Goal: Task Accomplishment & Management: Contribute content

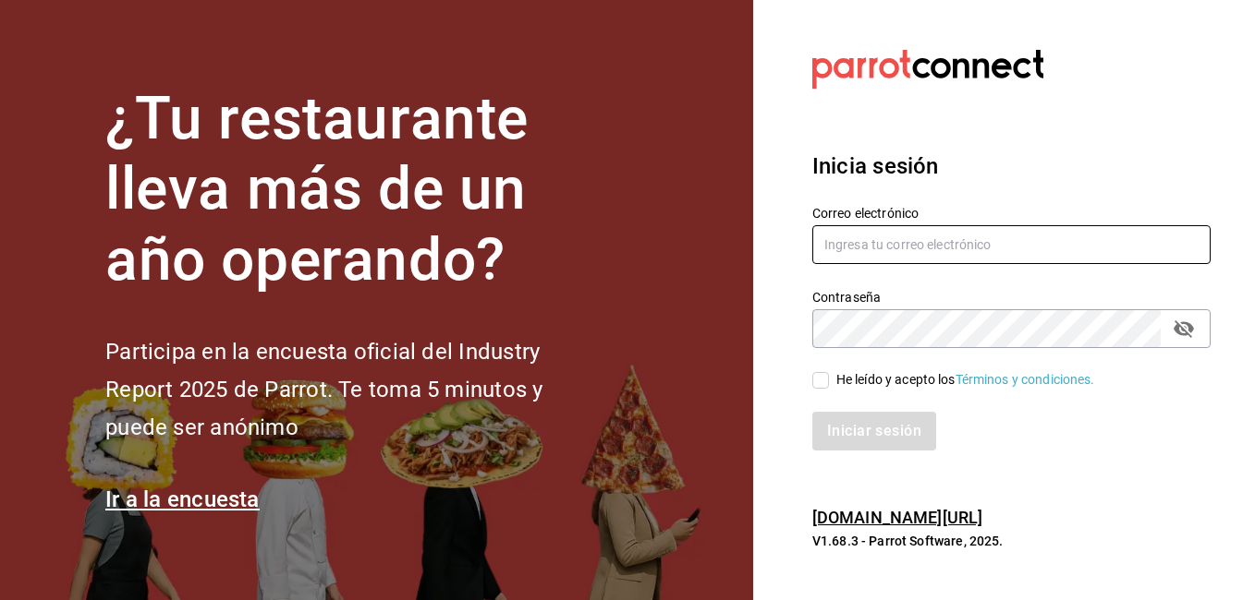
type input "delacruznallely861@gmail.com"
click at [820, 382] on input "He leído y acepto los Términos y condiciones." at bounding box center [820, 380] width 17 height 17
checkbox input "true"
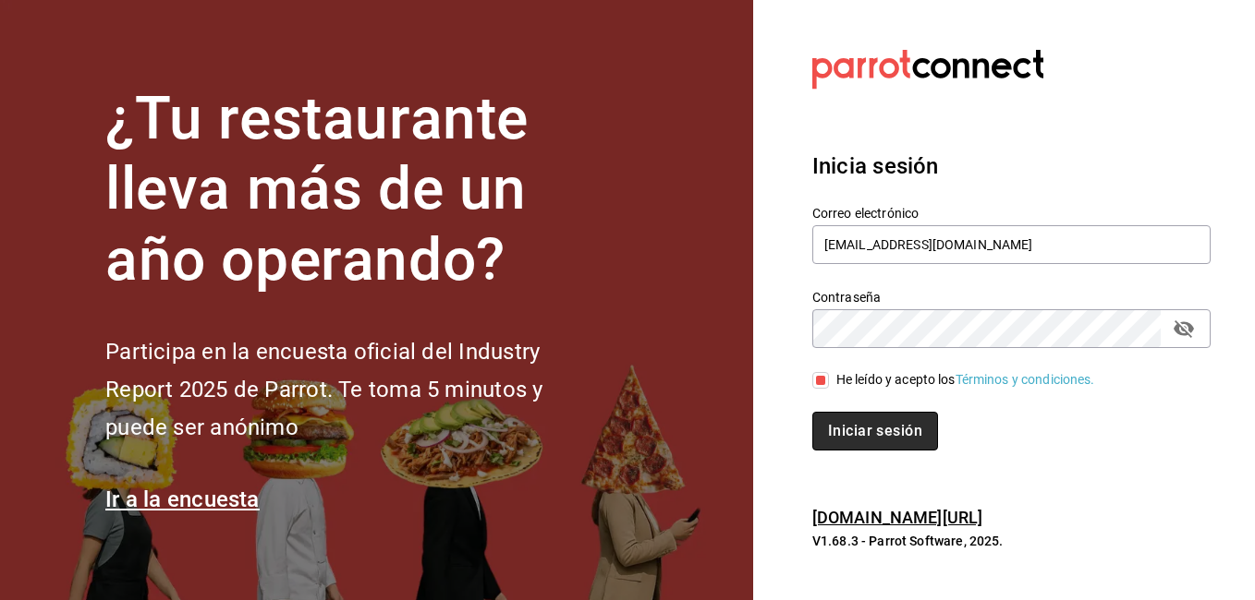
click at [856, 431] on button "Iniciar sesión" at bounding box center [875, 431] width 126 height 39
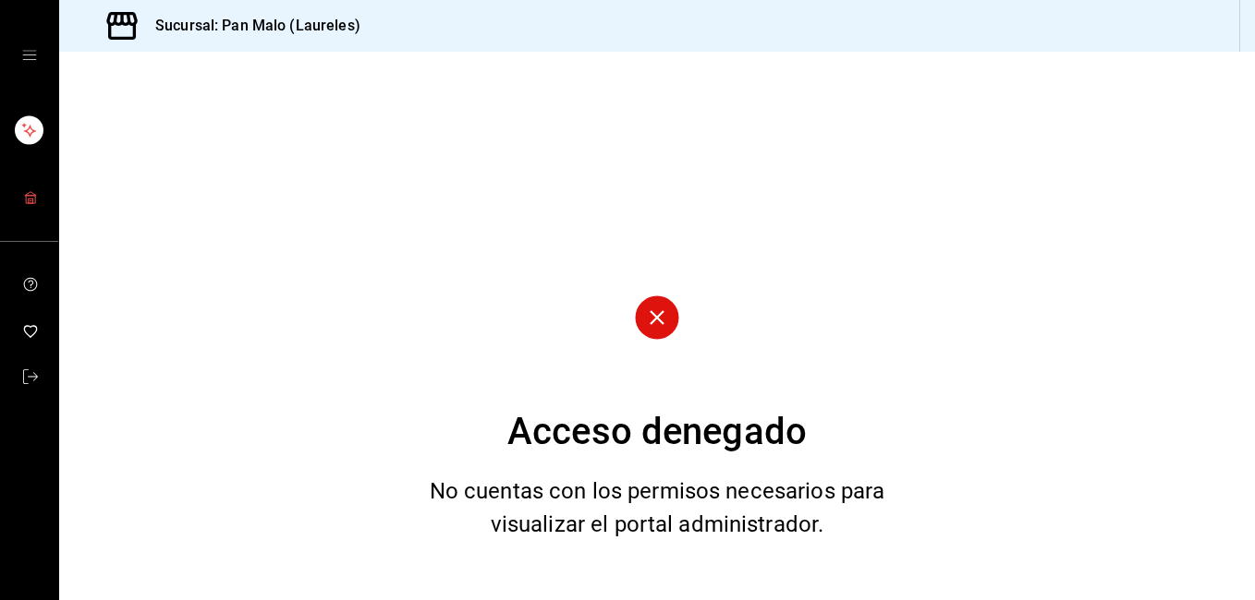
click at [45, 184] on link "mailbox folders" at bounding box center [29, 199] width 58 height 40
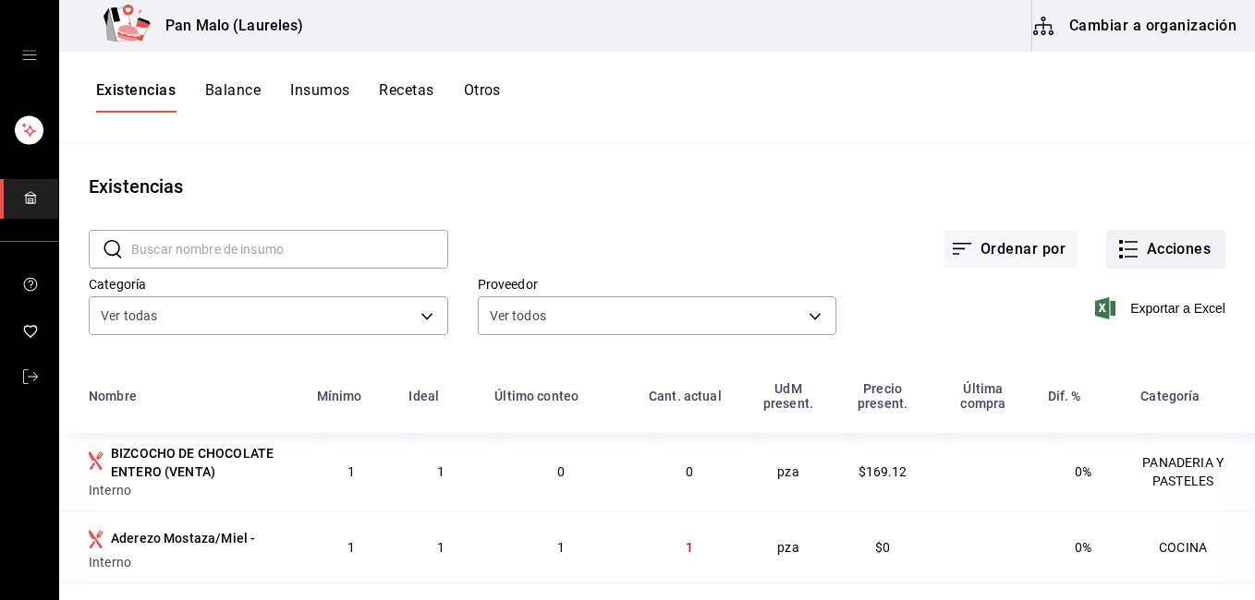
click at [1153, 248] on button "Acciones" at bounding box center [1165, 249] width 119 height 39
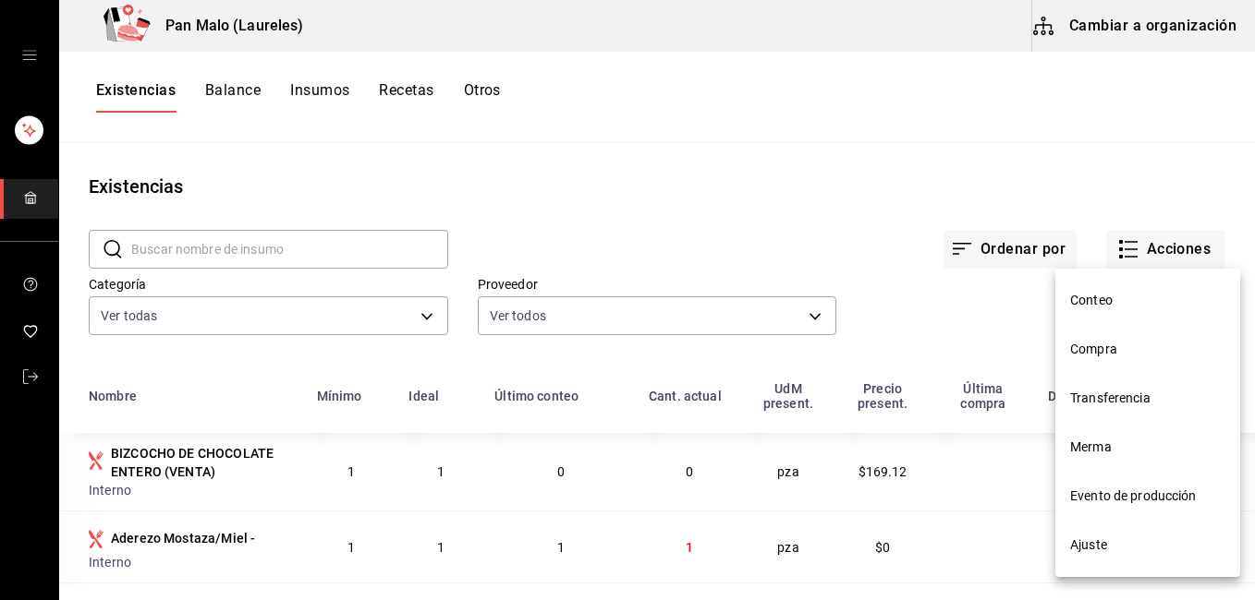
click at [1128, 449] on span "Merma" at bounding box center [1147, 447] width 155 height 19
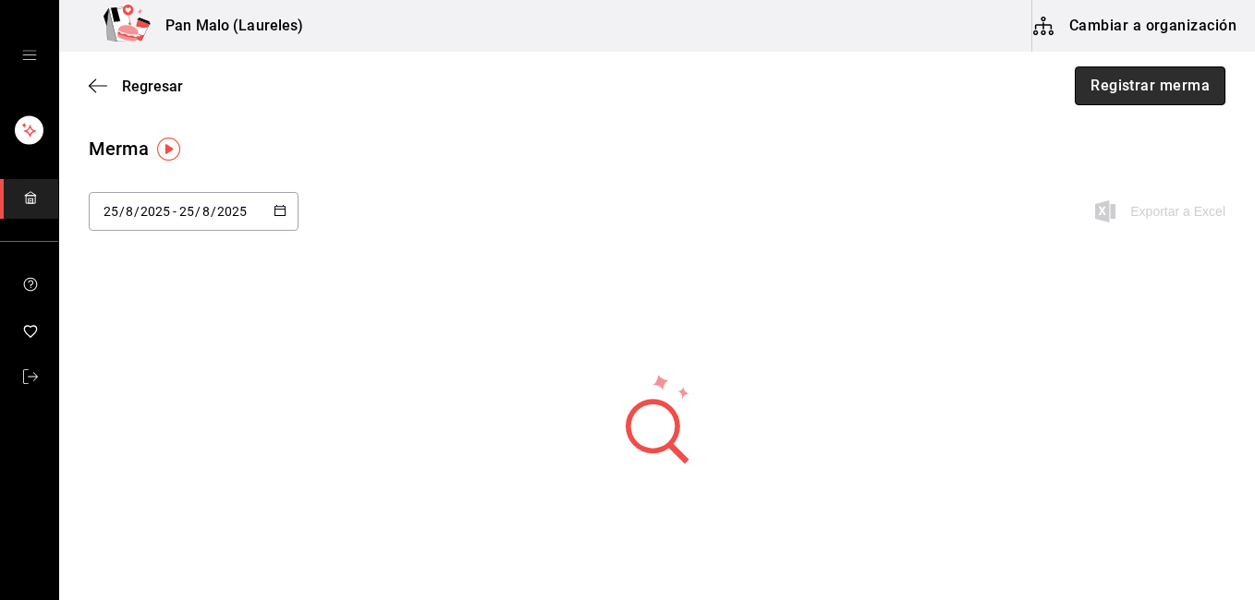
click at [1090, 76] on button "Registrar merma" at bounding box center [1149, 86] width 151 height 39
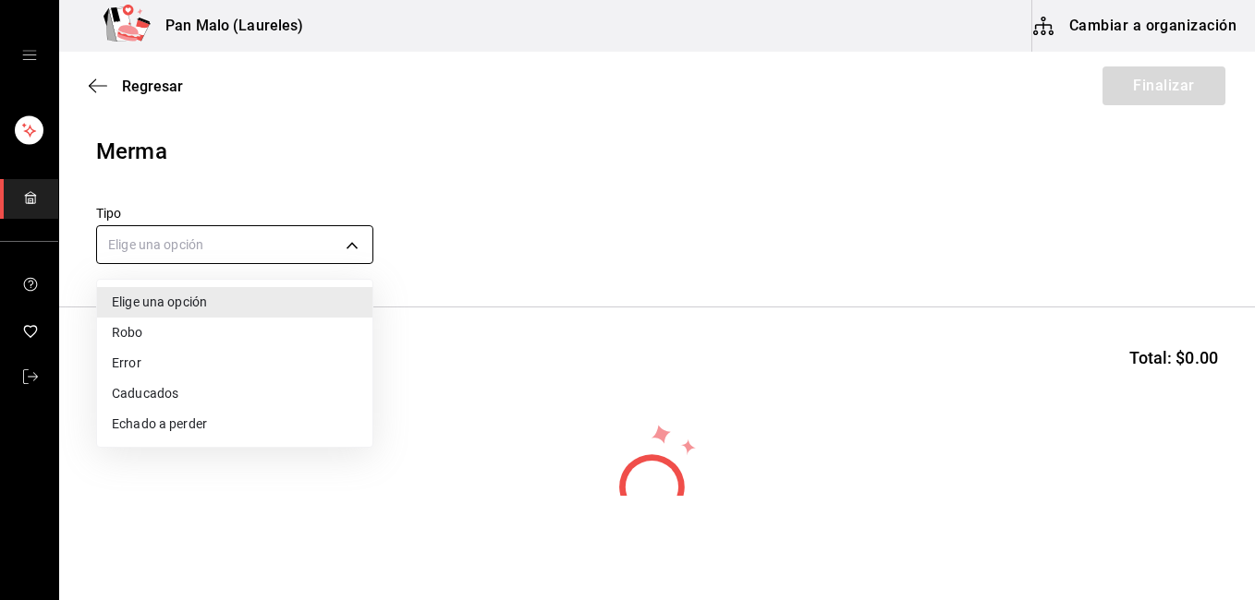
click at [334, 252] on body "Pan Malo (Laureles) Cambiar a organización Regresar Finalizar Merma Tipo Elige …" at bounding box center [627, 248] width 1255 height 496
click at [222, 393] on li "Caducados" at bounding box center [234, 394] width 275 height 30
type input "EXPIRED"
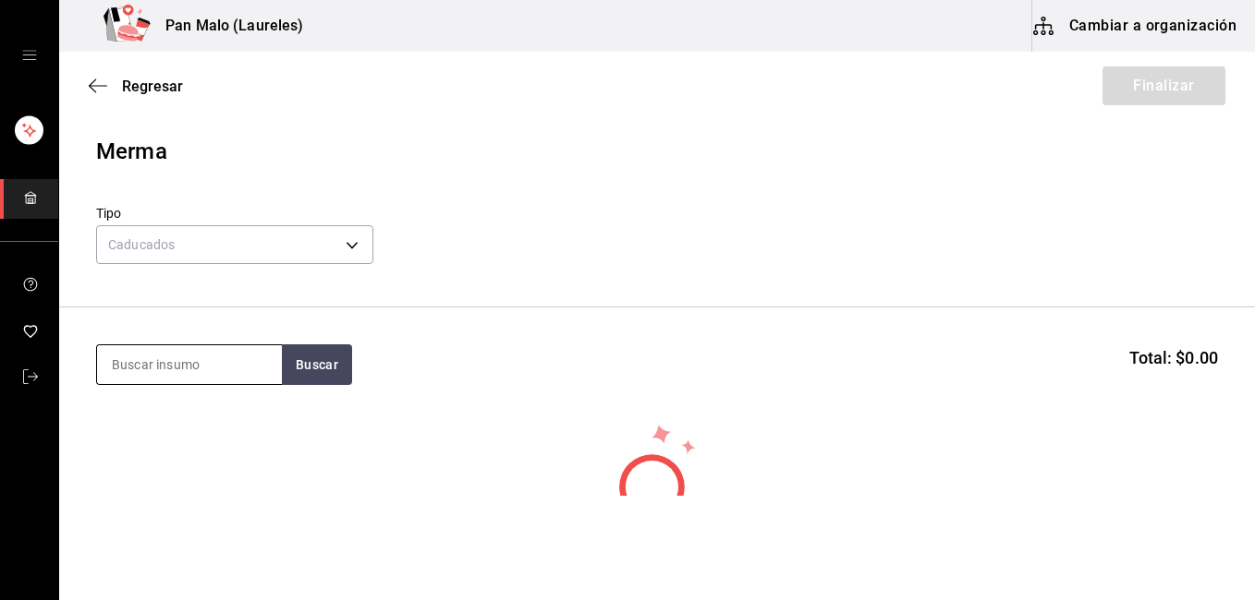
click at [193, 372] on input at bounding box center [189, 364] width 185 height 39
click at [193, 372] on input "m" at bounding box center [189, 364] width 185 height 39
type input "muffin de elote"
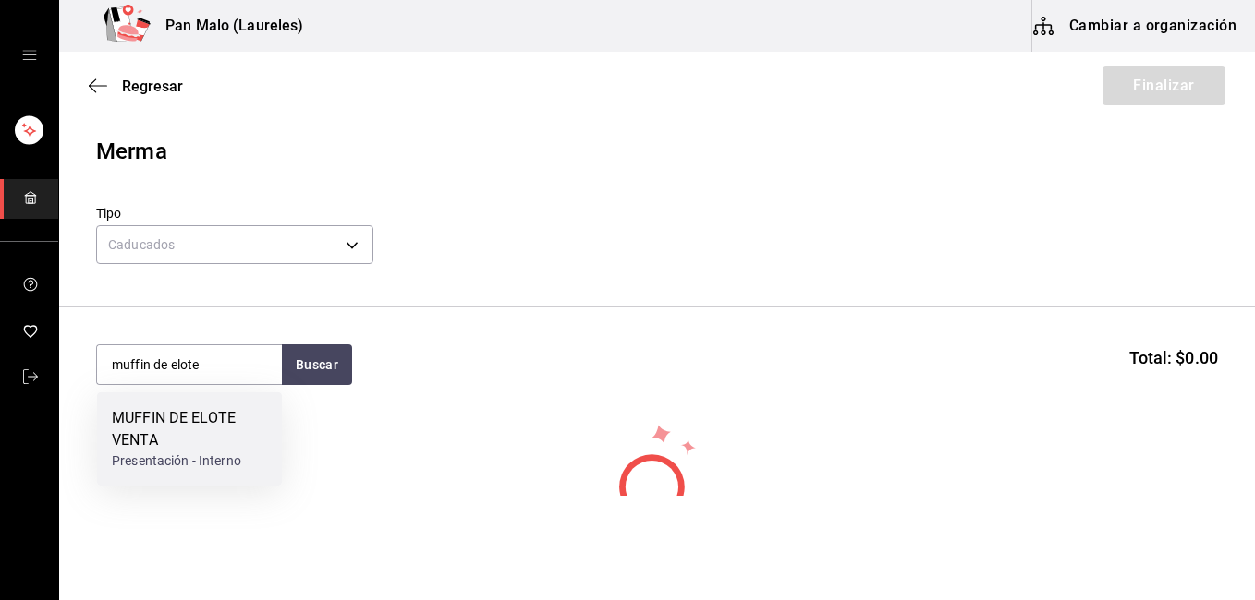
click at [185, 431] on div "MUFFIN DE ELOTE VENTA" at bounding box center [189, 429] width 155 height 44
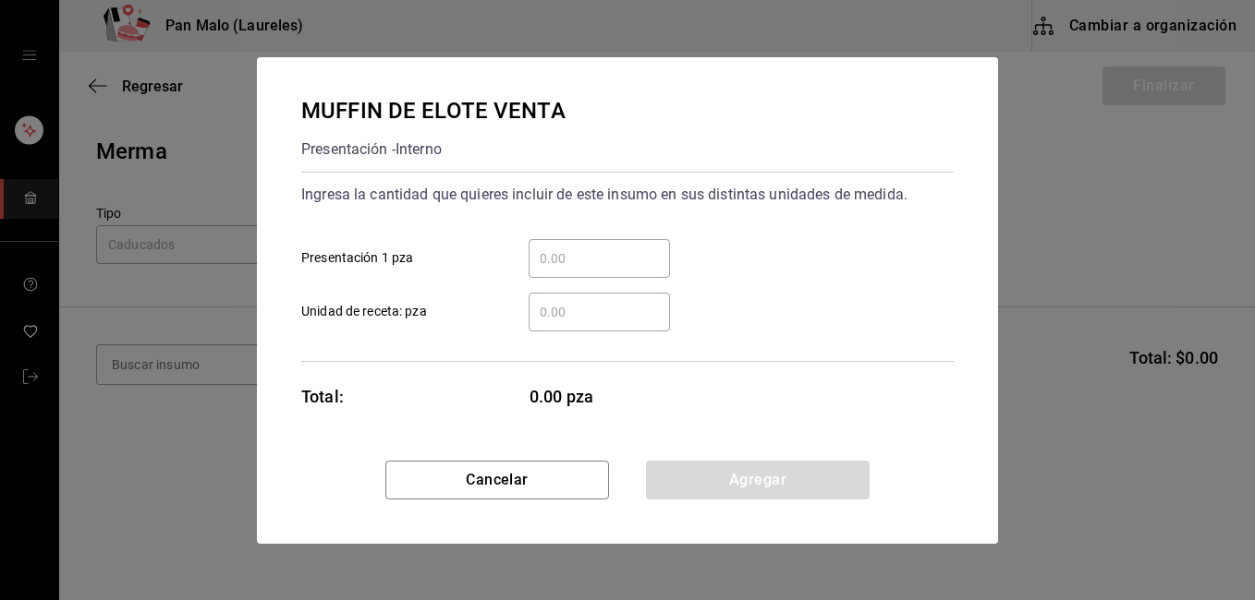
click at [597, 259] on input "​ Presentación 1 pza" at bounding box center [598, 259] width 141 height 22
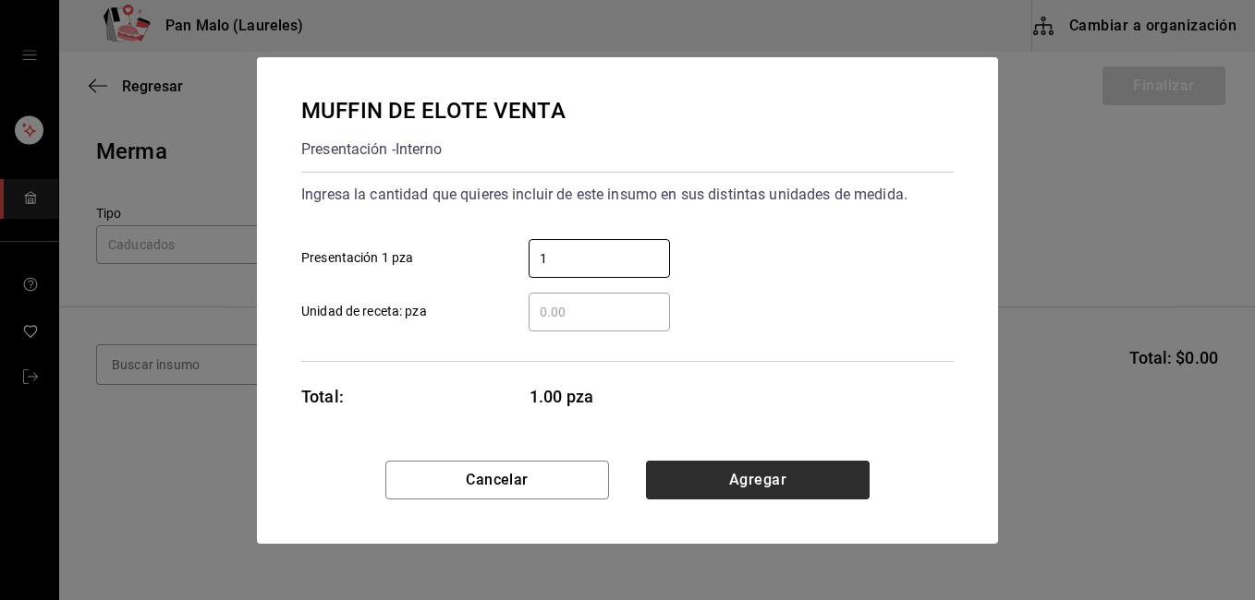
type input "1"
click at [795, 487] on button "Agregar" at bounding box center [758, 480] width 224 height 39
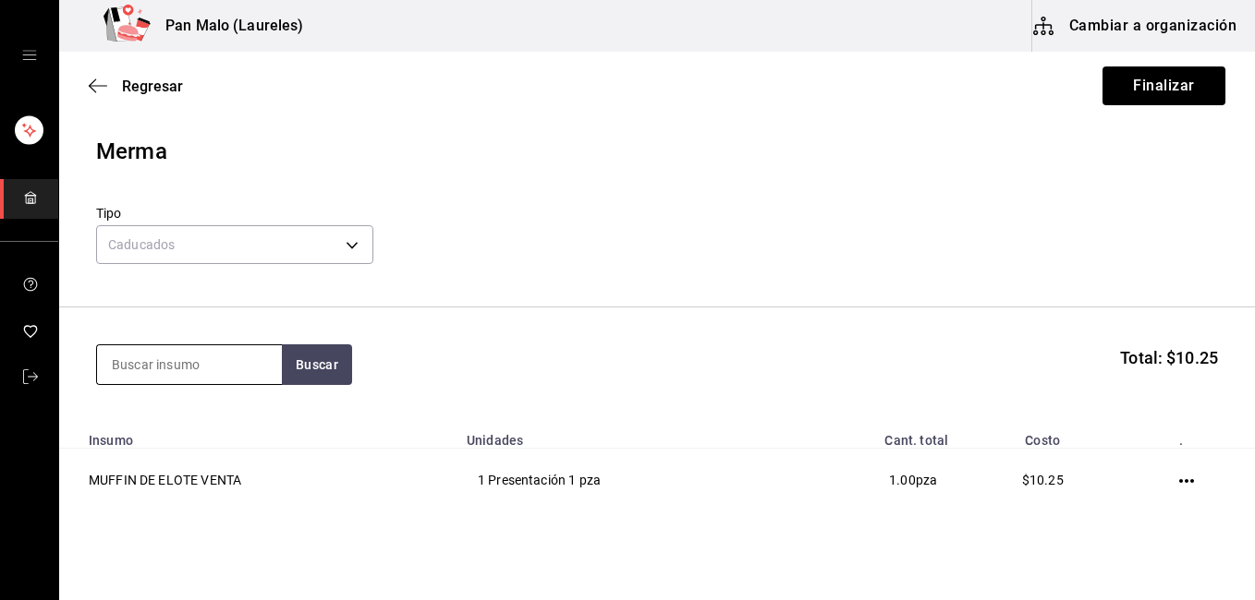
click at [139, 359] on input at bounding box center [189, 364] width 185 height 39
type input "maracuya"
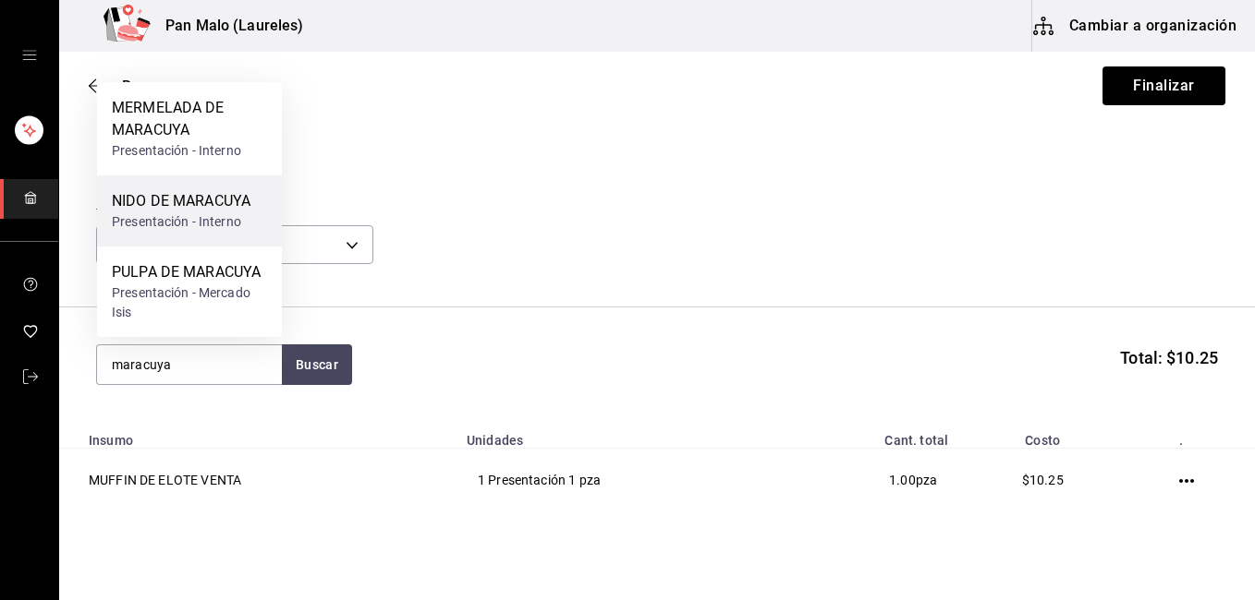
click at [180, 206] on div "NIDO DE MARACUYA" at bounding box center [181, 201] width 139 height 22
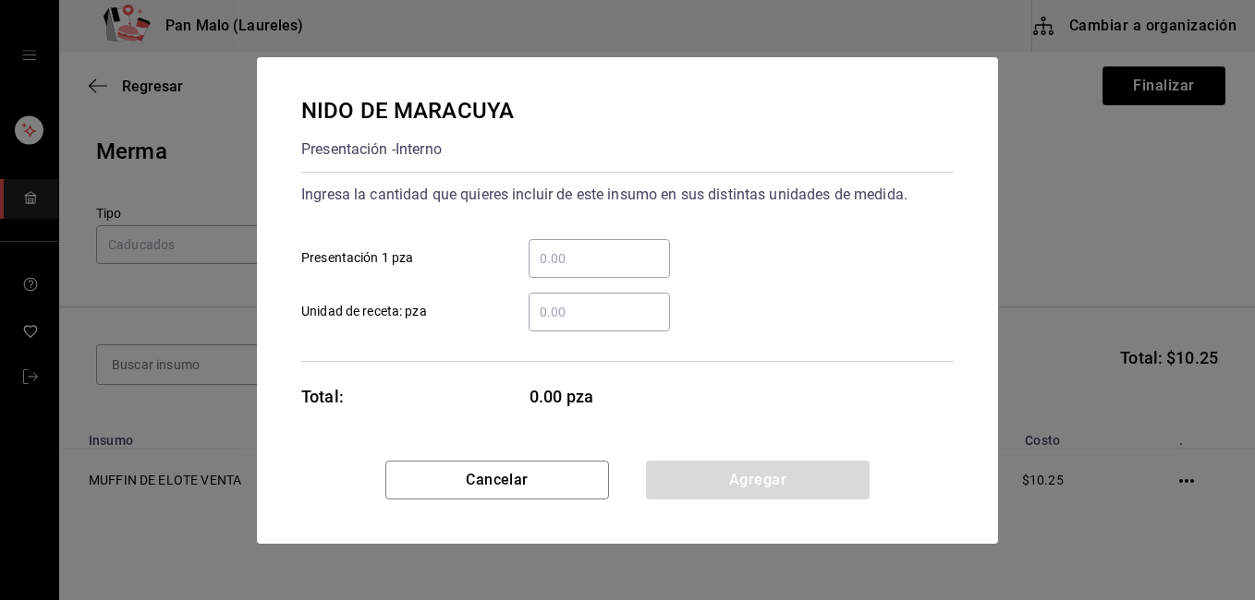
click at [568, 258] on input "​ Presentación 1 pza" at bounding box center [598, 259] width 141 height 22
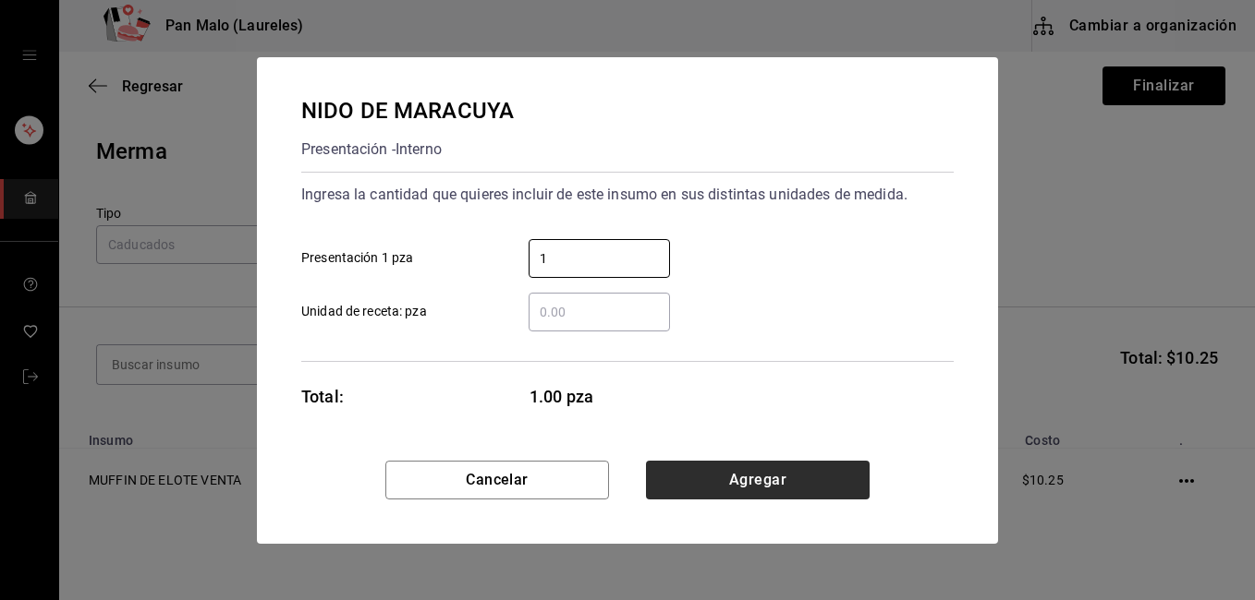
type input "1"
click at [734, 480] on button "Agregar" at bounding box center [758, 480] width 224 height 39
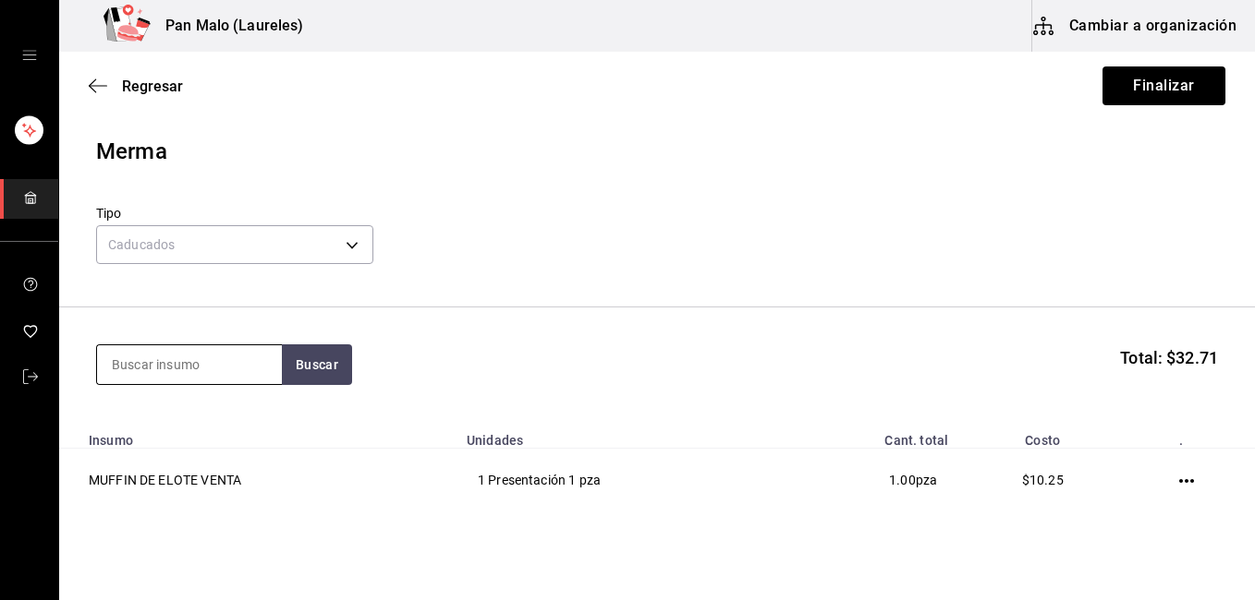
click at [233, 361] on input at bounding box center [189, 364] width 185 height 39
type input "koui"
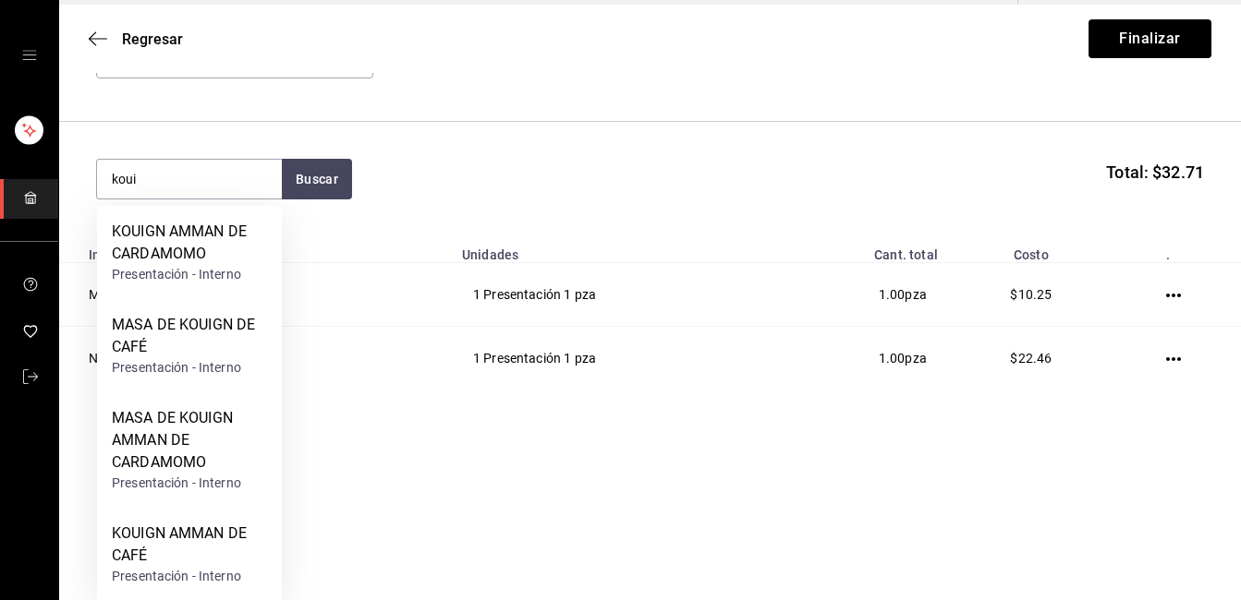
scroll to position [55, 0]
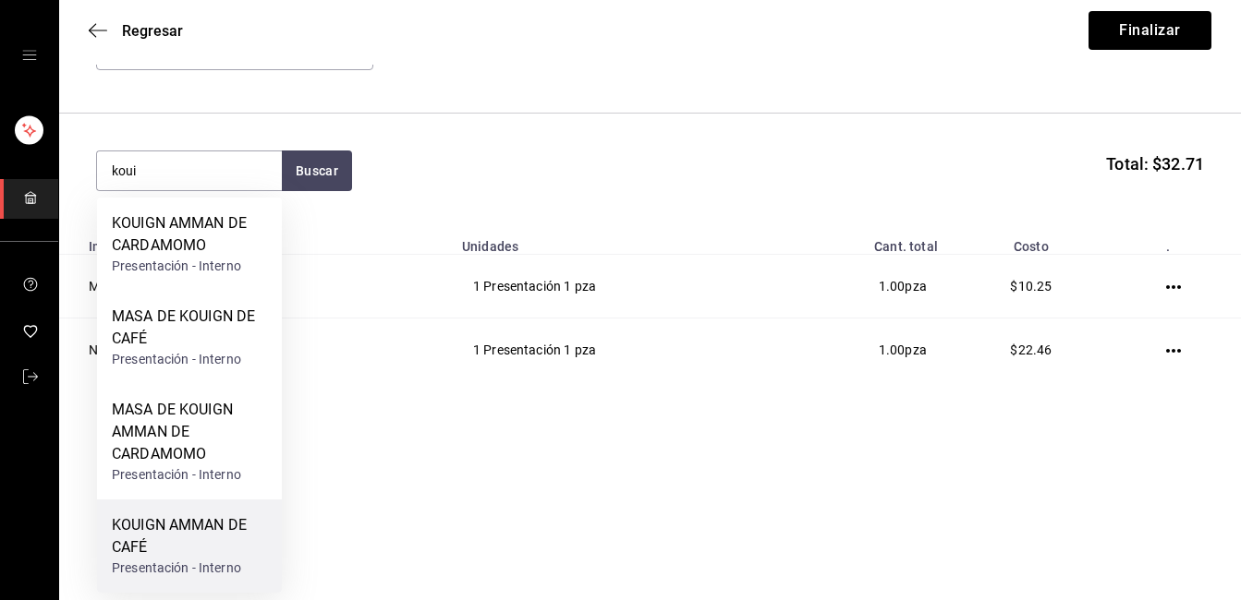
click at [183, 526] on div "KOUIGN AMMAN DE CAFÉ" at bounding box center [189, 537] width 155 height 44
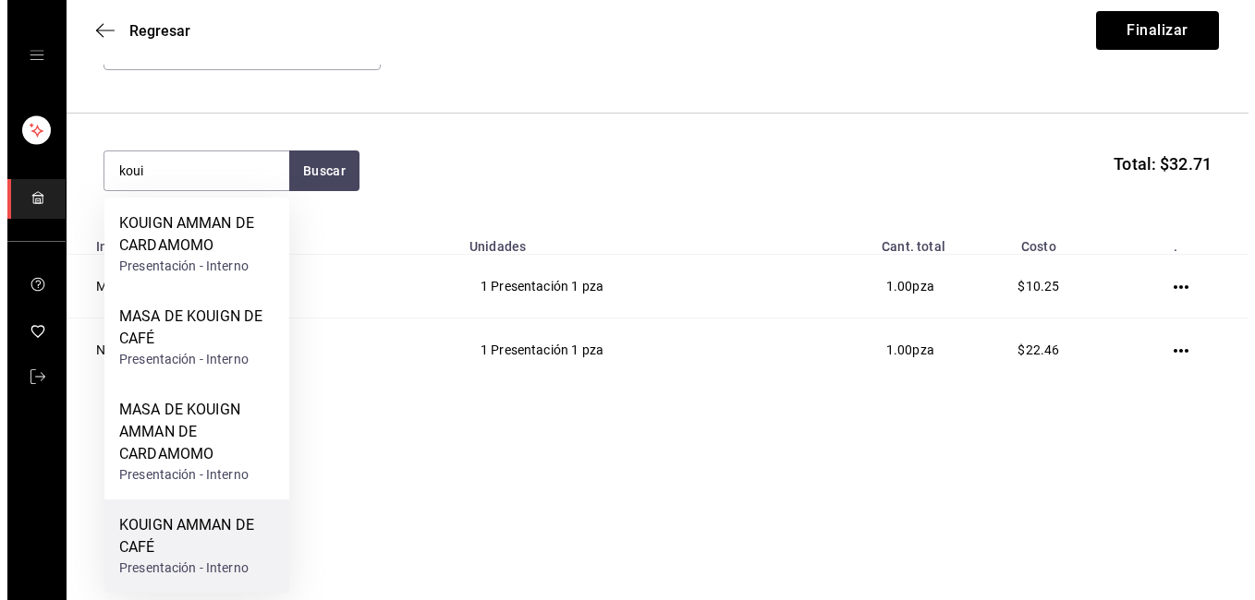
scroll to position [0, 0]
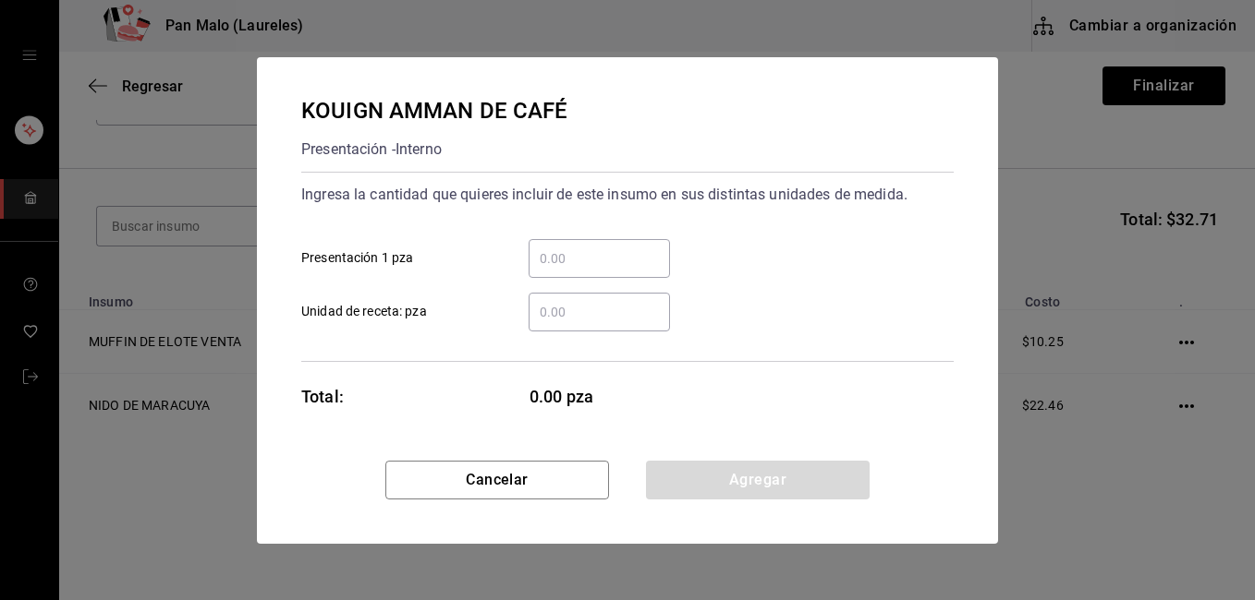
click at [562, 248] on input "​ Presentación 1 pza" at bounding box center [598, 259] width 141 height 22
click at [565, 259] on input "​ Presentación 1 pza" at bounding box center [598, 259] width 141 height 22
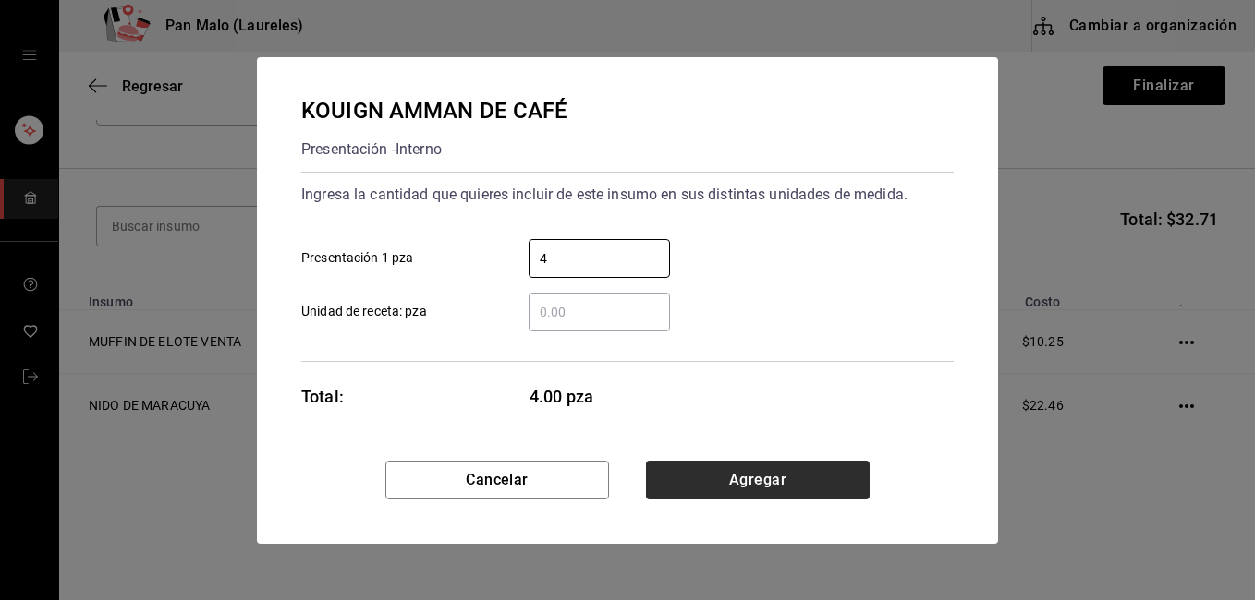
type input "4"
click at [794, 478] on button "Agregar" at bounding box center [758, 480] width 224 height 39
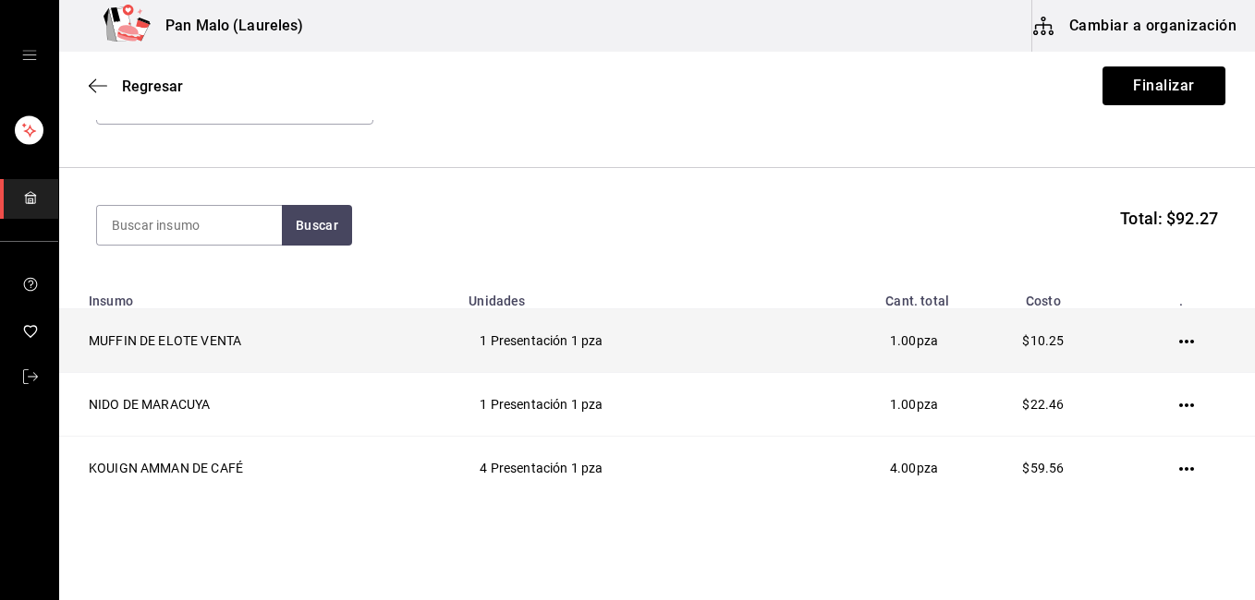
click at [1179, 345] on icon "button" at bounding box center [1186, 341] width 15 height 15
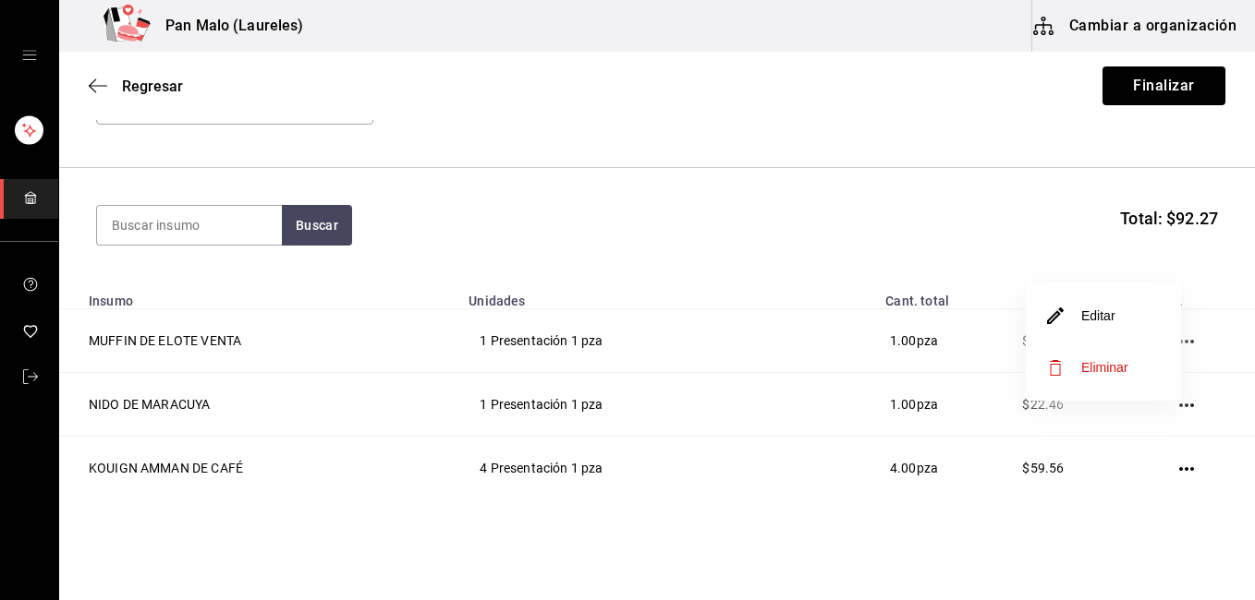
click at [1121, 319] on li "Editar" at bounding box center [1102, 316] width 155 height 52
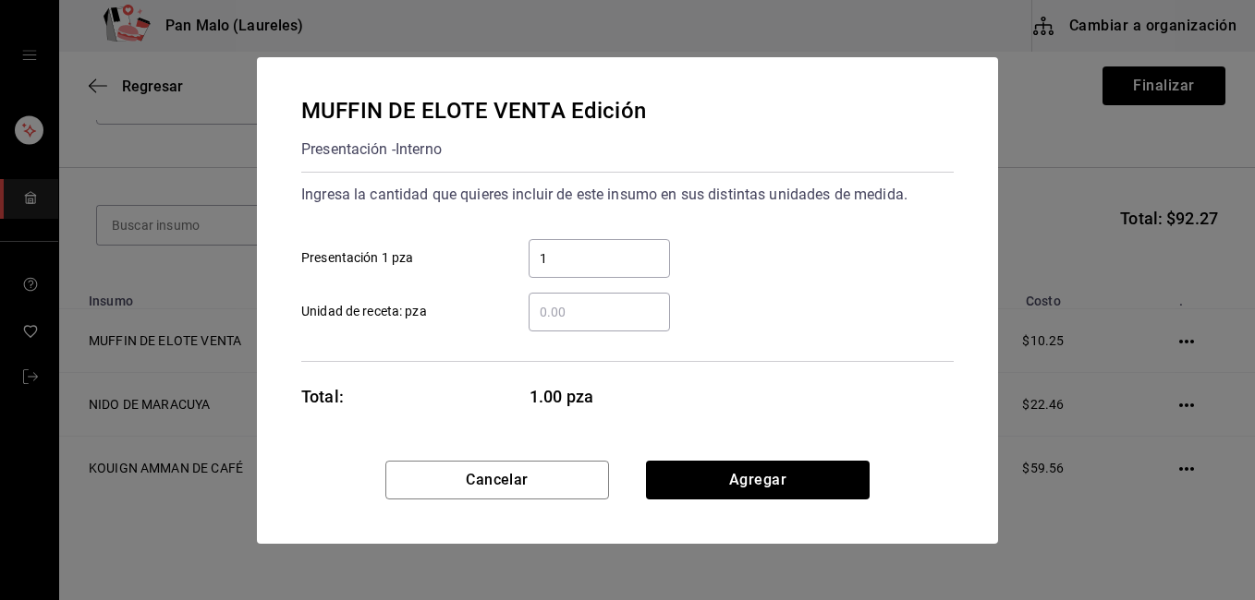
click at [568, 261] on input "1" at bounding box center [598, 259] width 141 height 22
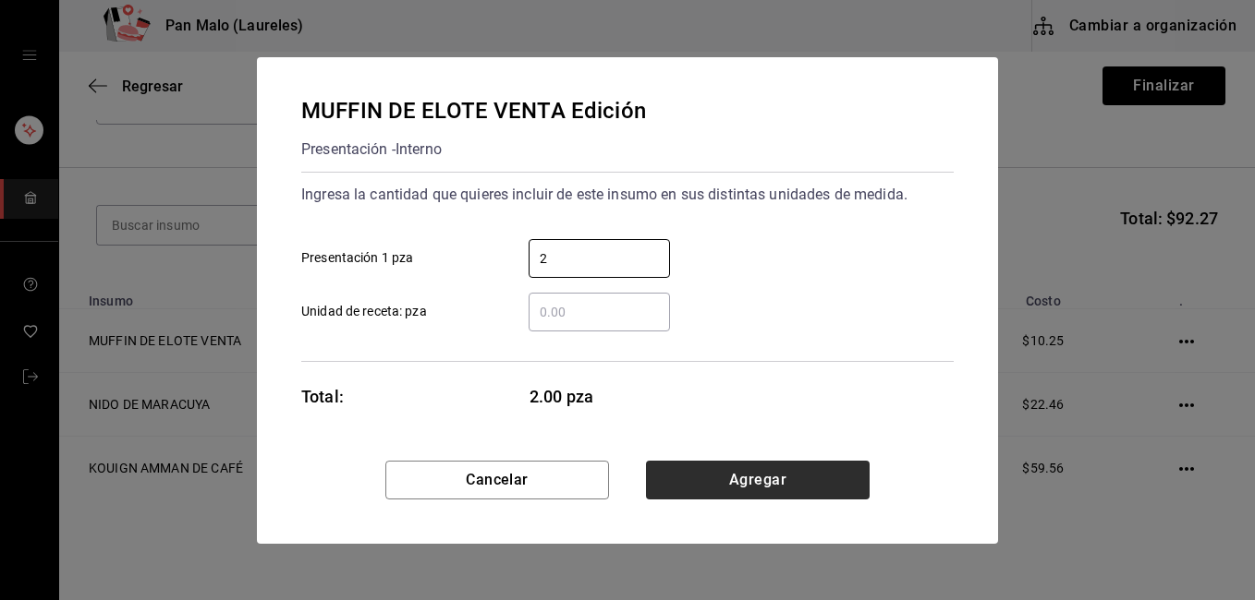
type input "2"
click at [778, 490] on button "Agregar" at bounding box center [758, 480] width 224 height 39
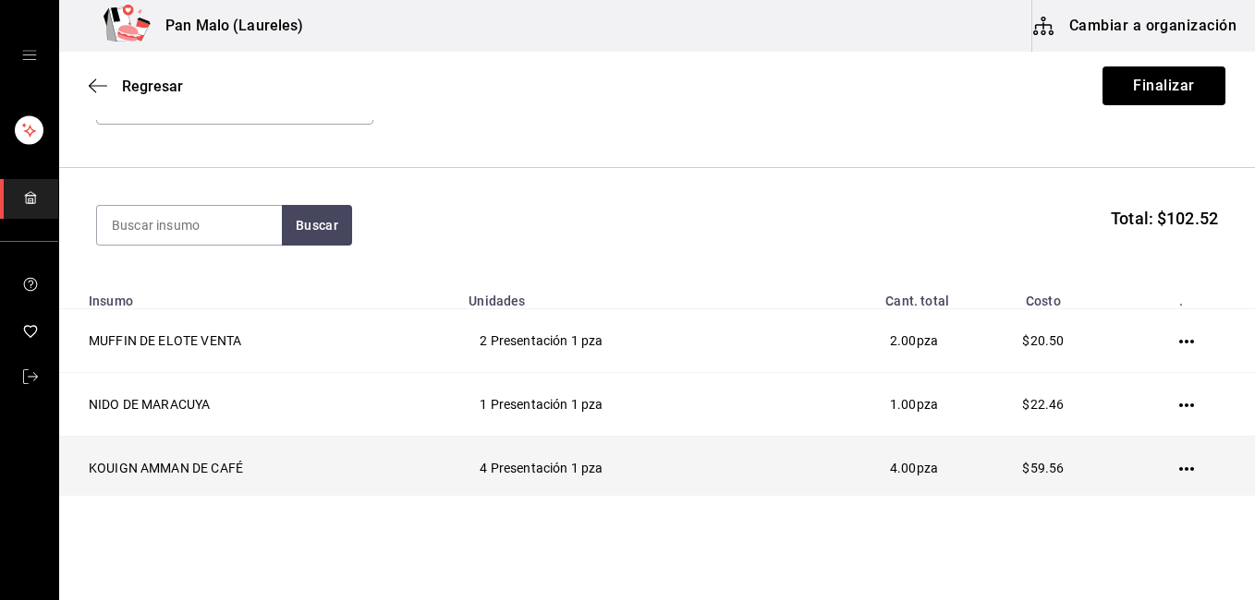
click at [1179, 469] on icon "button" at bounding box center [1186, 469] width 15 height 4
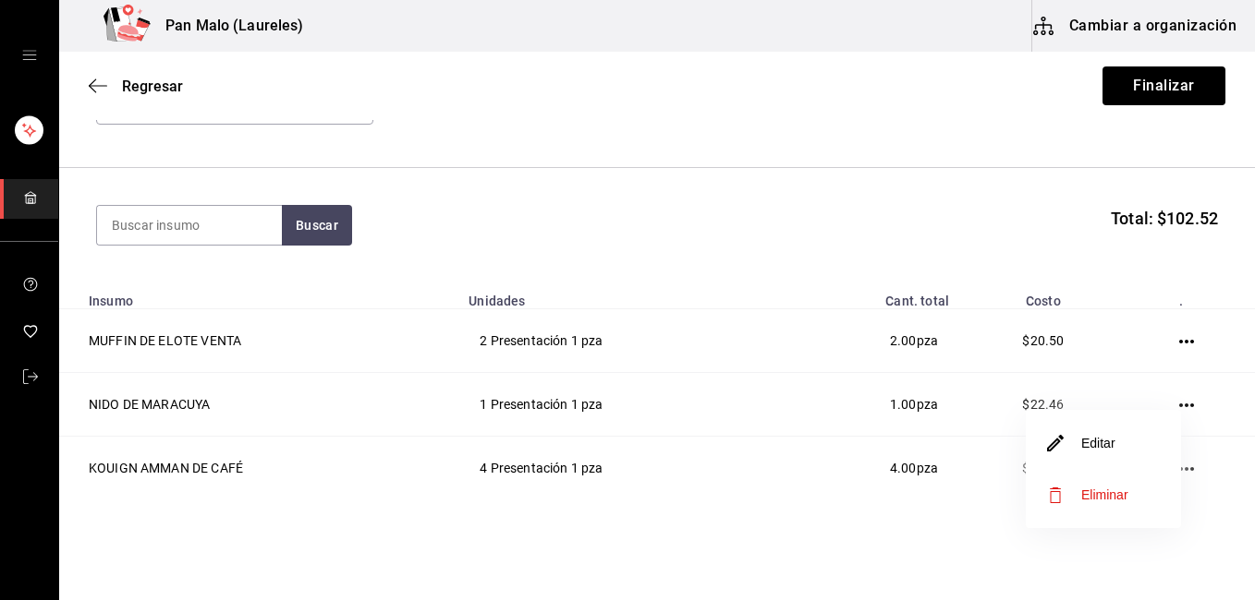
click at [1084, 456] on li "Editar" at bounding box center [1102, 444] width 155 height 52
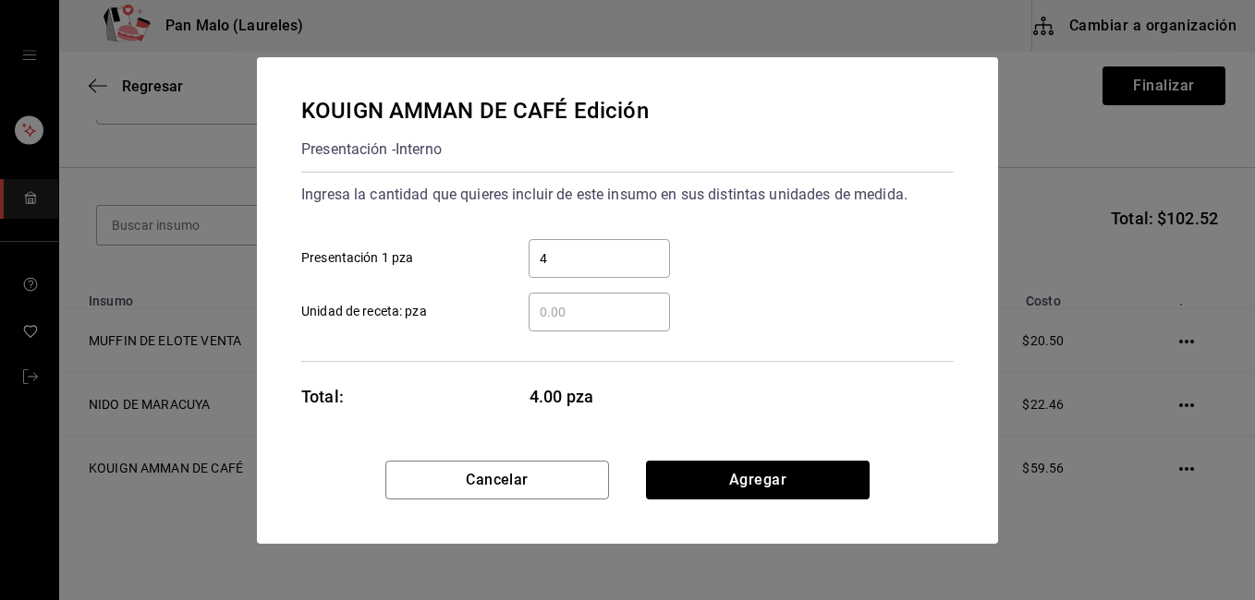
click at [602, 253] on input "4" at bounding box center [598, 259] width 141 height 22
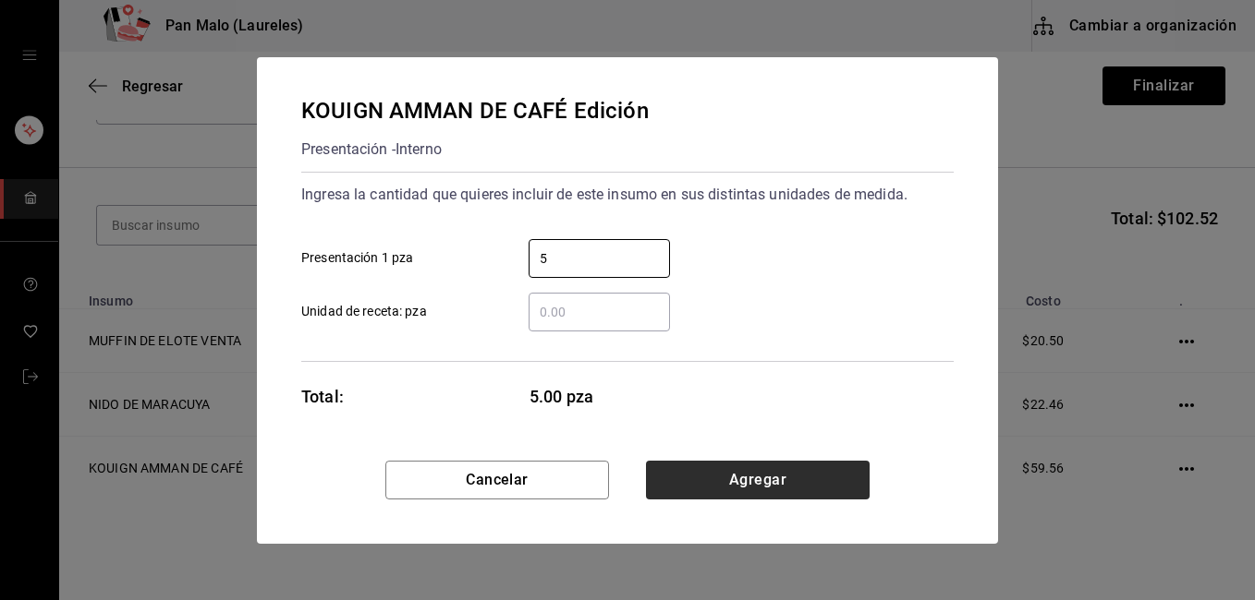
type input "5"
click at [719, 480] on button "Agregar" at bounding box center [758, 480] width 224 height 39
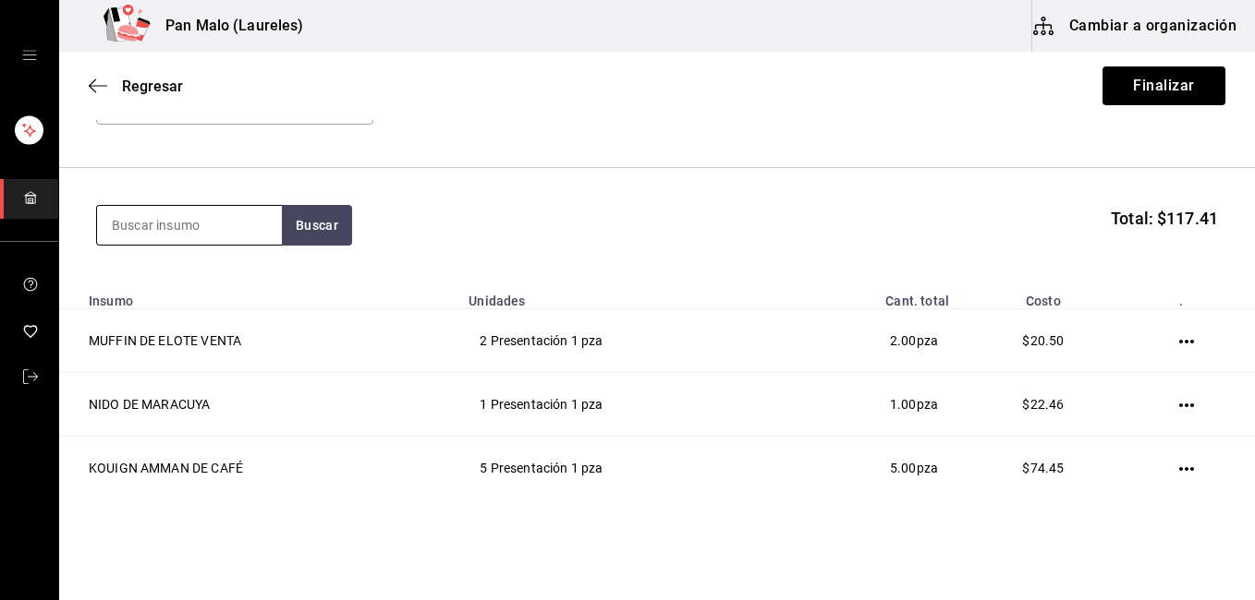
click at [223, 226] on input at bounding box center [189, 225] width 185 height 39
type input "rol [PERSON_NAME]"
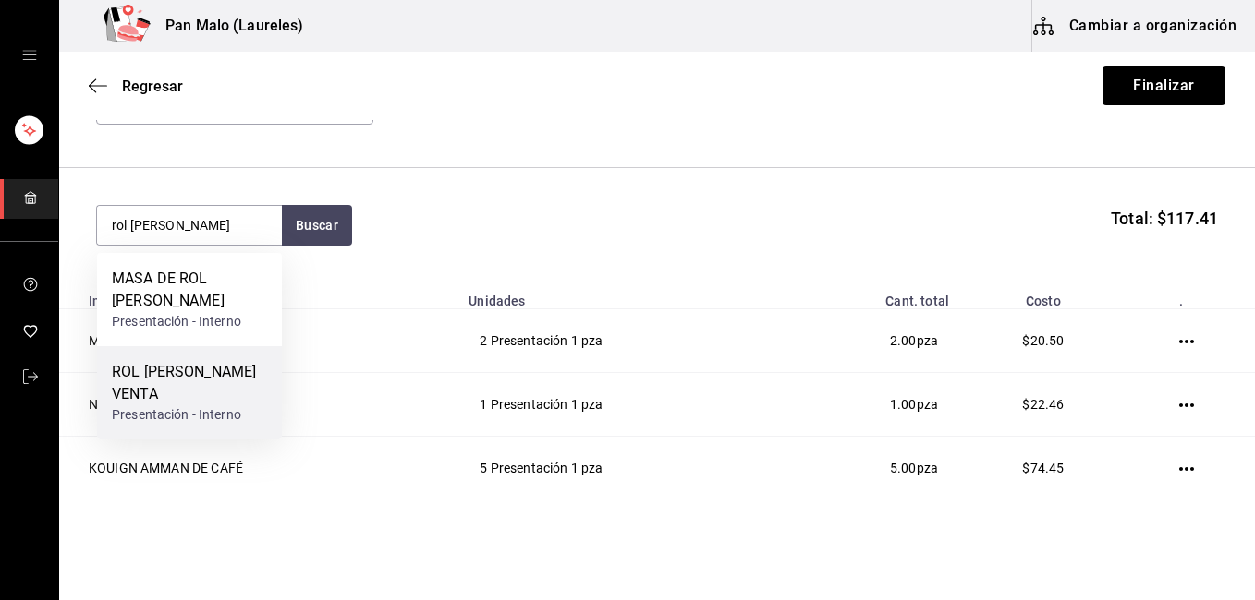
click at [202, 372] on div "ROL [PERSON_NAME] VENTA" at bounding box center [189, 383] width 155 height 44
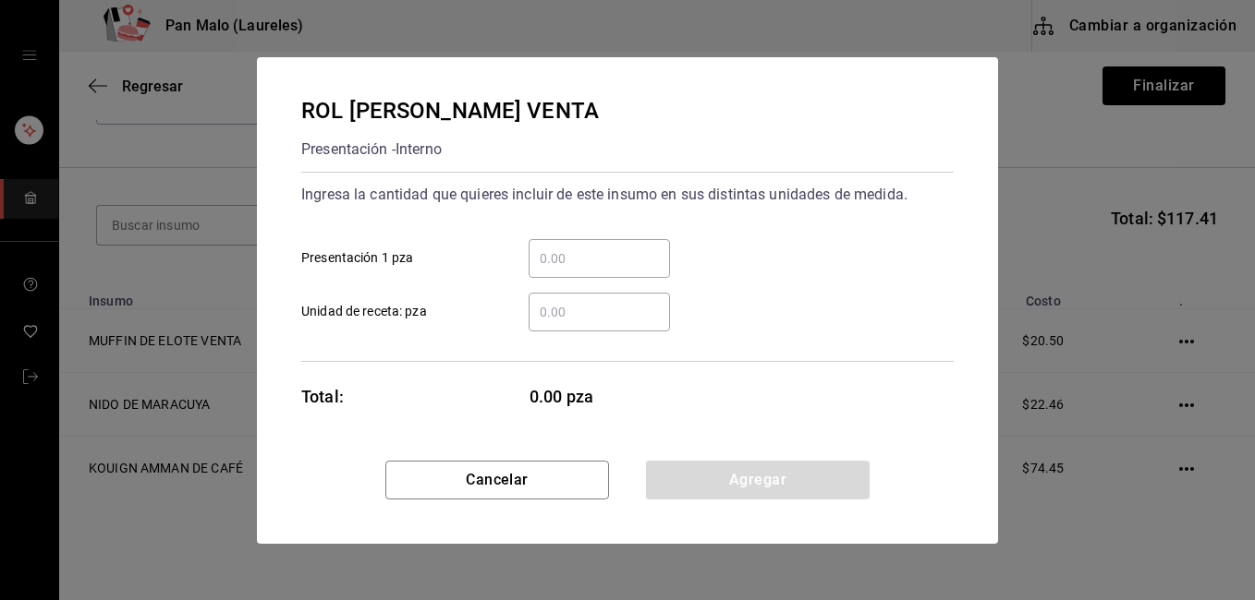
click at [584, 271] on div "​" at bounding box center [598, 258] width 141 height 39
click at [584, 270] on input "​ Presentación 1 pza" at bounding box center [598, 259] width 141 height 22
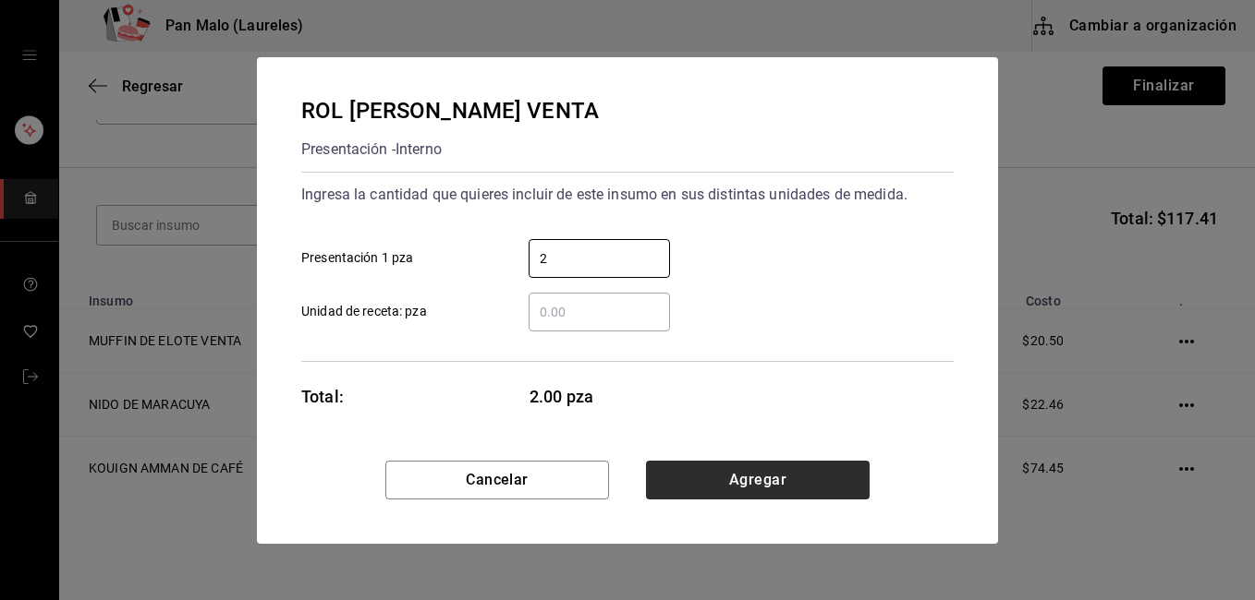
type input "2"
click at [721, 464] on button "Agregar" at bounding box center [758, 480] width 224 height 39
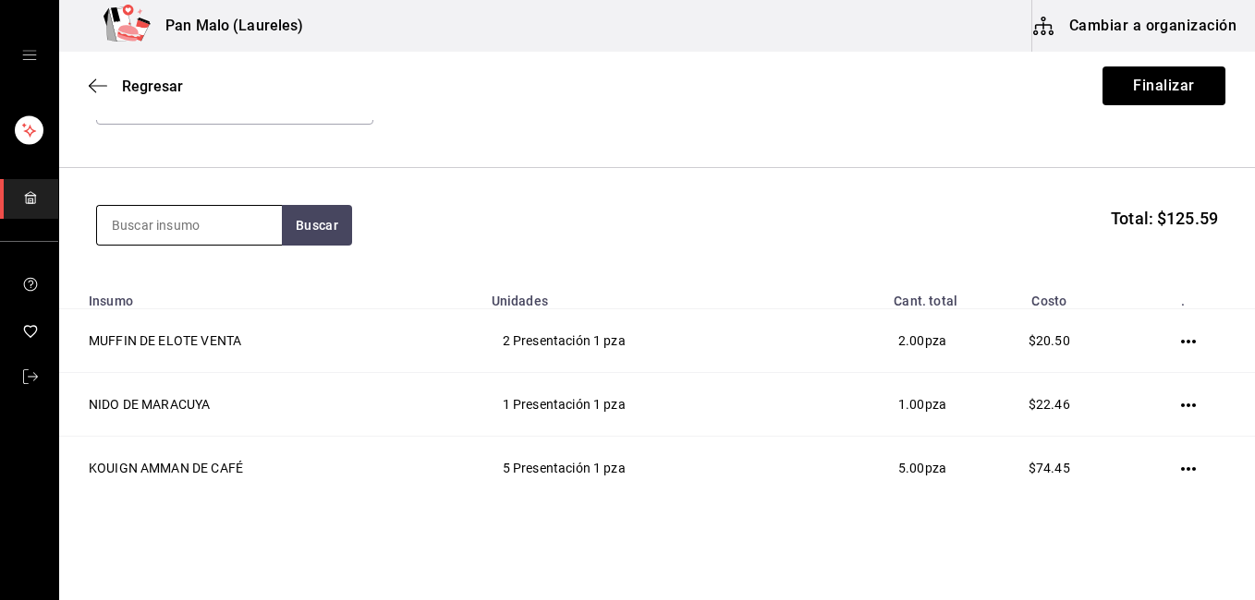
click at [149, 222] on input at bounding box center [189, 225] width 185 height 39
type input "tarta de manzana"
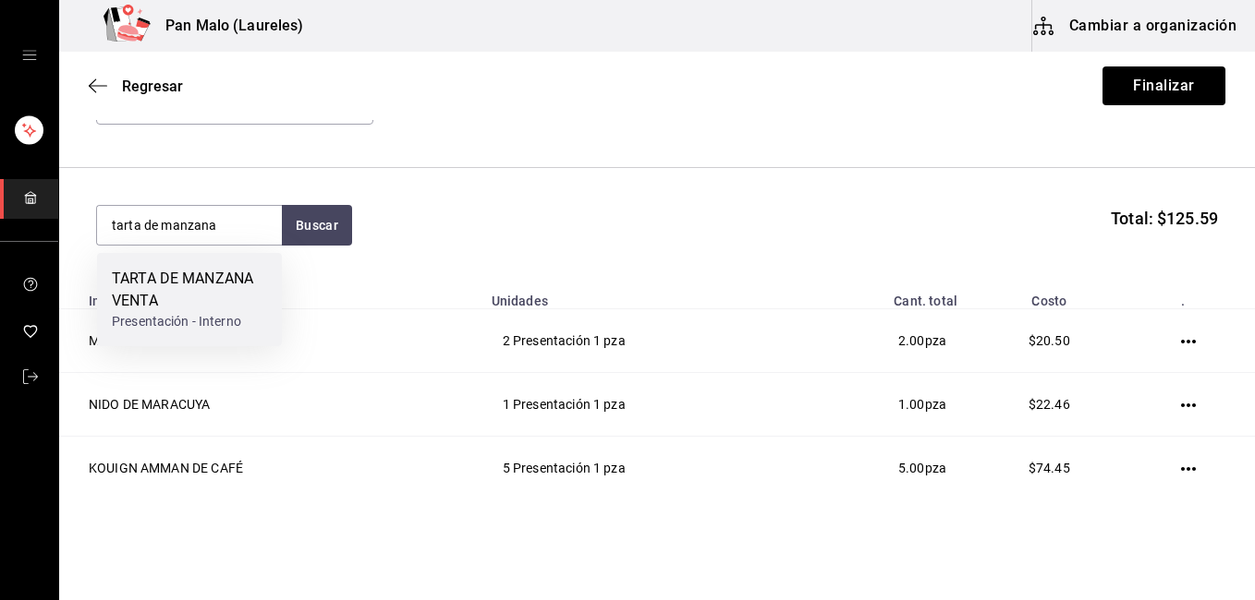
click at [176, 304] on div "TARTA DE MANZANA VENTA" at bounding box center [189, 290] width 155 height 44
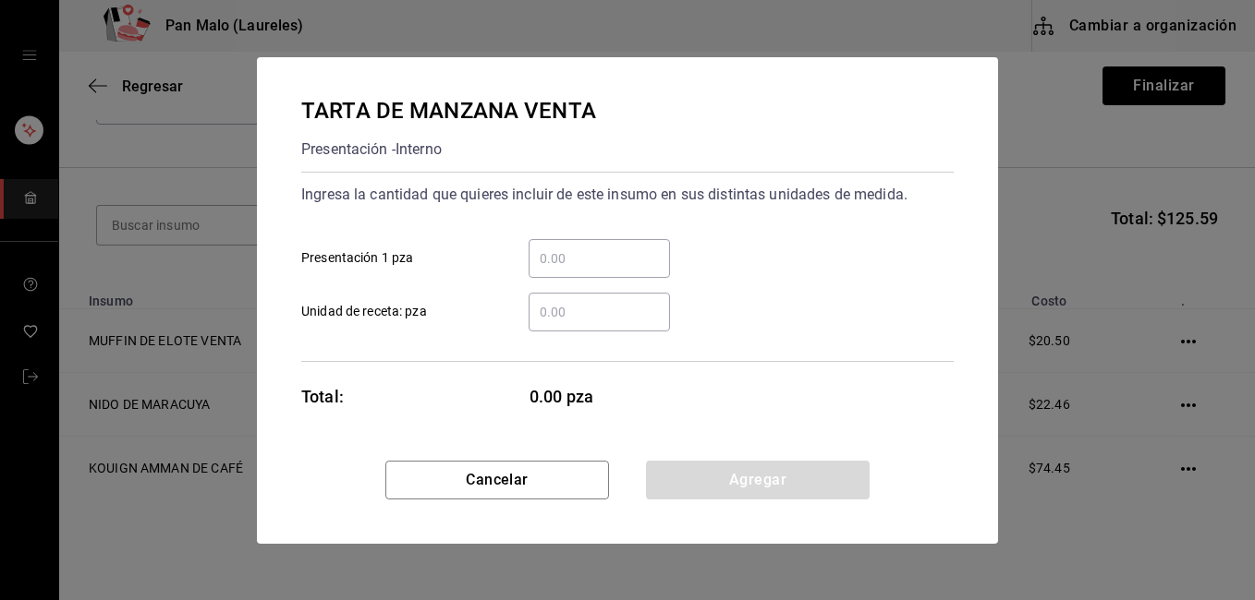
click at [556, 257] on input "​ Presentación 1 pza" at bounding box center [598, 259] width 141 height 22
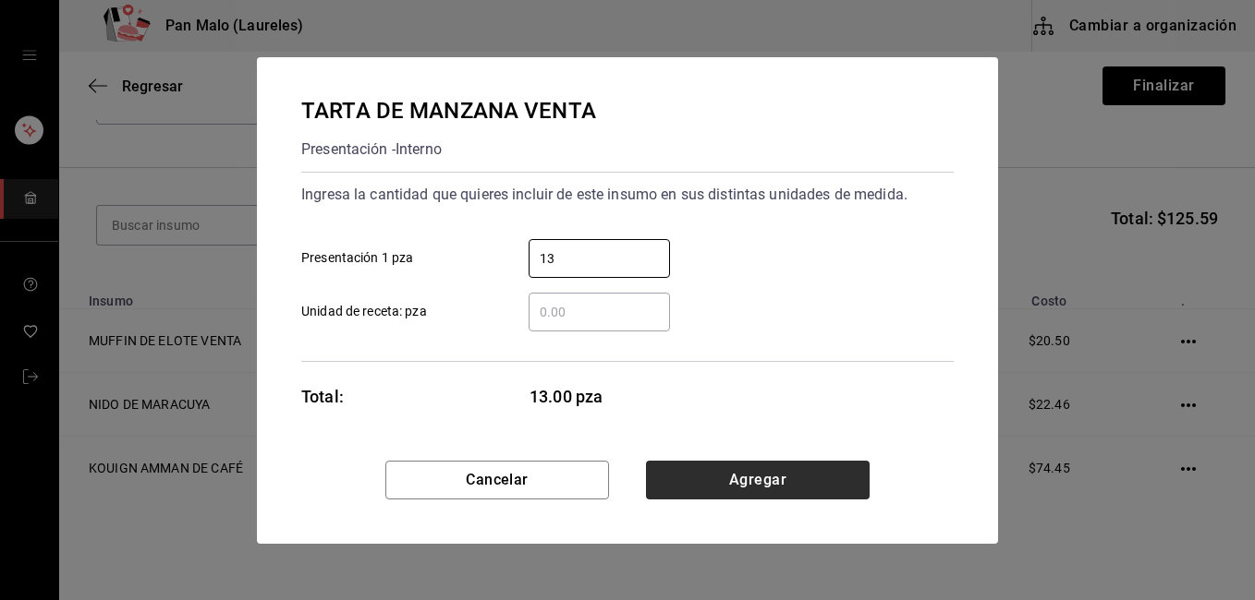
type input "13"
click at [754, 483] on button "Agregar" at bounding box center [758, 480] width 224 height 39
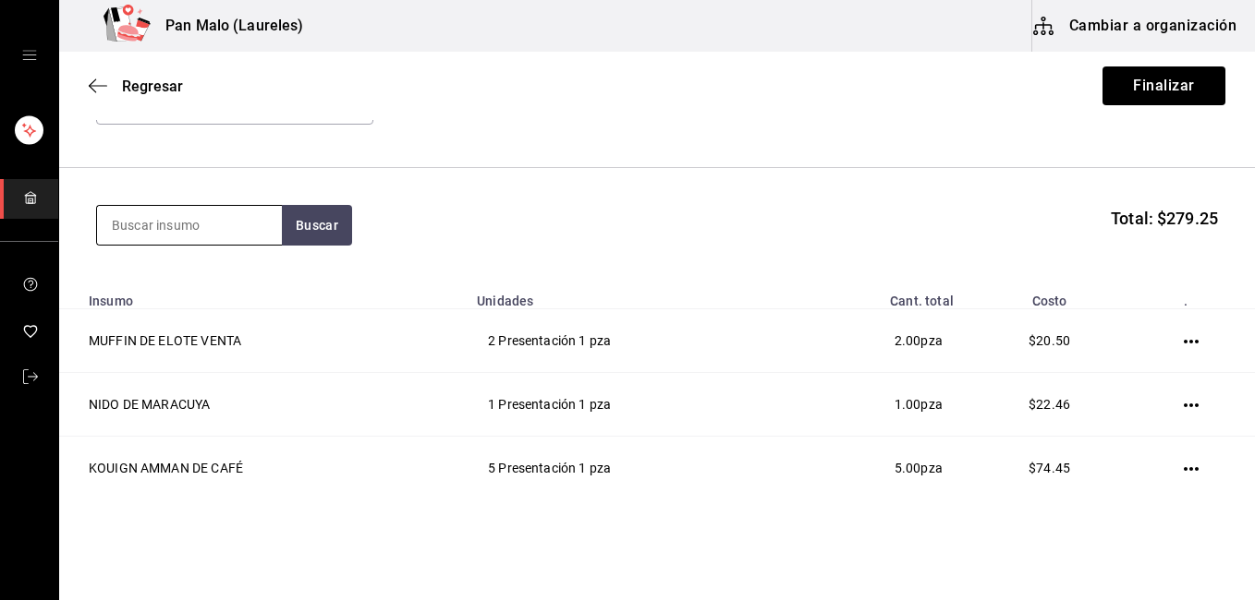
click at [223, 224] on input at bounding box center [189, 225] width 185 height 39
type input "polvoron"
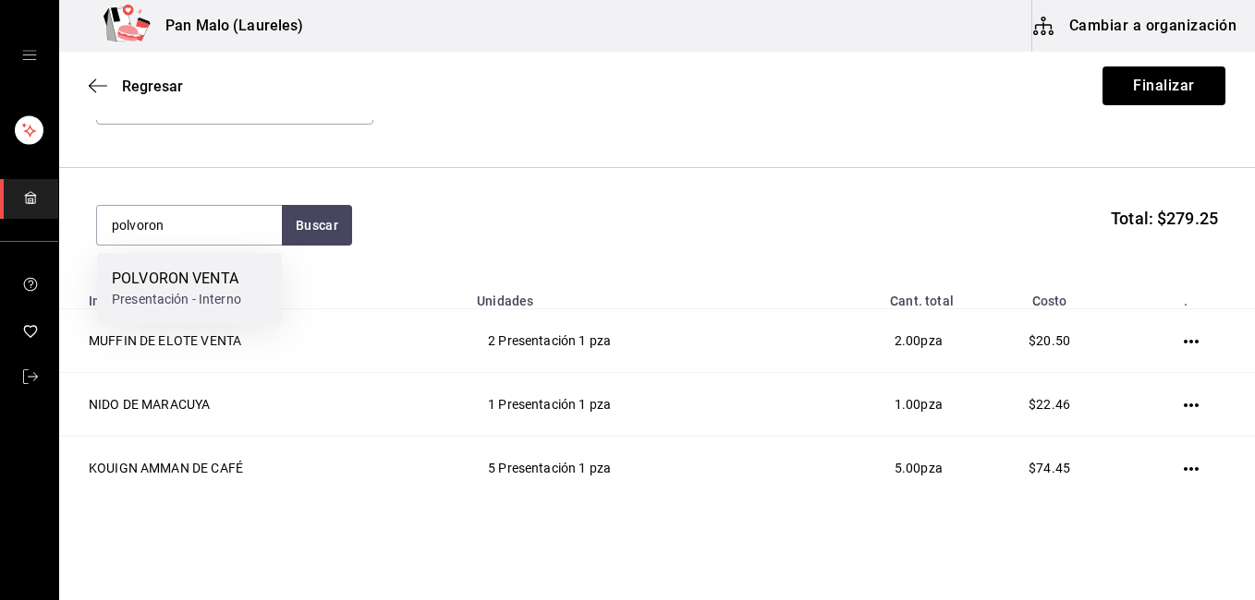
click at [202, 273] on div "POLVORON VENTA" at bounding box center [176, 279] width 129 height 22
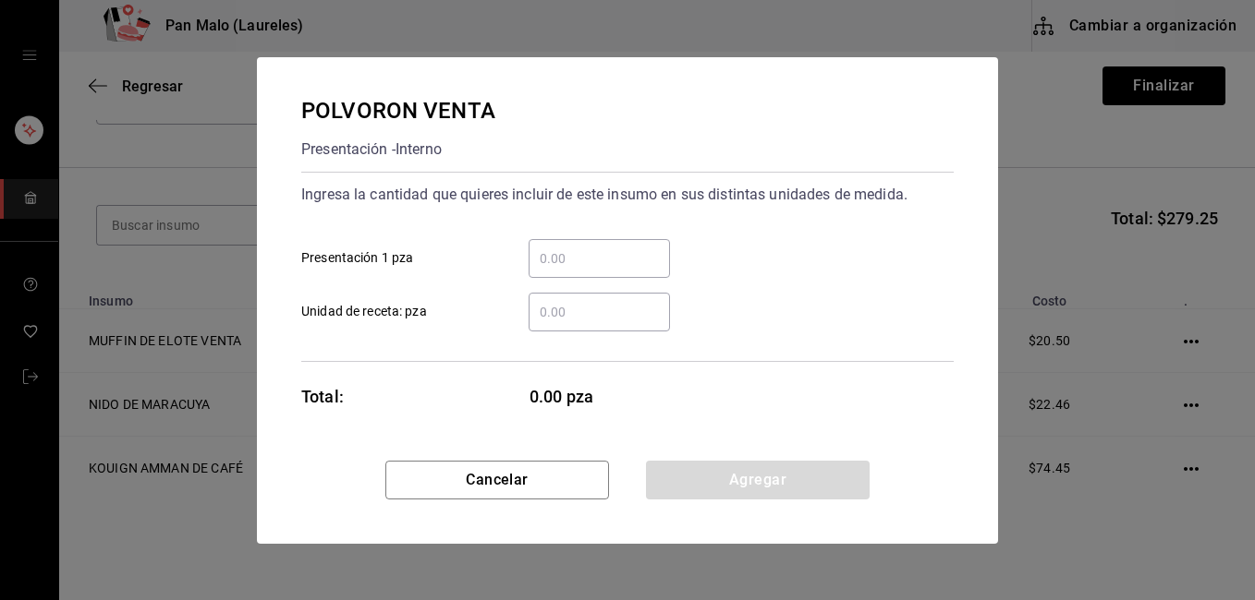
click at [583, 268] on input "​ Presentación 1 pza" at bounding box center [598, 259] width 141 height 22
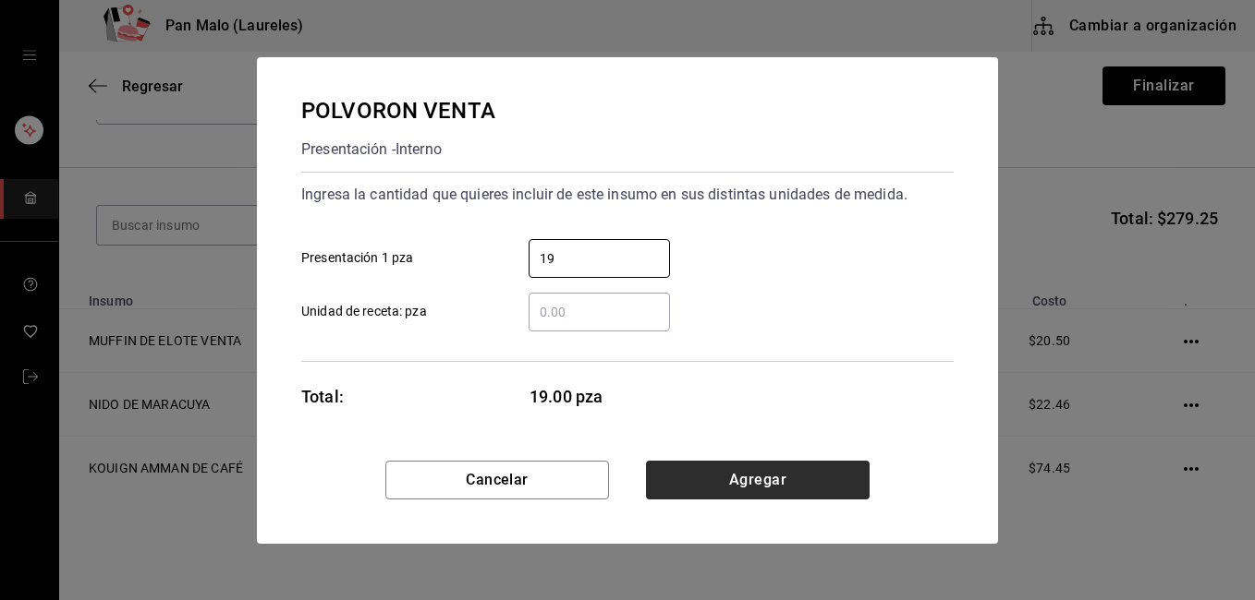
type input "19"
click at [682, 472] on button "Agregar" at bounding box center [758, 480] width 224 height 39
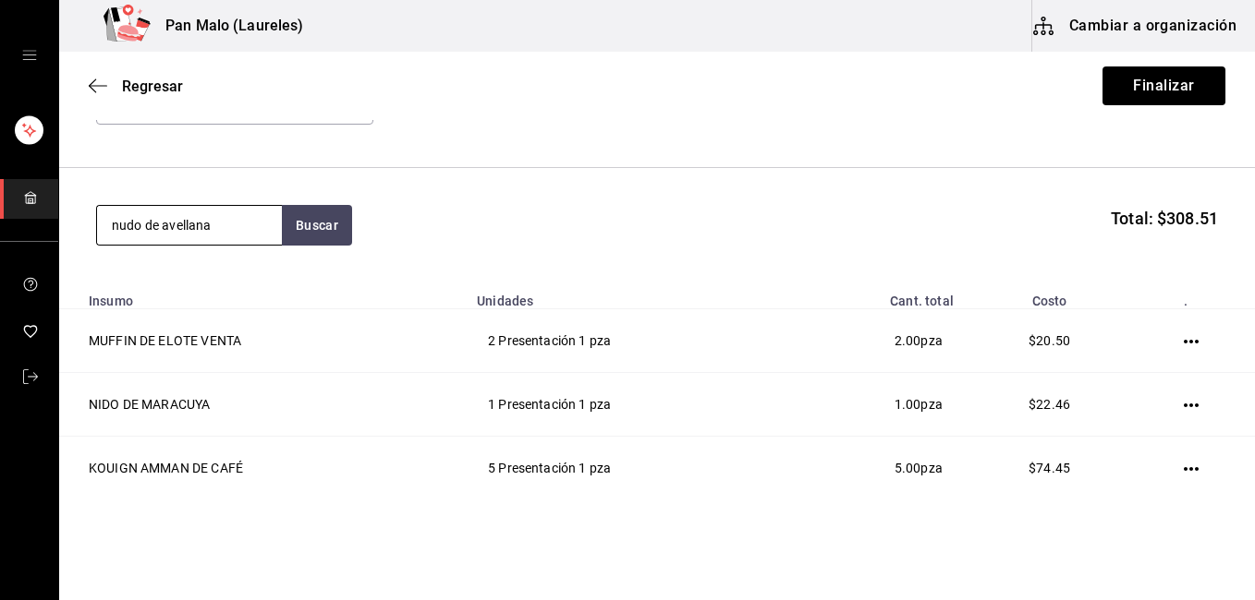
type input "nudo de avellana"
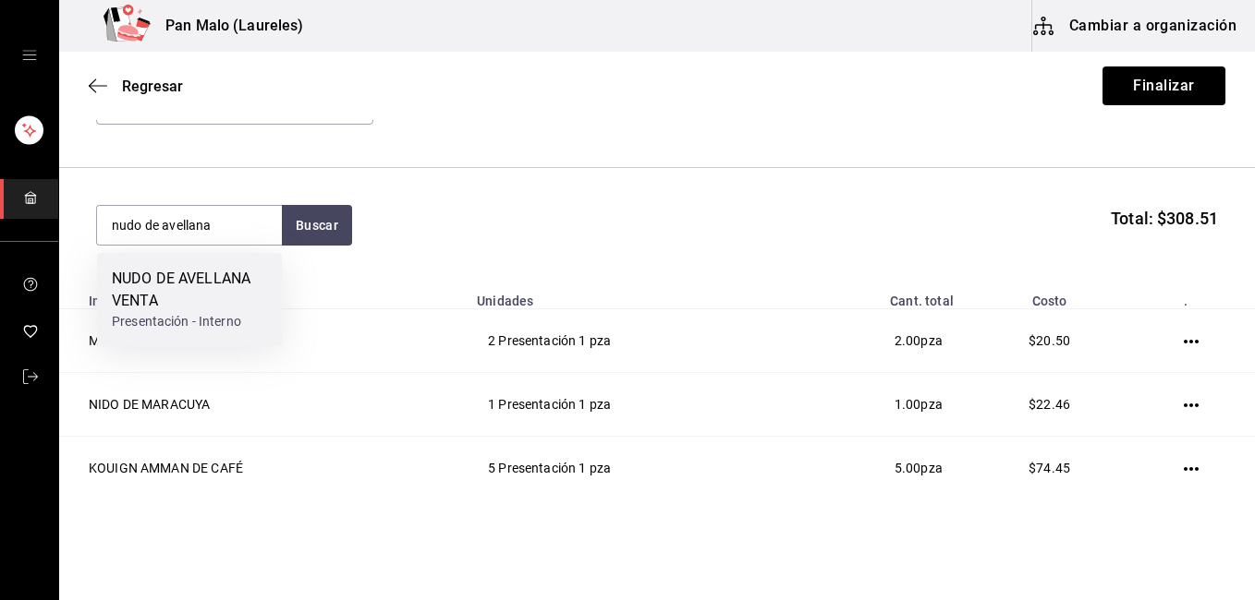
click at [228, 310] on div "NUDO DE AVELLANA VENTA" at bounding box center [189, 290] width 155 height 44
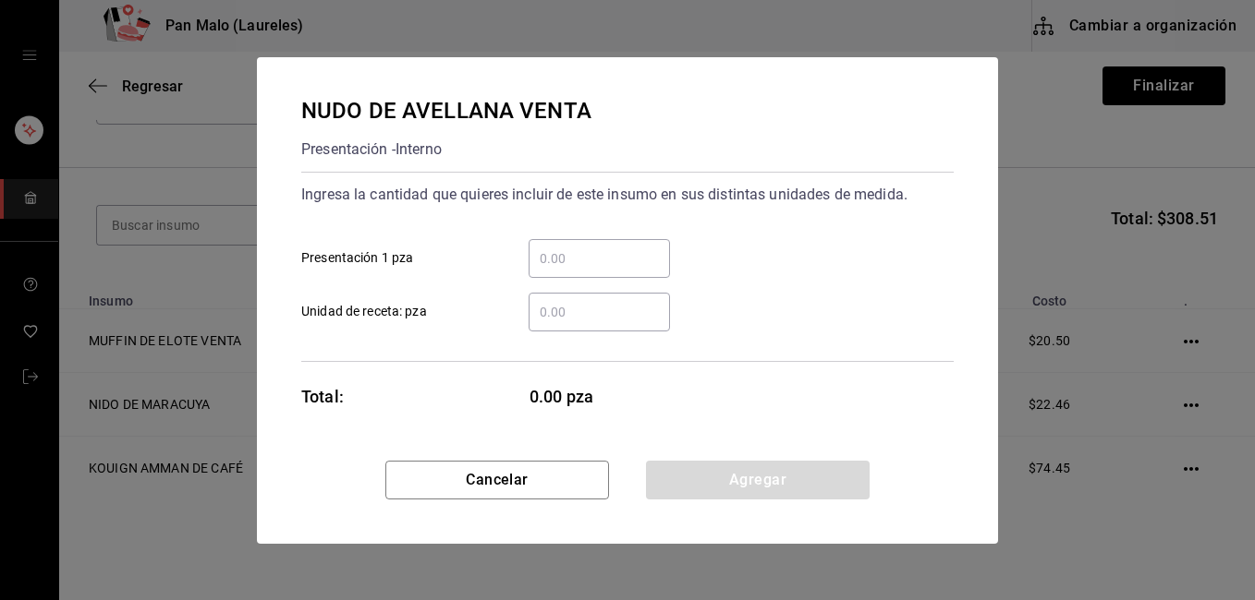
click at [579, 255] on input "​ Presentación 1 pza" at bounding box center [598, 259] width 141 height 22
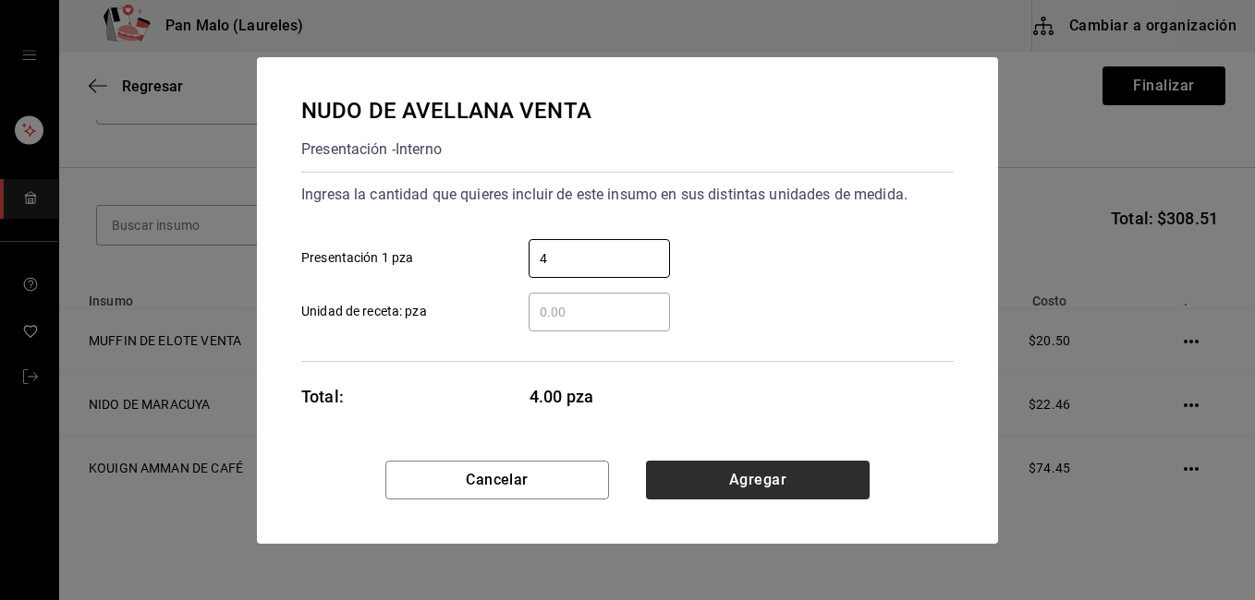
type input "4"
click at [782, 479] on button "Agregar" at bounding box center [758, 480] width 224 height 39
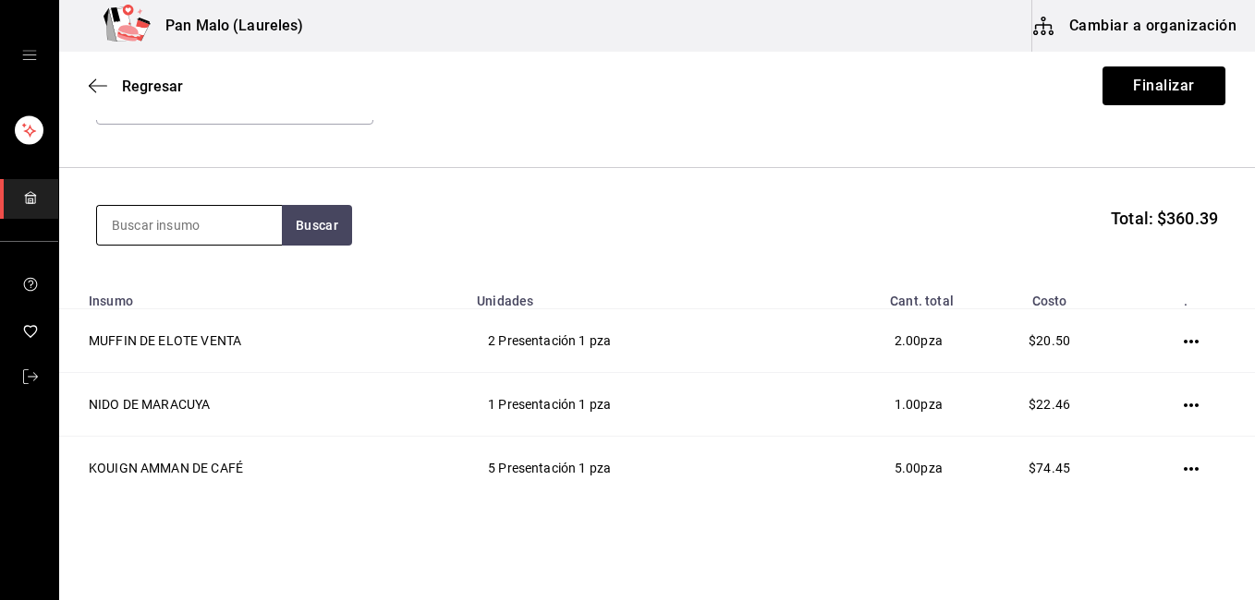
click at [232, 238] on input at bounding box center [189, 225] width 185 height 39
type input "croissant"
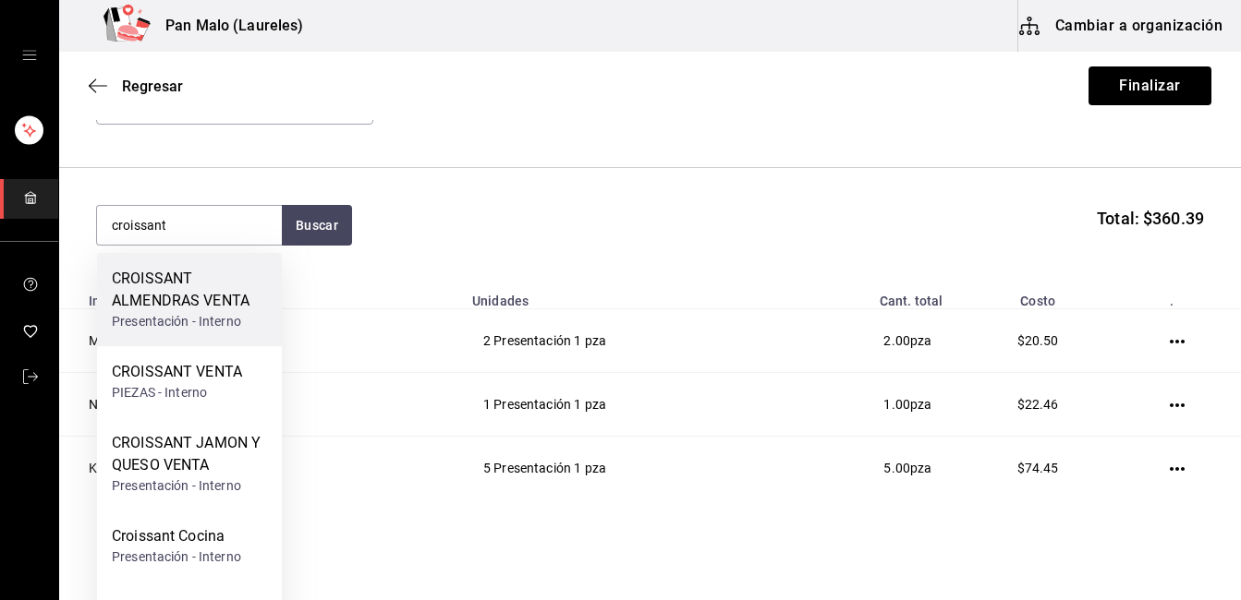
click at [224, 298] on div "CROISSANT ALMENDRAS VENTA" at bounding box center [189, 290] width 155 height 44
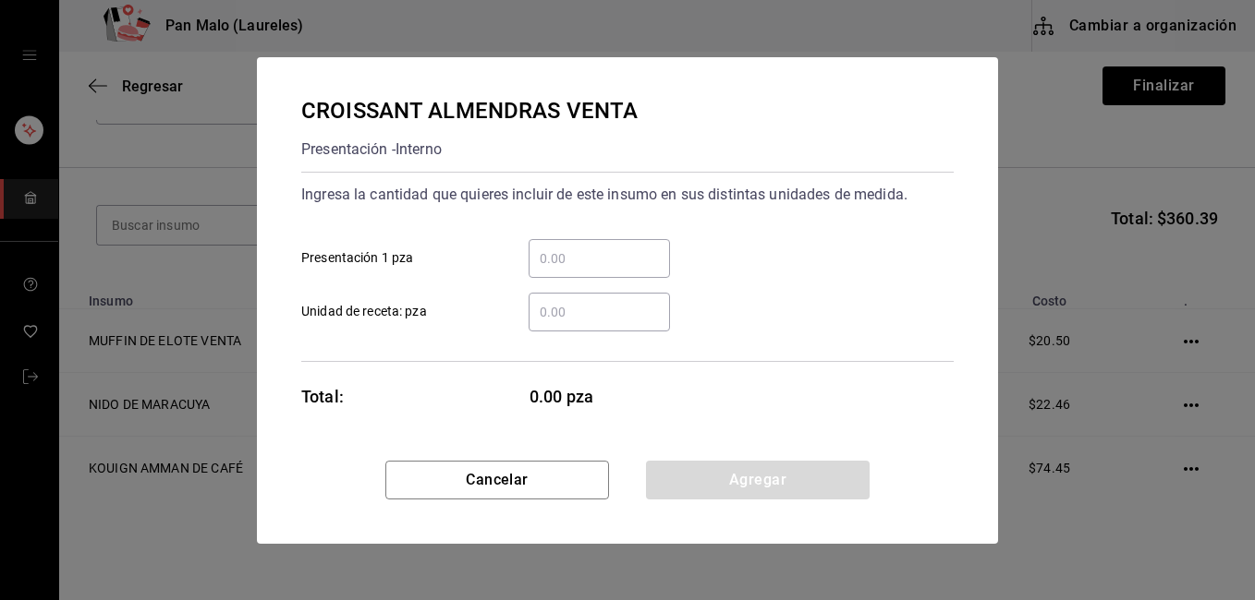
click at [551, 252] on input "​ Presentación 1 pza" at bounding box center [598, 259] width 141 height 22
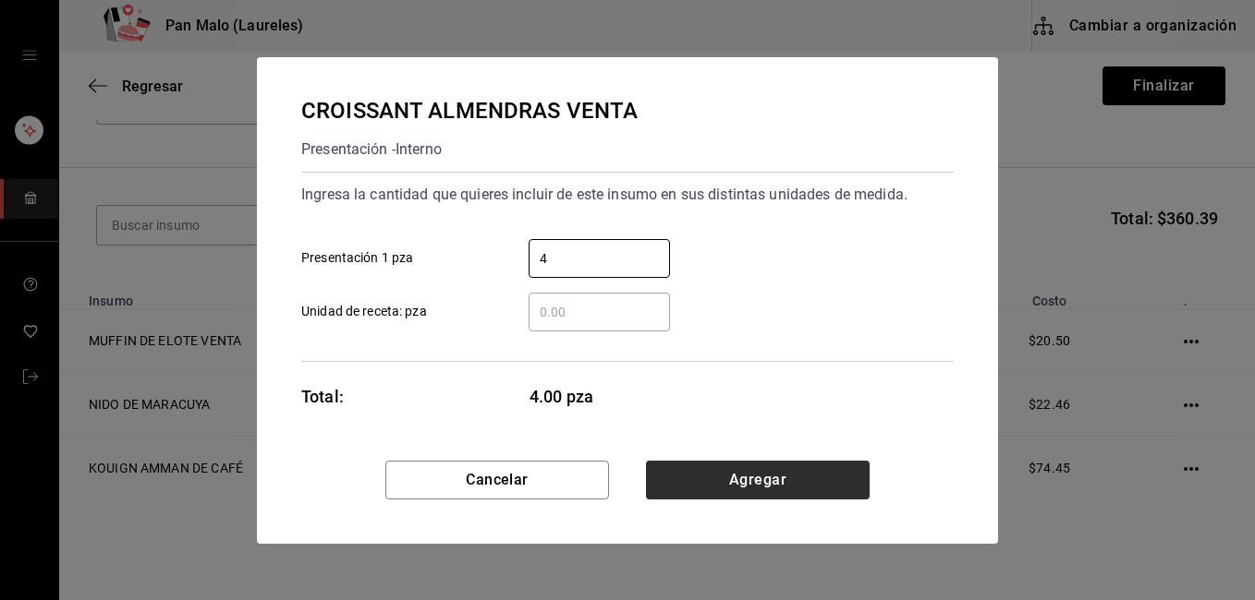
type input "4"
click at [782, 470] on button "Agregar" at bounding box center [758, 480] width 224 height 39
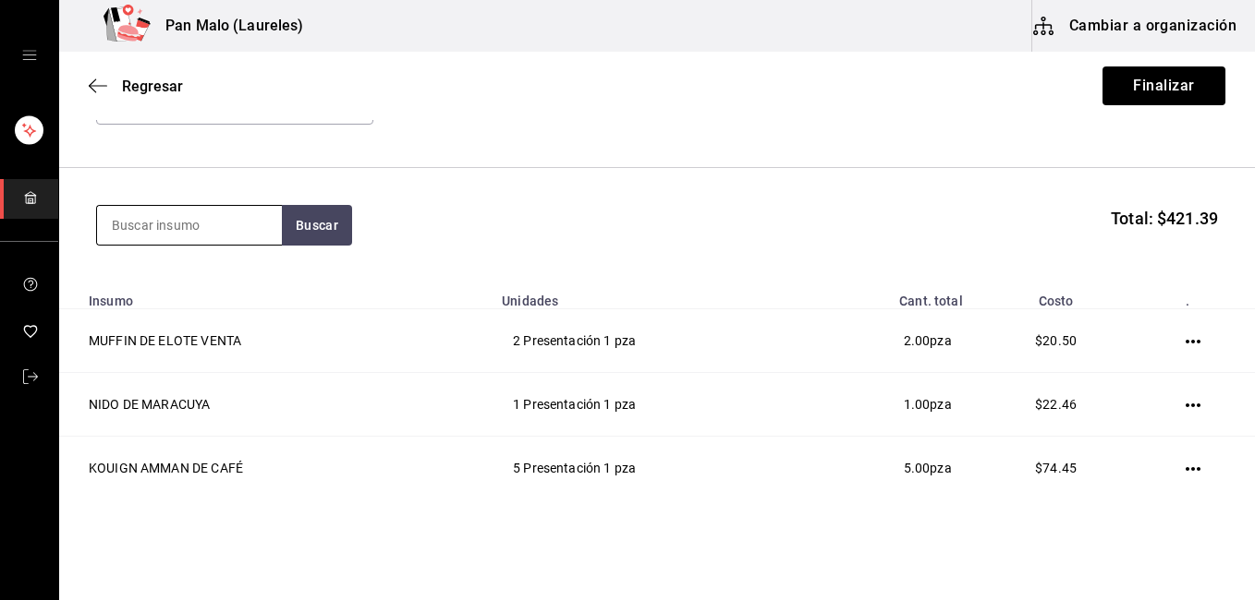
click at [142, 231] on input at bounding box center [189, 225] width 185 height 39
type input "suizo"
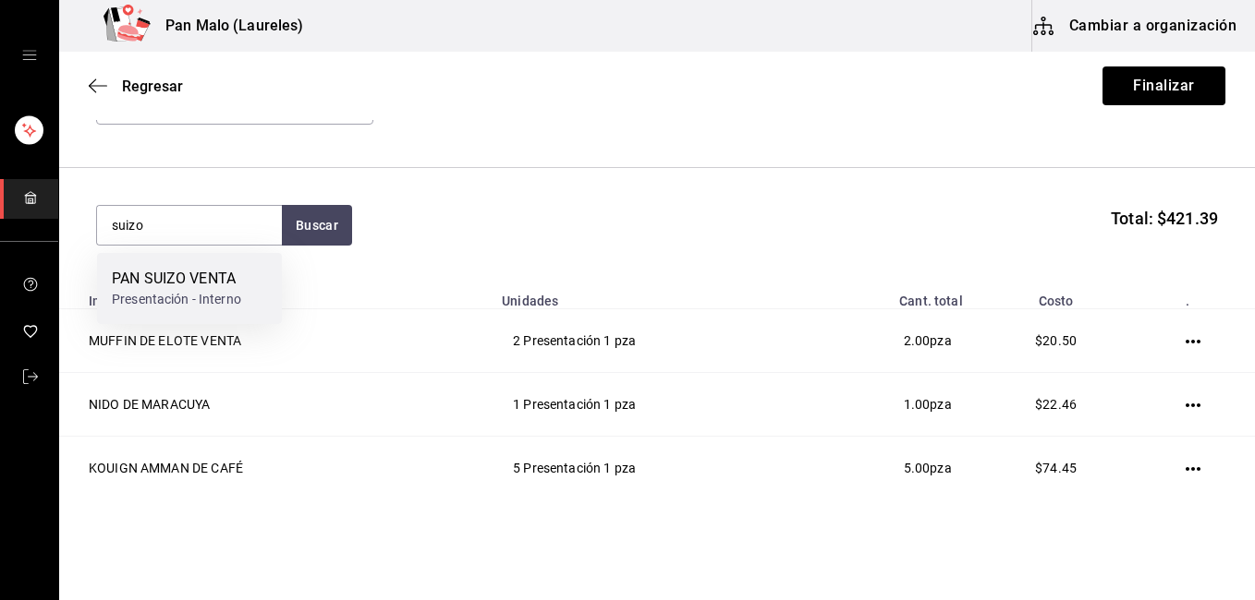
click at [206, 271] on div "PAN SUIZO VENTA" at bounding box center [176, 279] width 129 height 22
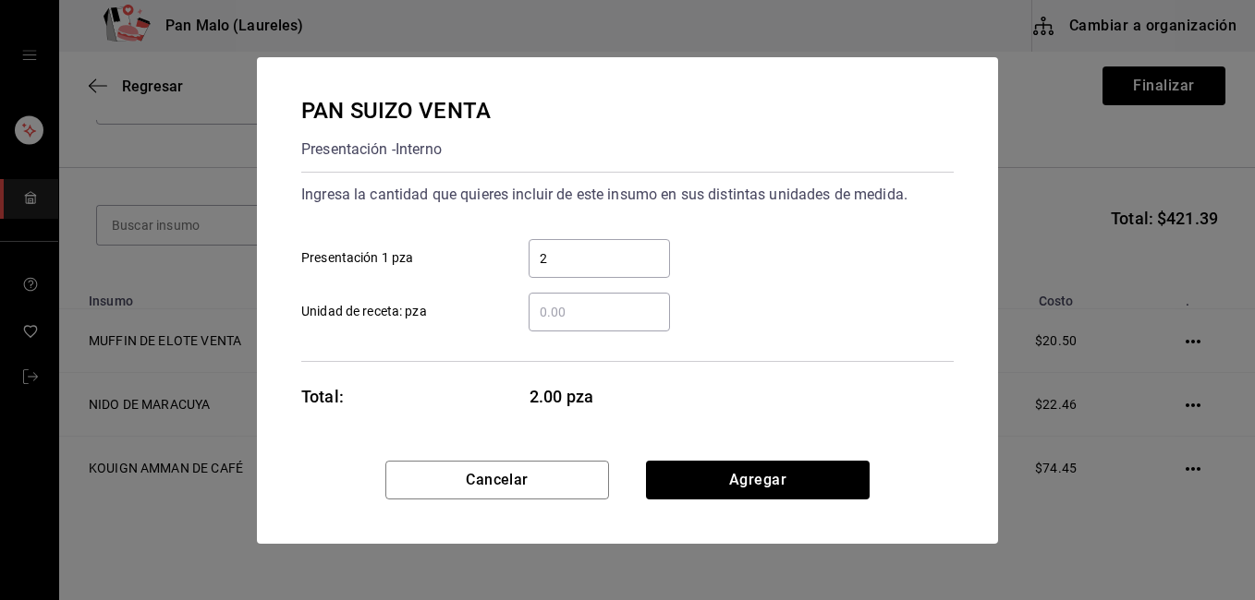
click at [554, 259] on input "2" at bounding box center [598, 259] width 141 height 22
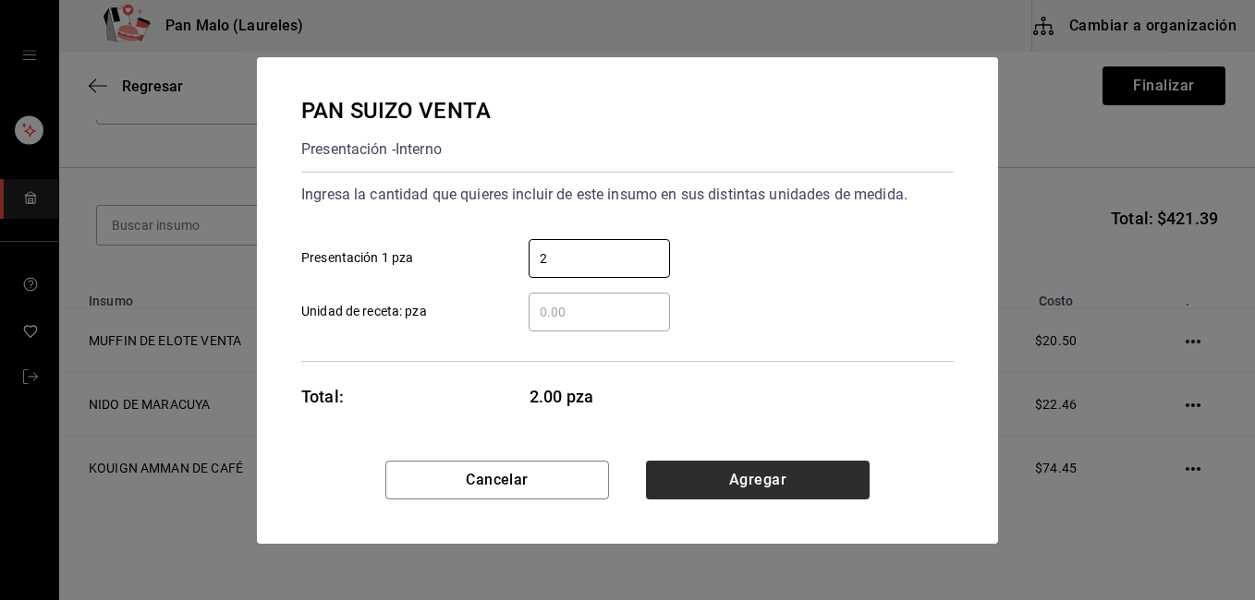
type input "2"
click at [785, 479] on button "Agregar" at bounding box center [758, 480] width 224 height 39
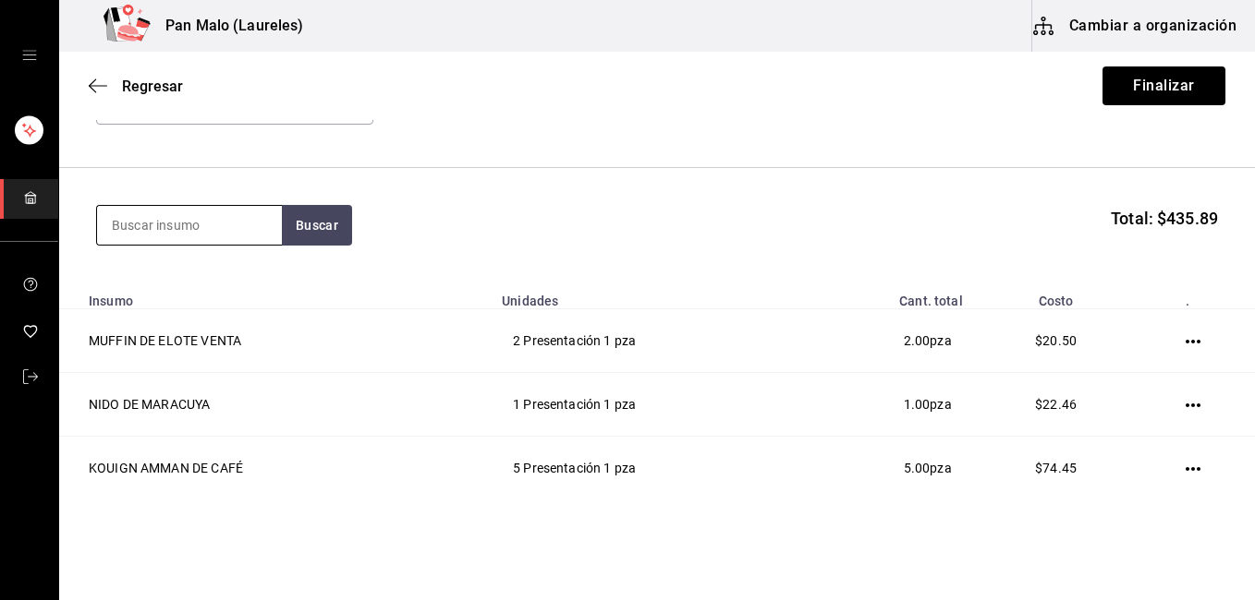
click at [215, 229] on input at bounding box center [189, 225] width 185 height 39
type input "chocolatin"
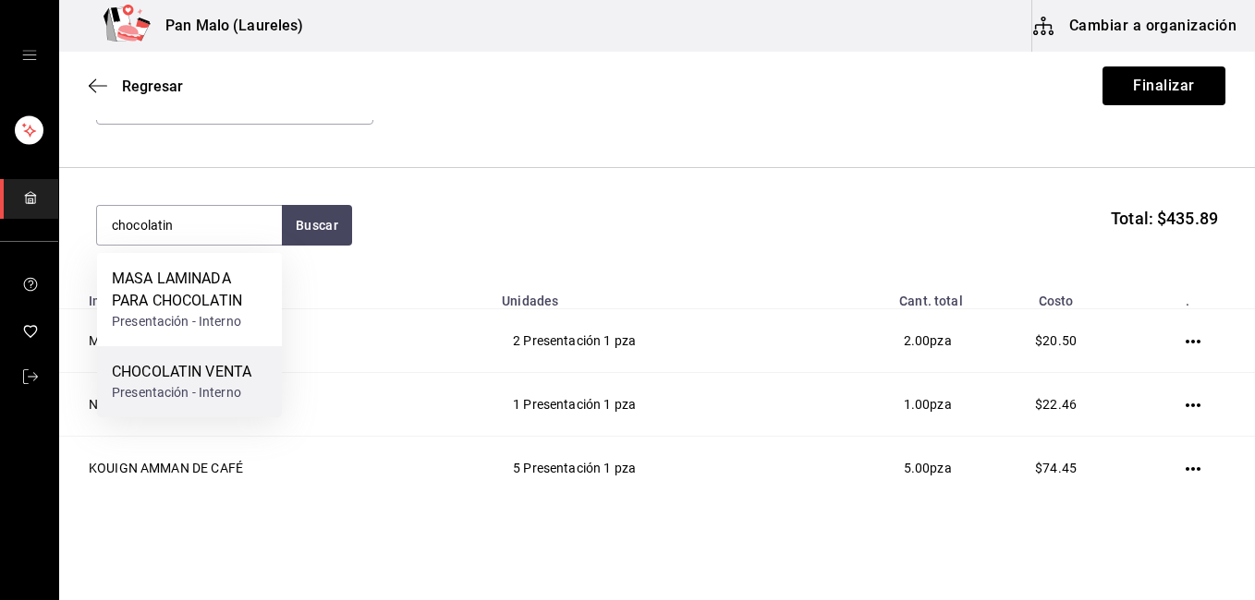
click at [226, 370] on div "CHOCOLATIN VENTA" at bounding box center [181, 372] width 139 height 22
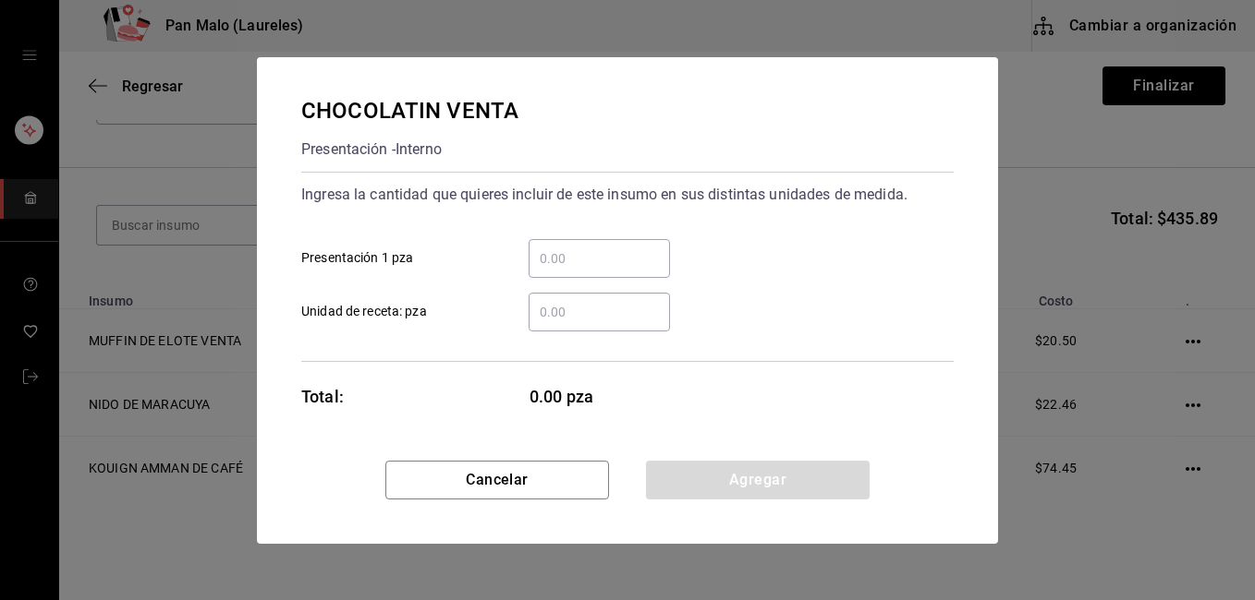
click at [545, 242] on div "​" at bounding box center [598, 258] width 141 height 39
click at [545, 248] on input "​ Presentación 1 pza" at bounding box center [598, 259] width 141 height 22
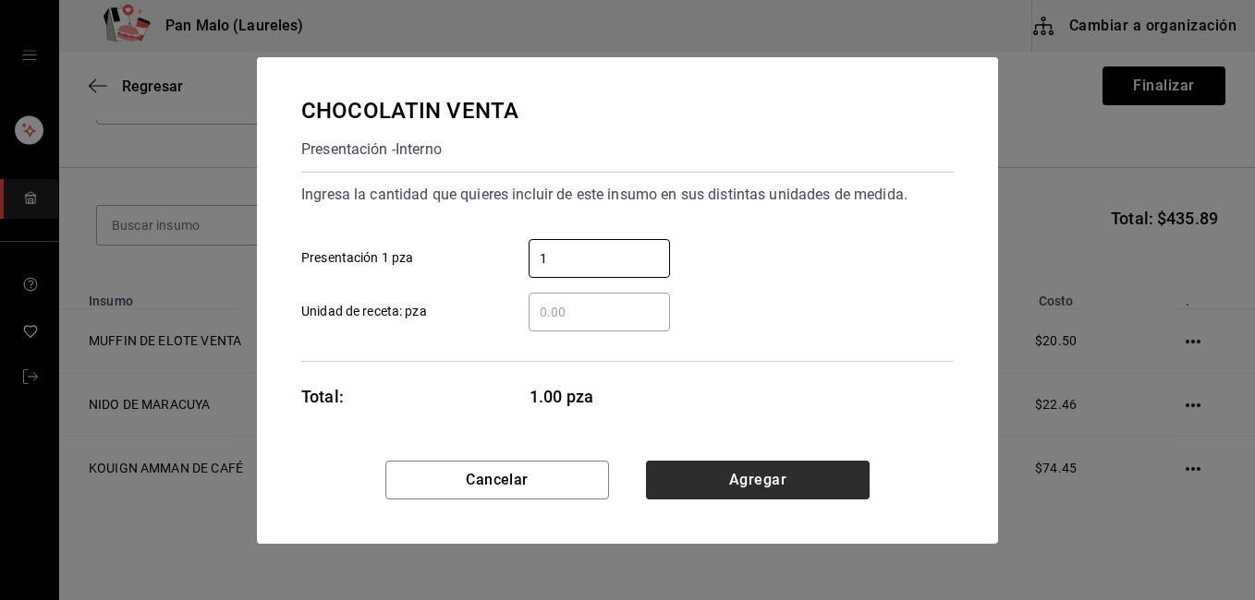
type input "1"
click at [736, 475] on button "Agregar" at bounding box center [758, 480] width 224 height 39
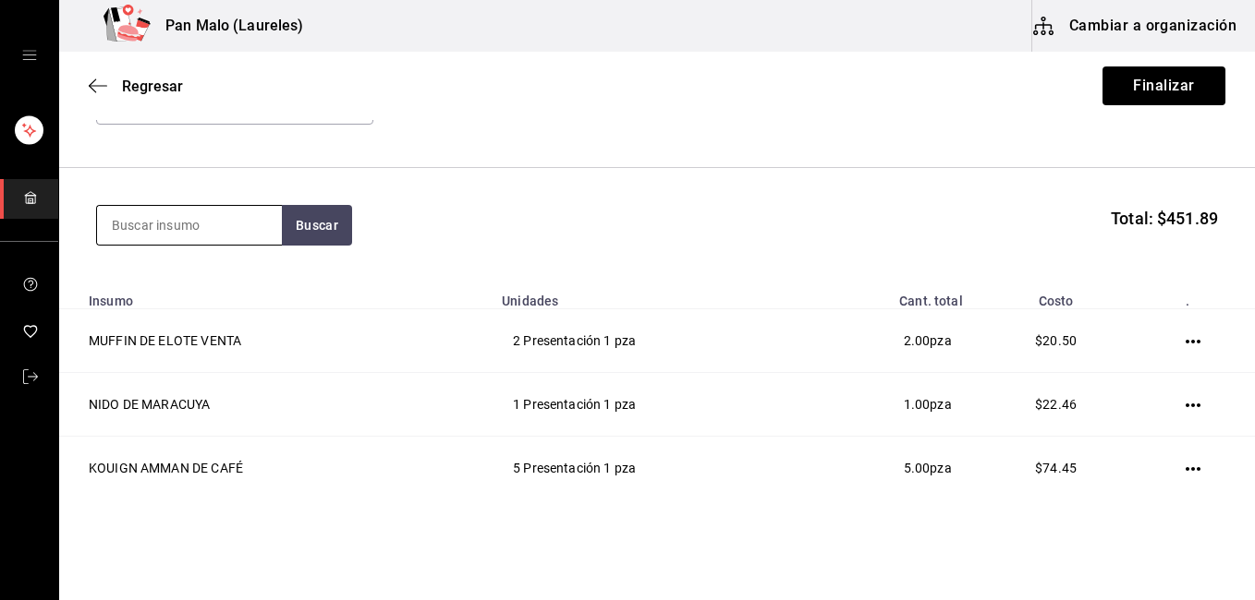
click at [185, 227] on input at bounding box center [189, 225] width 185 height 39
type input "platano vegano"
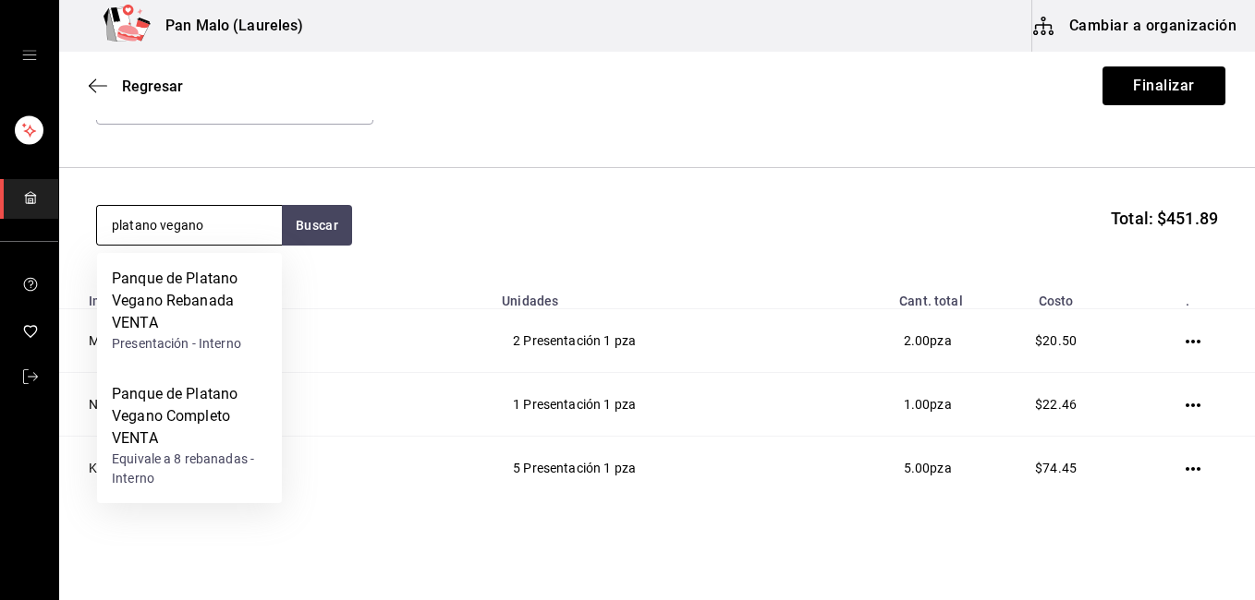
click at [185, 227] on input "platano vegano" at bounding box center [189, 225] width 185 height 39
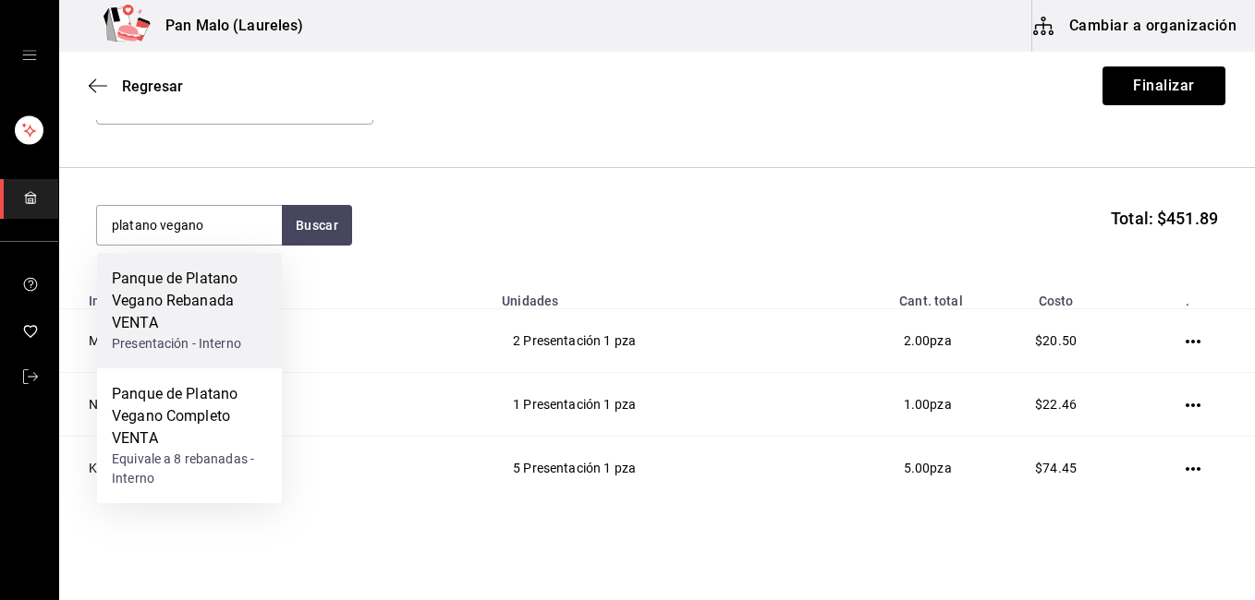
click at [195, 329] on div "Panque de Platano Vegano Rebanada VENTA" at bounding box center [189, 301] width 155 height 67
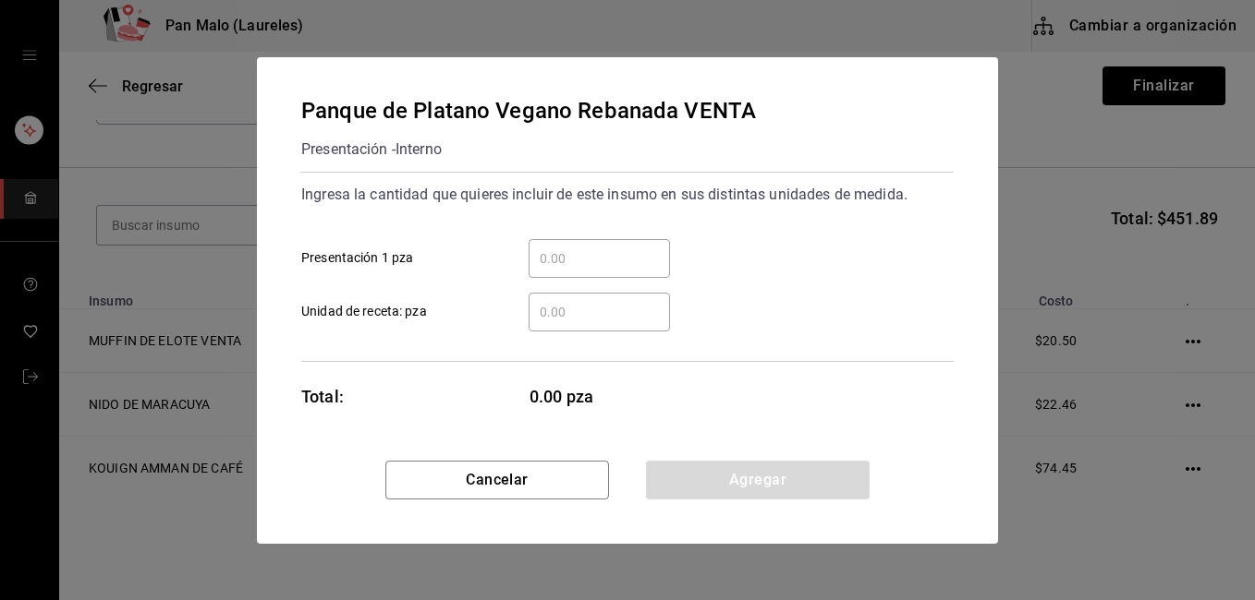
click at [584, 253] on input "​ Presentación 1 pza" at bounding box center [598, 259] width 141 height 22
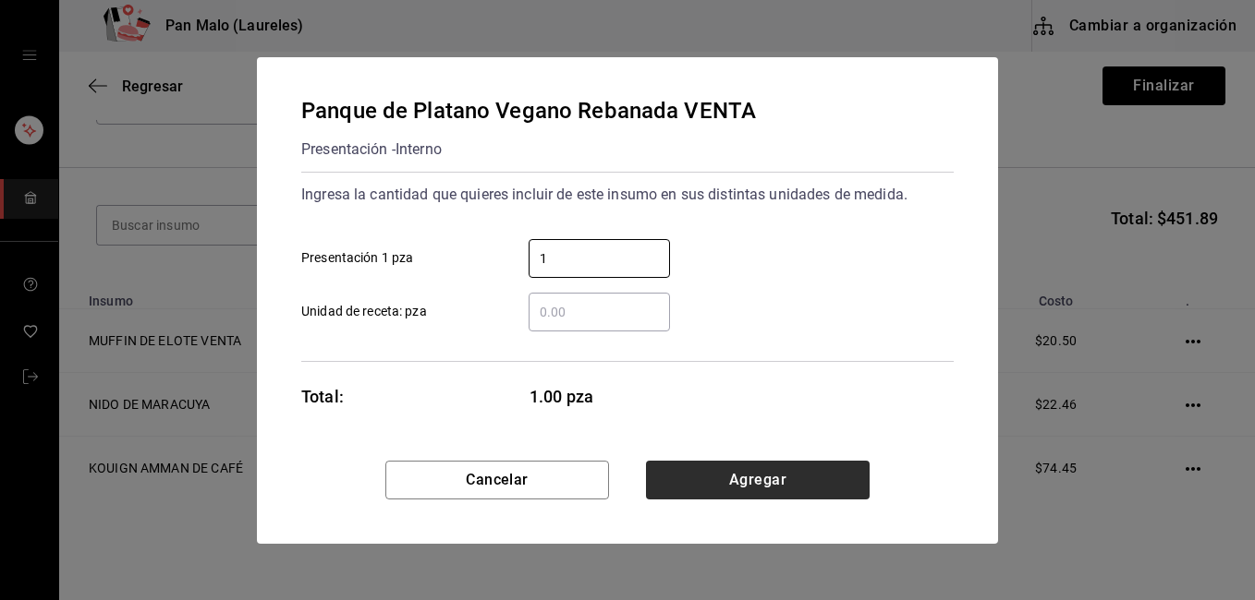
type input "1"
click at [753, 475] on button "Agregar" at bounding box center [758, 480] width 224 height 39
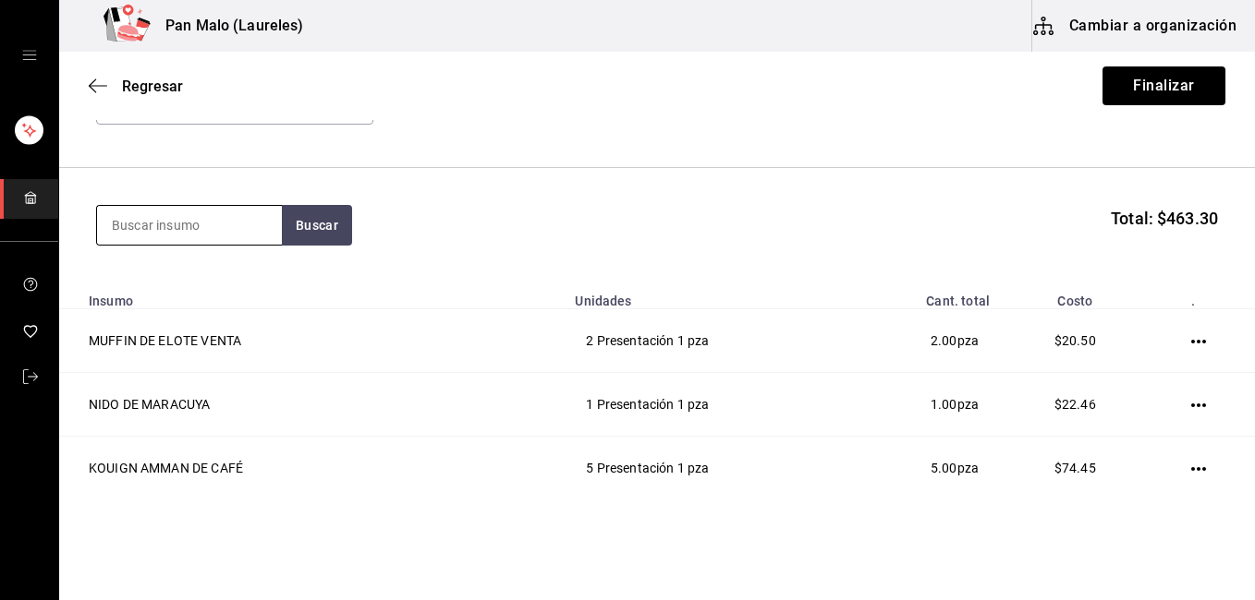
click at [228, 225] on input at bounding box center [189, 225] width 185 height 39
click at [240, 231] on input "croissant pistache" at bounding box center [189, 225] width 185 height 39
type input "croissant"
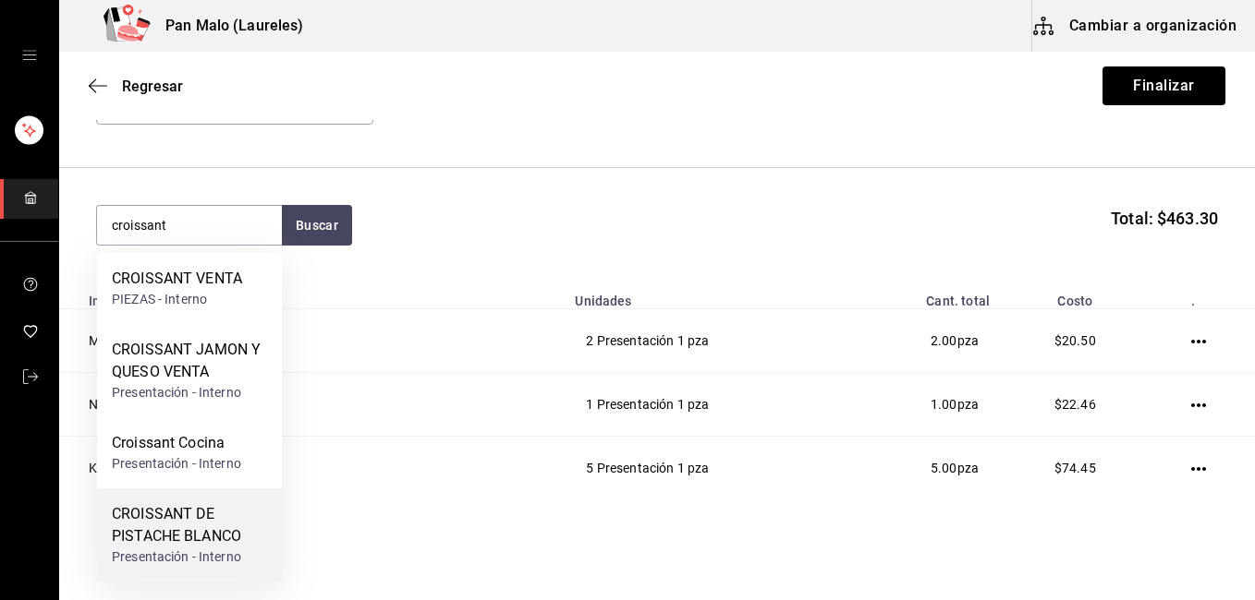
click at [172, 537] on div "CROISSANT DE PISTACHE BLANCO" at bounding box center [189, 525] width 155 height 44
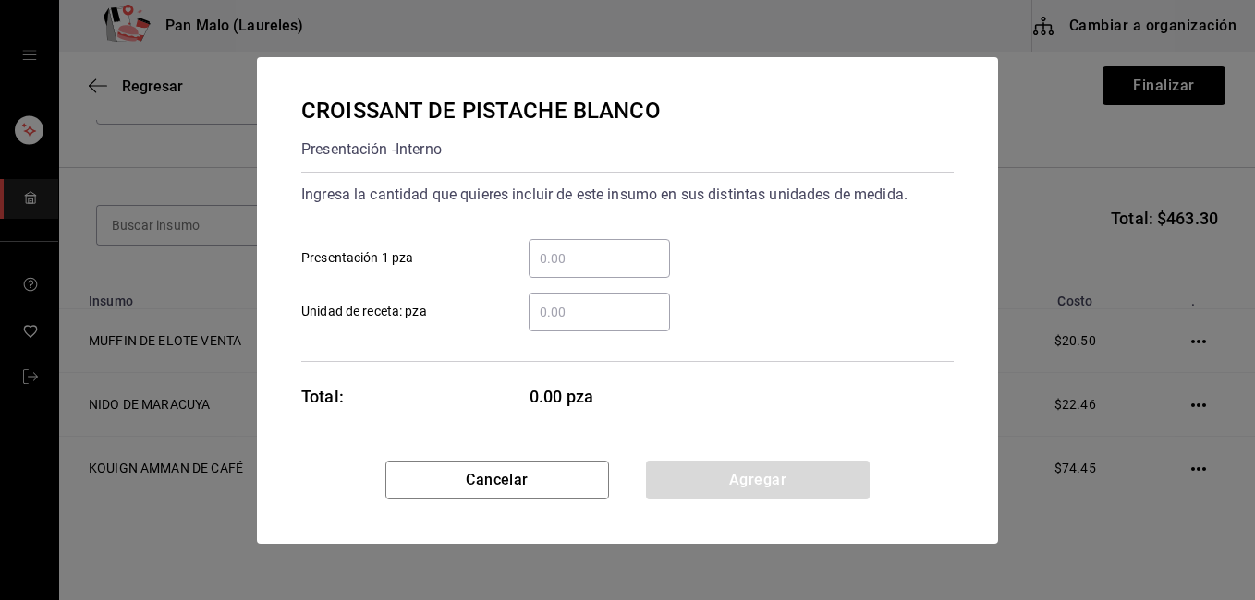
click at [557, 275] on div "​" at bounding box center [598, 258] width 141 height 39
click at [557, 270] on input "​ Presentación 1 pza" at bounding box center [598, 259] width 141 height 22
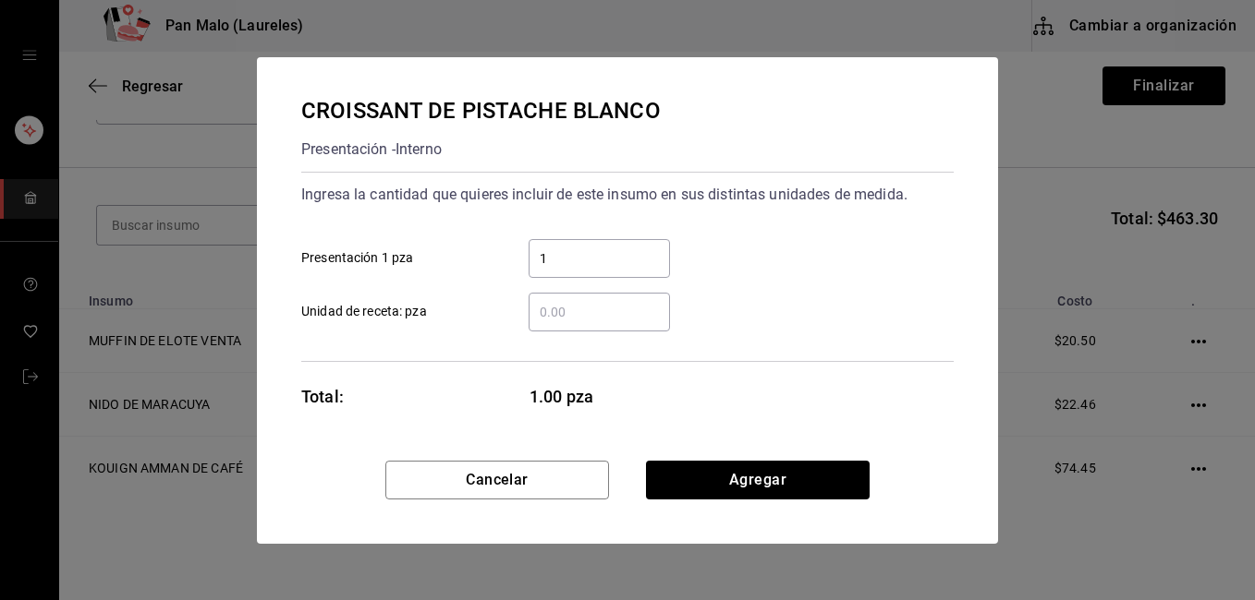
type input "1"
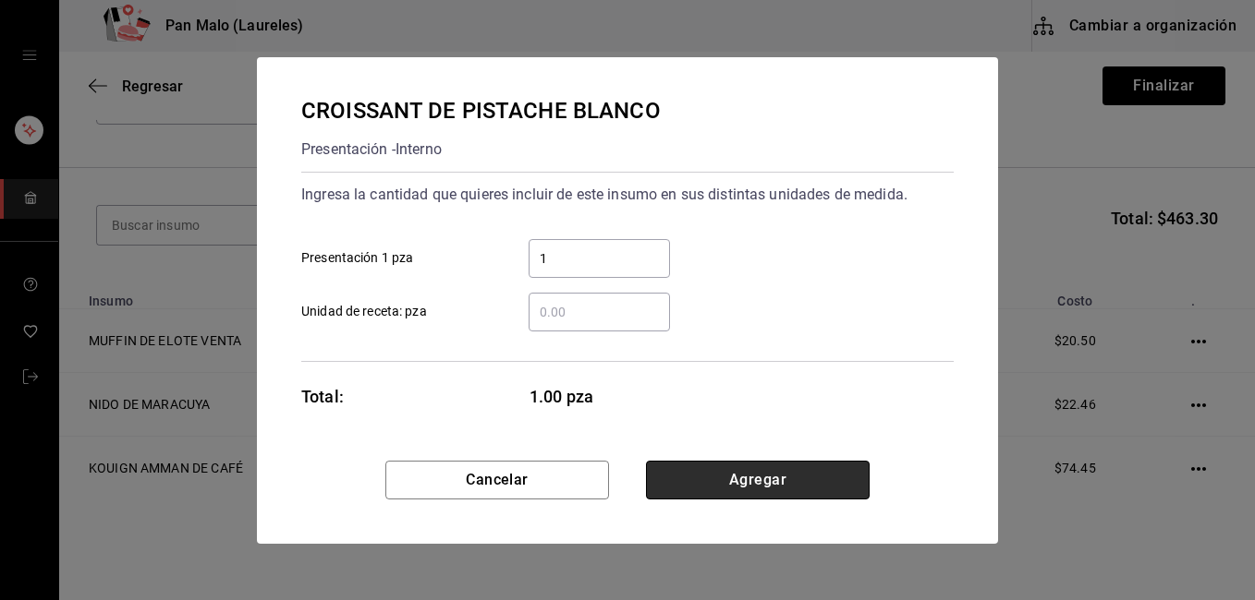
click at [709, 473] on button "Agregar" at bounding box center [758, 480] width 224 height 39
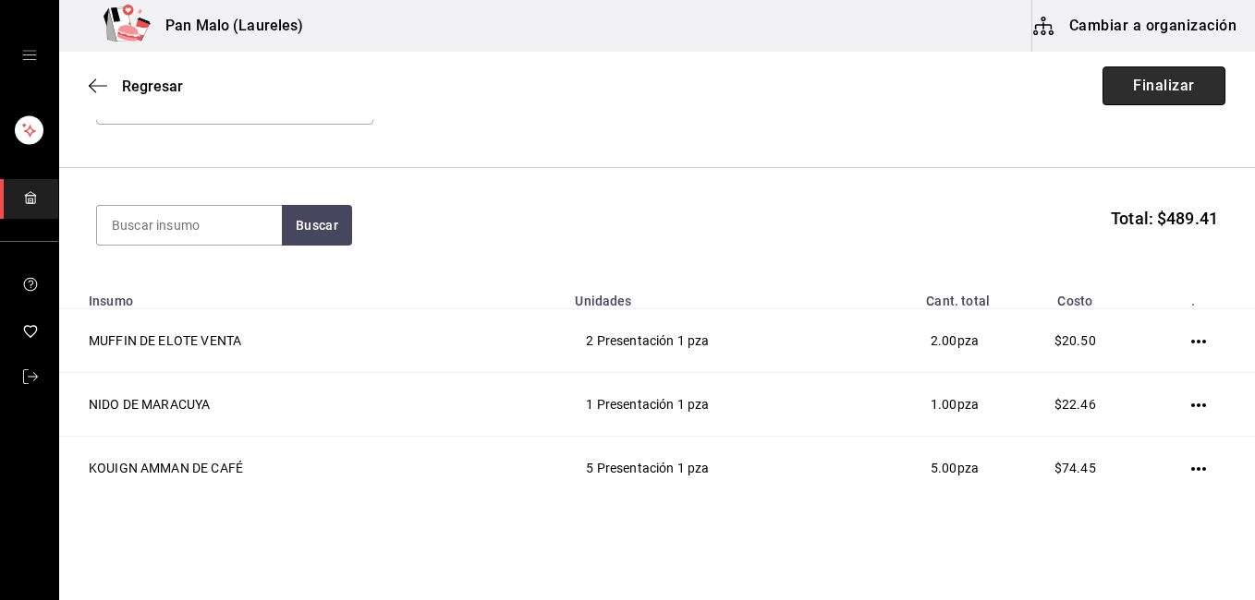
click at [1155, 95] on button "Finalizar" at bounding box center [1163, 86] width 123 height 39
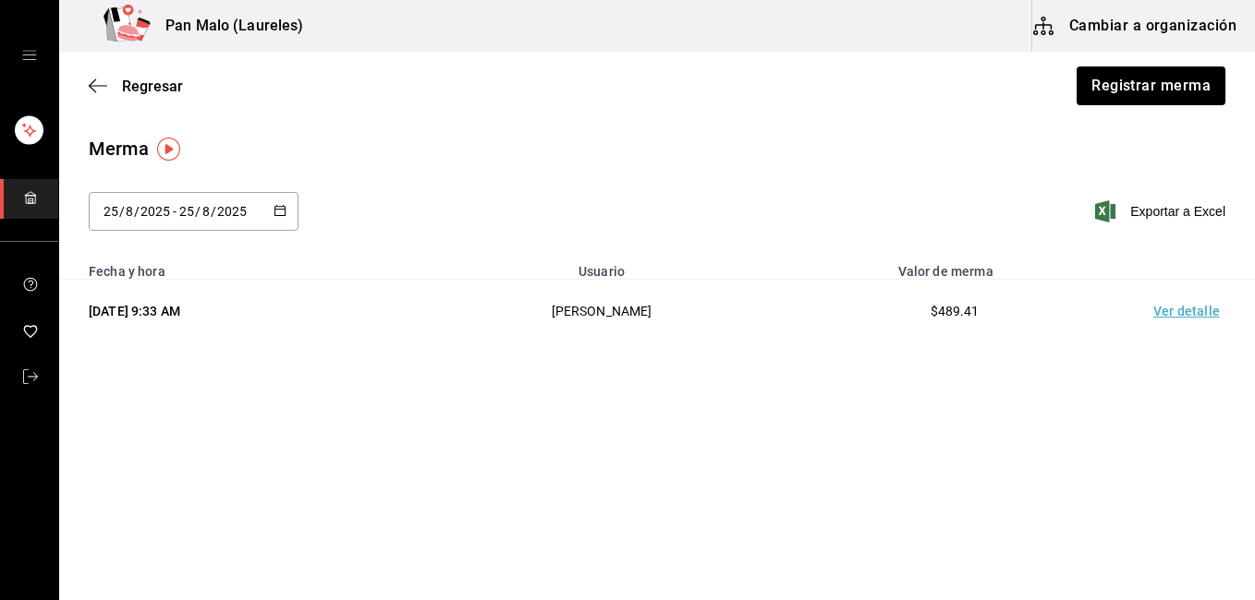
click at [642, 321] on td "[PERSON_NAME]" at bounding box center [601, 312] width 364 height 64
click at [1169, 306] on td "Ver detalle" at bounding box center [1189, 312] width 129 height 64
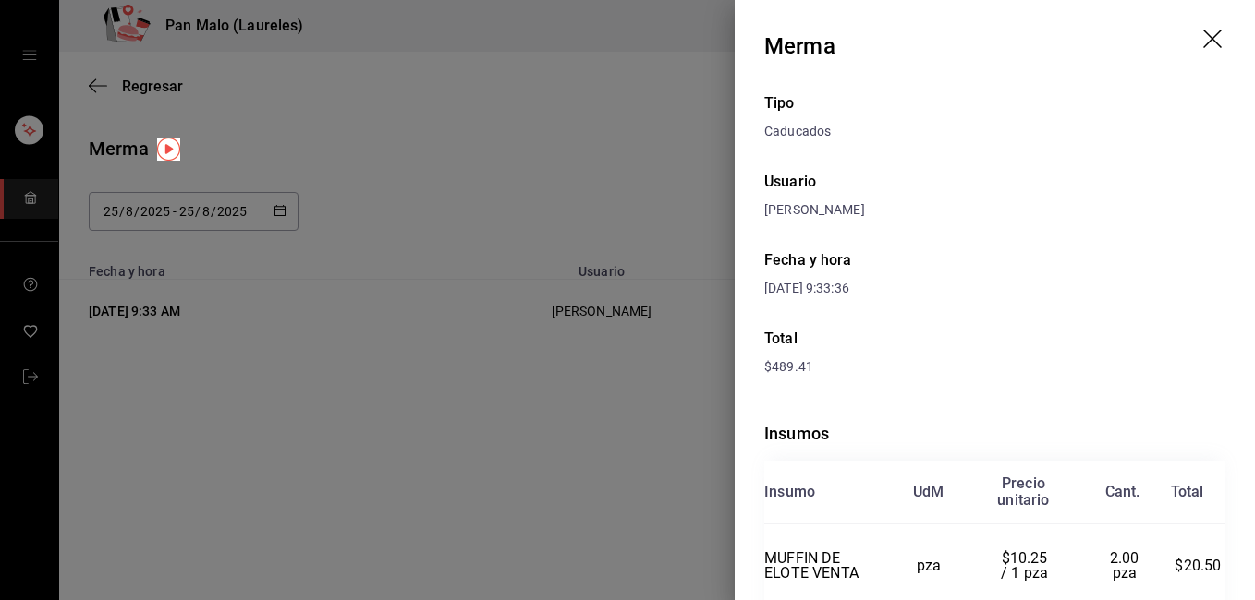
click at [1203, 43] on icon "drag" at bounding box center [1214, 41] width 22 height 22
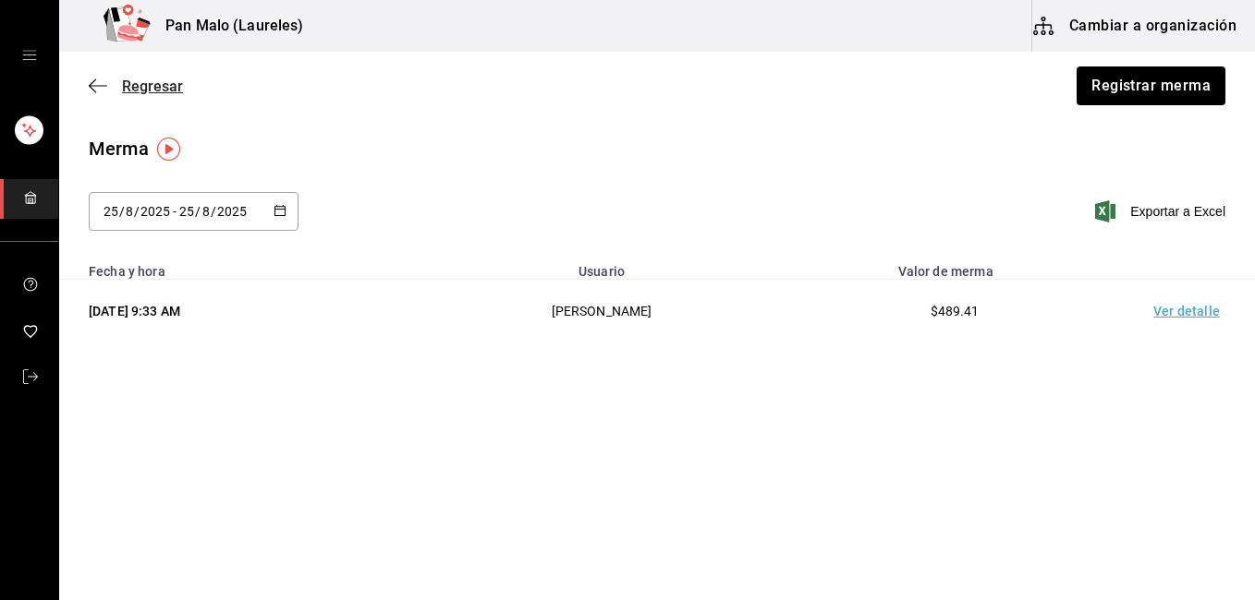
click at [144, 91] on span "Regresar" at bounding box center [152, 87] width 61 height 18
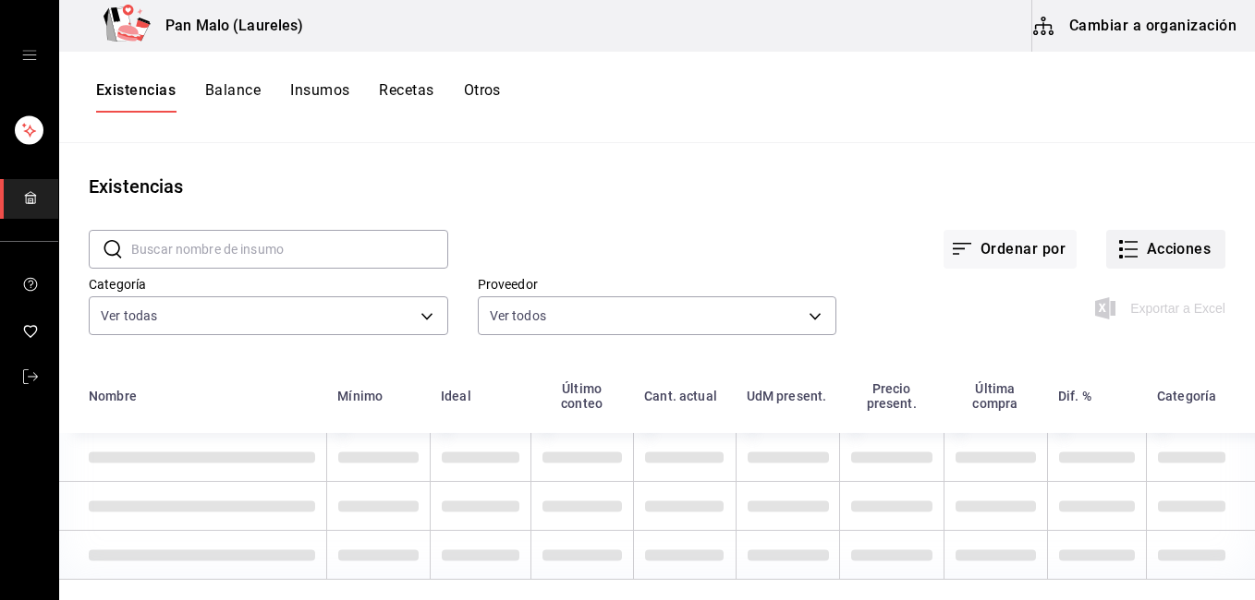
click at [1132, 259] on button "Acciones" at bounding box center [1165, 249] width 119 height 39
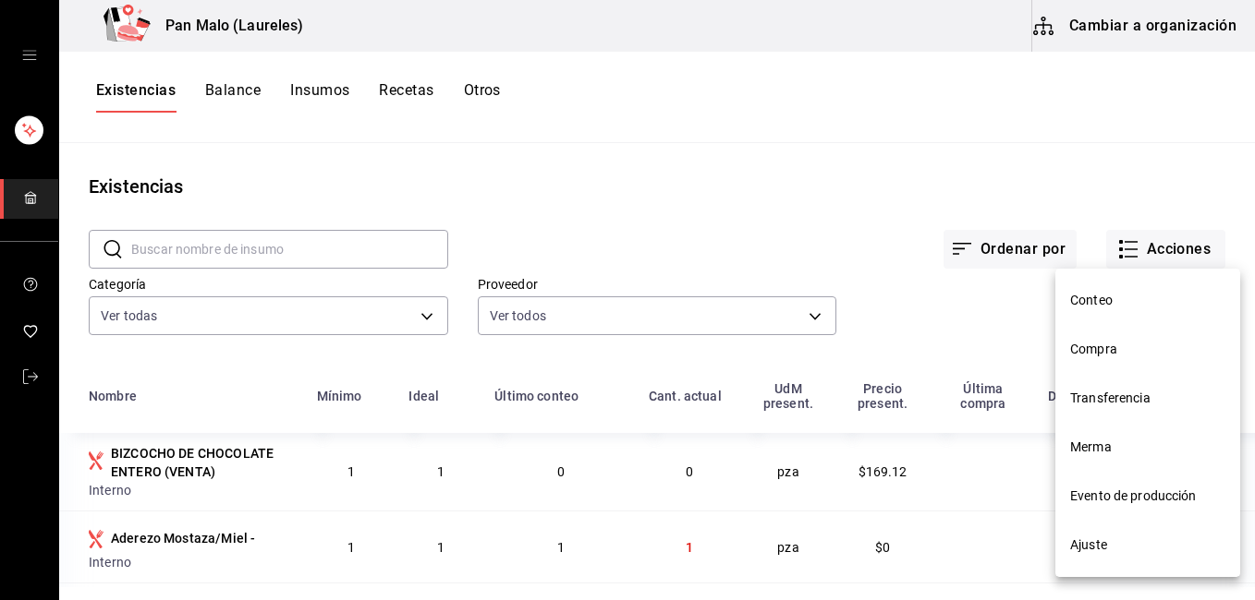
click at [1158, 305] on span "Conteo" at bounding box center [1147, 300] width 155 height 19
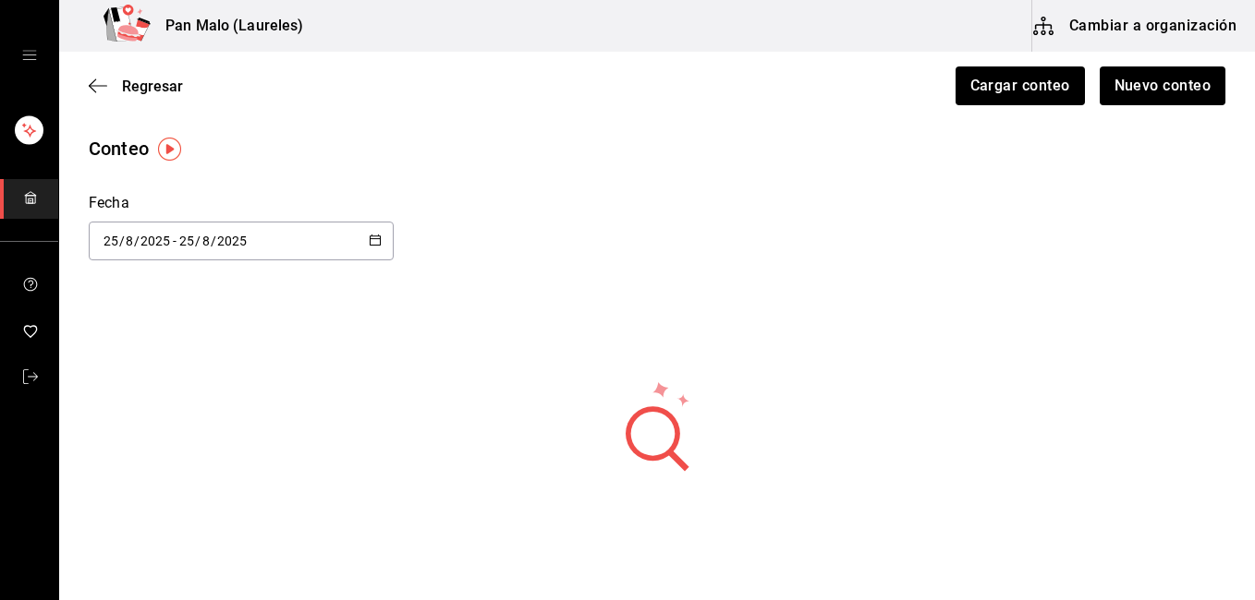
click at [370, 245] on \(Stroke\) "button" at bounding box center [375, 241] width 11 height 10
click at [206, 445] on li "Mes actual" at bounding box center [176, 466] width 175 height 42
type input "[DATE]"
type input "1"
click at [104, 86] on icon "button" at bounding box center [98, 85] width 18 height 1
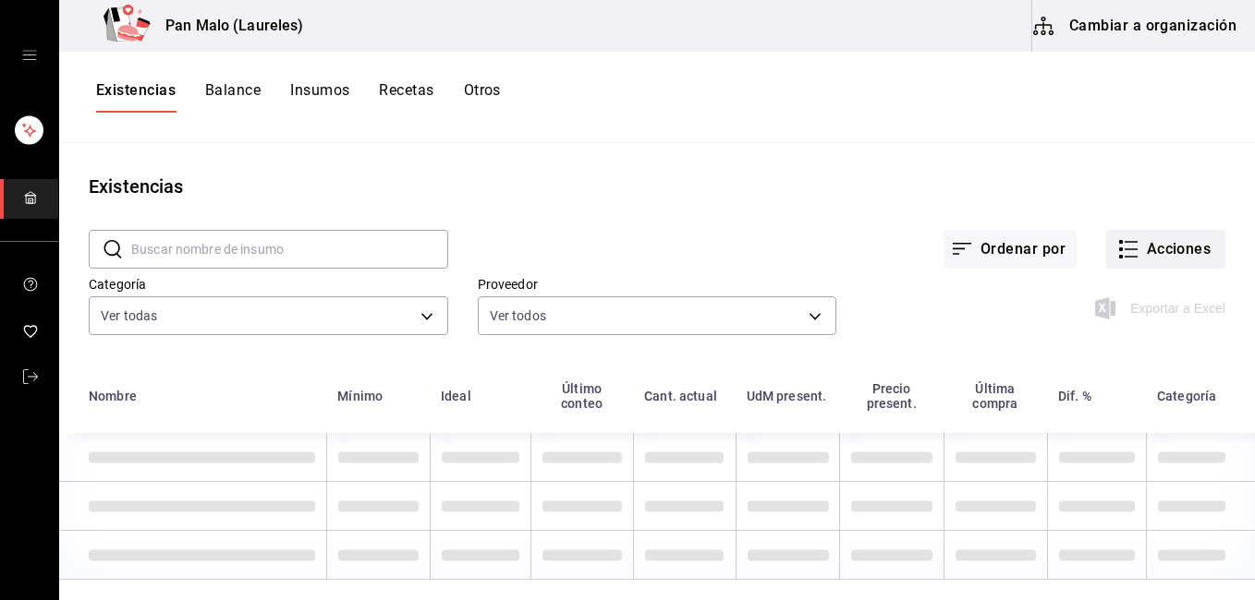
click at [1187, 248] on button "Acciones" at bounding box center [1165, 249] width 119 height 39
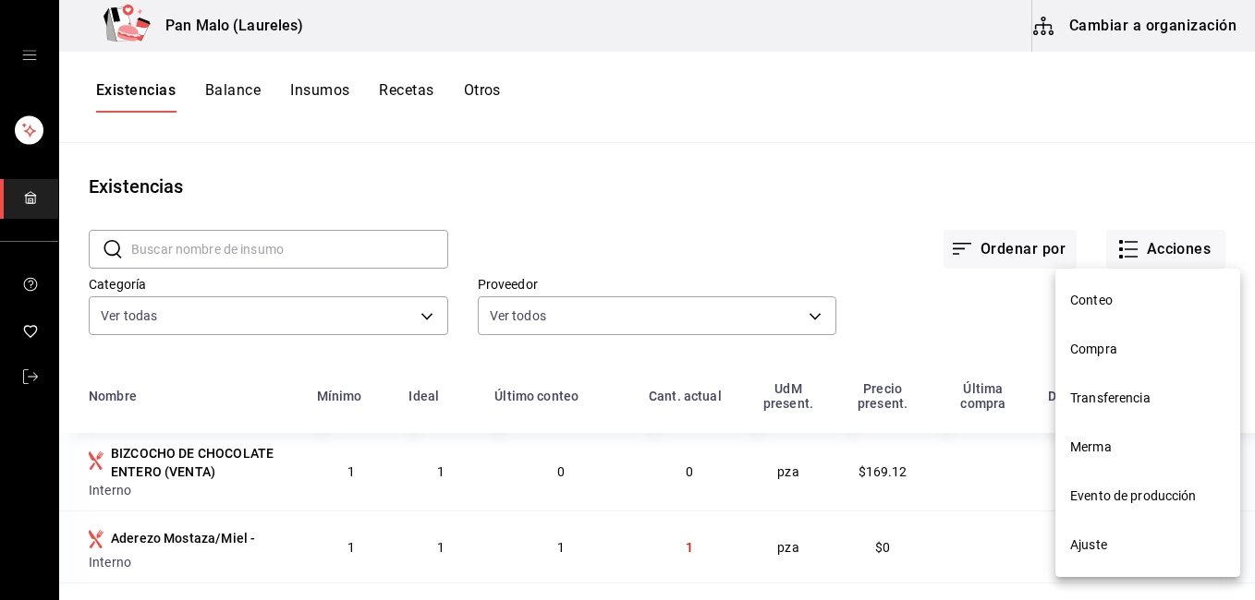
click at [1134, 537] on span "Ajuste" at bounding box center [1147, 545] width 155 height 19
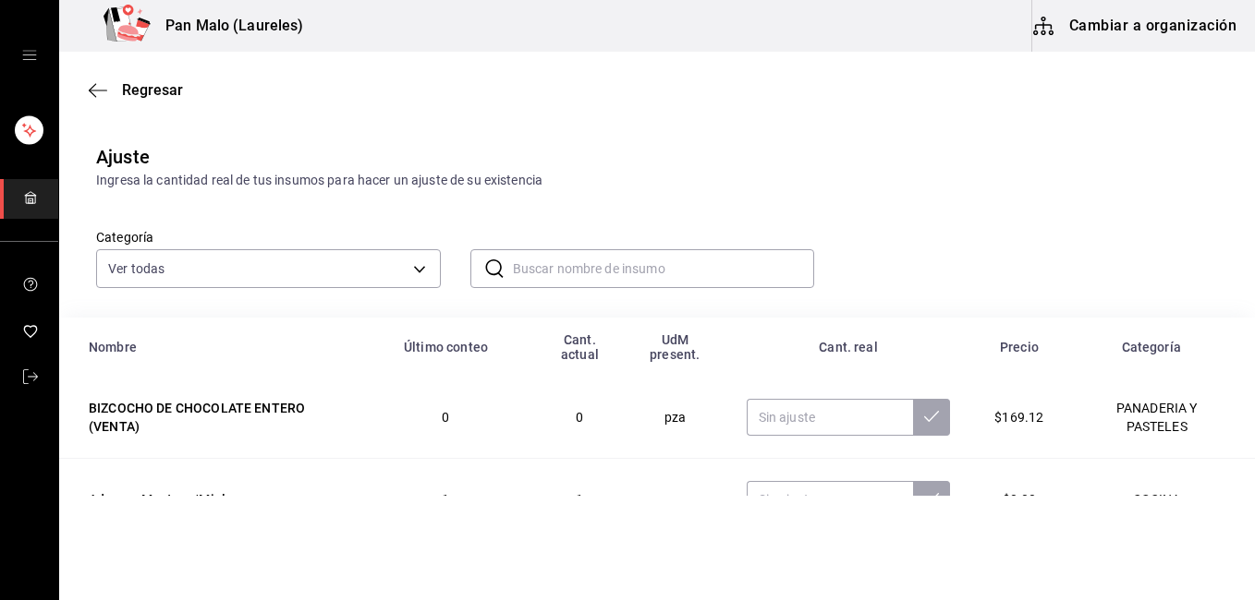
click at [690, 273] on input "text" at bounding box center [664, 268] width 302 height 37
click at [595, 268] on input "text" at bounding box center [664, 268] width 302 height 37
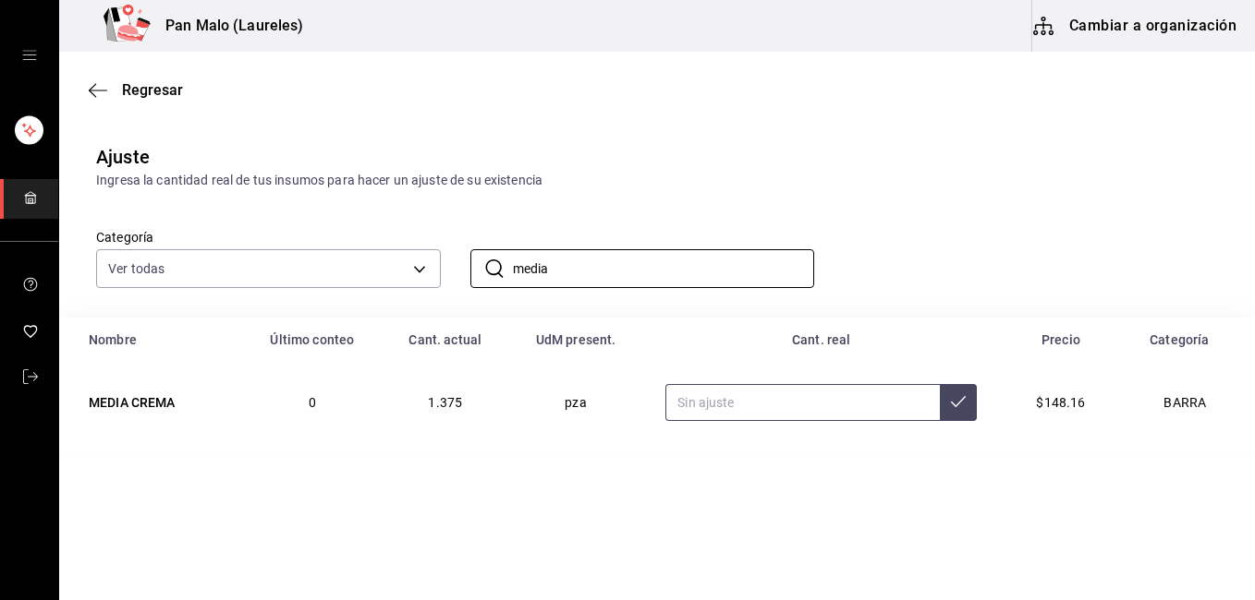
type input "media"
click at [802, 405] on input "text" at bounding box center [802, 402] width 274 height 37
type input "5.00"
click at [962, 403] on icon at bounding box center [958, 401] width 15 height 15
click at [624, 267] on input "media" at bounding box center [664, 268] width 302 height 37
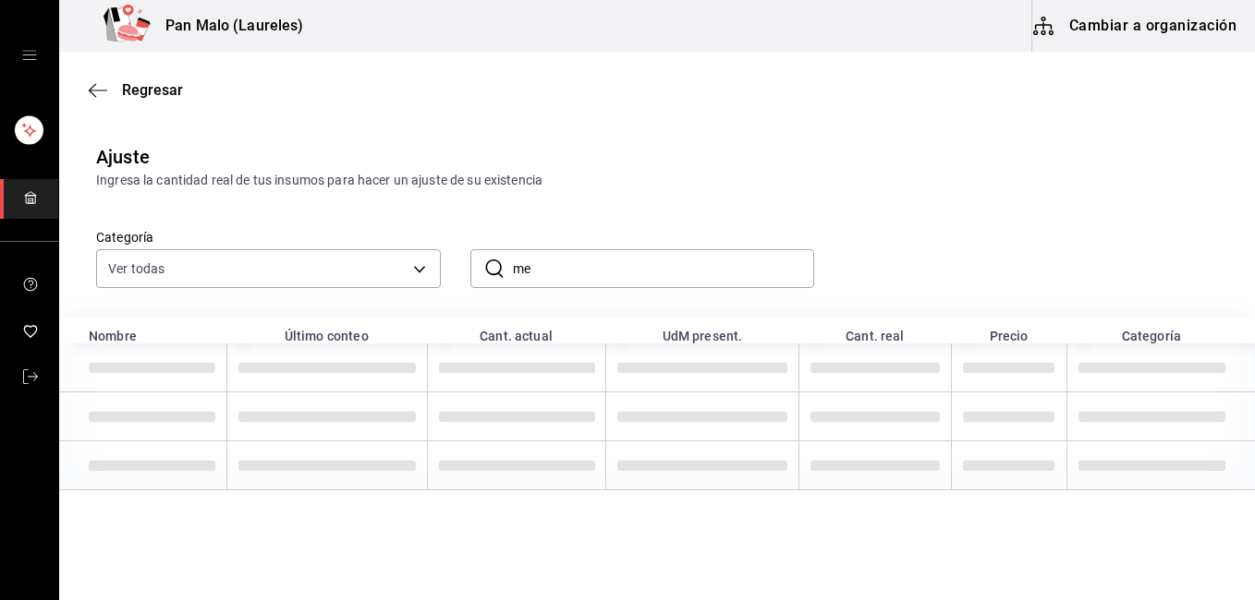
type input "m"
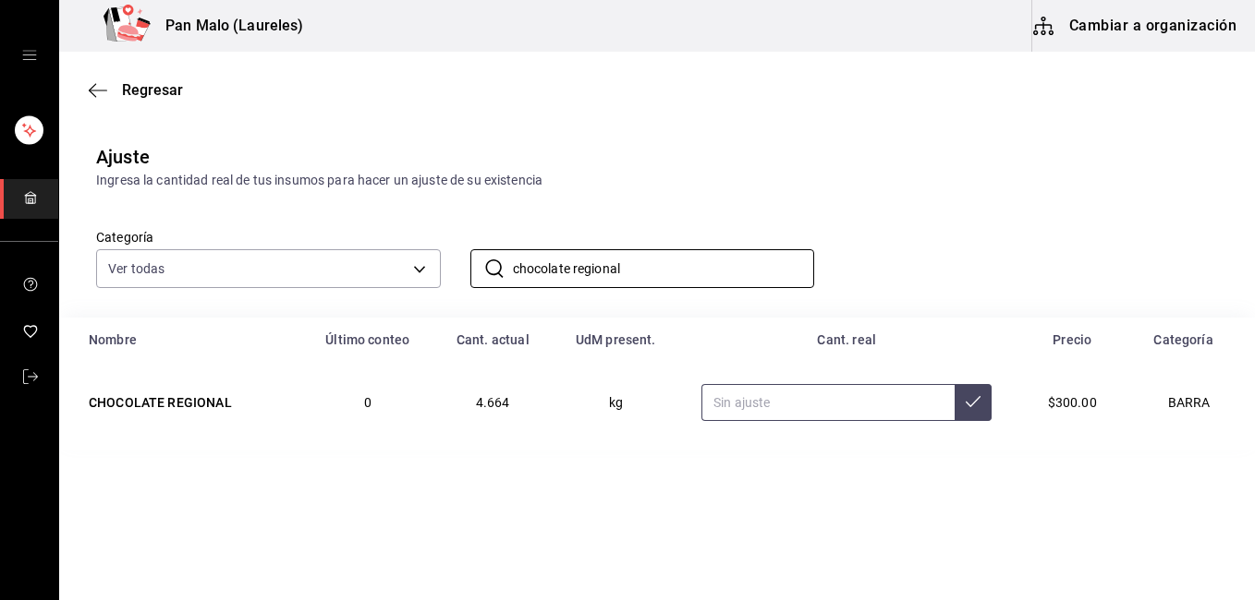
type input "chocolate regional"
click at [828, 401] on input "text" at bounding box center [827, 402] width 253 height 37
type input "3.00"
type input "4.00"
click at [966, 400] on icon at bounding box center [972, 401] width 15 height 15
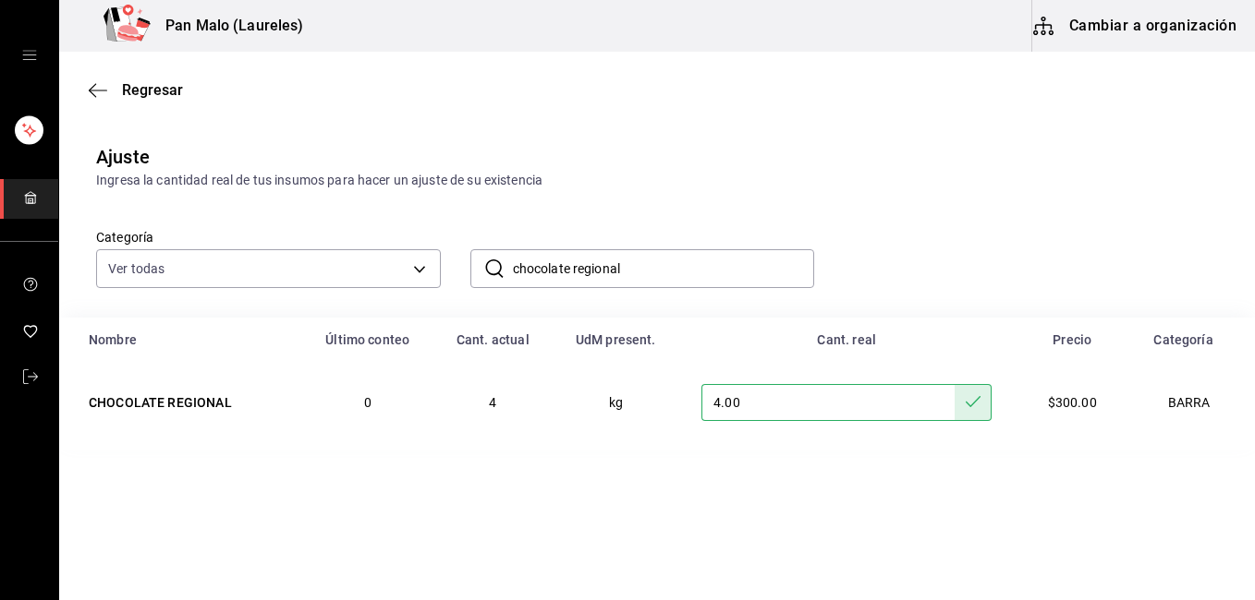
click at [645, 272] on input "chocolate regional" at bounding box center [664, 268] width 302 height 37
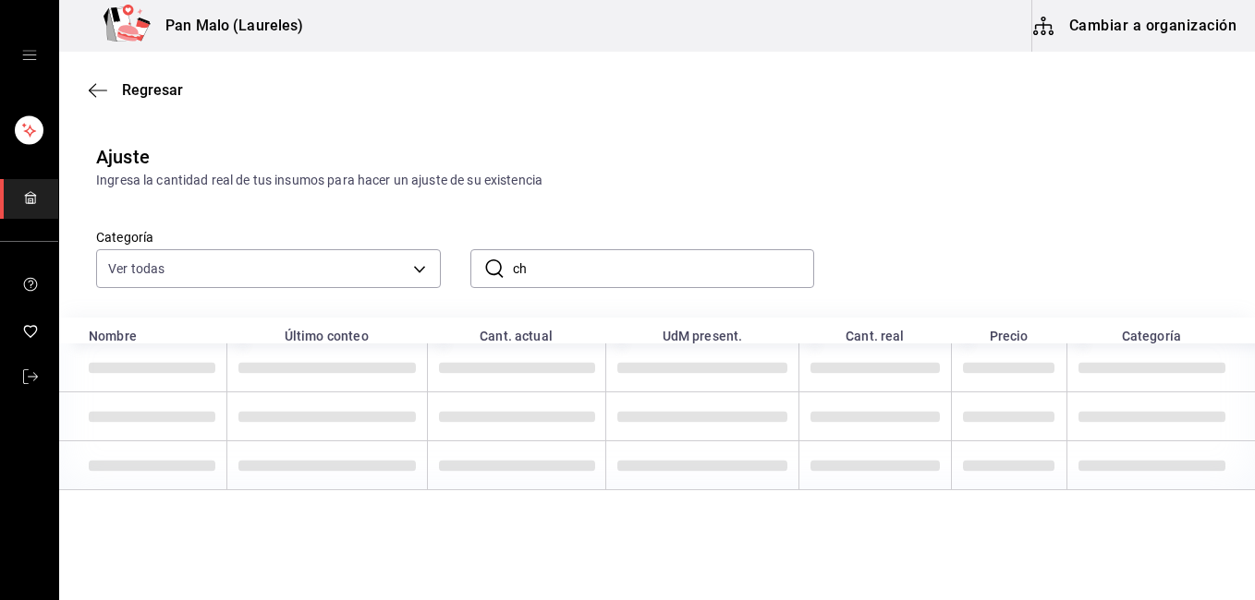
type input "c"
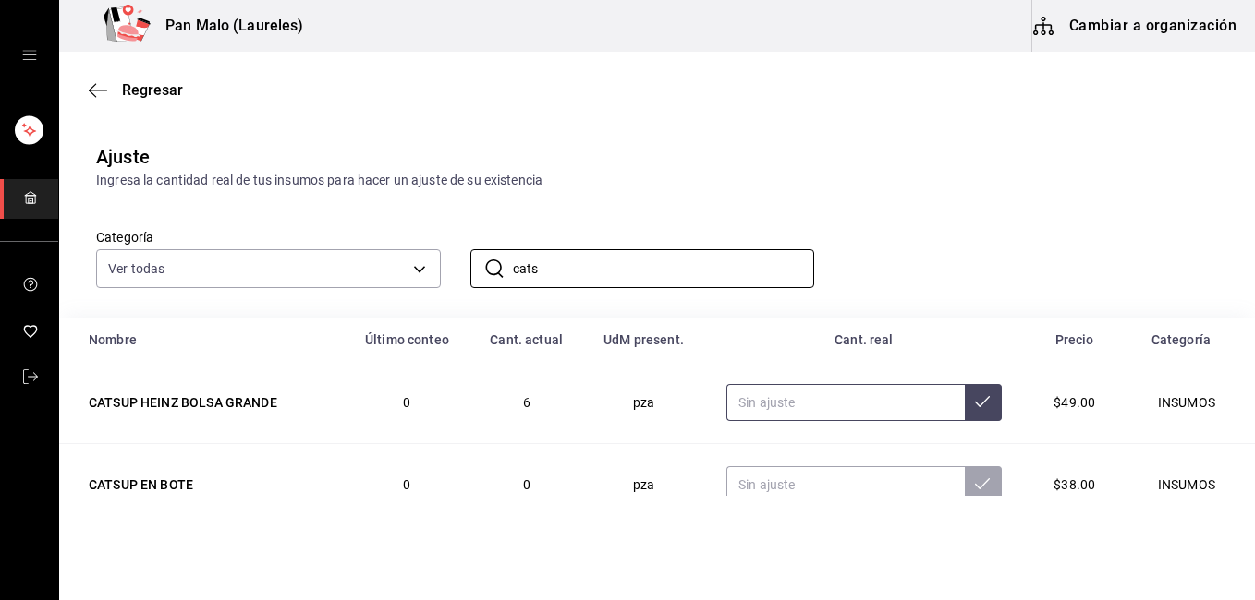
type input "cats"
click at [870, 399] on input "text" at bounding box center [844, 402] width 237 height 37
type input "1.00"
click at [839, 488] on input "text" at bounding box center [844, 485] width 237 height 37
type input "3.00"
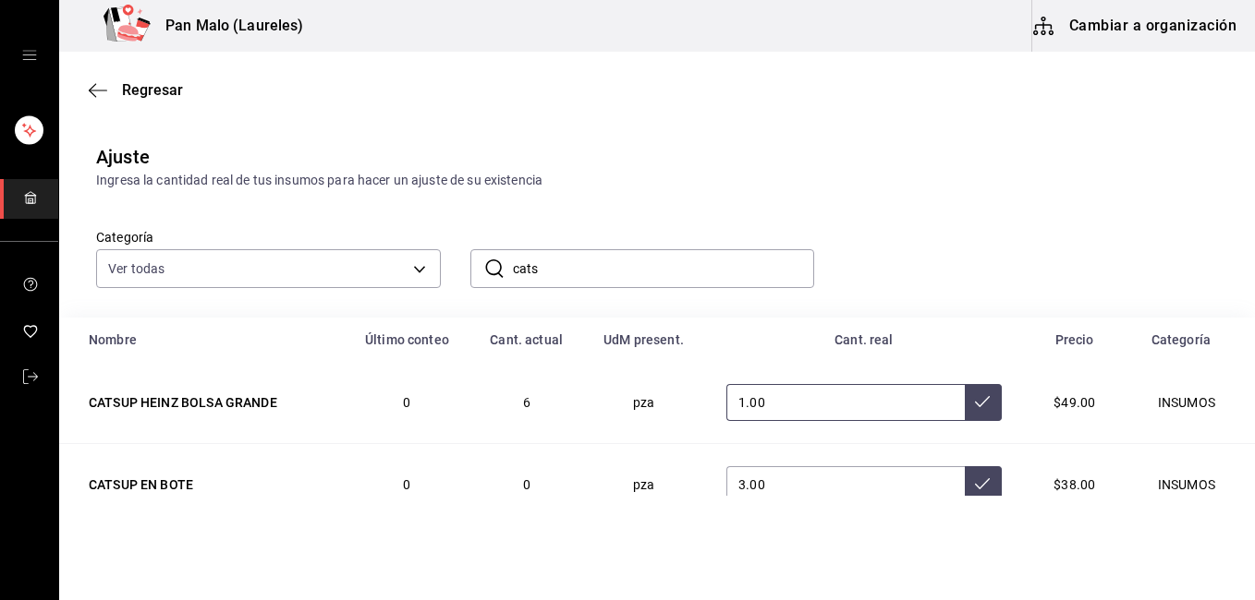
click at [975, 396] on icon at bounding box center [982, 401] width 15 height 15
click at [975, 482] on icon at bounding box center [982, 484] width 15 height 15
click at [562, 276] on input "cats" at bounding box center [664, 268] width 302 height 37
type input "c"
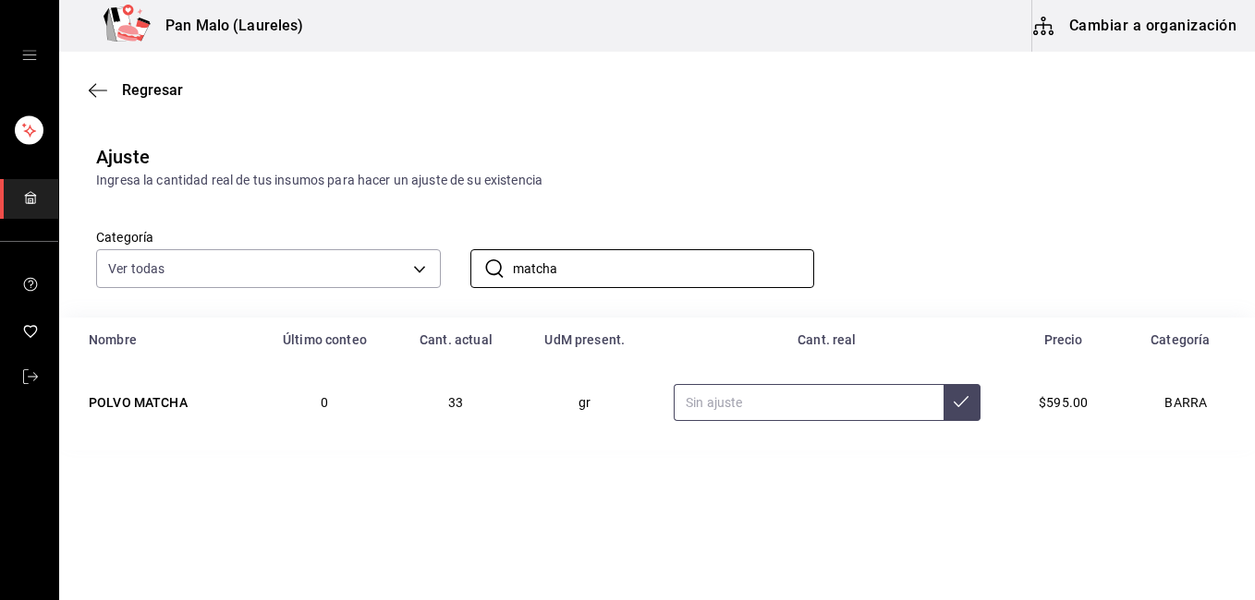
type input "matcha"
click at [784, 396] on input "text" at bounding box center [808, 402] width 270 height 37
click at [970, 399] on button at bounding box center [961, 402] width 37 height 37
click at [743, 405] on input "500.00" at bounding box center [808, 402] width 270 height 37
type input "5.00"
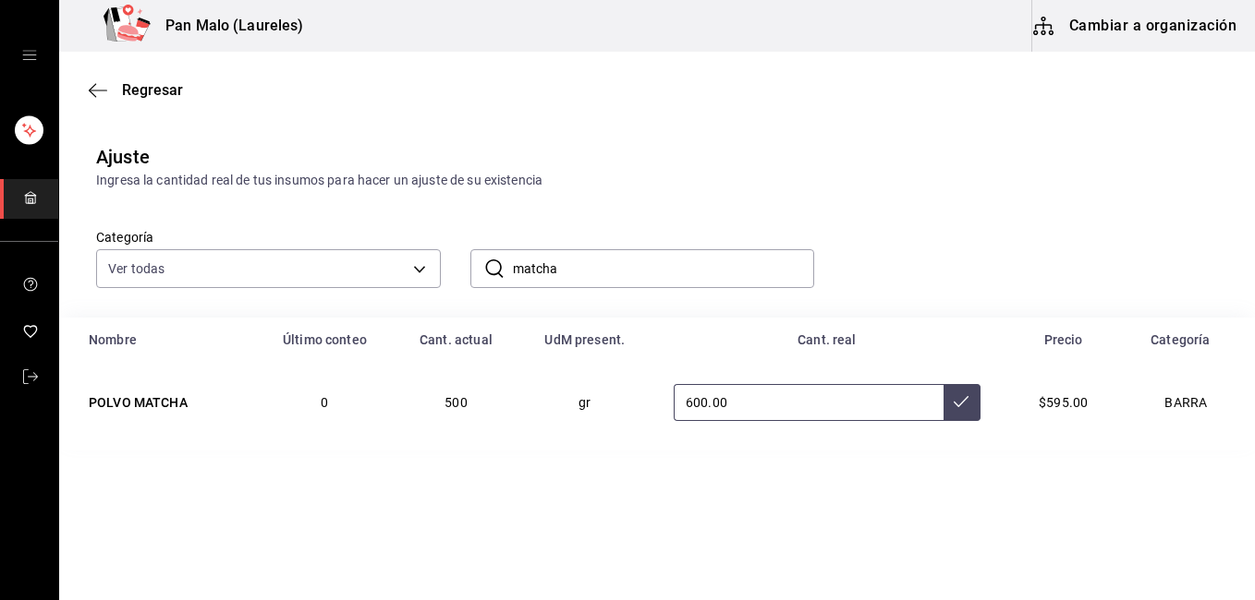
type input "600.00"
click at [963, 406] on icon at bounding box center [960, 401] width 15 height 15
click at [961, 406] on icon at bounding box center [960, 401] width 15 height 15
click at [564, 270] on input "matcha" at bounding box center [664, 268] width 302 height 37
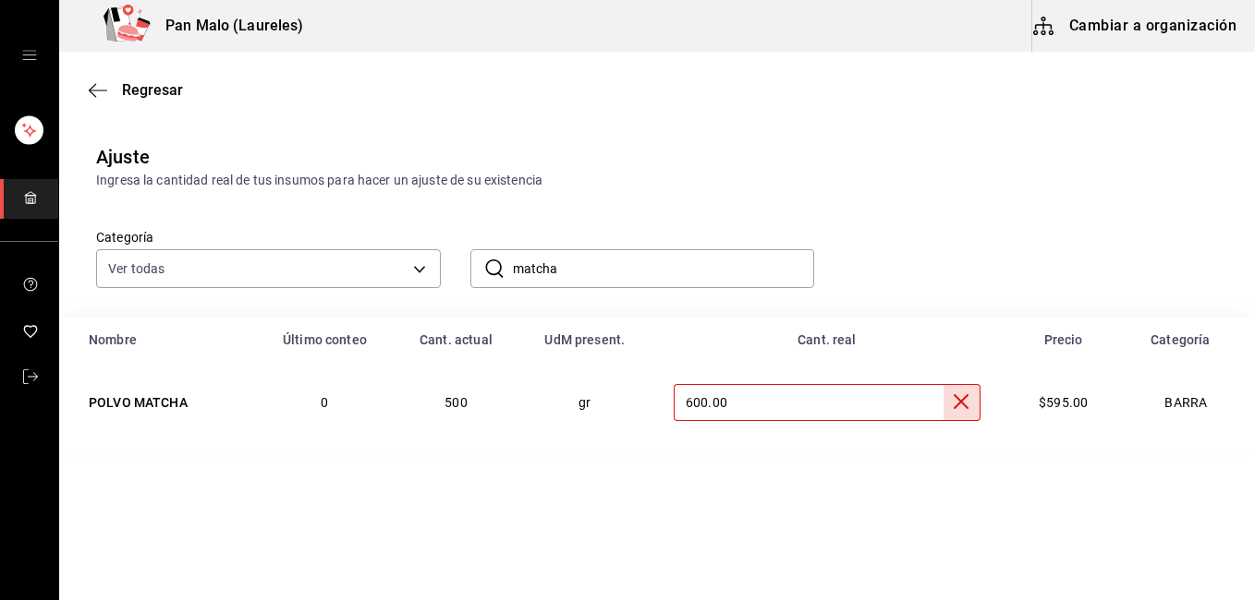
drag, startPoint x: 564, startPoint y: 270, endPoint x: 749, endPoint y: 257, distance: 186.1
click at [564, 270] on input "matcha" at bounding box center [664, 268] width 302 height 37
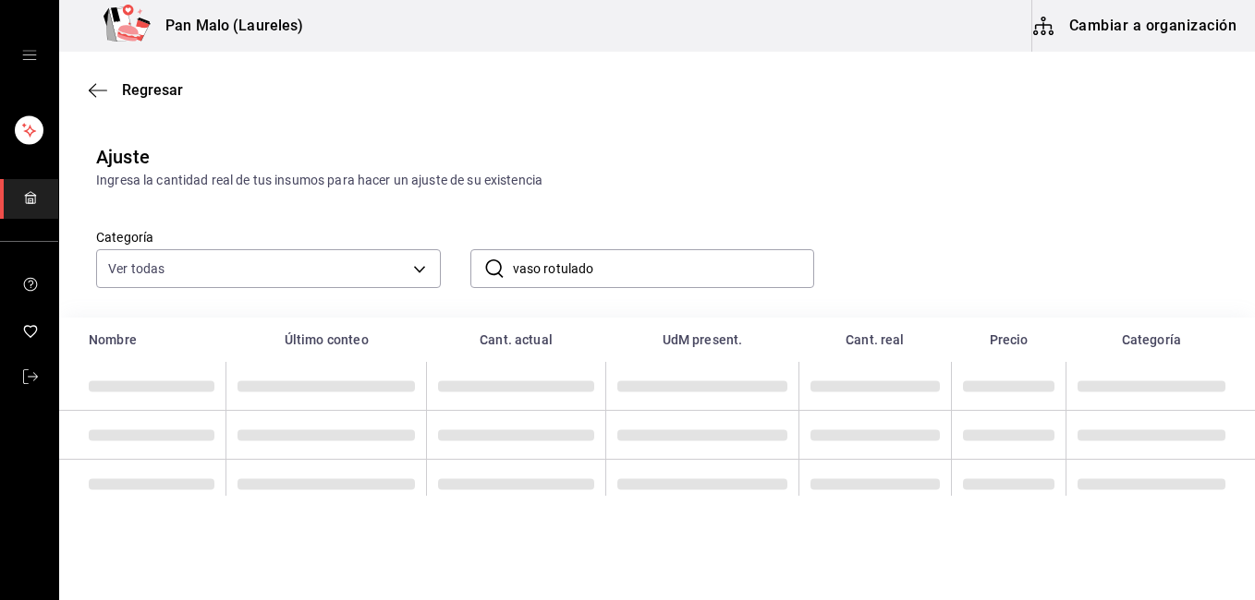
click at [569, 275] on input "vaso rotulado" at bounding box center [664, 268] width 302 height 37
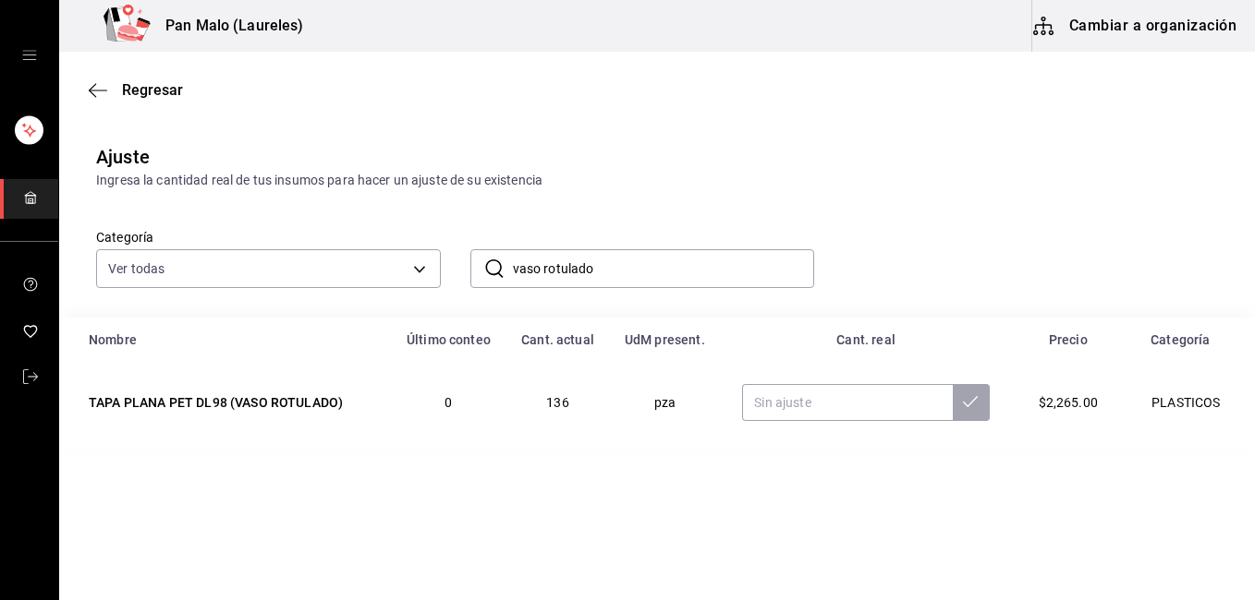
click at [633, 273] on input "vaso rotulado" at bounding box center [664, 268] width 302 height 37
type input "vaso rotulado"
click at [845, 399] on input "text" at bounding box center [847, 402] width 210 height 37
type input "175.00"
click at [969, 400] on icon at bounding box center [970, 401] width 15 height 15
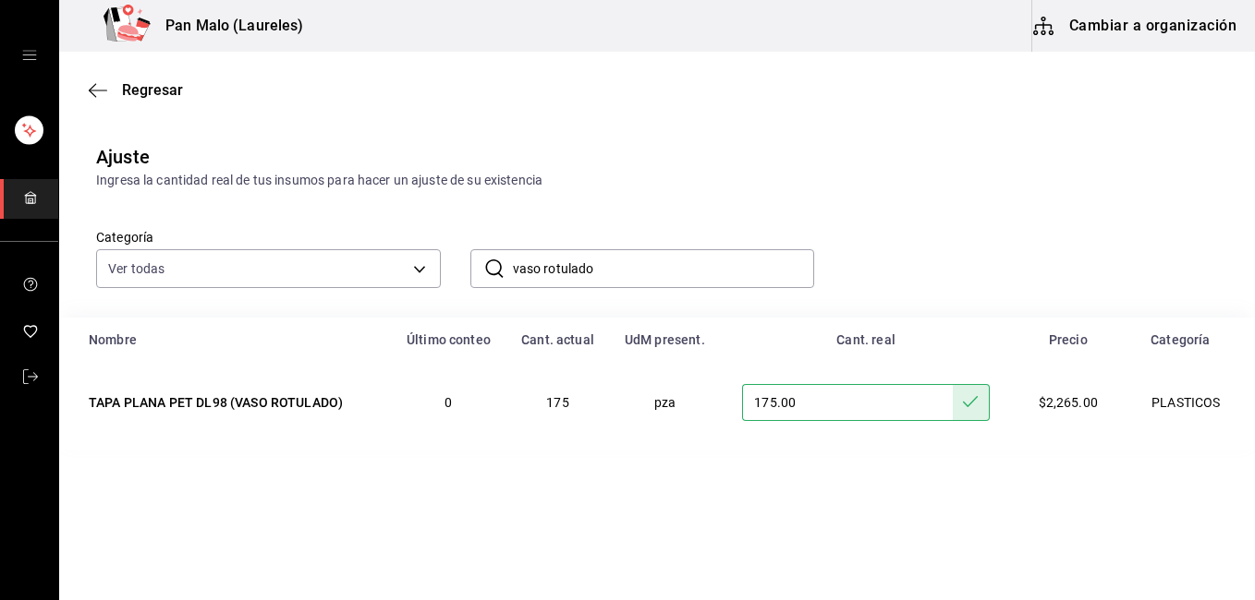
click at [601, 266] on input "vaso rotulado" at bounding box center [664, 268] width 302 height 37
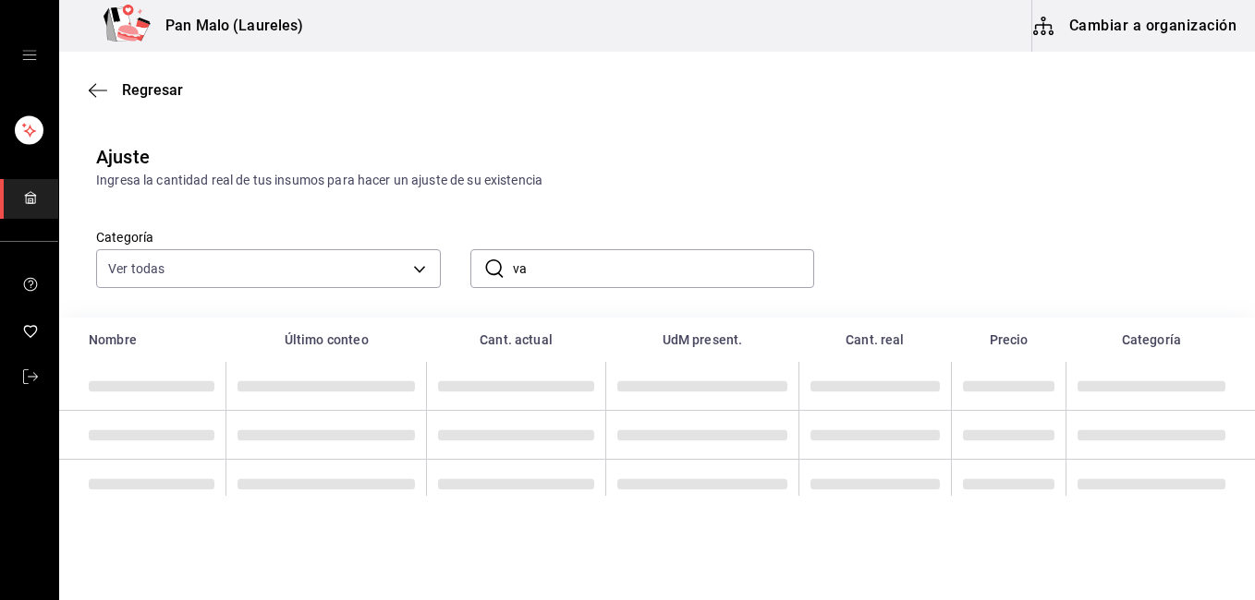
type input "v"
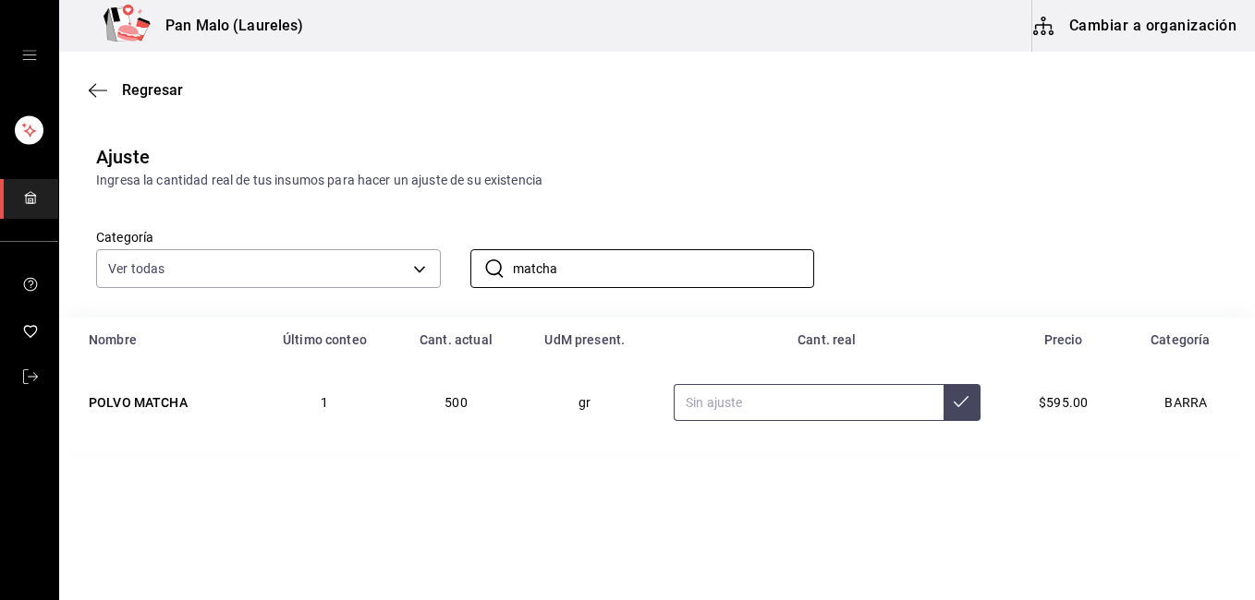
type input "matcha"
click at [735, 406] on input "text" at bounding box center [808, 402] width 270 height 37
type input "600.00"
click at [965, 397] on button at bounding box center [961, 402] width 37 height 37
click at [608, 268] on input "matcha" at bounding box center [664, 268] width 302 height 37
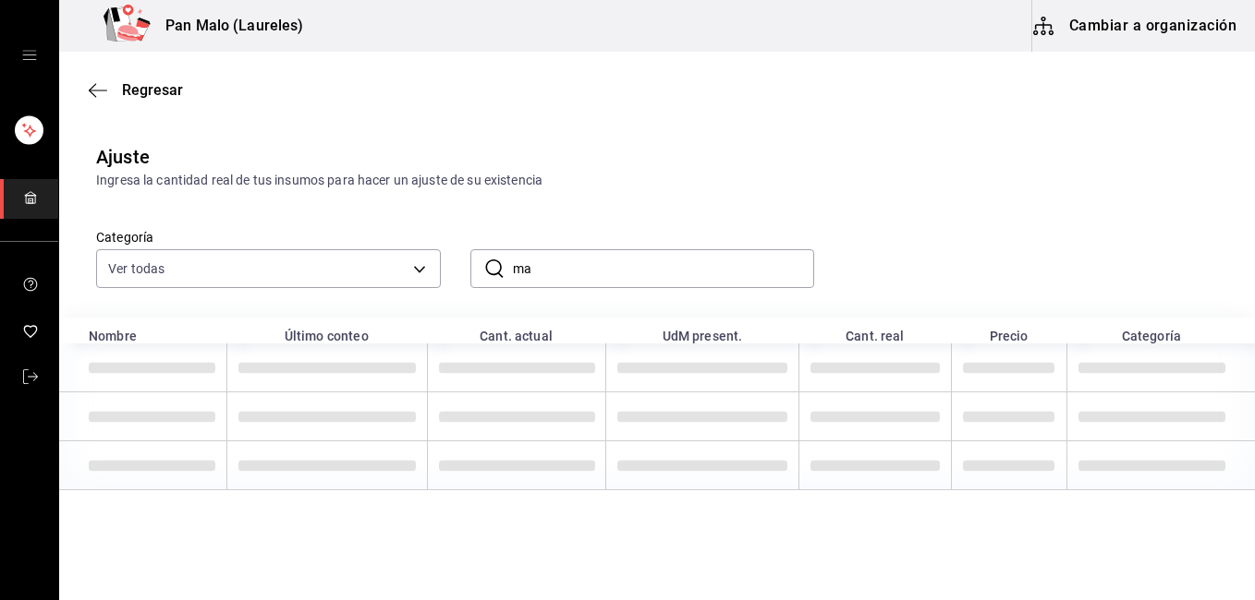
type input "m"
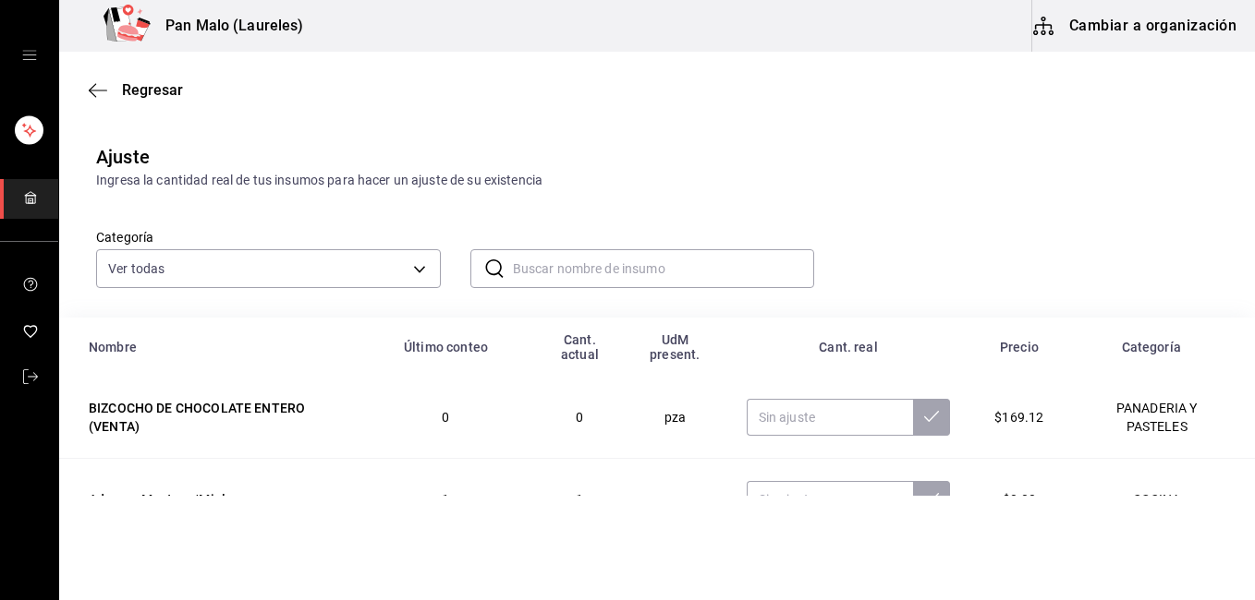
click at [608, 268] on input "text" at bounding box center [664, 268] width 302 height 37
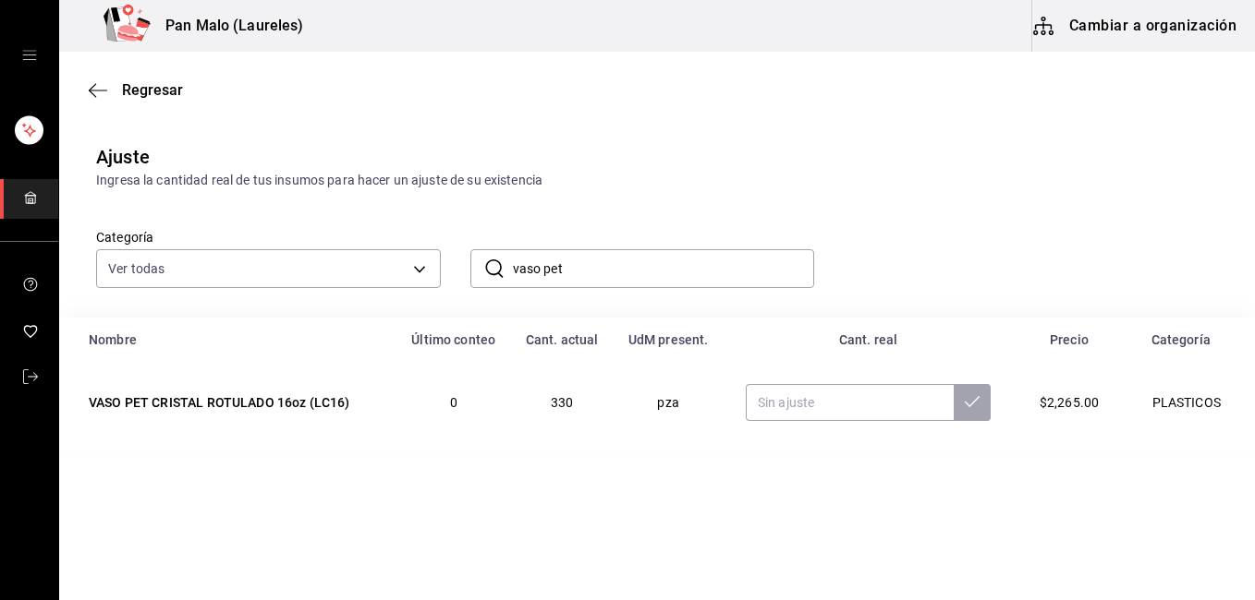
click at [579, 265] on input "vaso pet" at bounding box center [664, 268] width 302 height 37
type input "v"
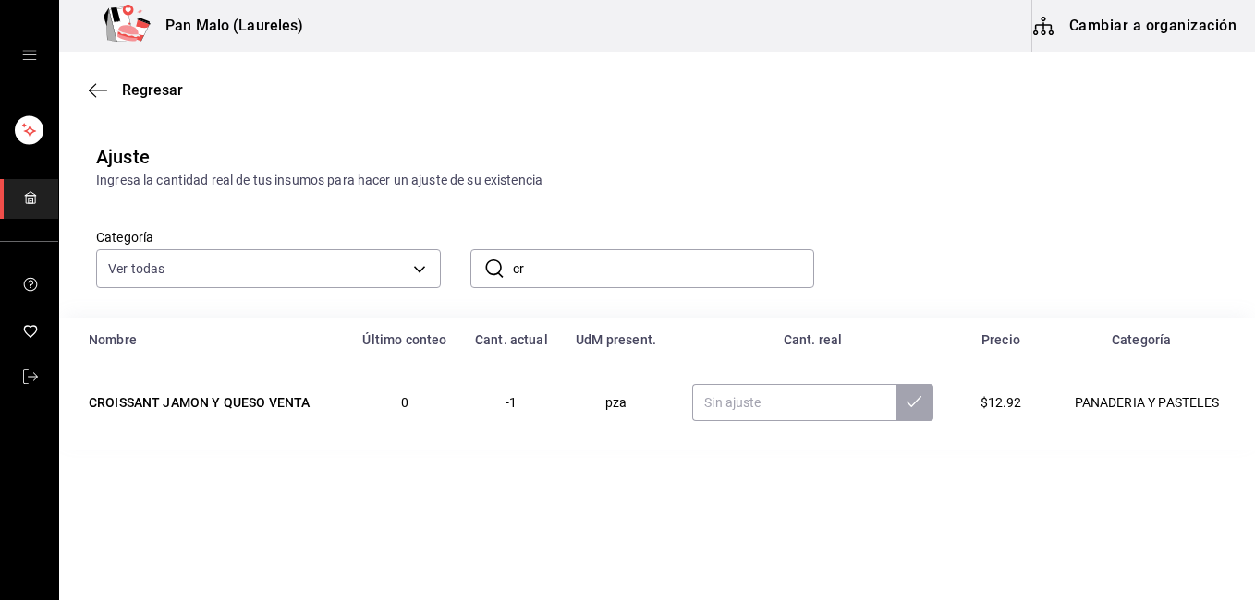
type input "c"
click at [97, 82] on icon "button" at bounding box center [98, 90] width 18 height 17
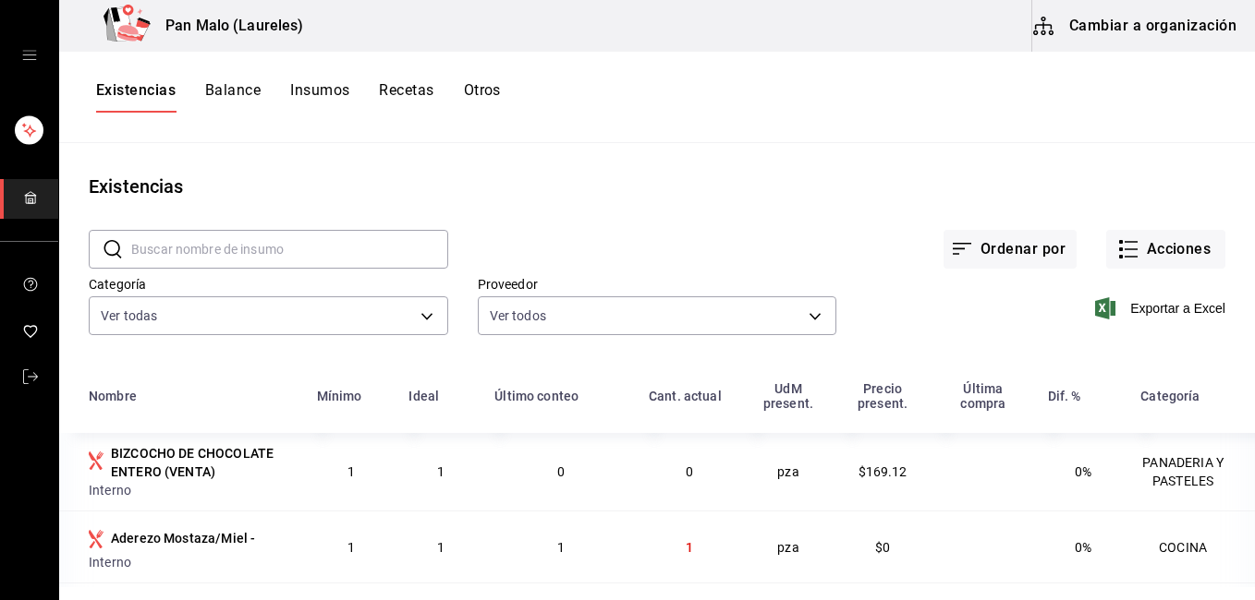
click at [1242, 139] on div "Existencias Balance Insumos Recetas Otros" at bounding box center [656, 97] width 1195 height 91
click at [1145, 255] on button "Acciones" at bounding box center [1165, 249] width 119 height 39
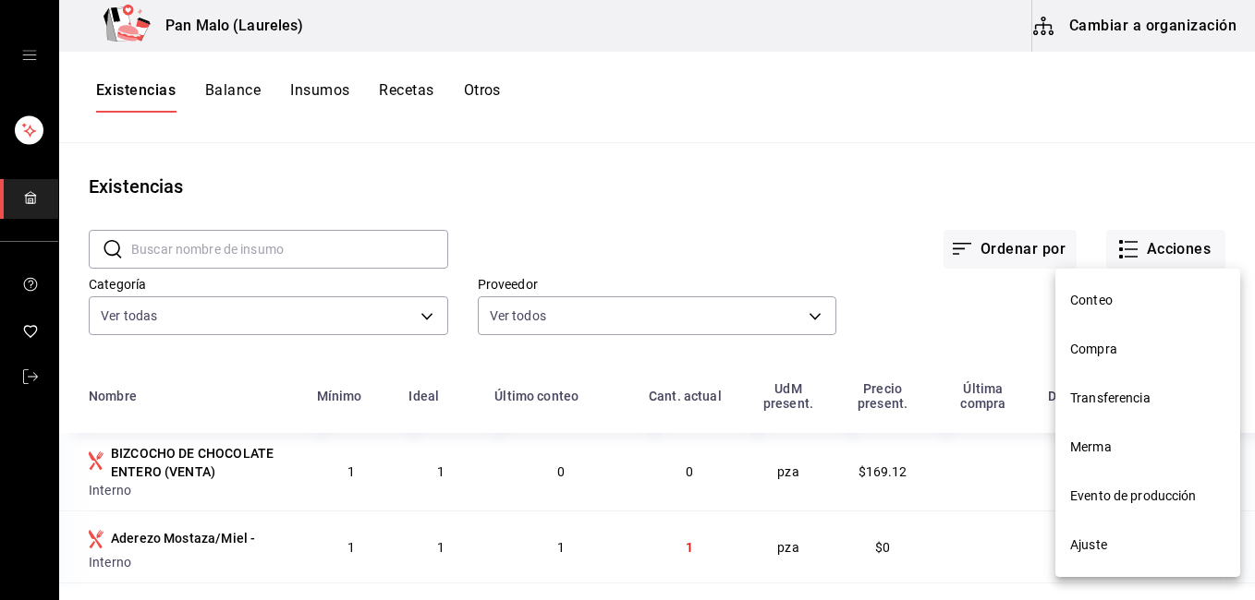
click at [1101, 547] on span "Ajuste" at bounding box center [1147, 545] width 155 height 19
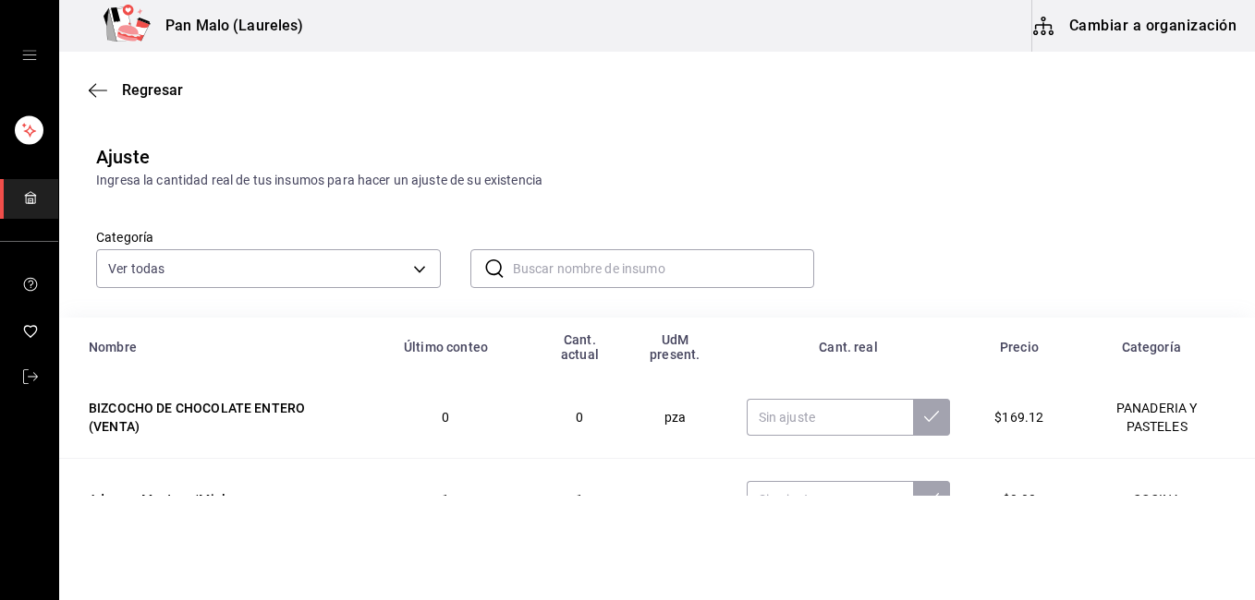
click at [641, 271] on input "text" at bounding box center [664, 268] width 302 height 37
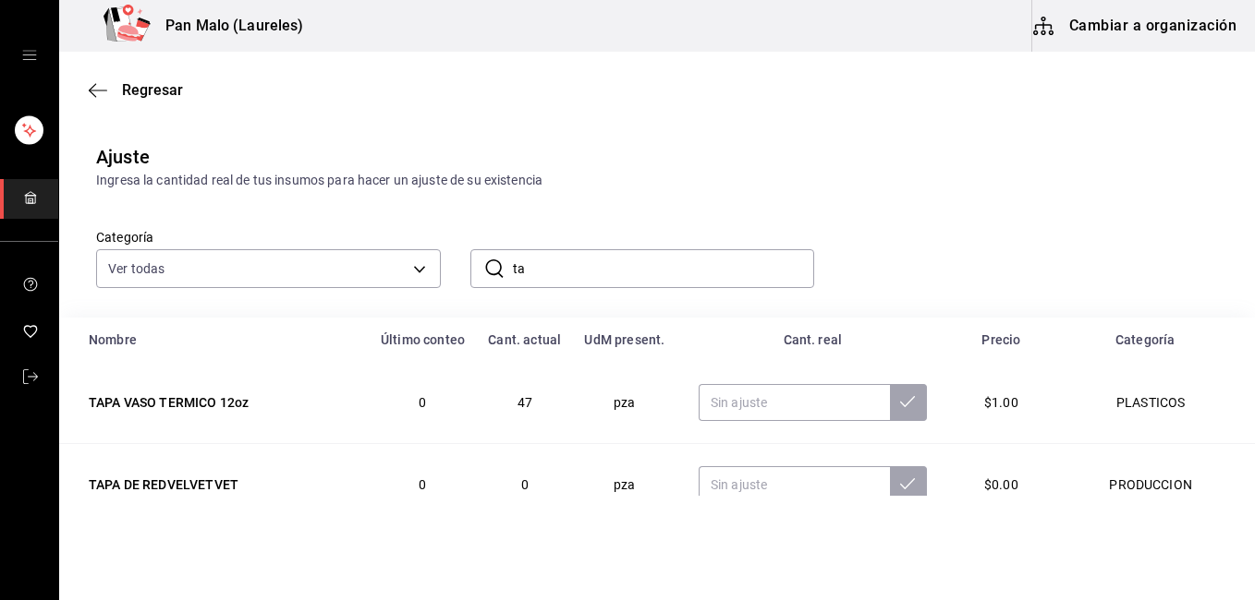
type input "t"
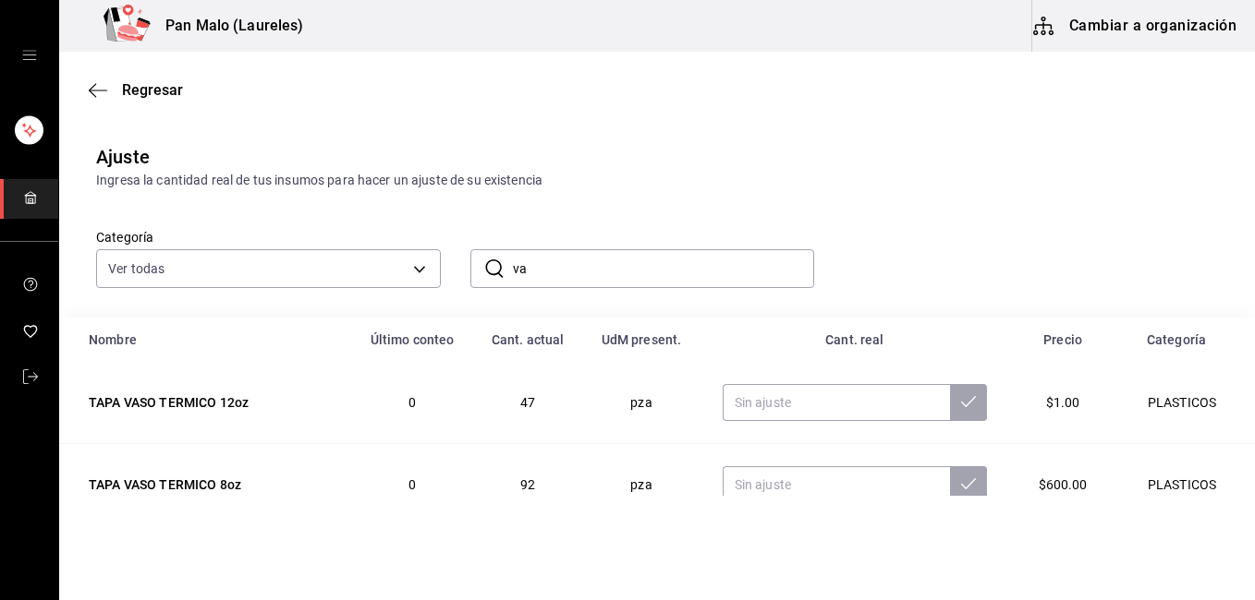
type input "v"
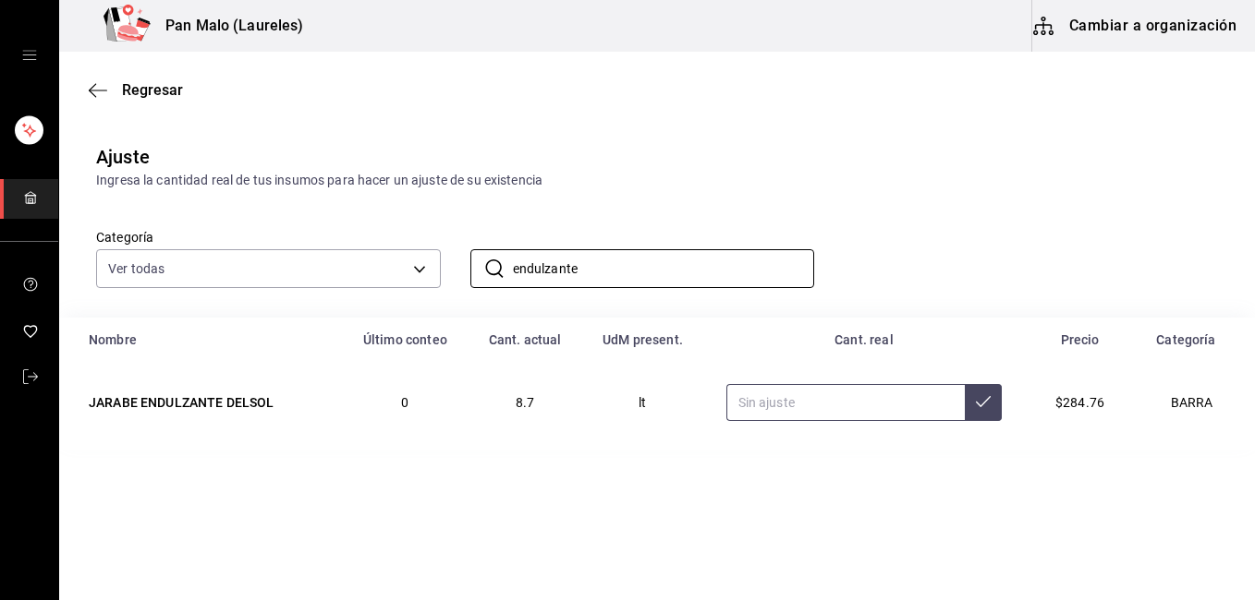
type input "endulzante"
click at [830, 404] on input "text" at bounding box center [845, 402] width 239 height 37
type input "5.70"
click at [990, 406] on button at bounding box center [982, 402] width 37 height 37
click at [790, 396] on input "5.70" at bounding box center [845, 402] width 239 height 37
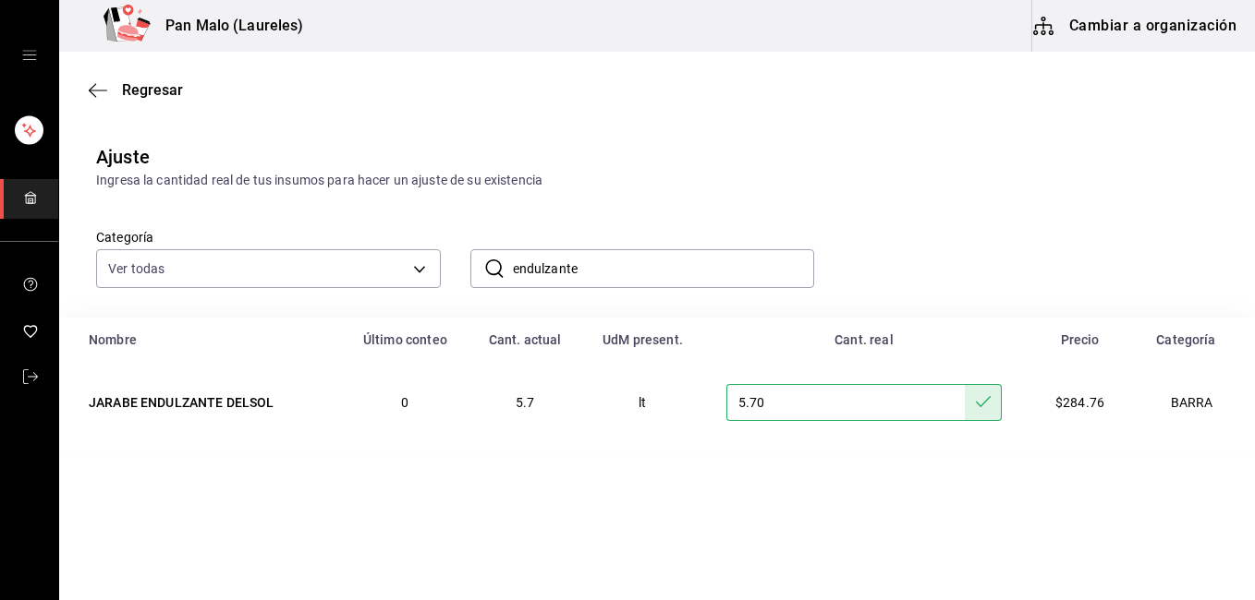
click at [658, 268] on input "endulzante" at bounding box center [664, 268] width 302 height 37
type input "e"
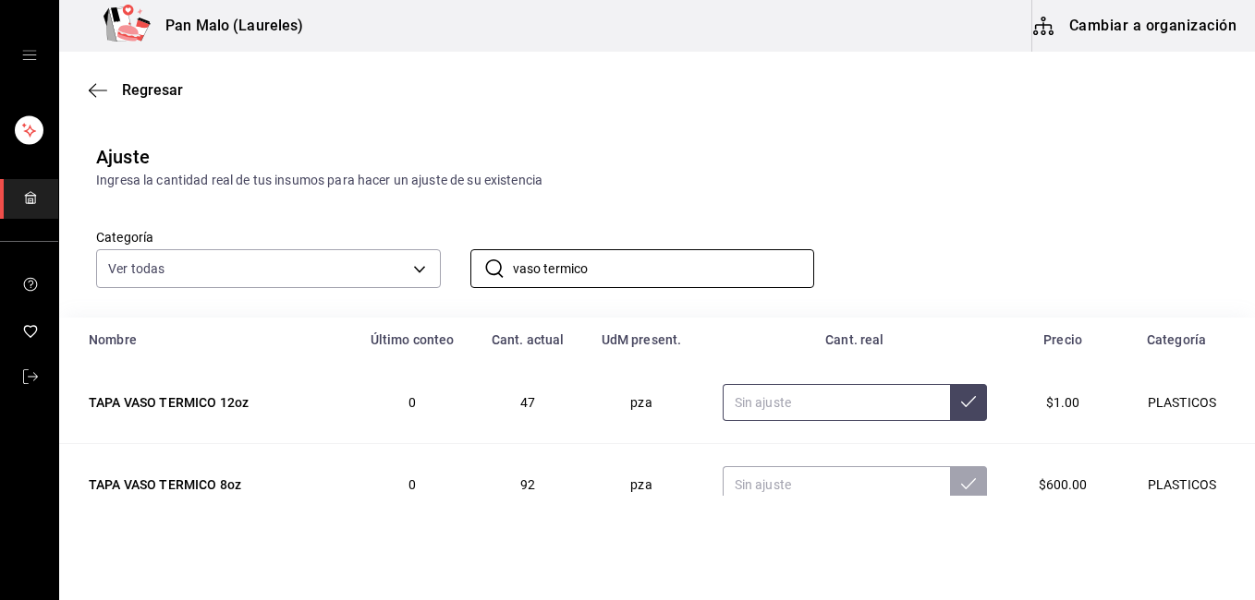
type input "vaso termico"
click at [810, 405] on input "text" at bounding box center [835, 402] width 227 height 37
type input "167.00"
click at [962, 406] on button at bounding box center [968, 402] width 37 height 37
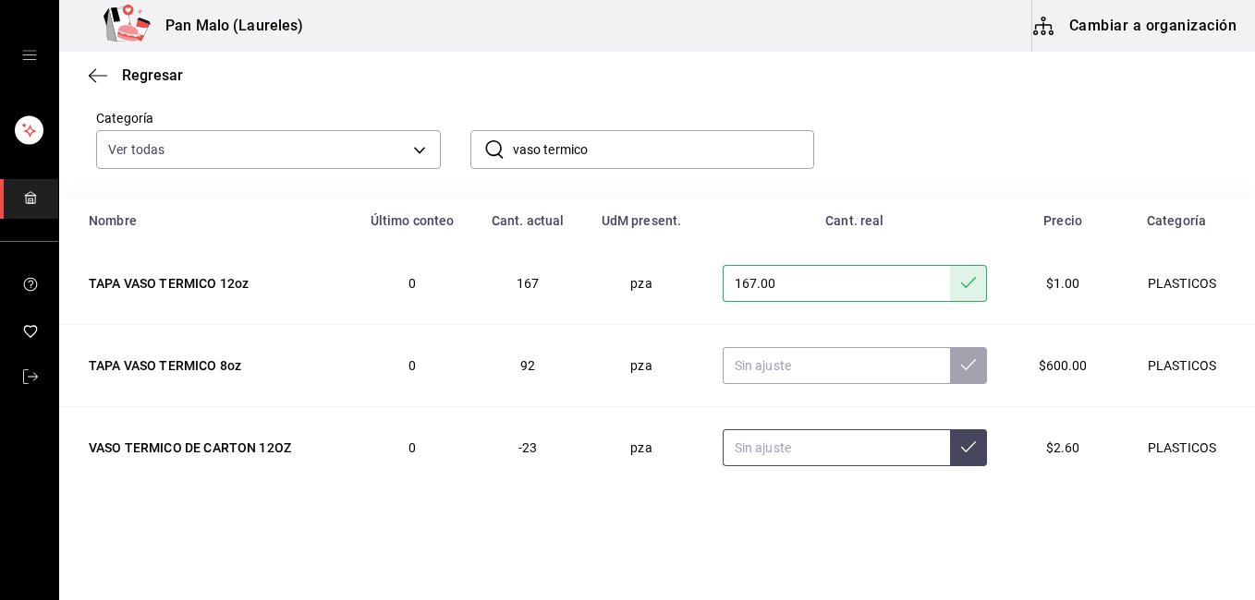
click at [779, 453] on input "text" at bounding box center [835, 448] width 227 height 37
type input "167.00"
click at [963, 442] on button at bounding box center [968, 448] width 37 height 37
click at [871, 284] on input "167.00" at bounding box center [835, 283] width 227 height 37
type input "1.00"
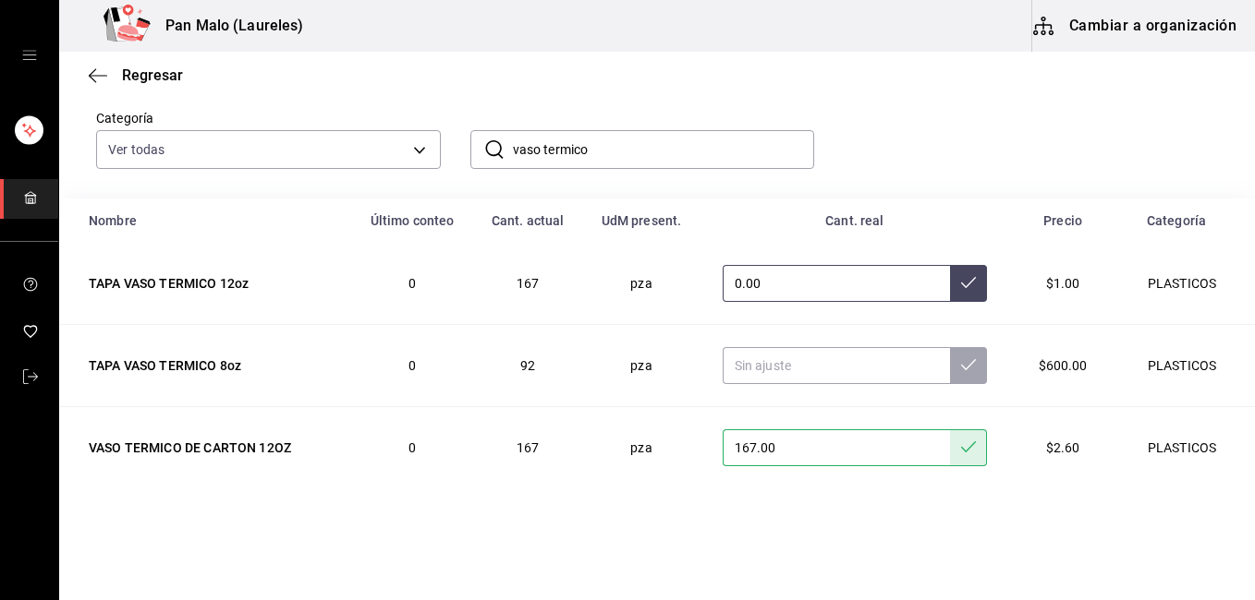
type input "0.00"
click at [969, 285] on button at bounding box center [968, 283] width 37 height 37
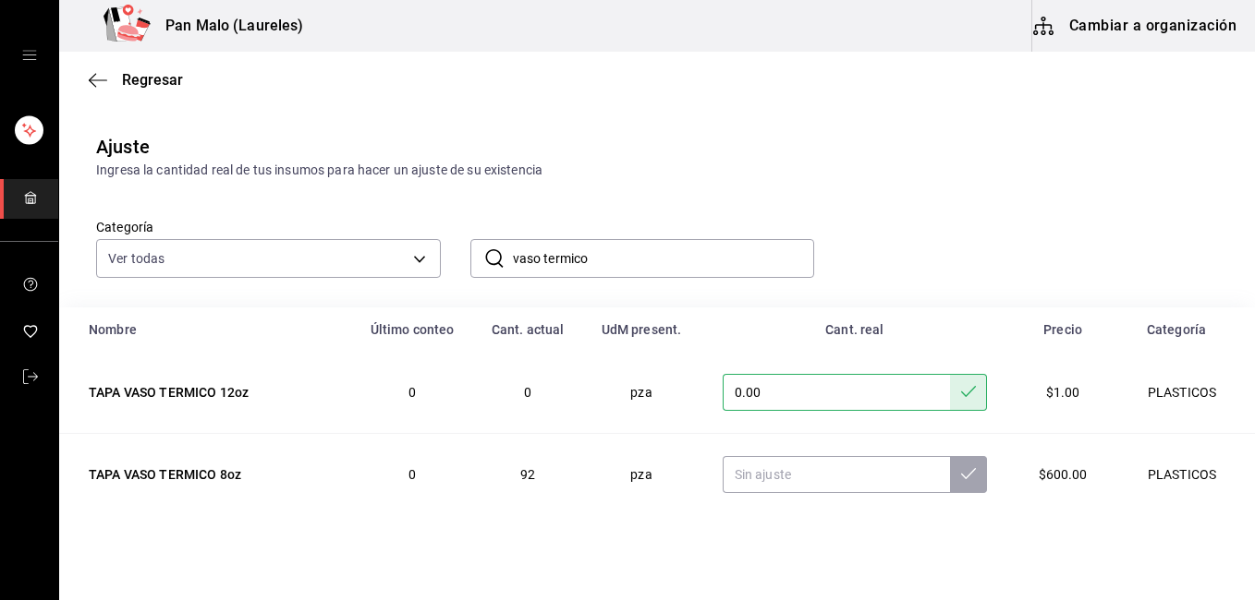
scroll to position [0, 0]
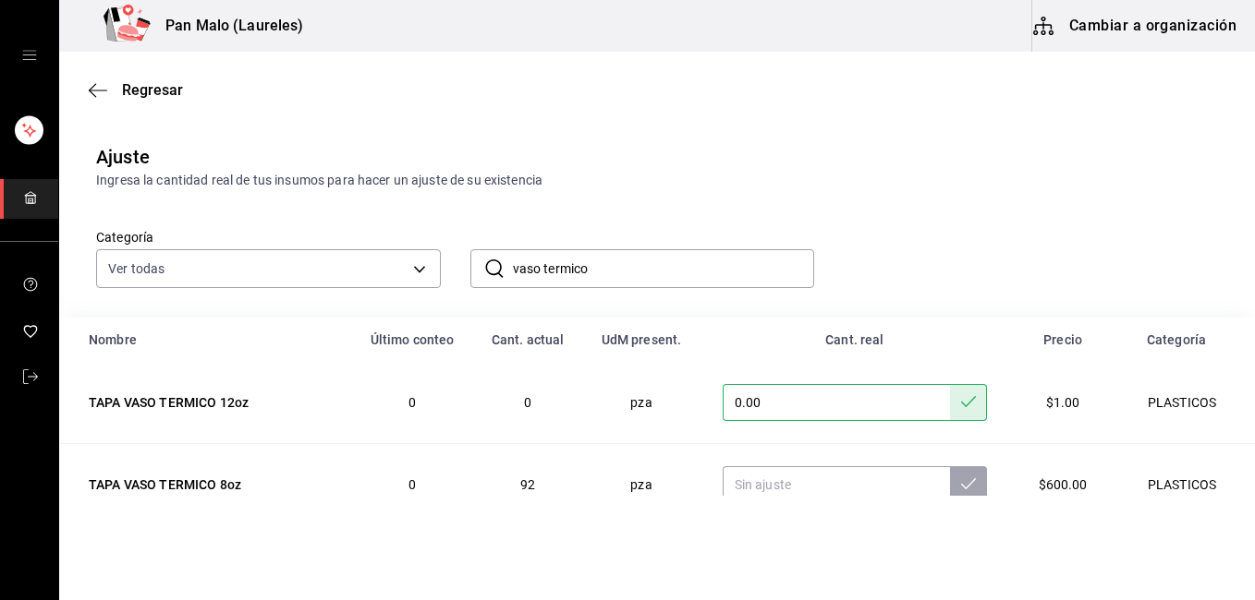
click at [588, 268] on input "vaso termico" at bounding box center [664, 268] width 302 height 37
type input "v"
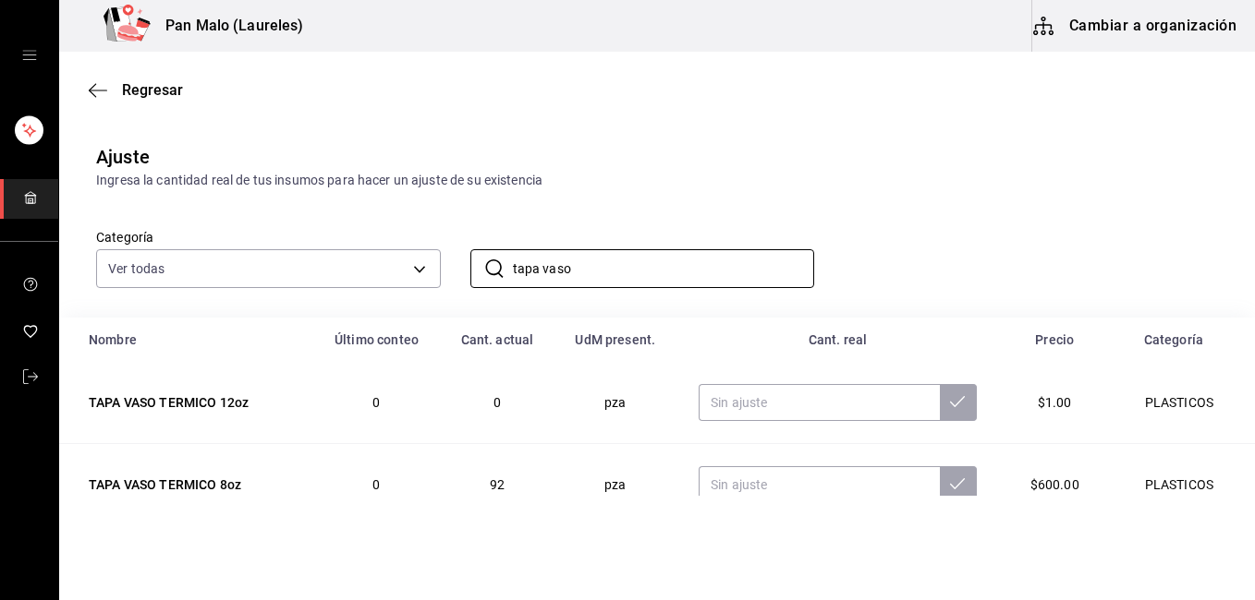
scroll to position [38, 0]
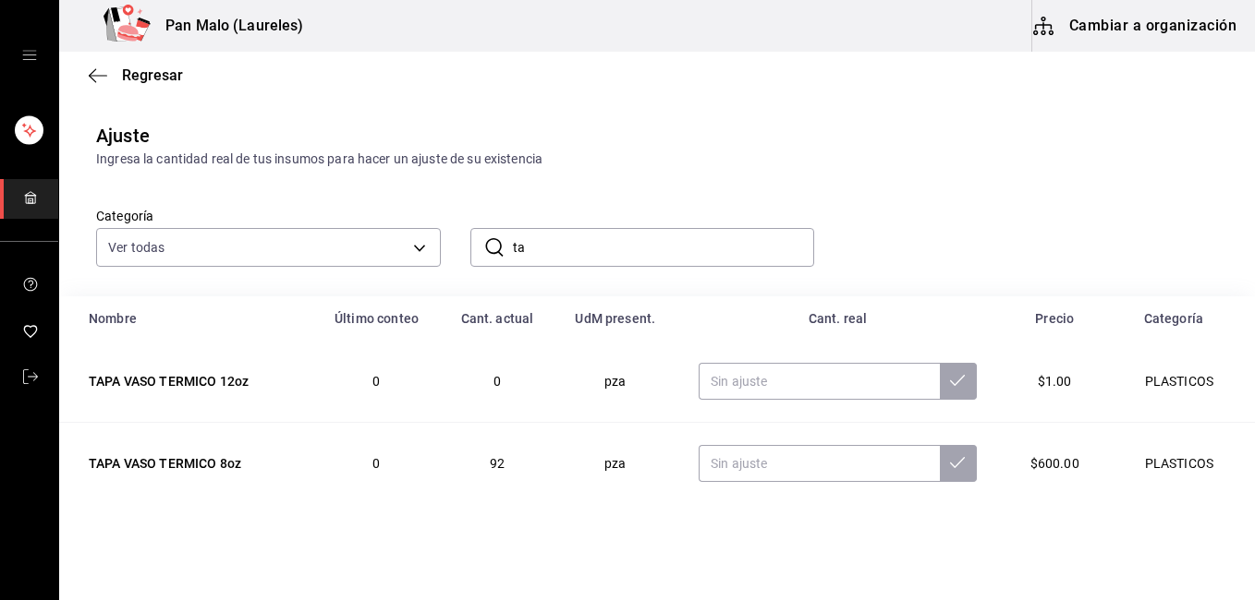
type input "t"
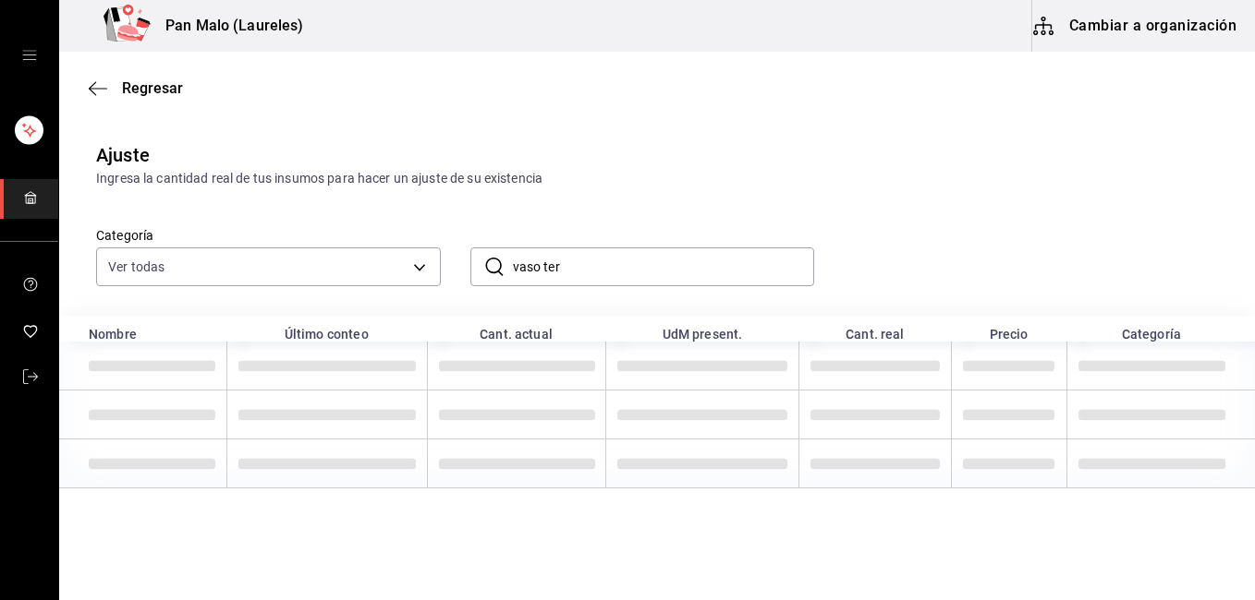
scroll to position [3, 0]
type input "vaso termico"
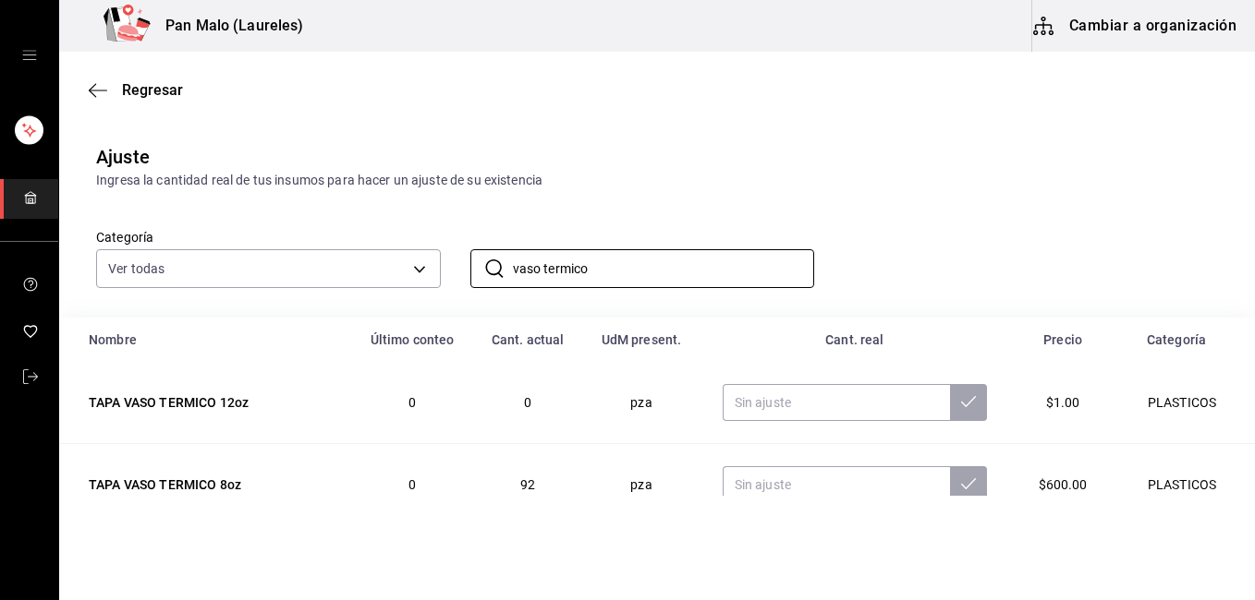
scroll to position [120, 0]
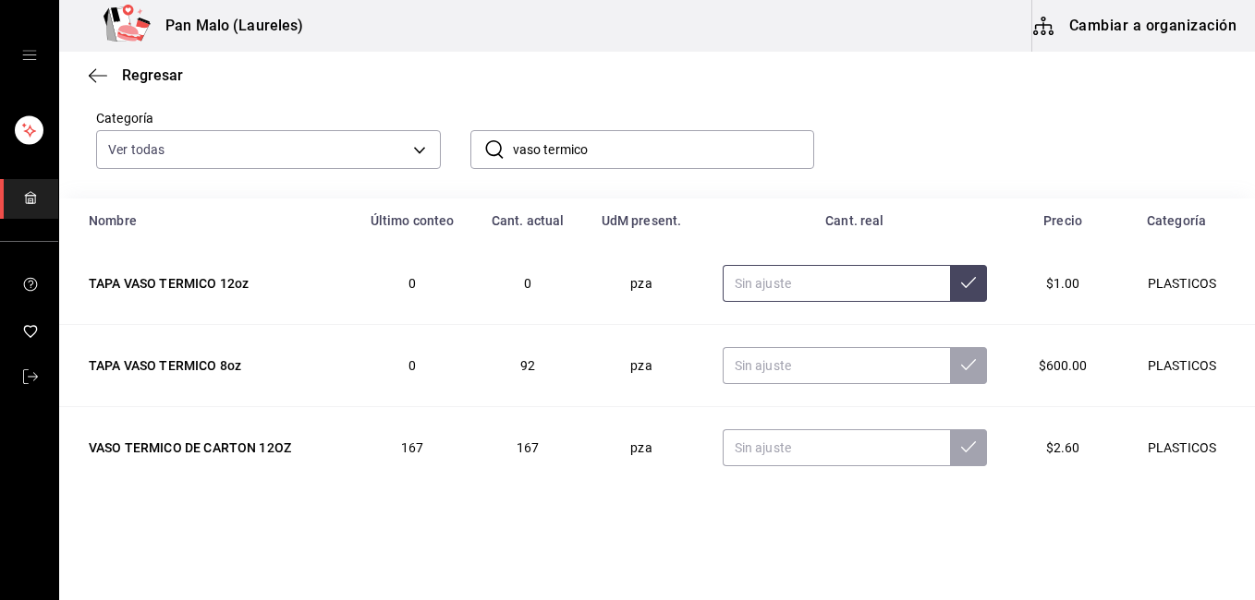
click at [842, 273] on input "text" at bounding box center [835, 283] width 227 height 37
type input "188.00"
click at [961, 283] on icon at bounding box center [968, 282] width 15 height 15
click at [697, 157] on input "vaso termico" at bounding box center [664, 149] width 302 height 37
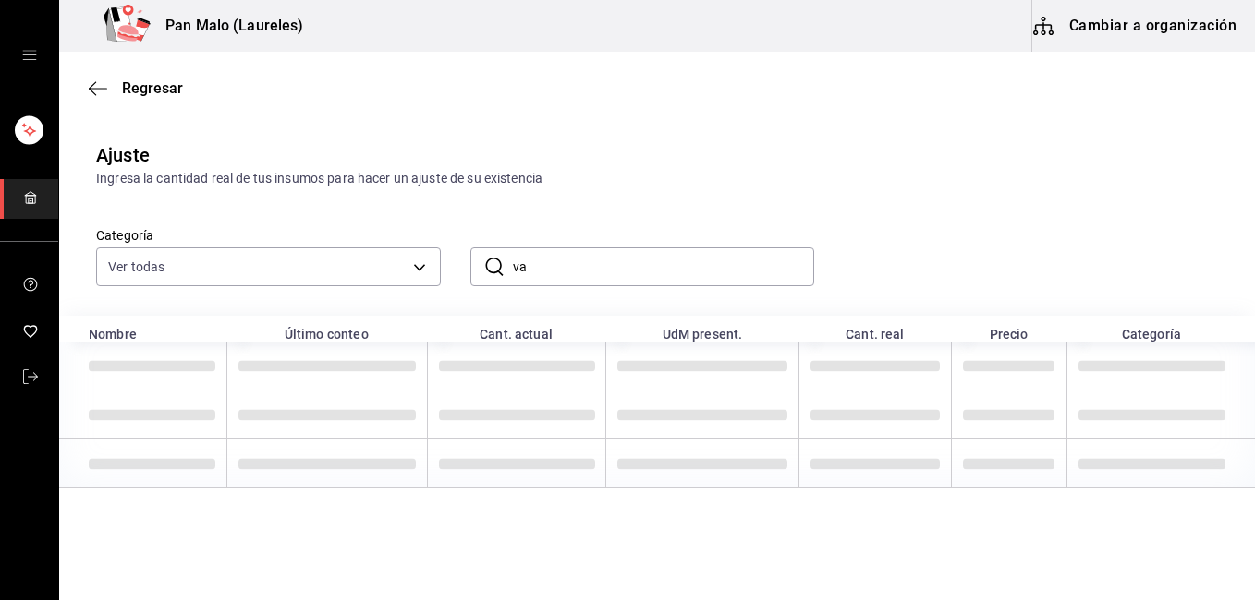
type input "v"
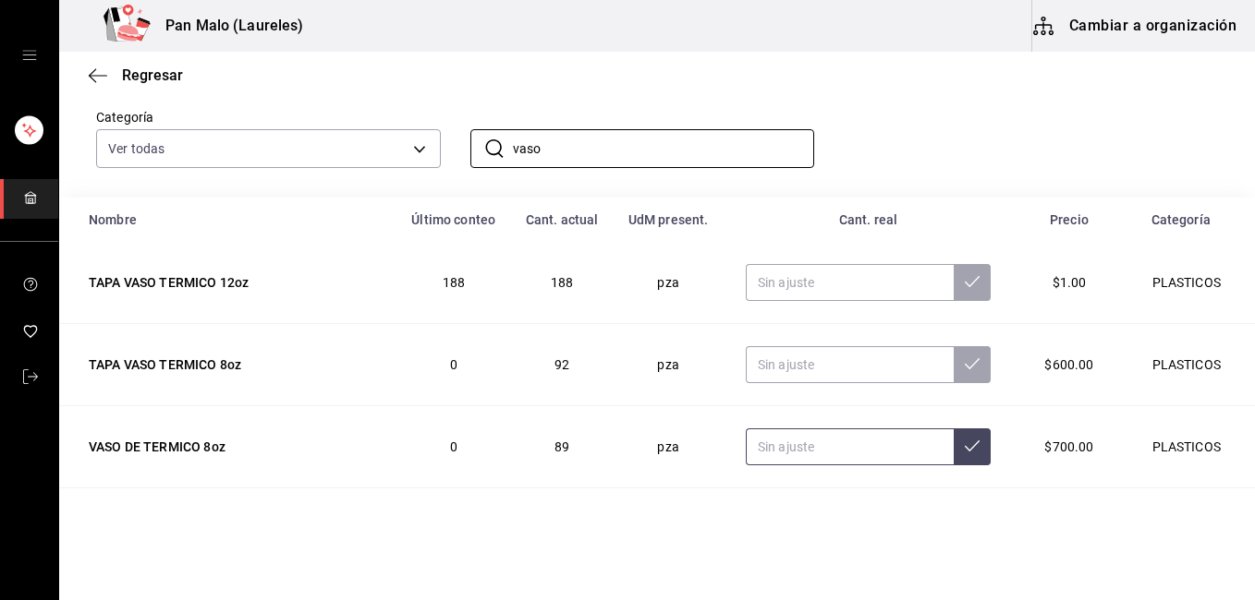
type input "vaso"
click at [797, 447] on input "text" at bounding box center [849, 447] width 209 height 37
click at [964, 444] on icon at bounding box center [971, 446] width 15 height 15
click at [830, 450] on input "90.00" at bounding box center [849, 447] width 209 height 37
type input "91.00"
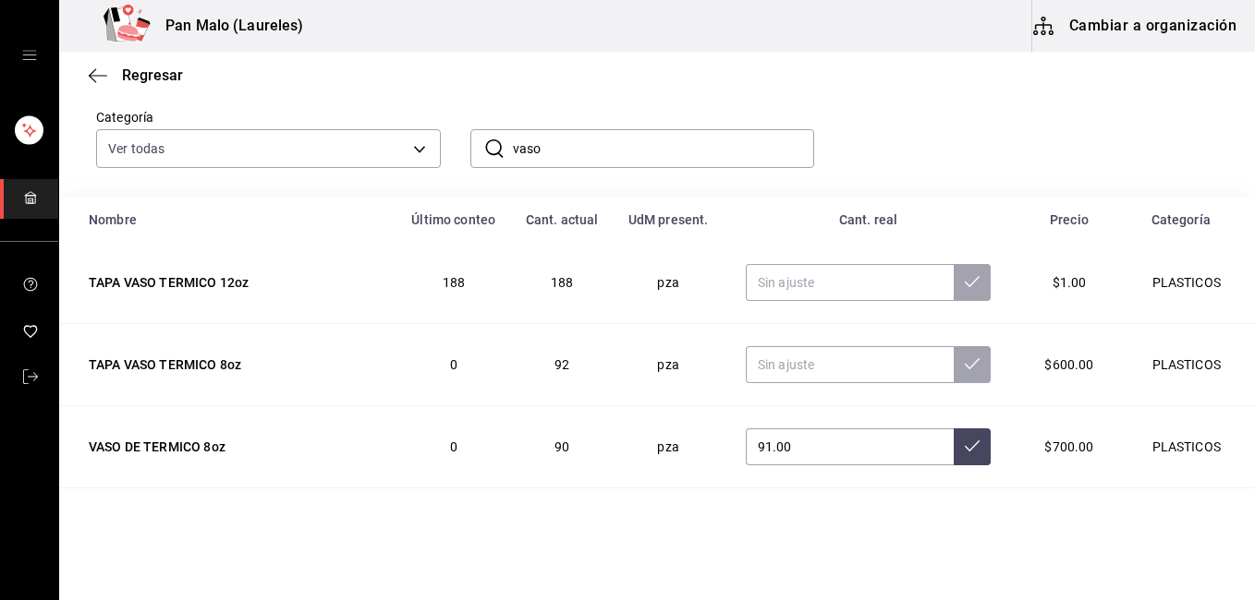
click at [964, 445] on icon at bounding box center [971, 446] width 15 height 15
click at [595, 154] on input "vaso" at bounding box center [664, 148] width 302 height 37
type input "v"
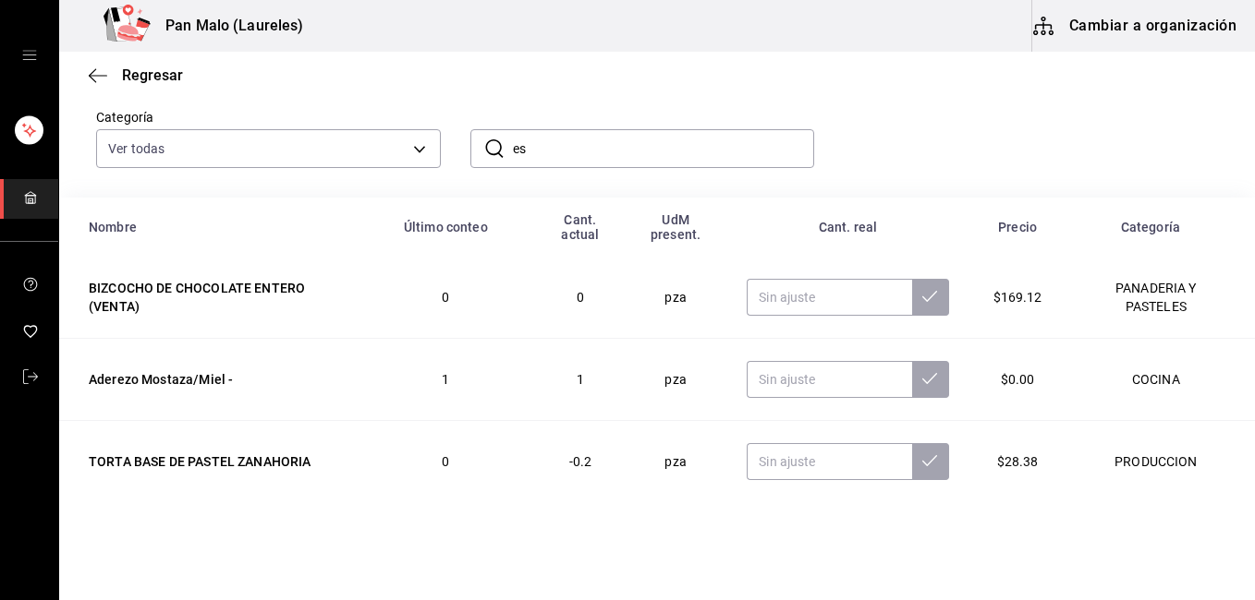
type input "e"
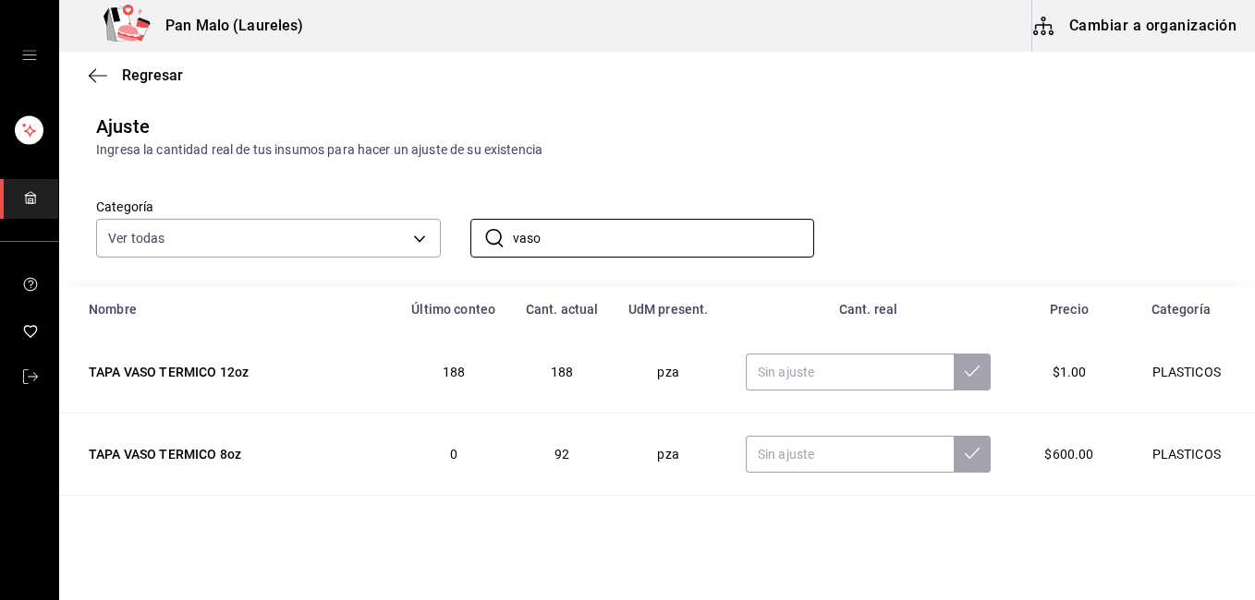
scroll to position [39, 0]
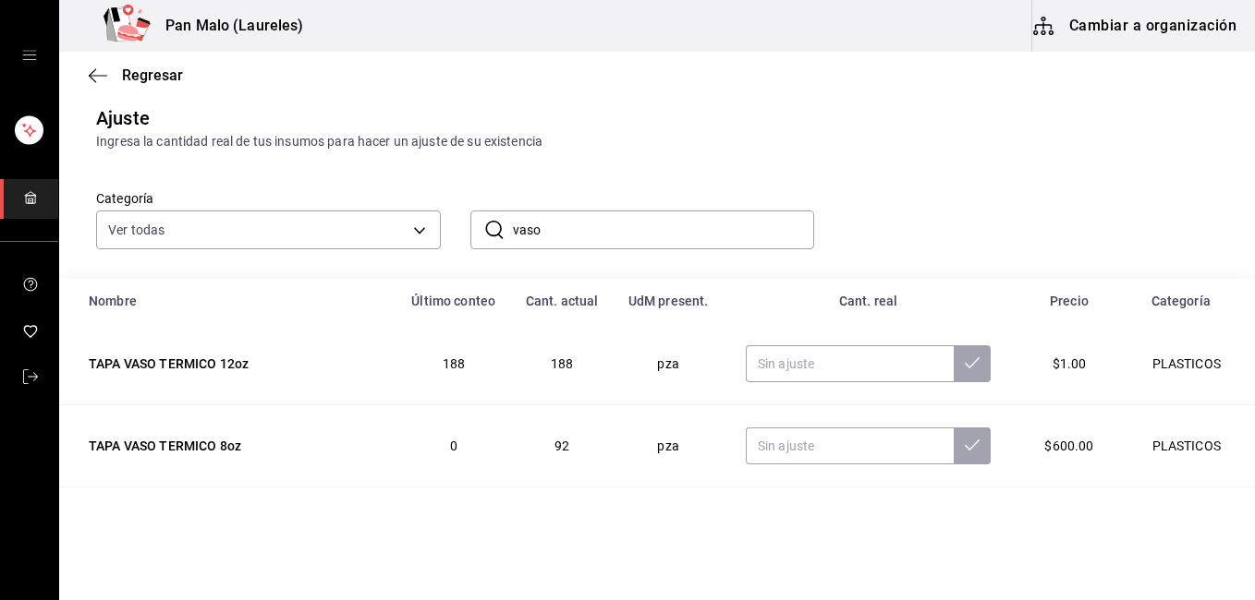
click at [952, 220] on div "Categoría Ver todas 70f7bd2c-2c71-4982-af5b-371040f86de5,600482d2-c9f1-4907-a3a…" at bounding box center [627, 201] width 1121 height 98
click at [643, 235] on input "vaso" at bounding box center [664, 230] width 302 height 37
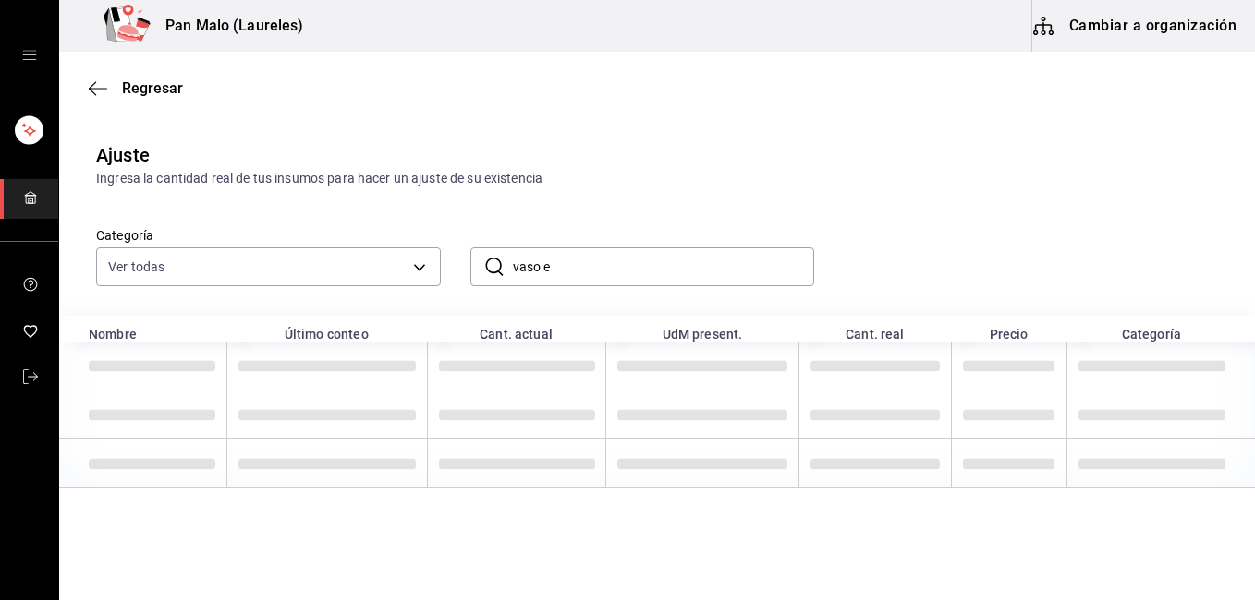
scroll to position [0, 0]
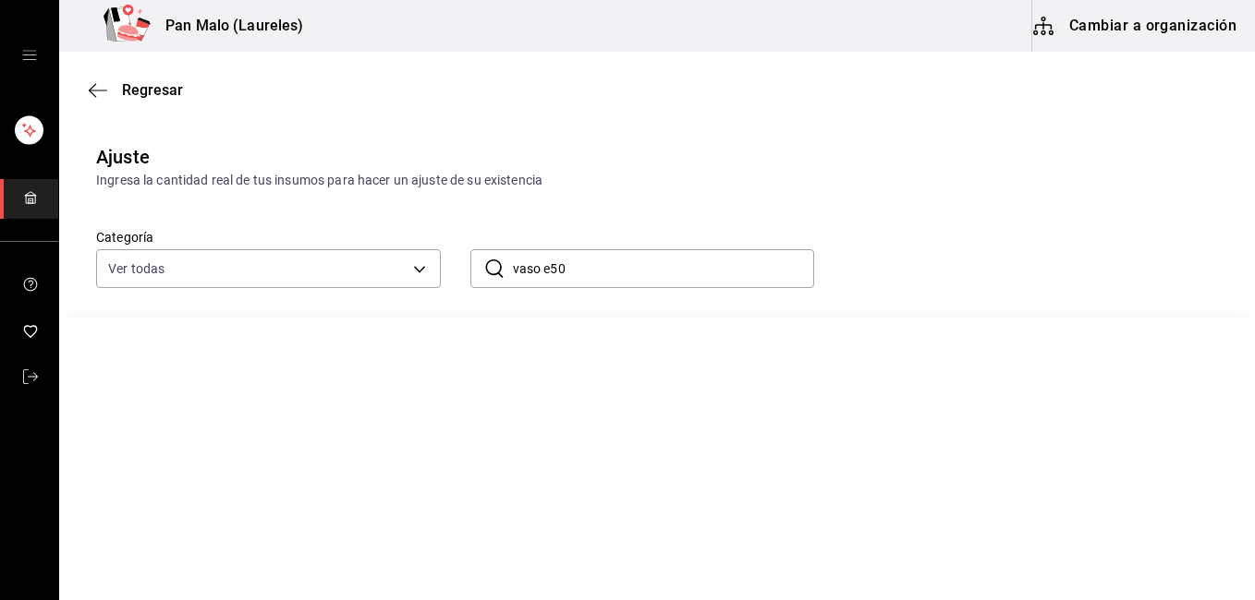
click at [589, 269] on input "vaso e50" at bounding box center [664, 268] width 302 height 37
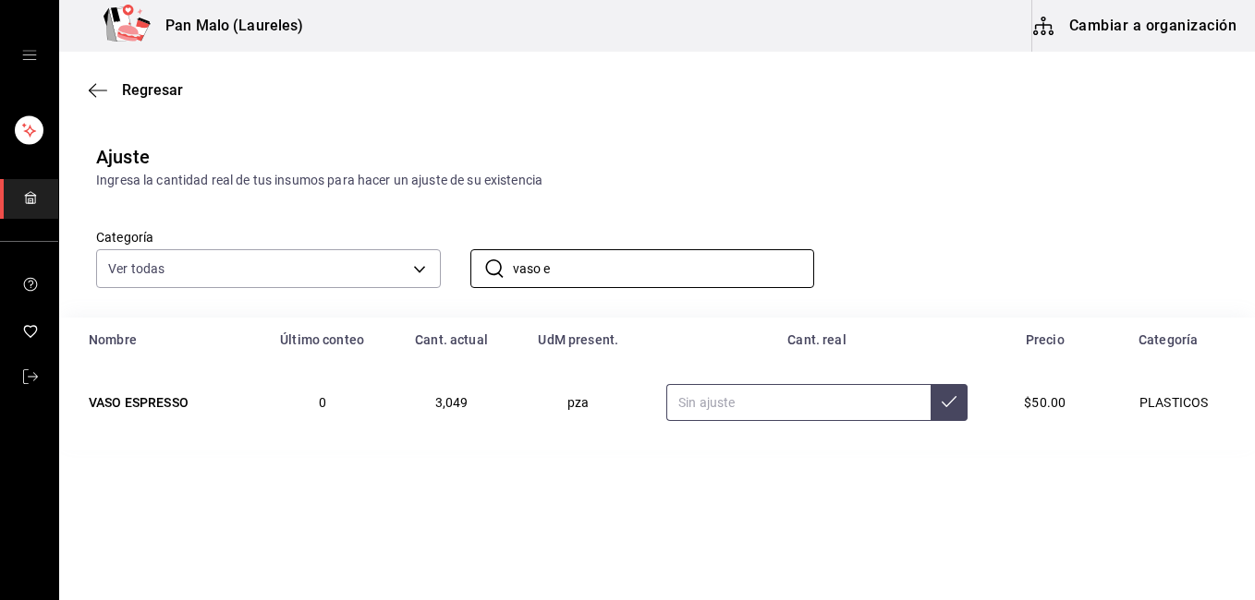
type input "vaso e"
click at [692, 402] on input "text" at bounding box center [798, 402] width 264 height 37
type input "50.00"
click at [944, 409] on icon at bounding box center [948, 401] width 15 height 15
click at [596, 261] on input "vaso e" at bounding box center [664, 268] width 302 height 37
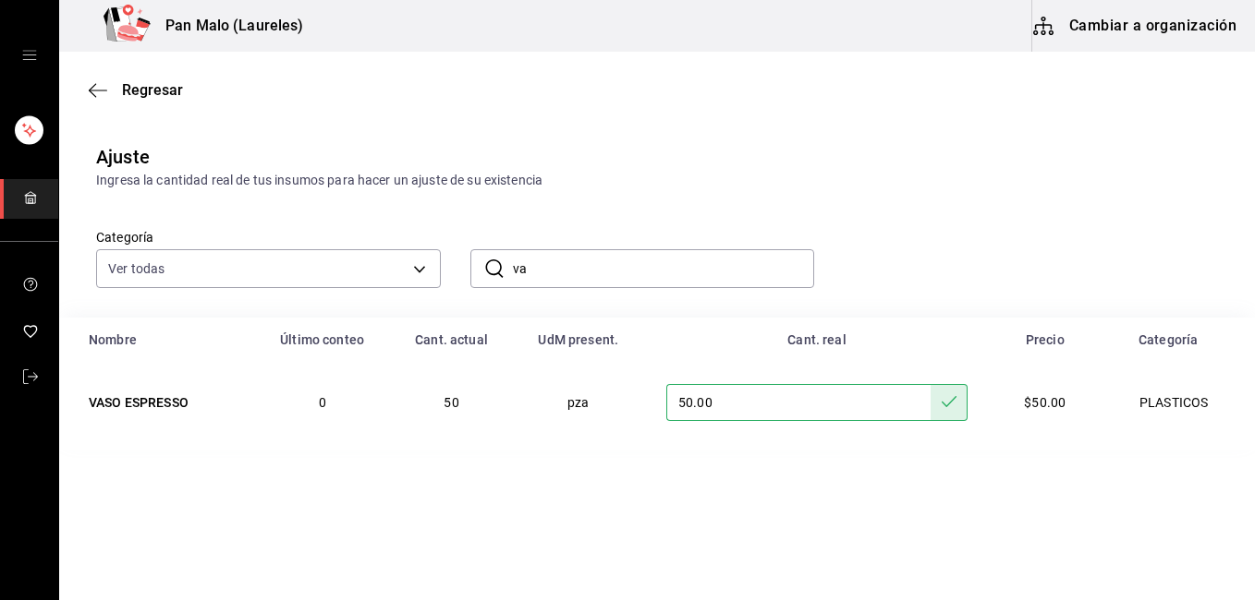
type input "v"
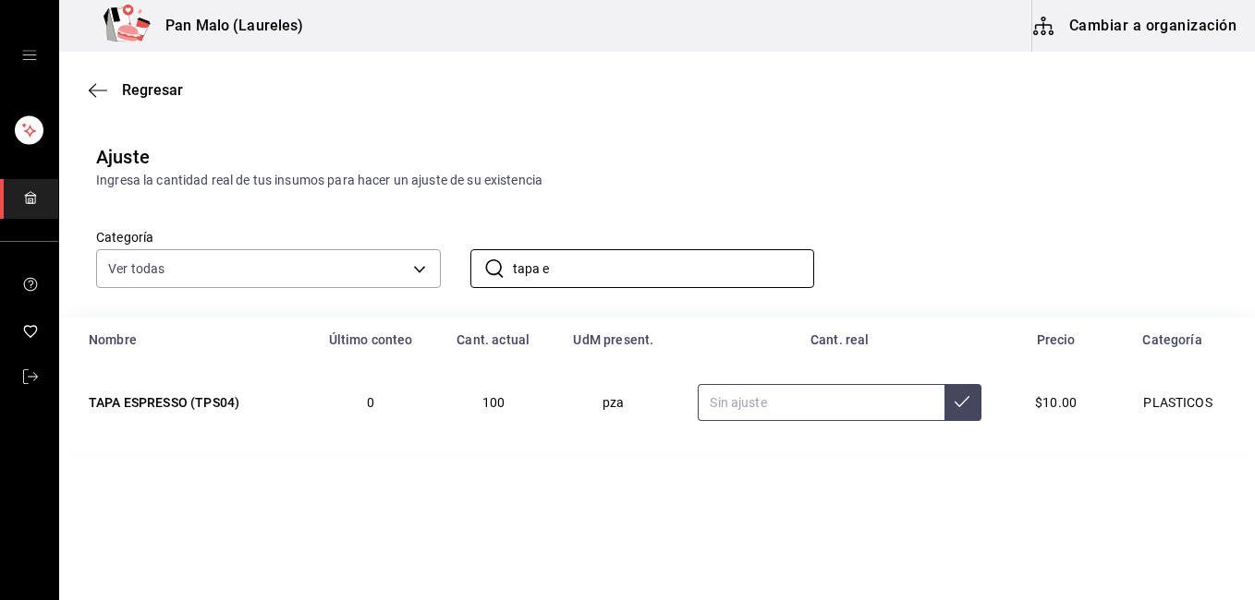
type input "tapa e"
click at [773, 401] on input "text" at bounding box center [820, 402] width 247 height 37
type input "101.00"
click at [964, 400] on icon at bounding box center [961, 401] width 15 height 15
click at [615, 273] on input "tapa e" at bounding box center [664, 268] width 302 height 37
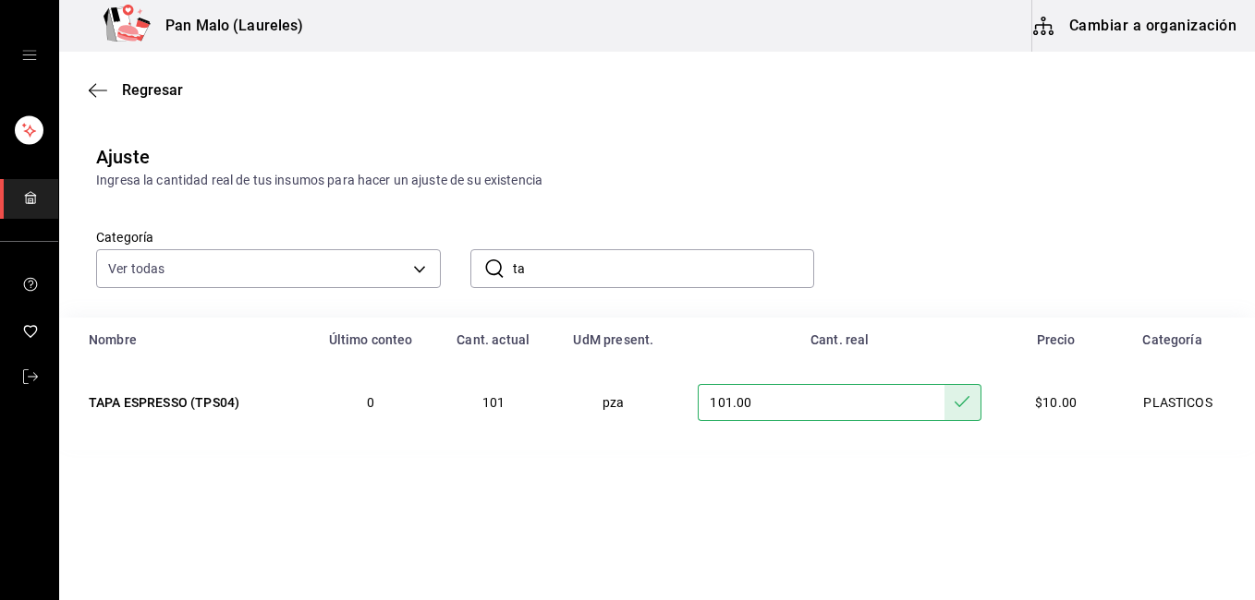
type input "t"
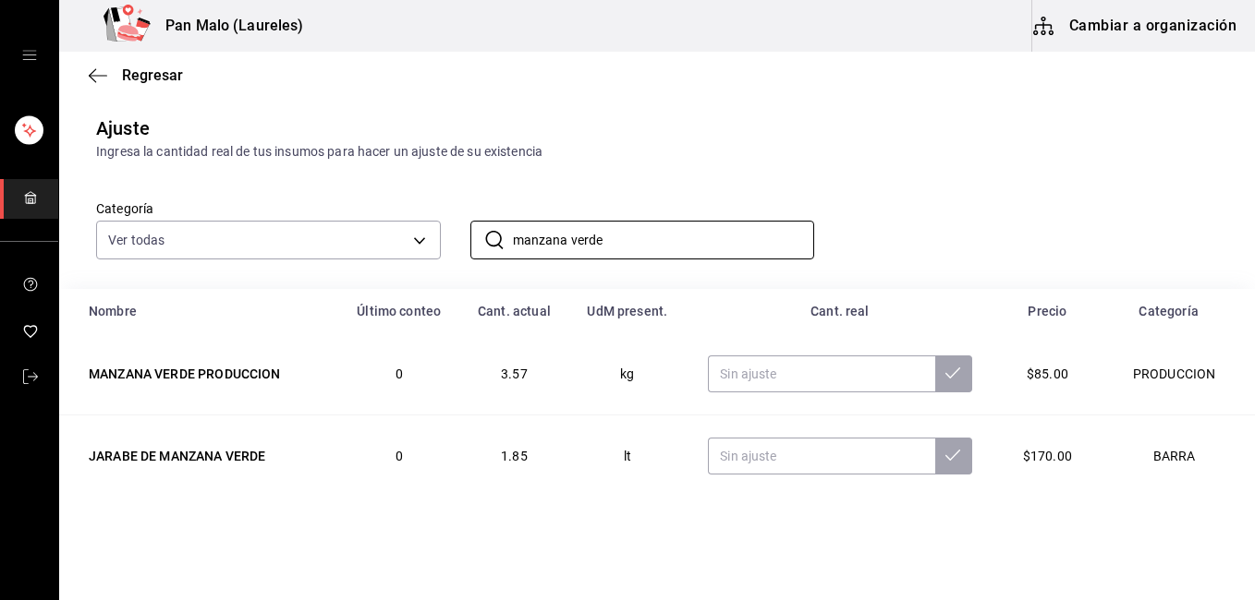
scroll to position [38, 0]
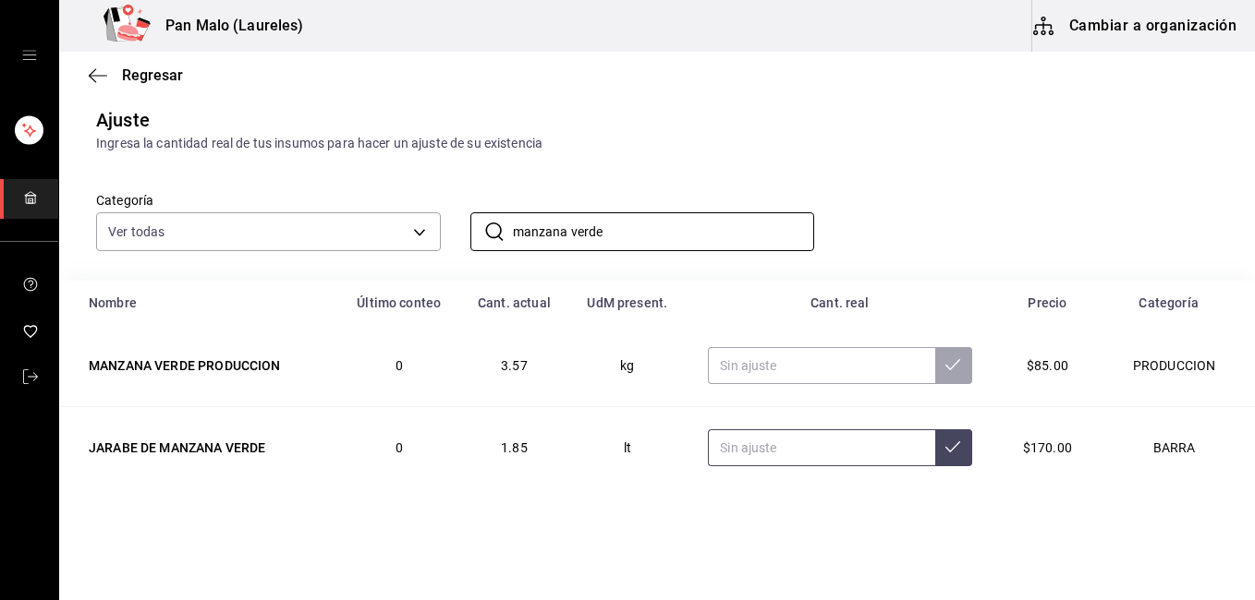
type input "manzana verde"
click at [820, 442] on input "text" at bounding box center [821, 448] width 226 height 37
click at [945, 446] on icon at bounding box center [952, 447] width 15 height 15
click at [764, 449] on input "1.90" at bounding box center [821, 448] width 226 height 37
type input "1.95"
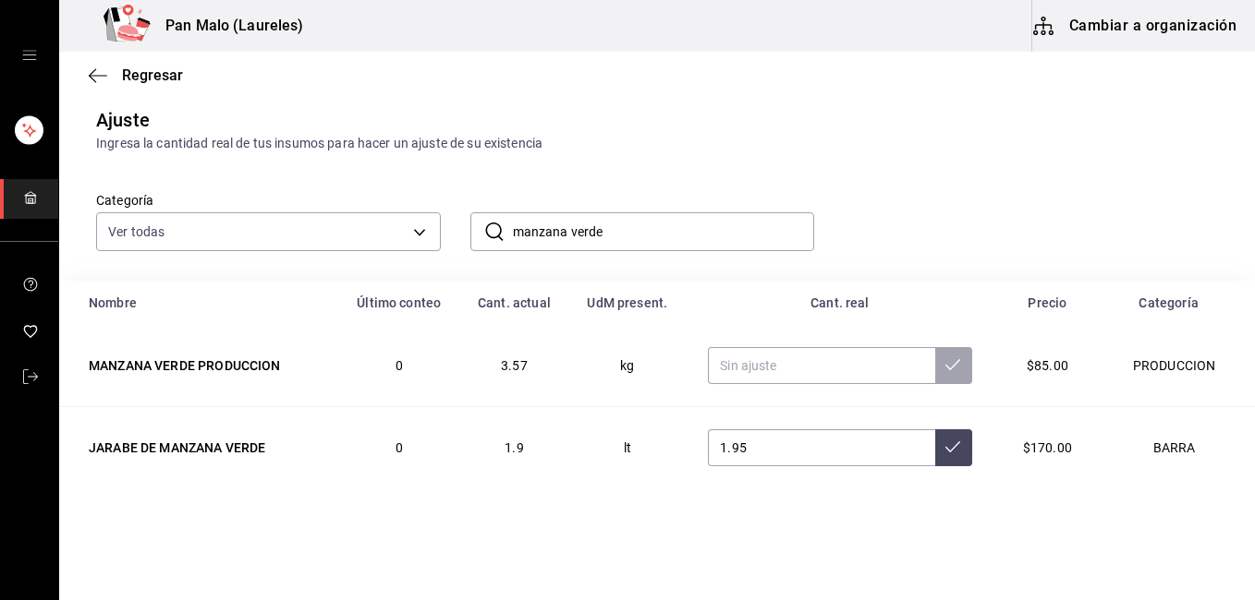
click at [945, 448] on icon at bounding box center [952, 447] width 15 height 11
click at [677, 228] on input "manzana verde" at bounding box center [664, 231] width 302 height 37
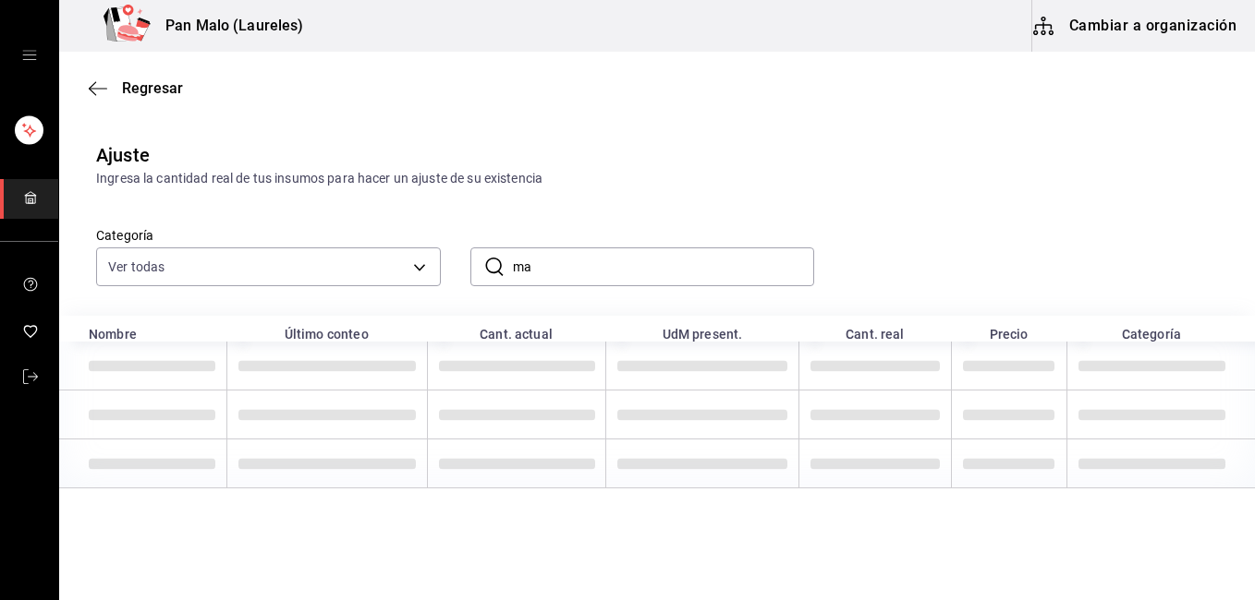
type input "m"
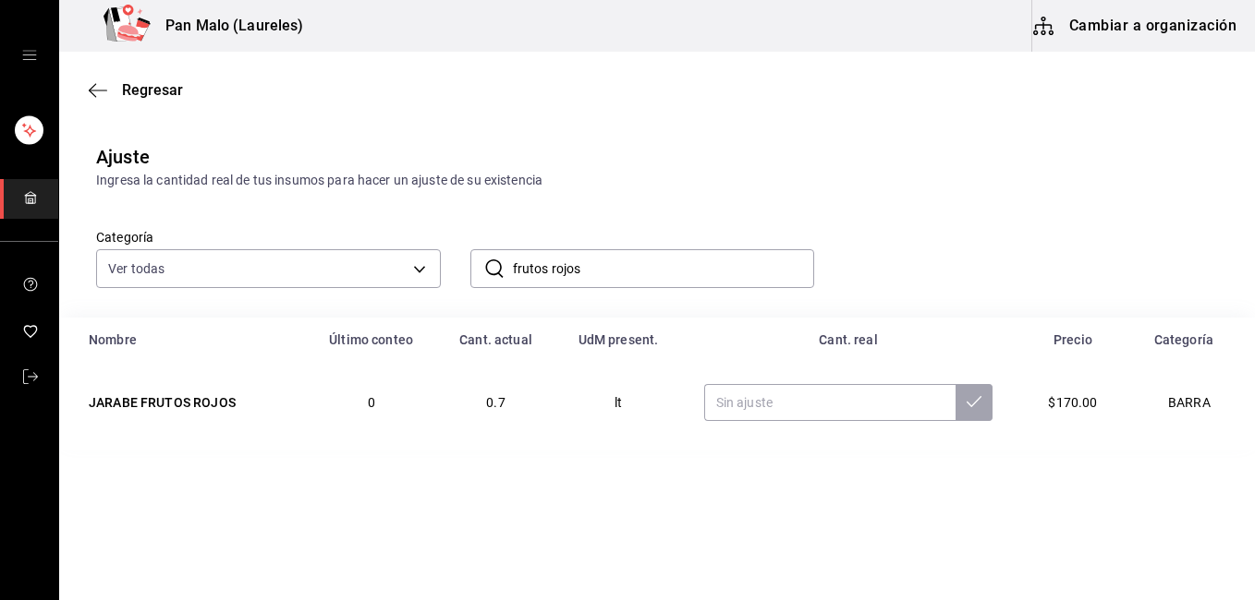
scroll to position [0, 0]
type input "frutos rojos"
click at [812, 403] on input "text" at bounding box center [830, 402] width 252 height 37
click at [966, 402] on icon at bounding box center [973, 401] width 15 height 15
click at [764, 407] on input "900.00" at bounding box center [830, 402] width 252 height 37
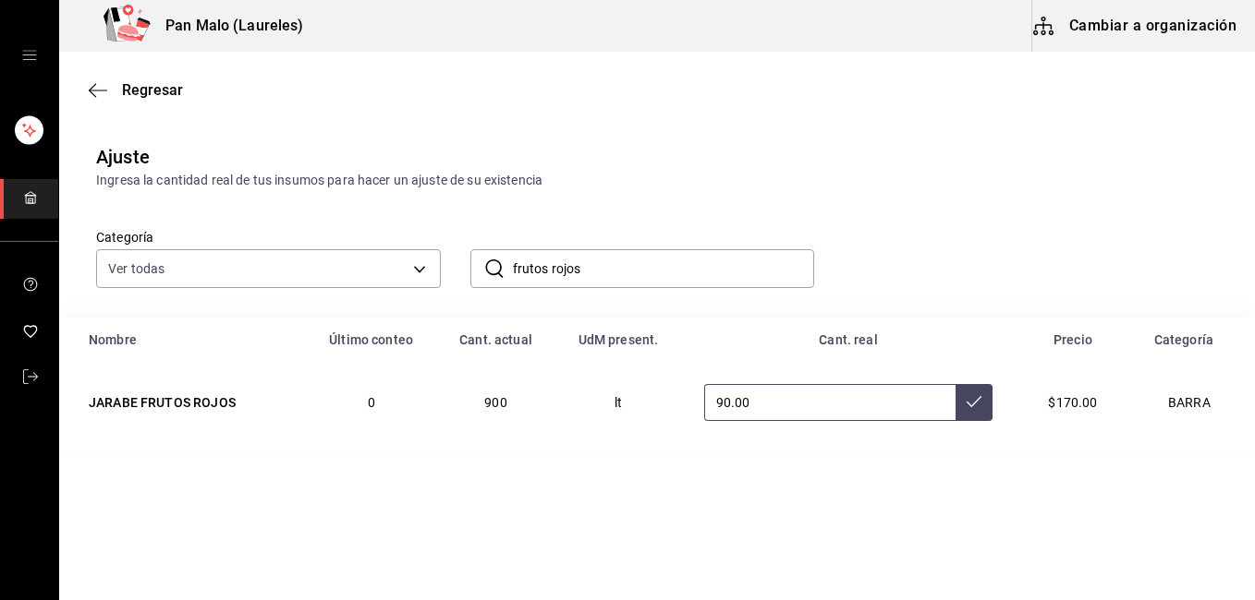
type input "9.00"
type input "0.90"
click at [961, 409] on button at bounding box center [973, 402] width 37 height 37
click at [638, 283] on input "frutos rojos" at bounding box center [664, 268] width 302 height 37
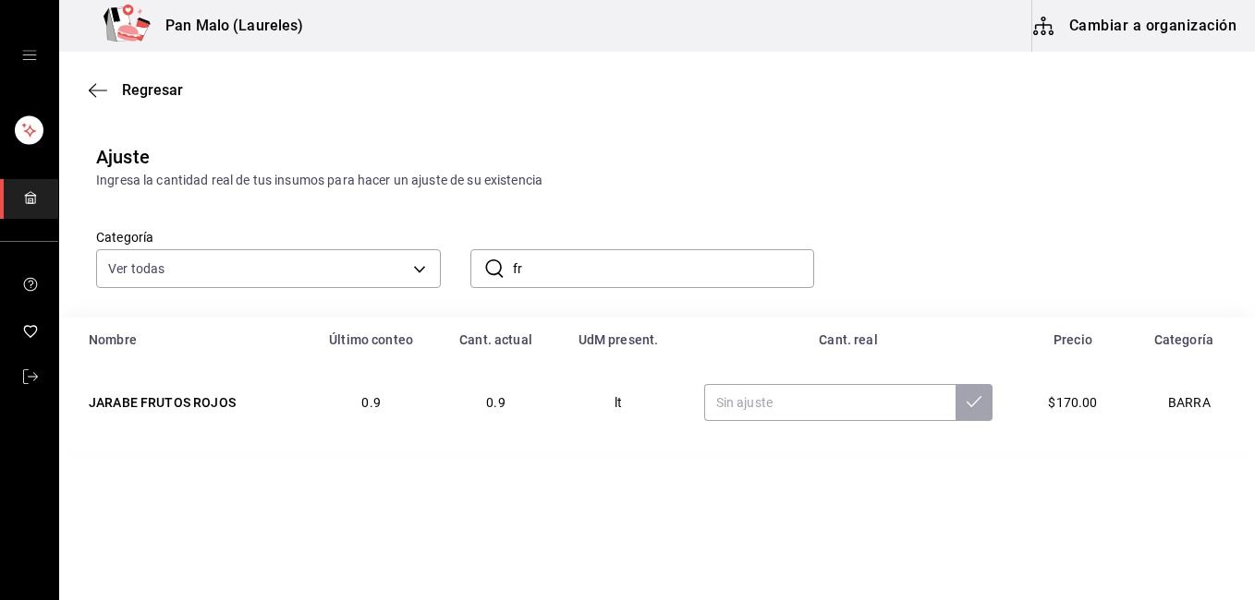
type input "f"
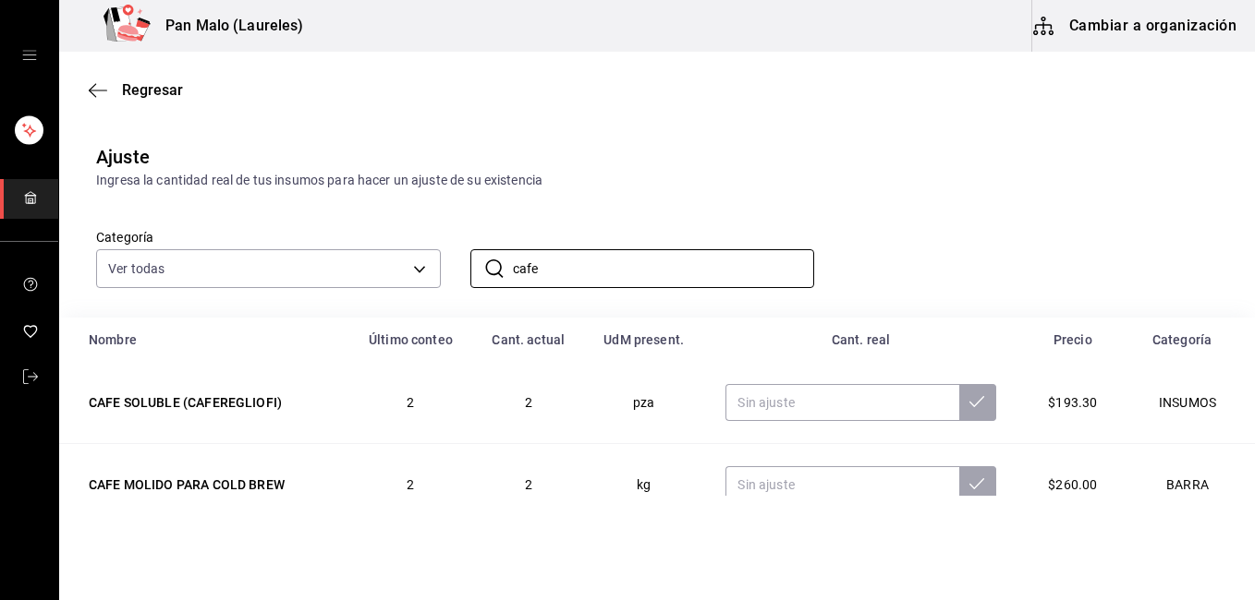
scroll to position [120, 0]
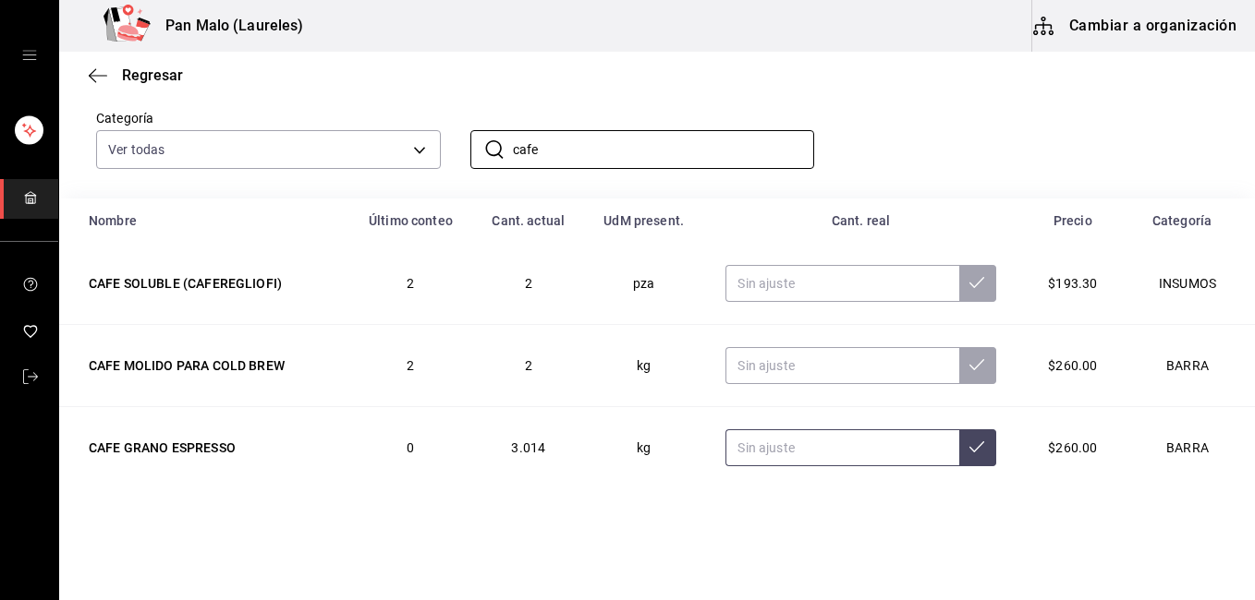
type input "cafe"
click at [806, 446] on input "text" at bounding box center [841, 448] width 233 height 37
type input "1.00"
click at [969, 447] on icon at bounding box center [976, 447] width 15 height 15
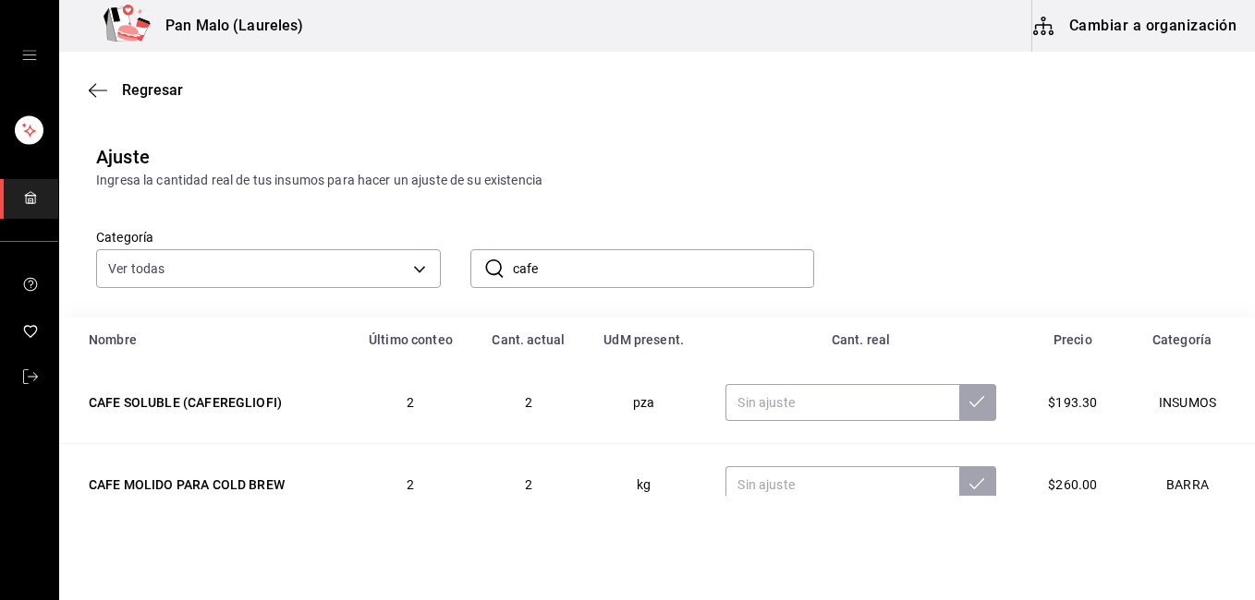
click at [556, 275] on input "cafe" at bounding box center [664, 268] width 302 height 37
type input "c"
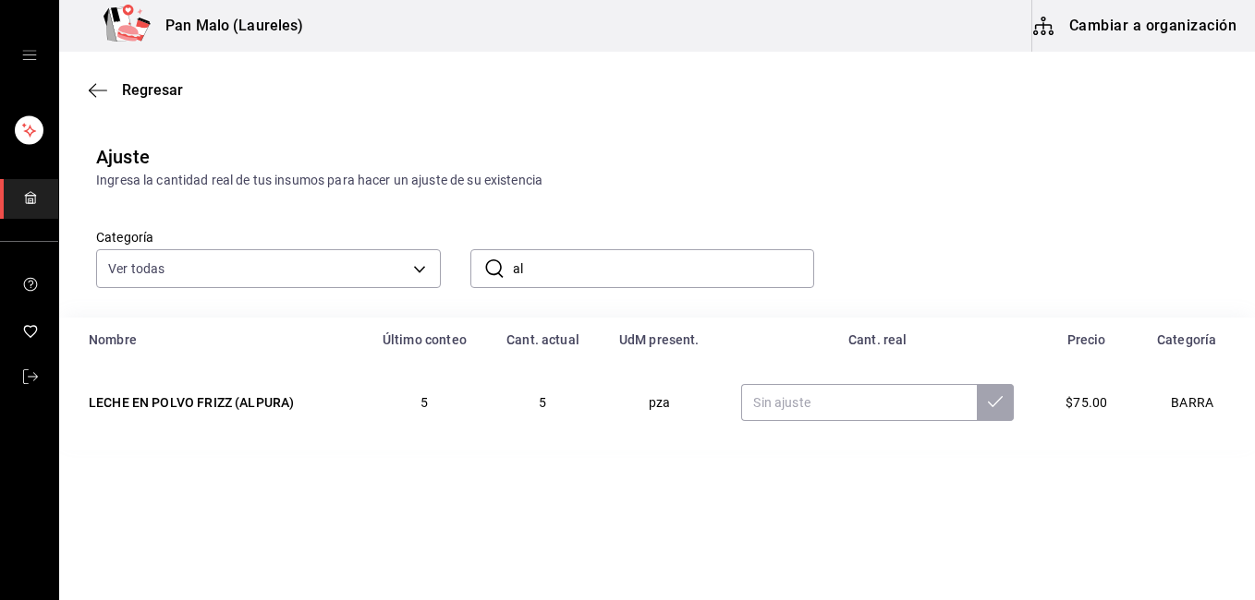
type input "a"
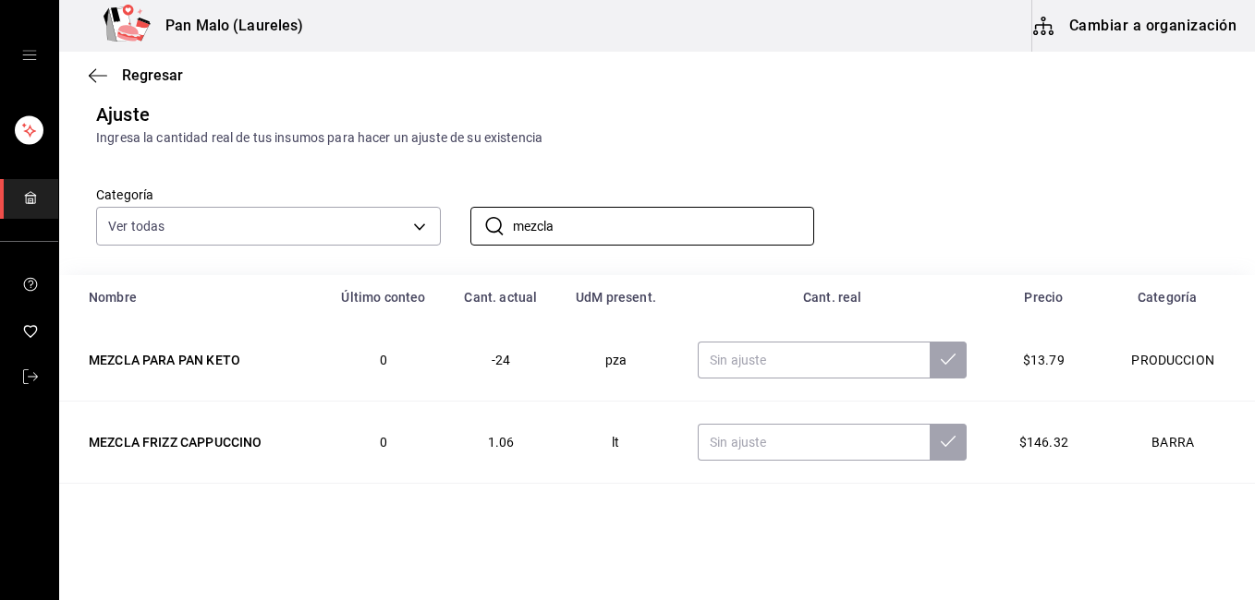
scroll to position [120, 0]
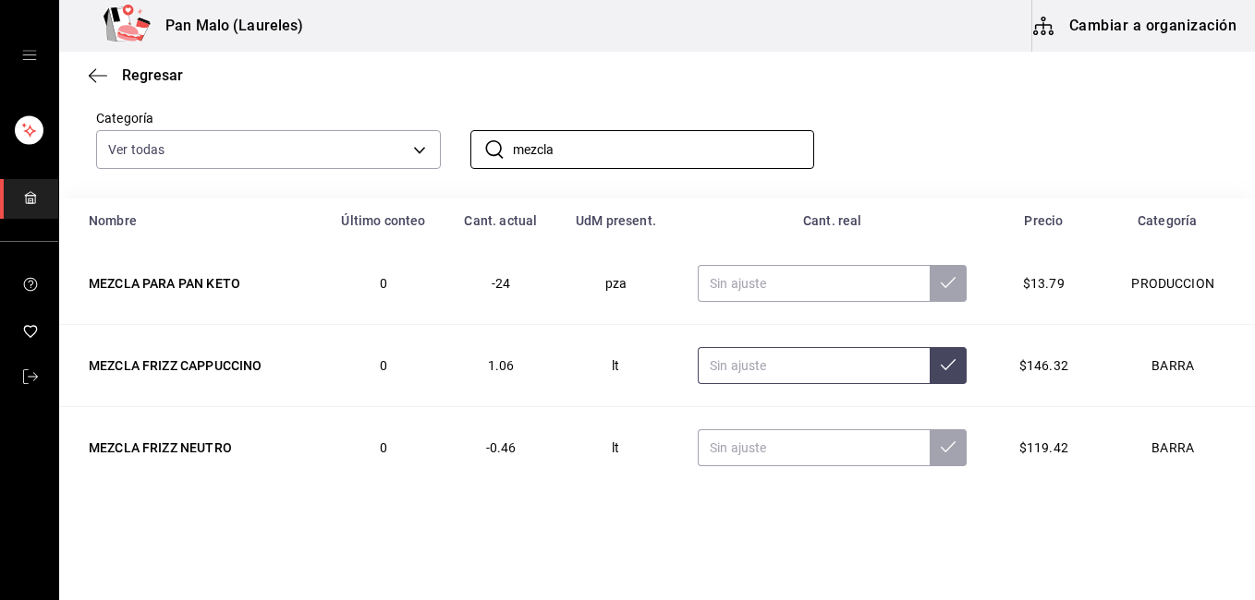
type input "mezcla"
click at [758, 369] on input "text" at bounding box center [813, 365] width 232 height 37
type input "66.00"
click at [747, 449] on input "text" at bounding box center [813, 448] width 232 height 37
type input "6.00"
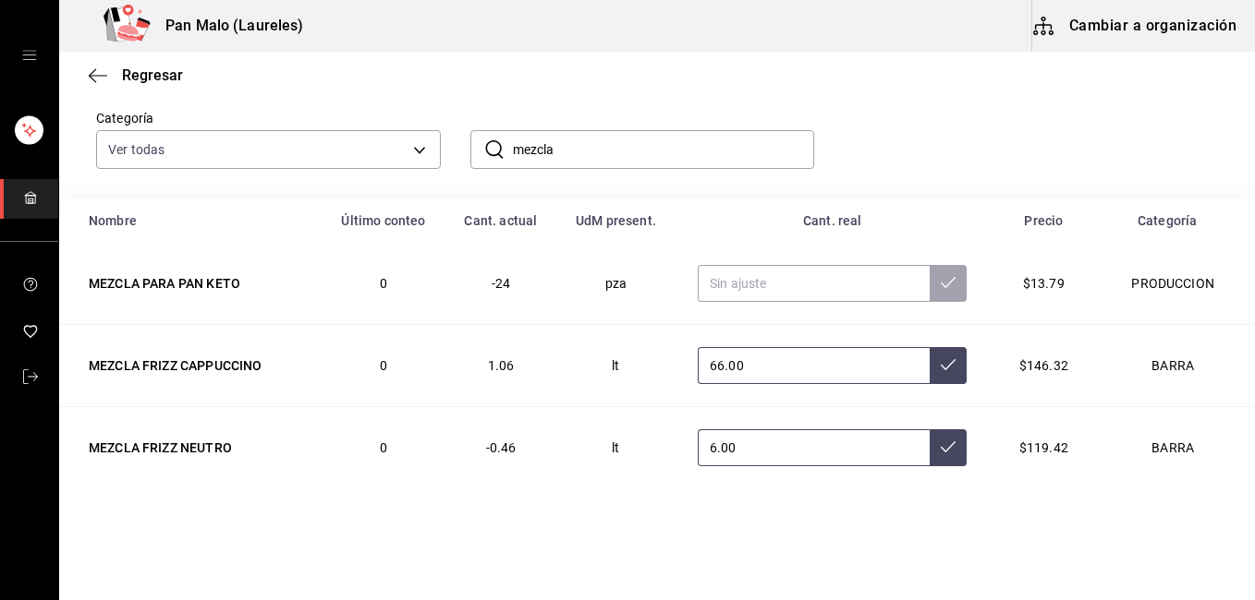
type input "6.00"
click at [820, 362] on input "66.00" at bounding box center [813, 365] width 232 height 37
type input "6.00"
click at [935, 355] on button at bounding box center [947, 365] width 37 height 37
click at [937, 434] on button at bounding box center [947, 448] width 37 height 37
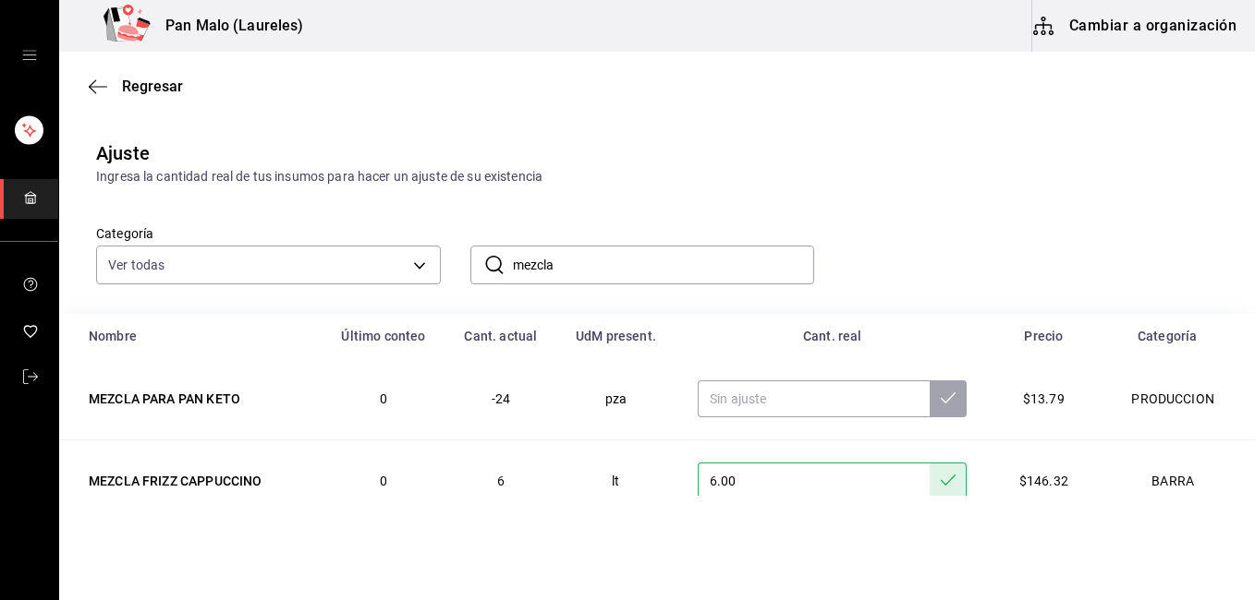
scroll to position [0, 0]
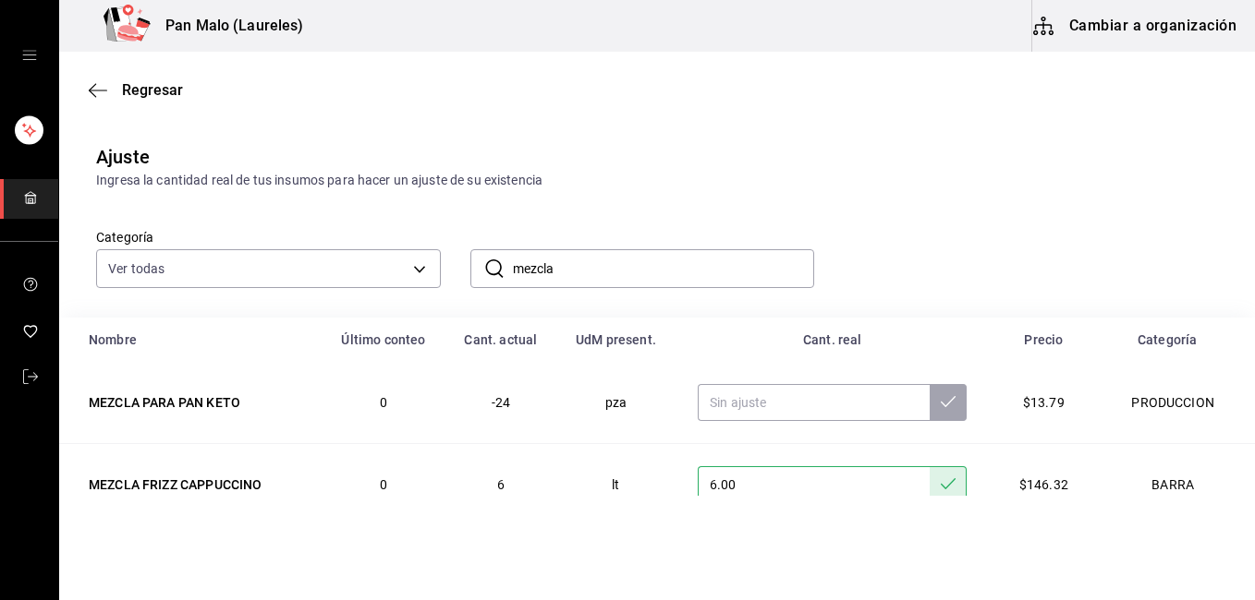
click at [564, 269] on input "mezcla" at bounding box center [664, 268] width 302 height 37
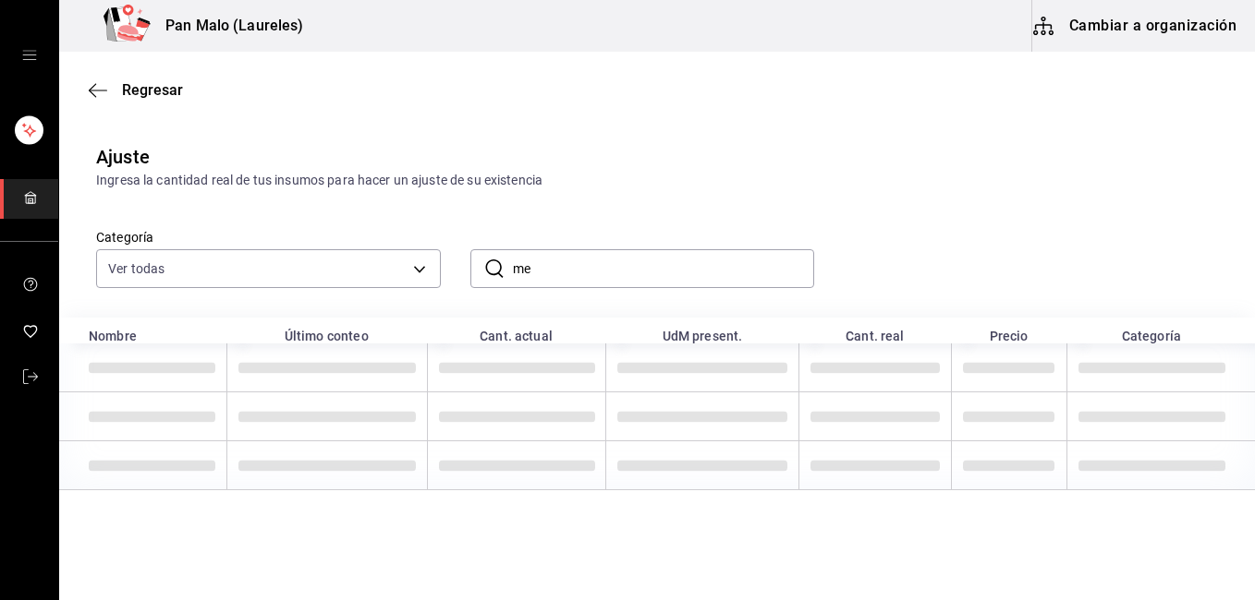
type input "m"
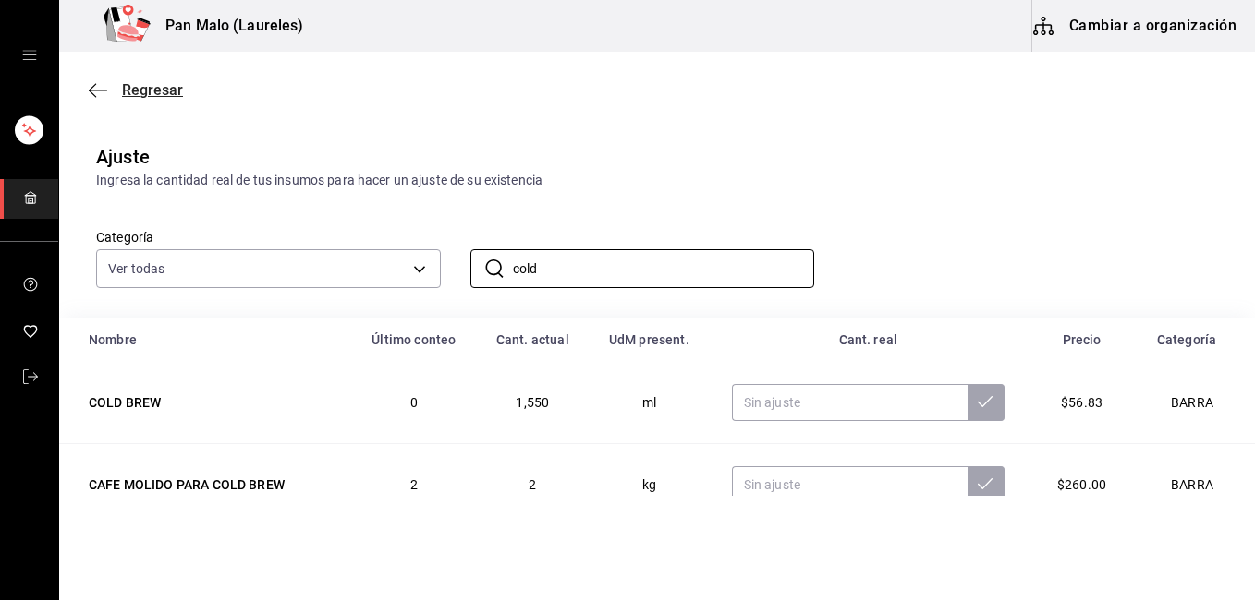
type input "cold"
click at [128, 84] on span "Regresar" at bounding box center [152, 90] width 61 height 18
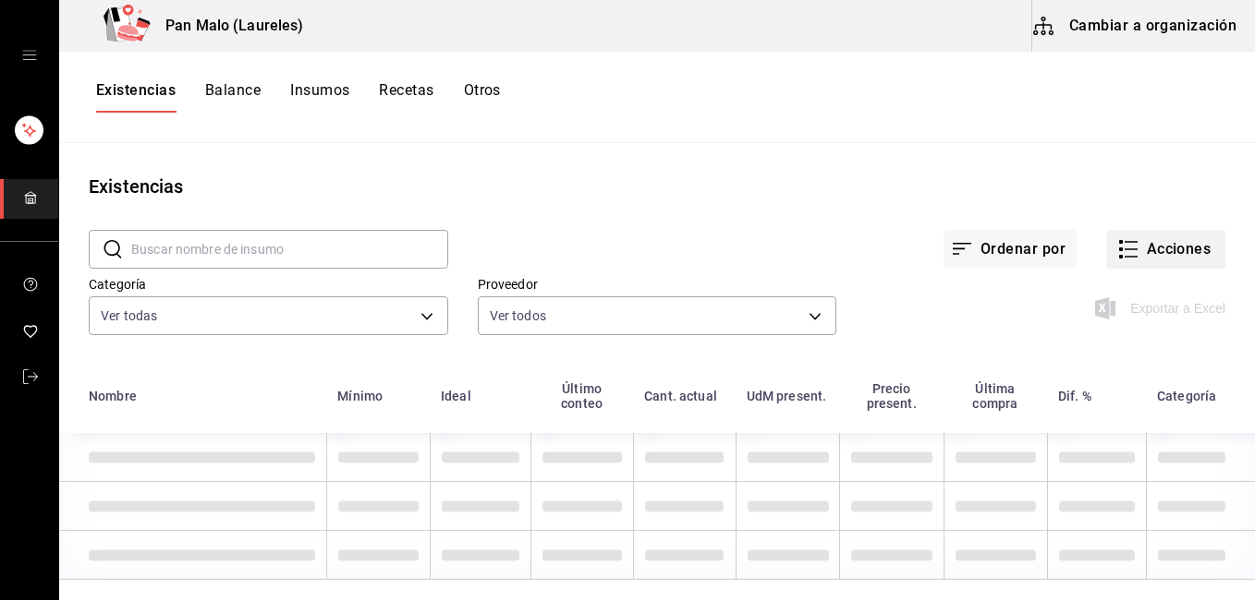
click at [1187, 240] on button "Acciones" at bounding box center [1165, 249] width 119 height 39
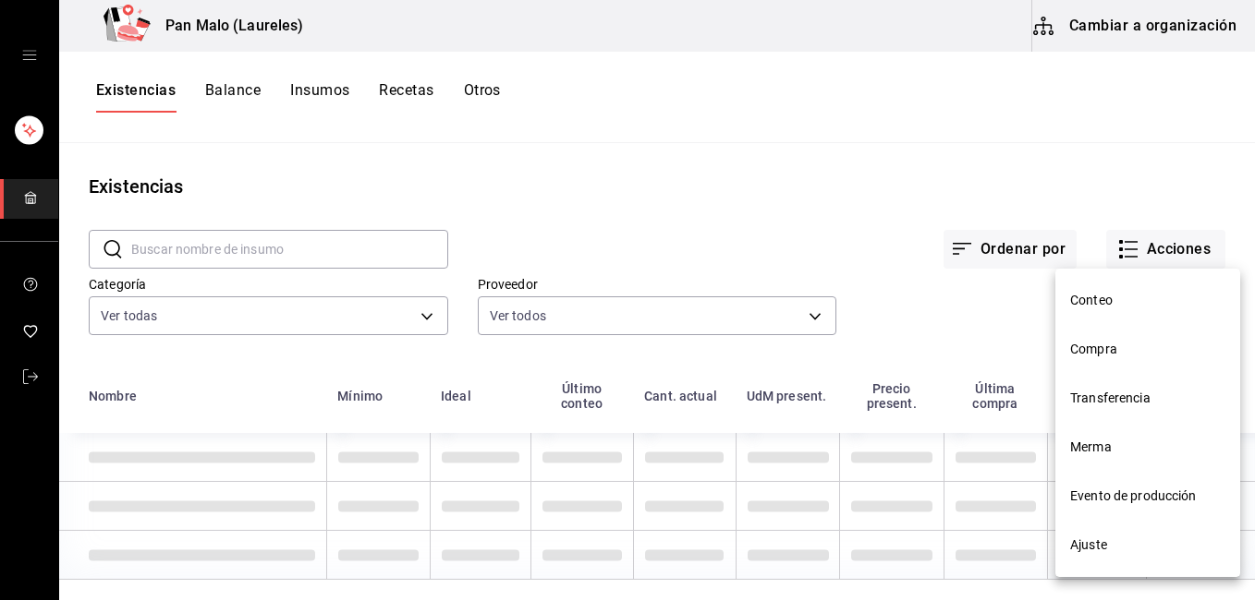
click at [1154, 491] on span "Evento de producción" at bounding box center [1147, 496] width 155 height 19
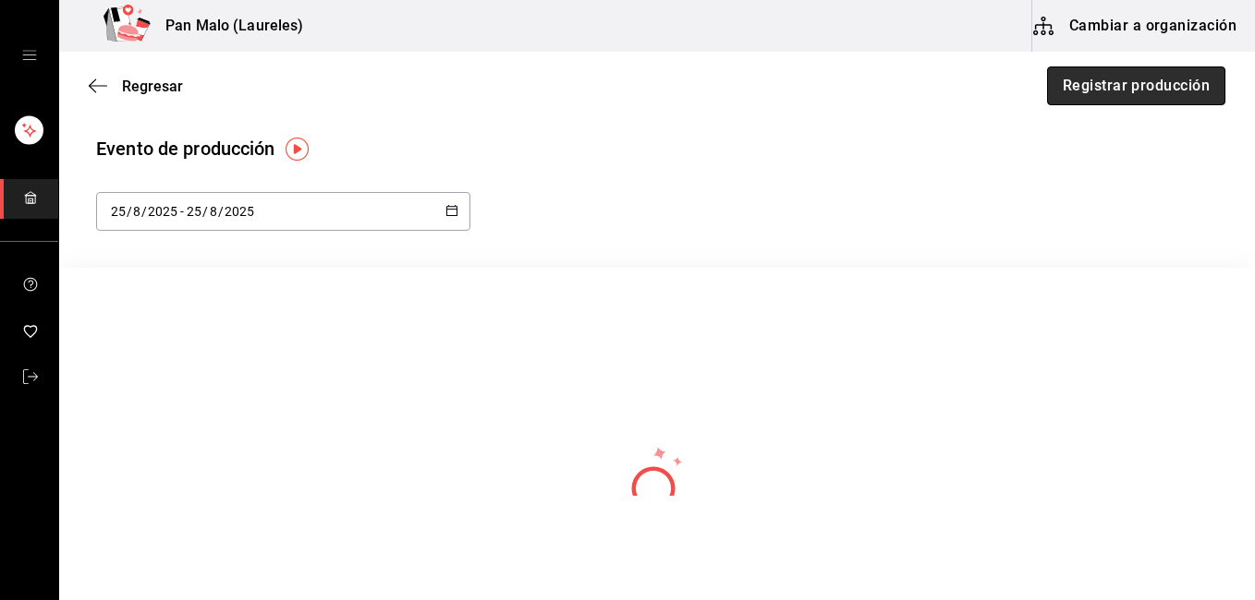
click at [1133, 100] on button "Registrar producción" at bounding box center [1136, 86] width 178 height 39
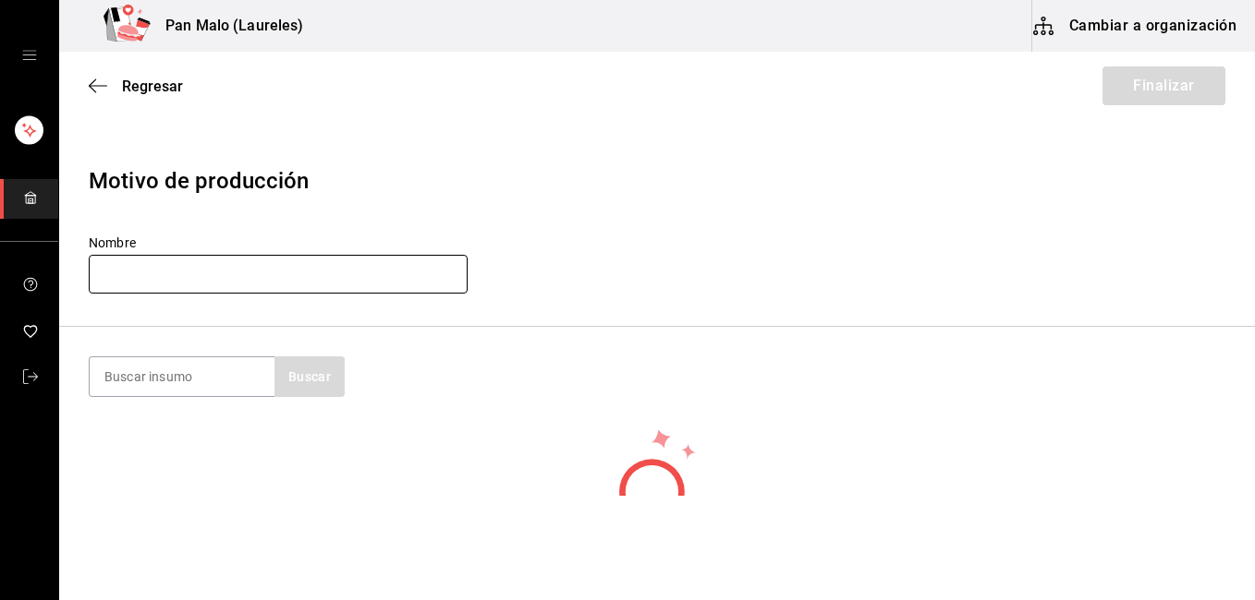
click at [189, 277] on input "text" at bounding box center [278, 274] width 379 height 39
type input "mez"
type input "m"
type input "f"
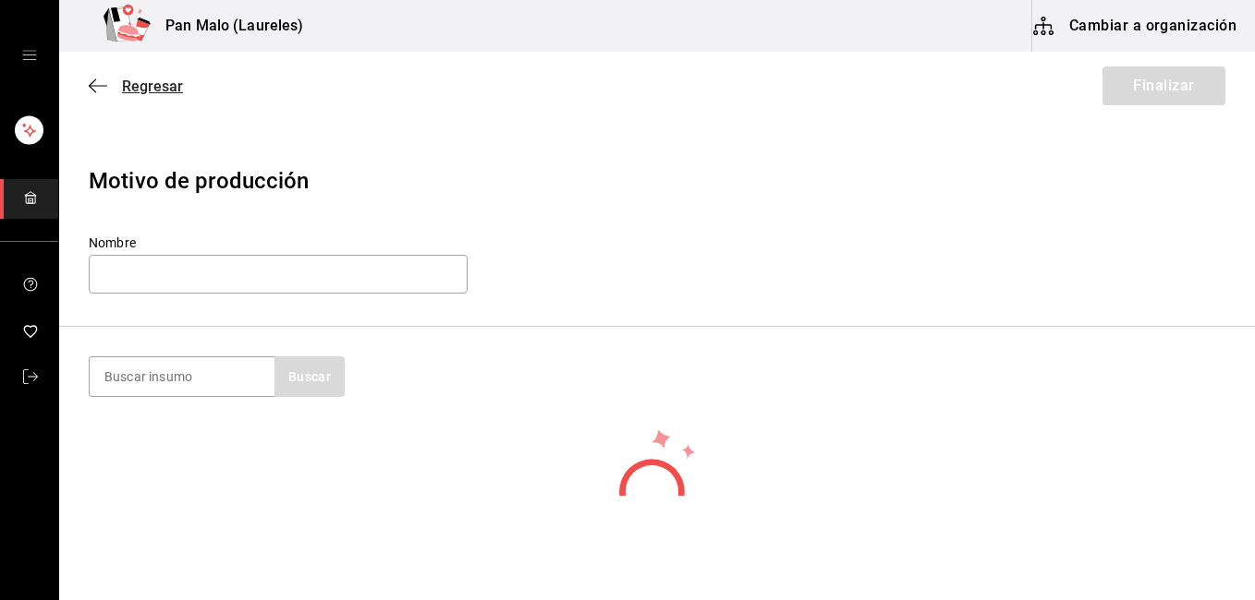
click at [93, 79] on icon "button" at bounding box center [98, 86] width 18 height 17
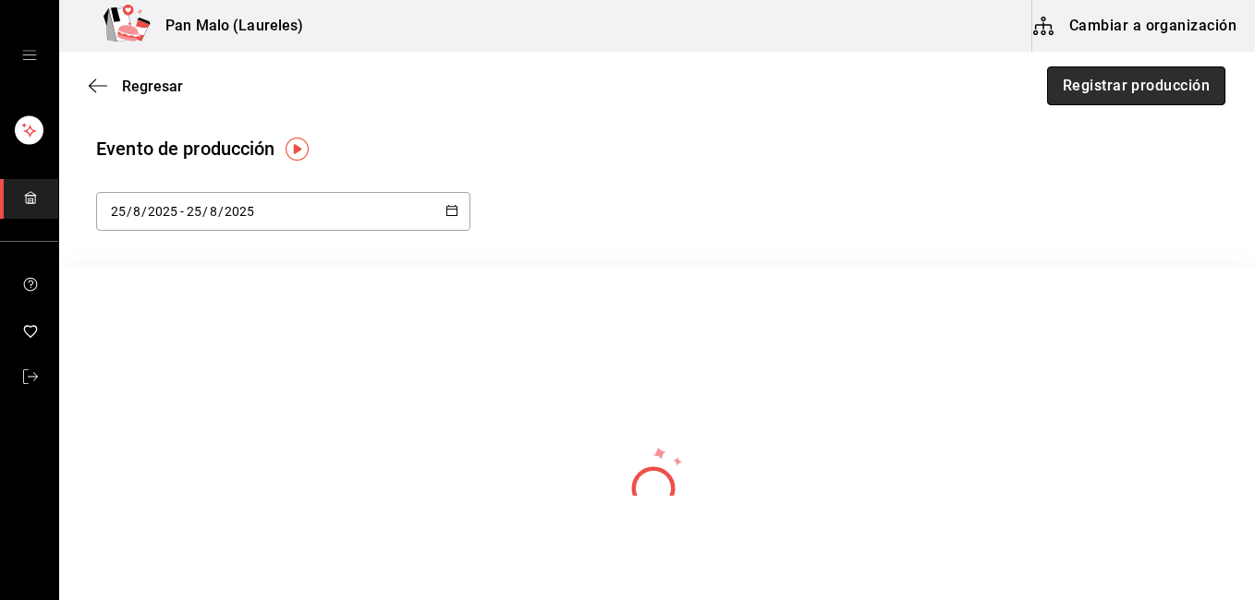
click at [1086, 89] on button "Registrar producción" at bounding box center [1136, 86] width 178 height 39
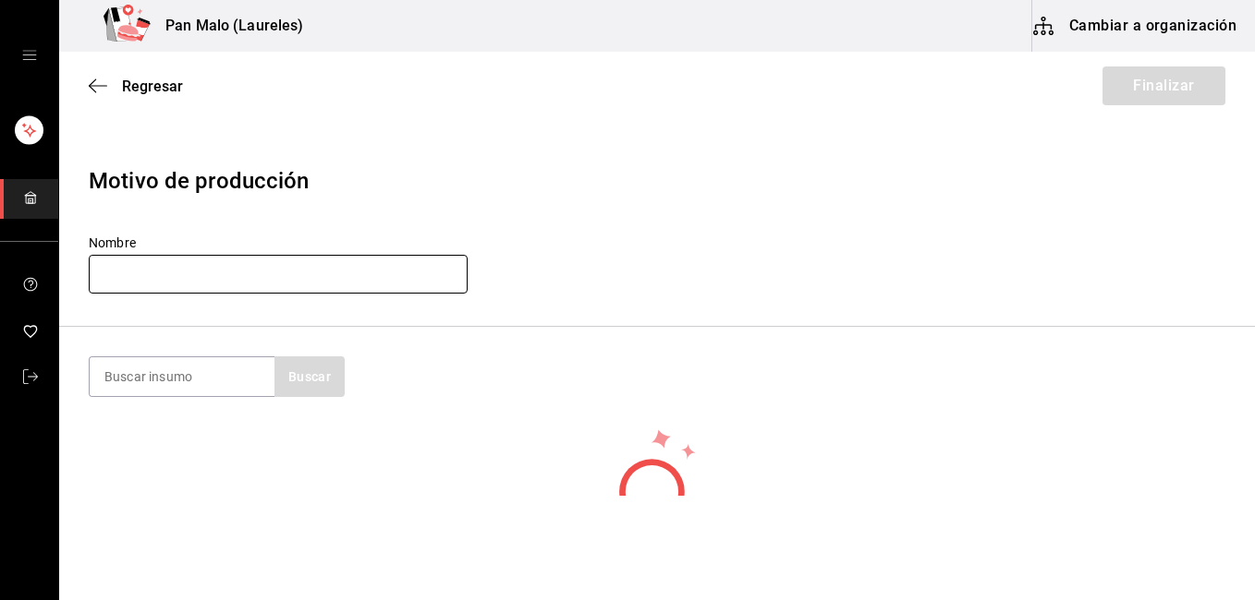
click at [227, 266] on input "text" at bounding box center [278, 274] width 379 height 39
click at [153, 270] on input "text" at bounding box center [278, 274] width 379 height 39
click at [152, 79] on span "Regresar" at bounding box center [152, 87] width 61 height 18
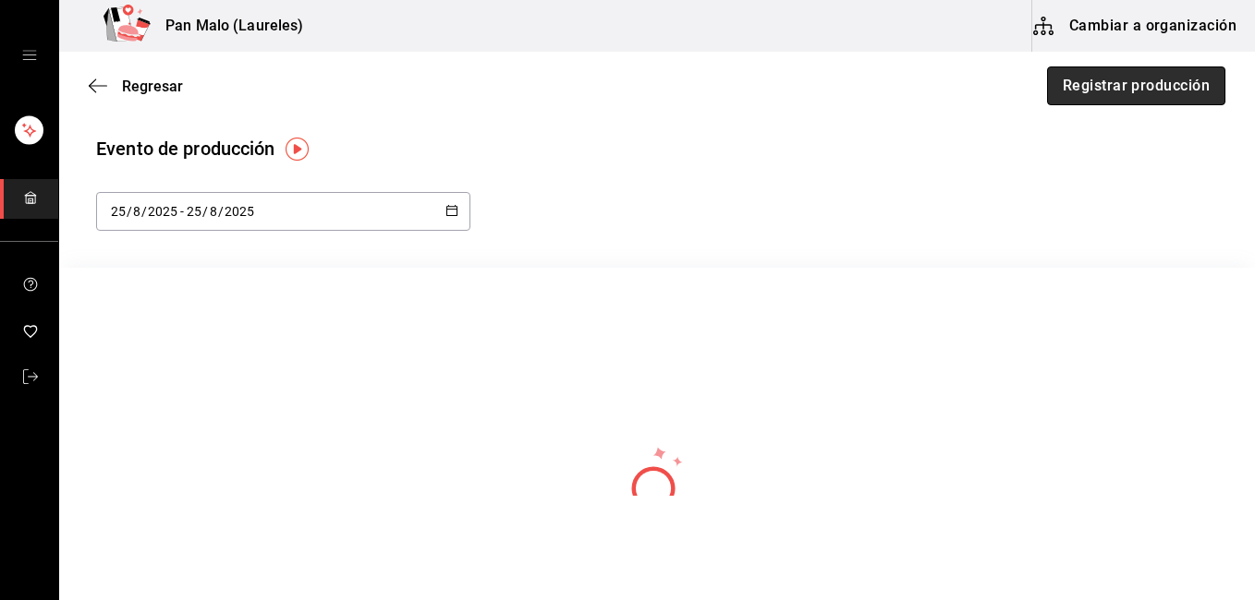
click at [1132, 91] on button "Registrar producción" at bounding box center [1136, 86] width 178 height 39
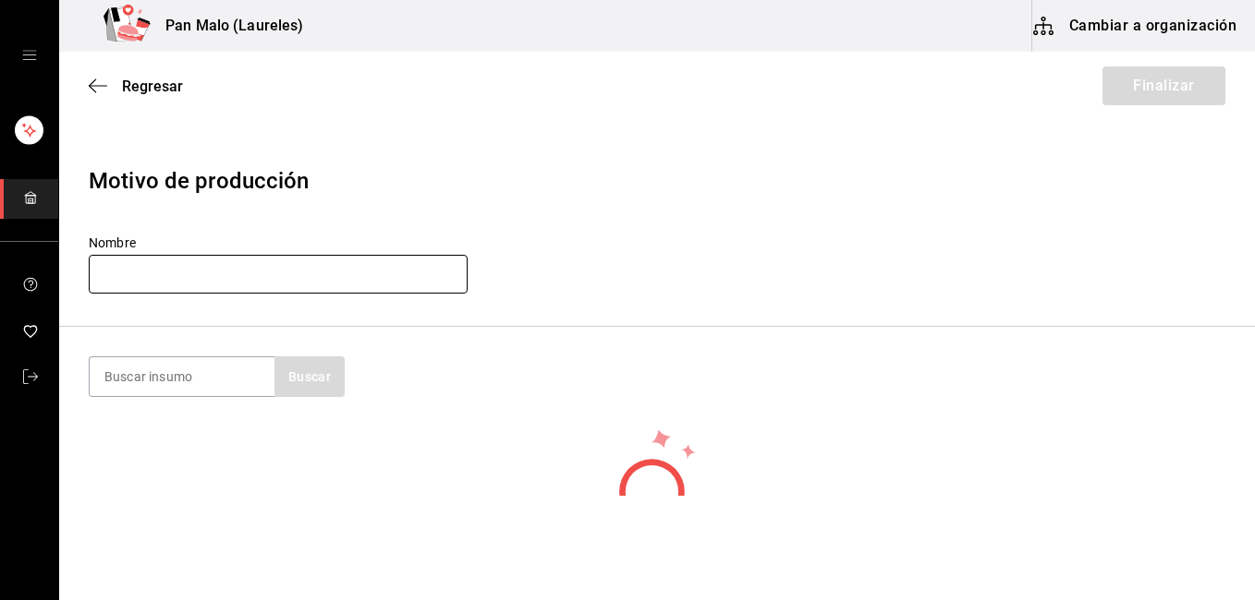
click at [169, 271] on input "text" at bounding box center [278, 274] width 379 height 39
type input "barra"
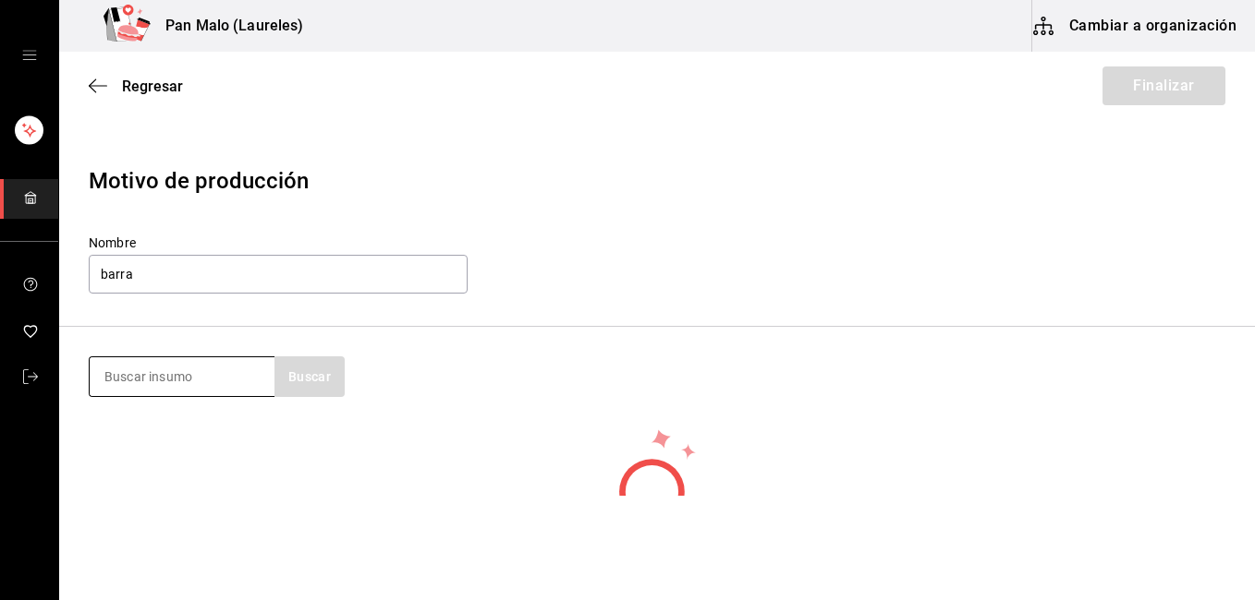
click at [138, 370] on input at bounding box center [182, 377] width 185 height 39
type input "b"
type input "FRIZZ"
click at [303, 378] on button "Buscar" at bounding box center [309, 377] width 70 height 41
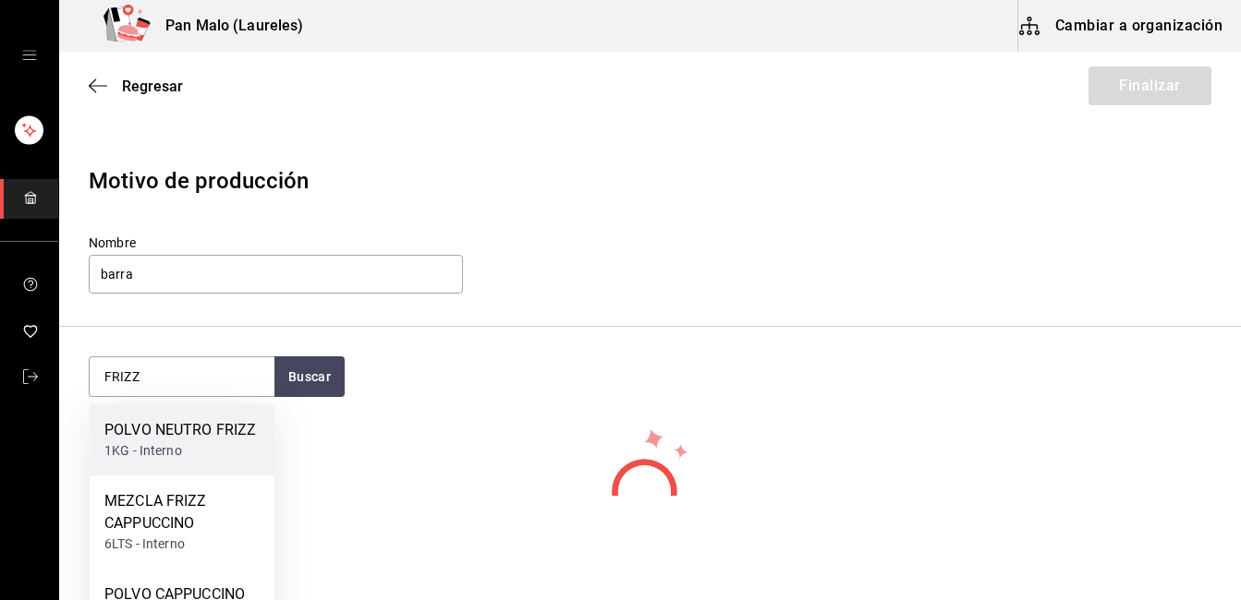
click at [203, 433] on div "POLVO NEUTRO FRIZZ" at bounding box center [180, 430] width 152 height 22
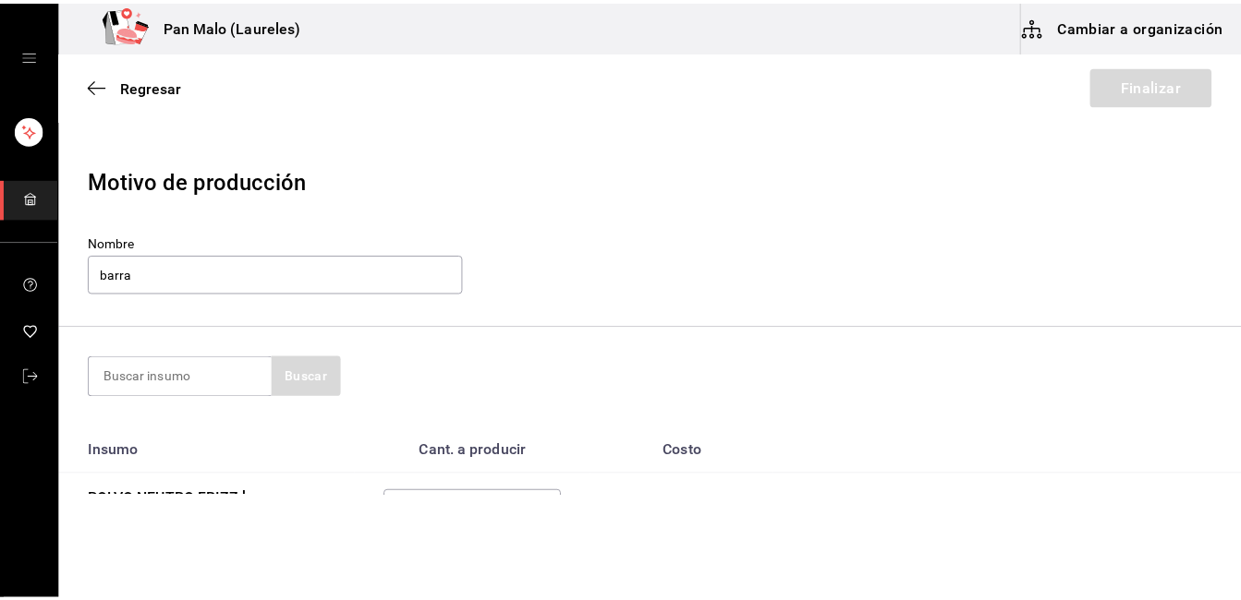
scroll to position [95, 0]
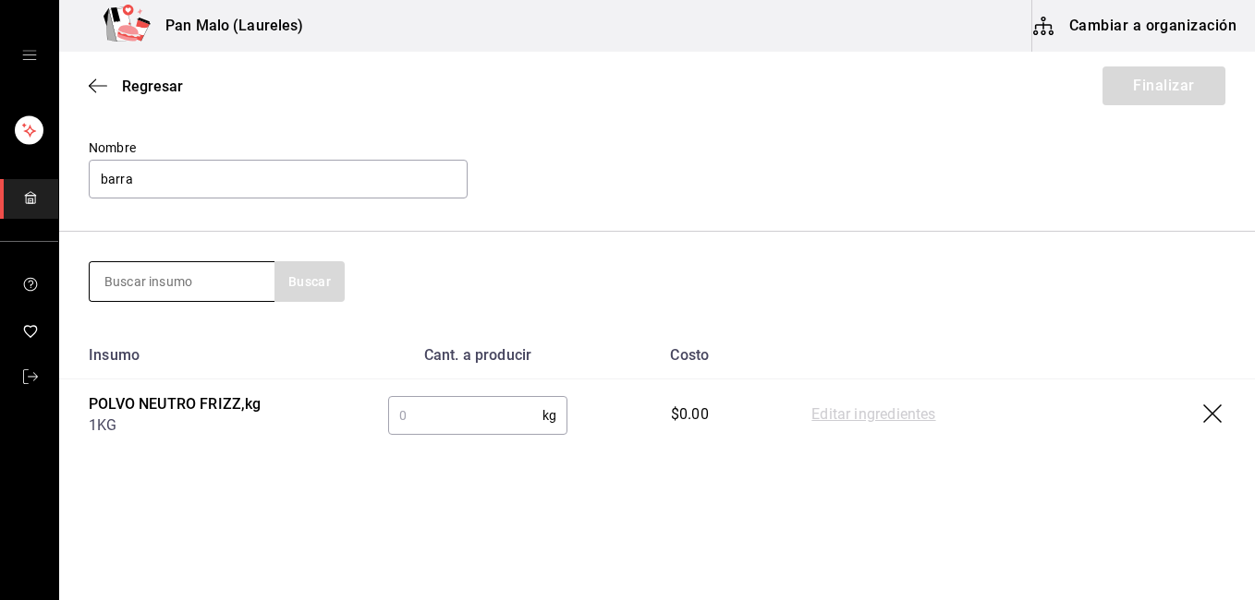
click at [200, 293] on input at bounding box center [182, 281] width 185 height 39
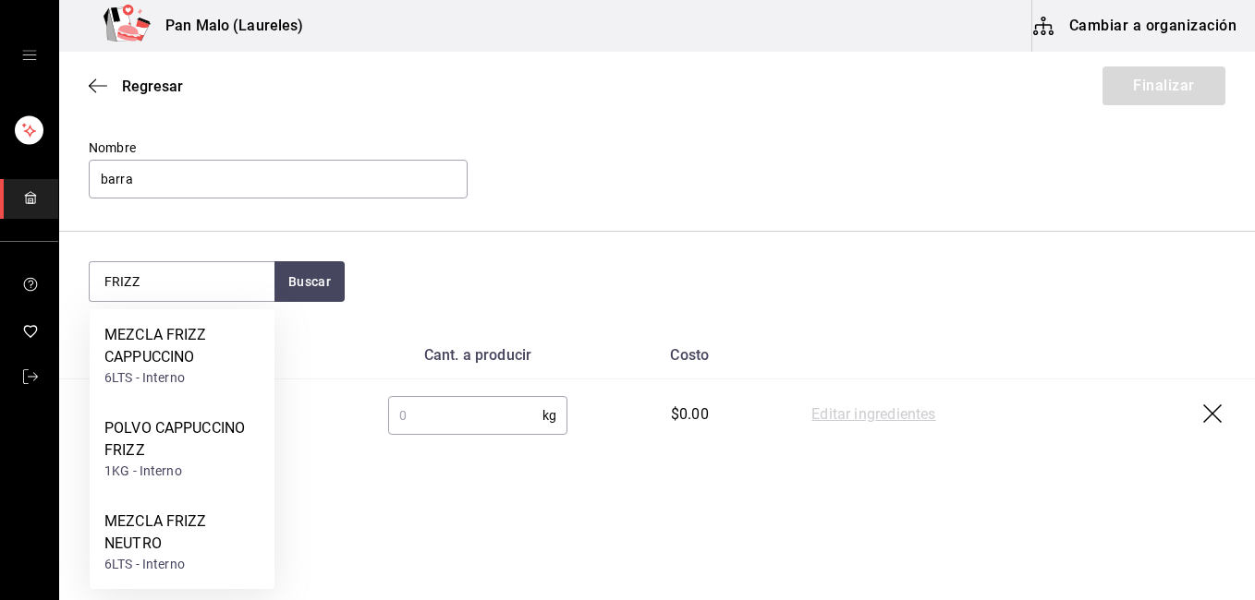
type input "FRIZZ"
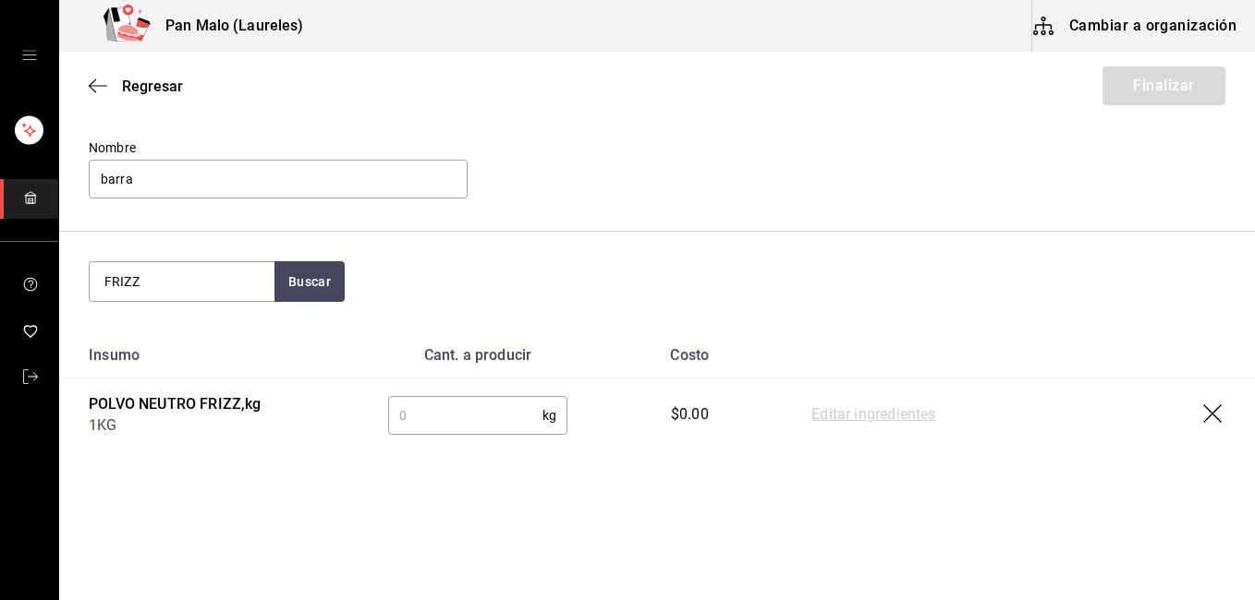
click at [1203, 411] on icon "button" at bounding box center [1214, 416] width 22 height 22
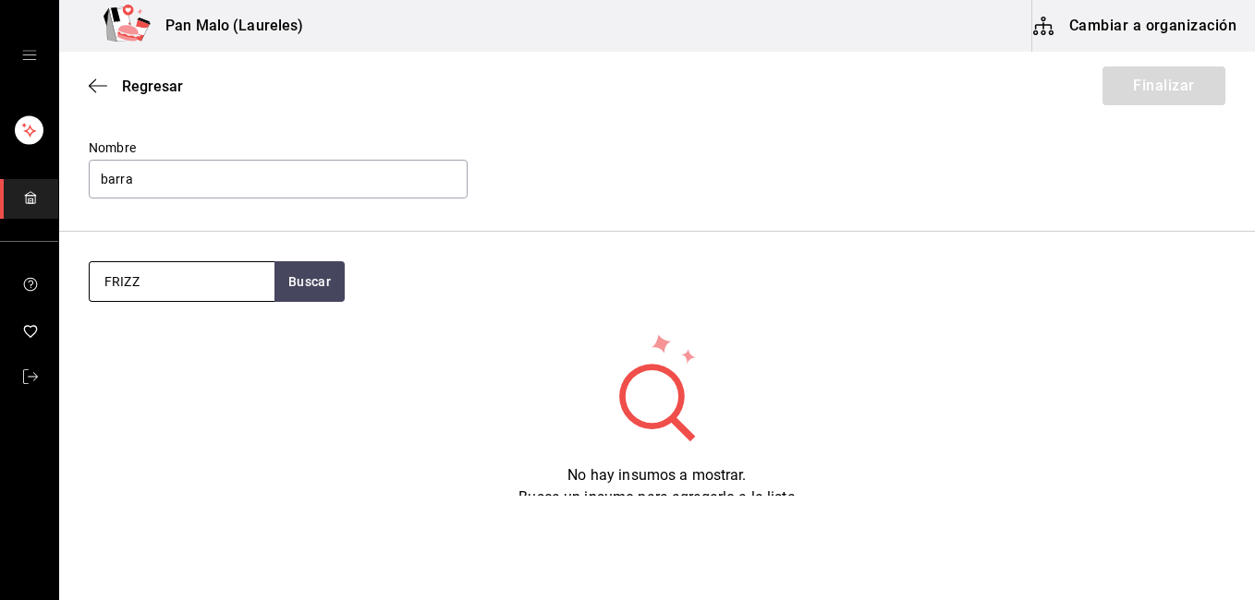
click at [160, 284] on input "FRIZZ" at bounding box center [182, 281] width 185 height 39
click at [302, 268] on button "Buscar" at bounding box center [309, 281] width 70 height 41
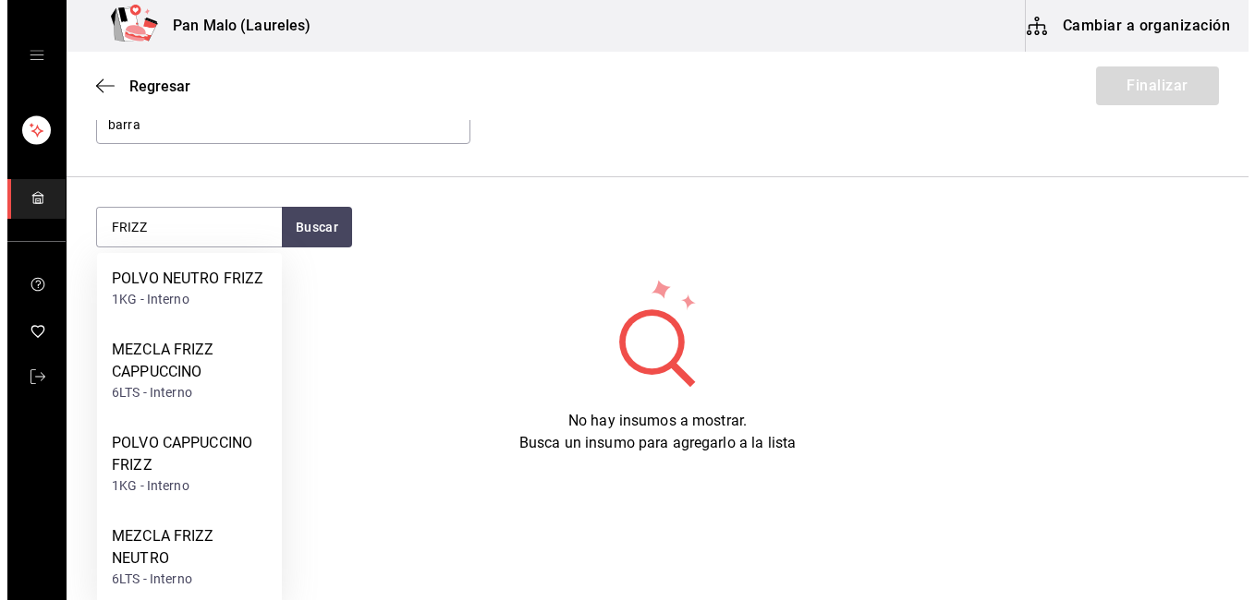
scroll to position [152, 0]
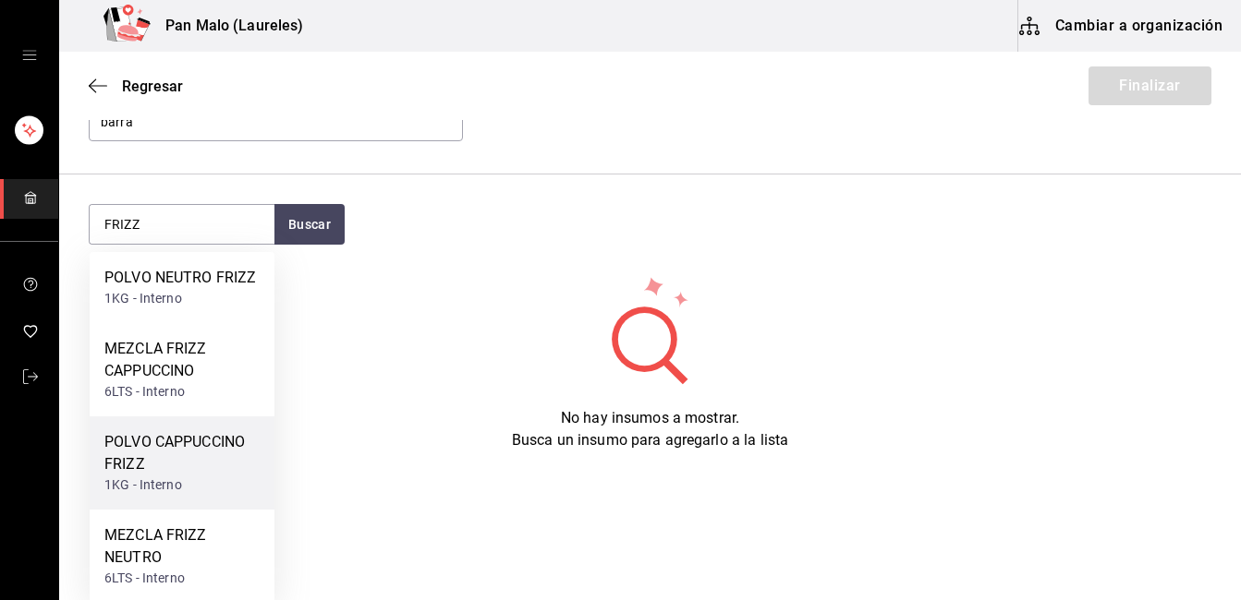
click at [148, 452] on div "POLVO CAPPUCCINO FRIZZ" at bounding box center [181, 453] width 155 height 44
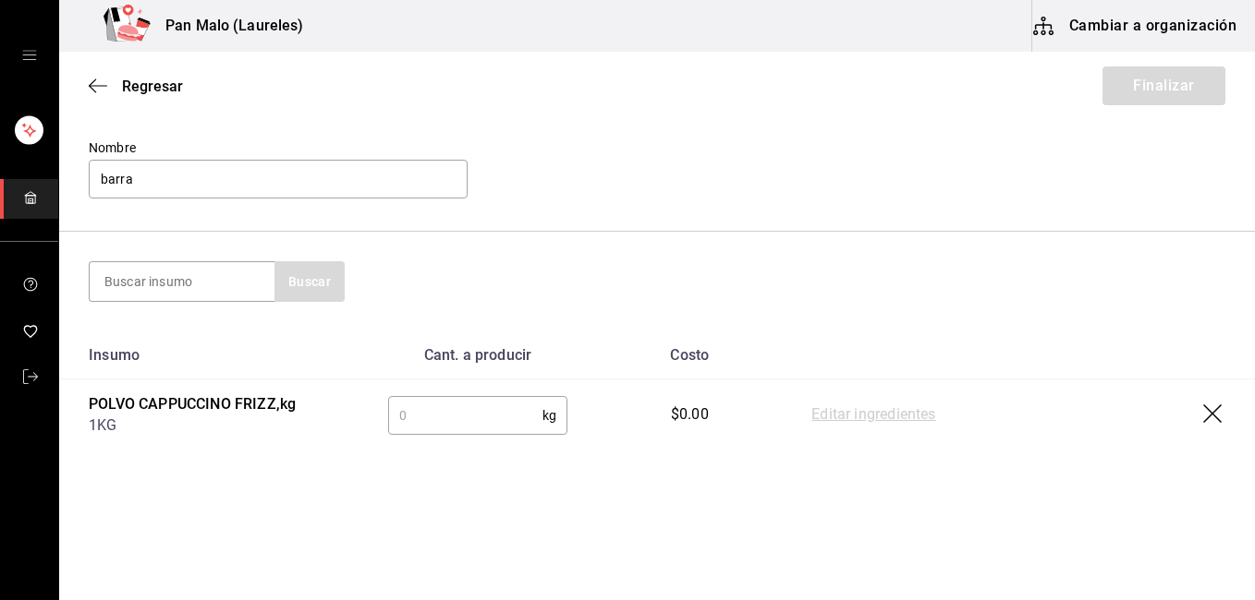
scroll to position [95, 0]
click at [1204, 415] on icon "button" at bounding box center [1214, 416] width 22 height 22
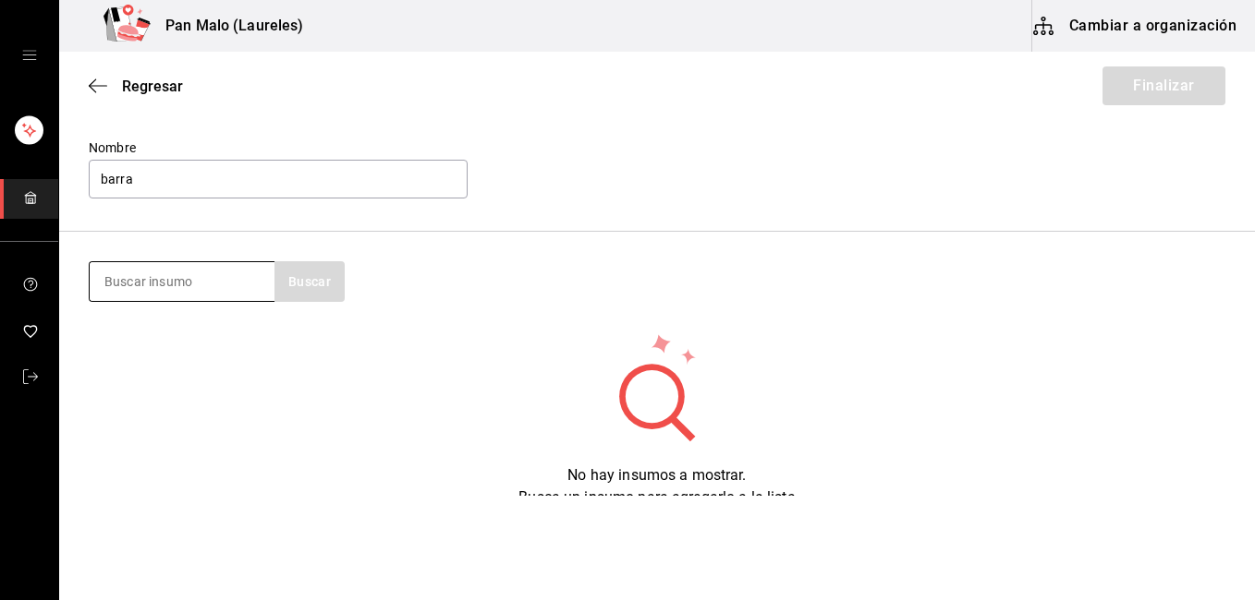
click at [122, 287] on input at bounding box center [182, 281] width 185 height 39
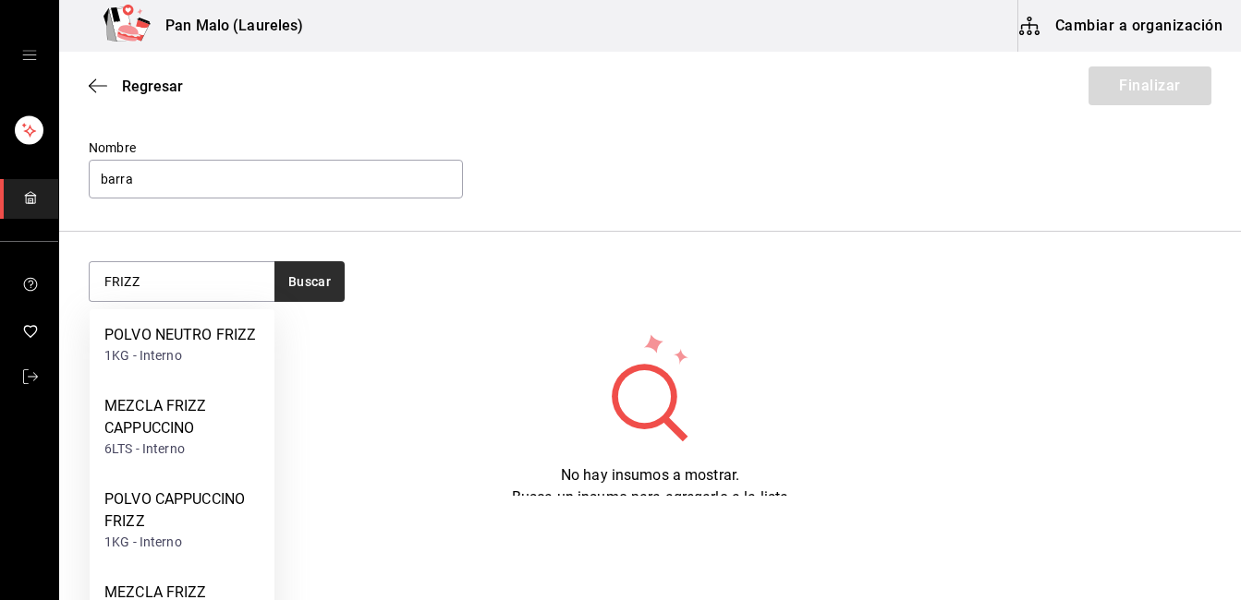
type input "FRIZZ"
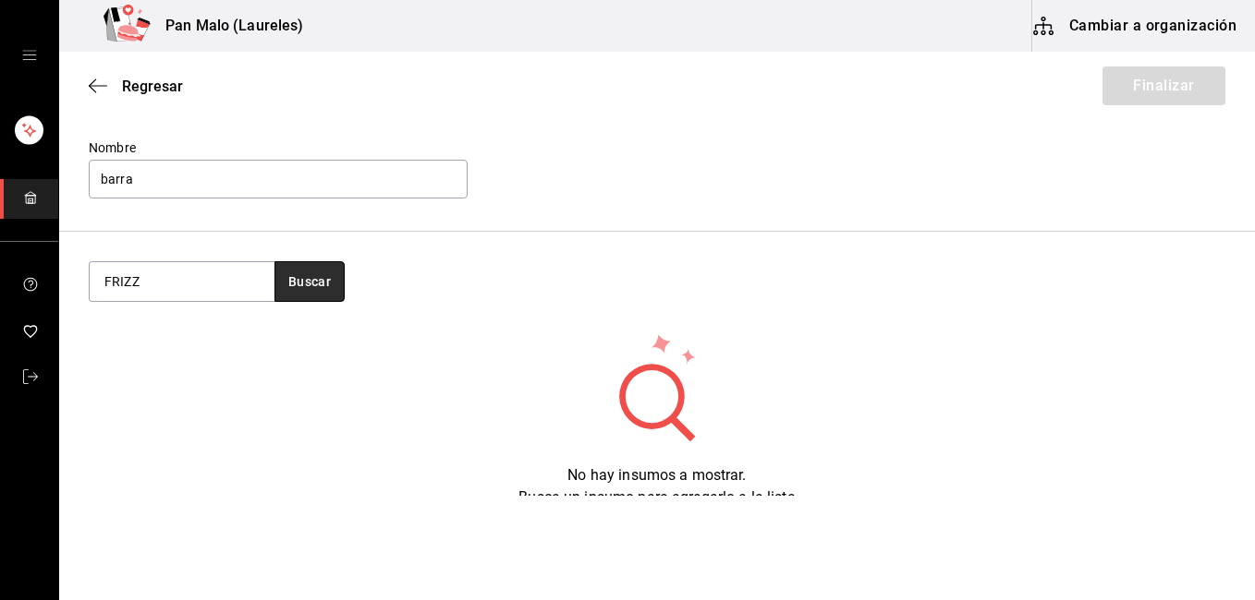
click at [295, 283] on button "Buscar" at bounding box center [309, 281] width 70 height 41
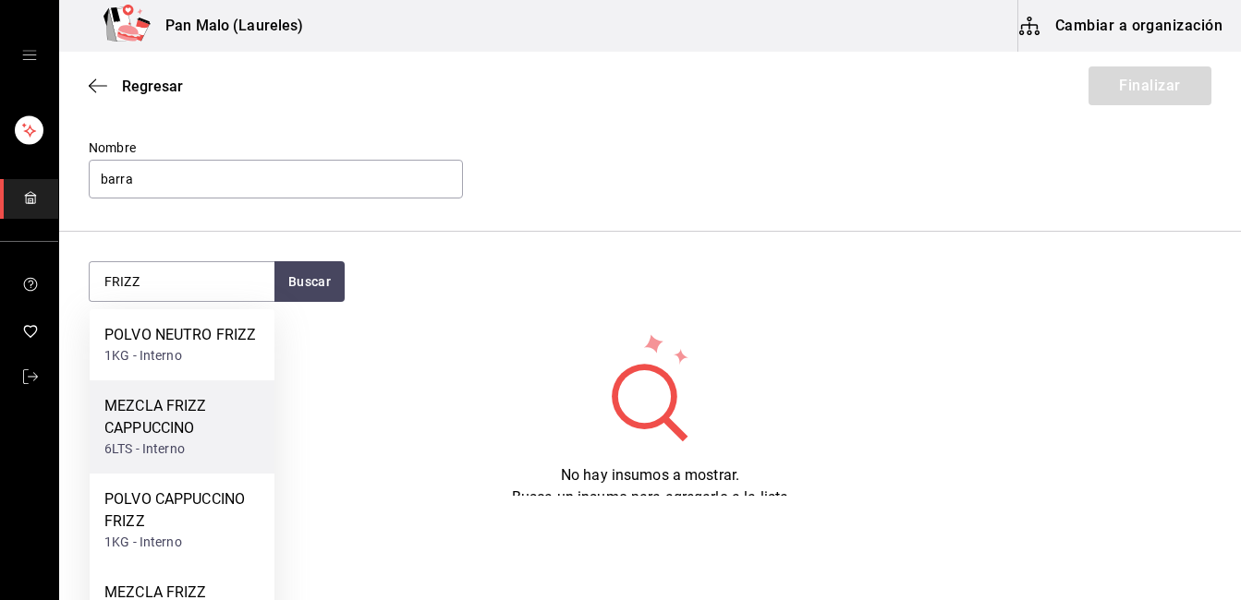
click at [158, 416] on div "MEZCLA FRIZZ CAPPUCCINO" at bounding box center [181, 417] width 155 height 44
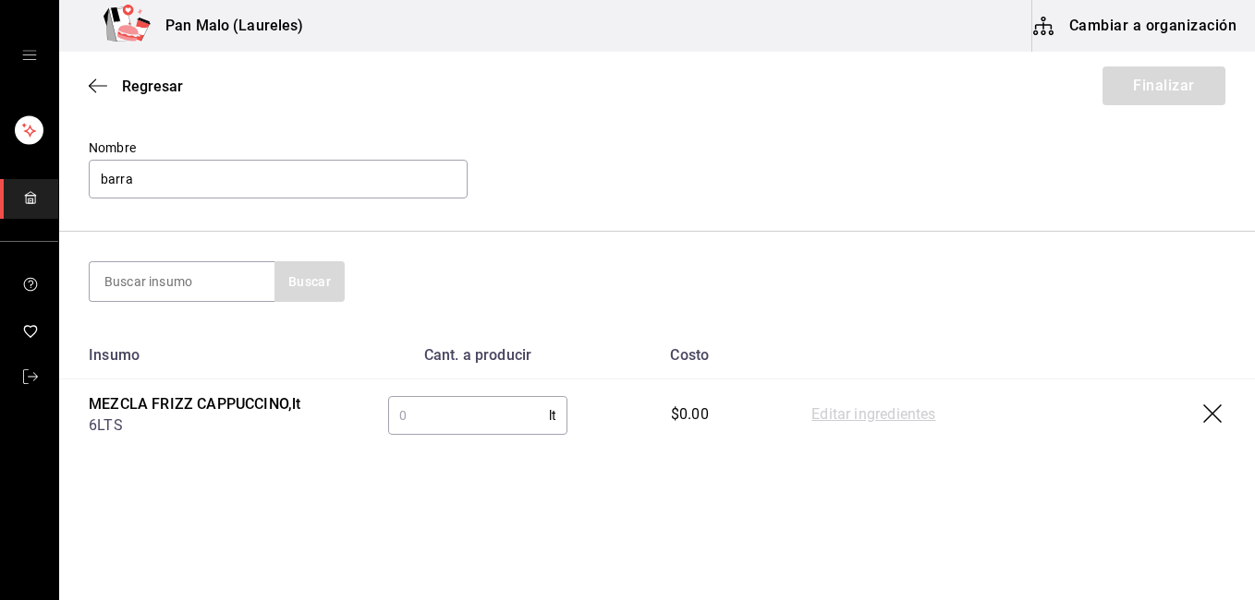
click at [440, 415] on input "text" at bounding box center [469, 415] width 162 height 37
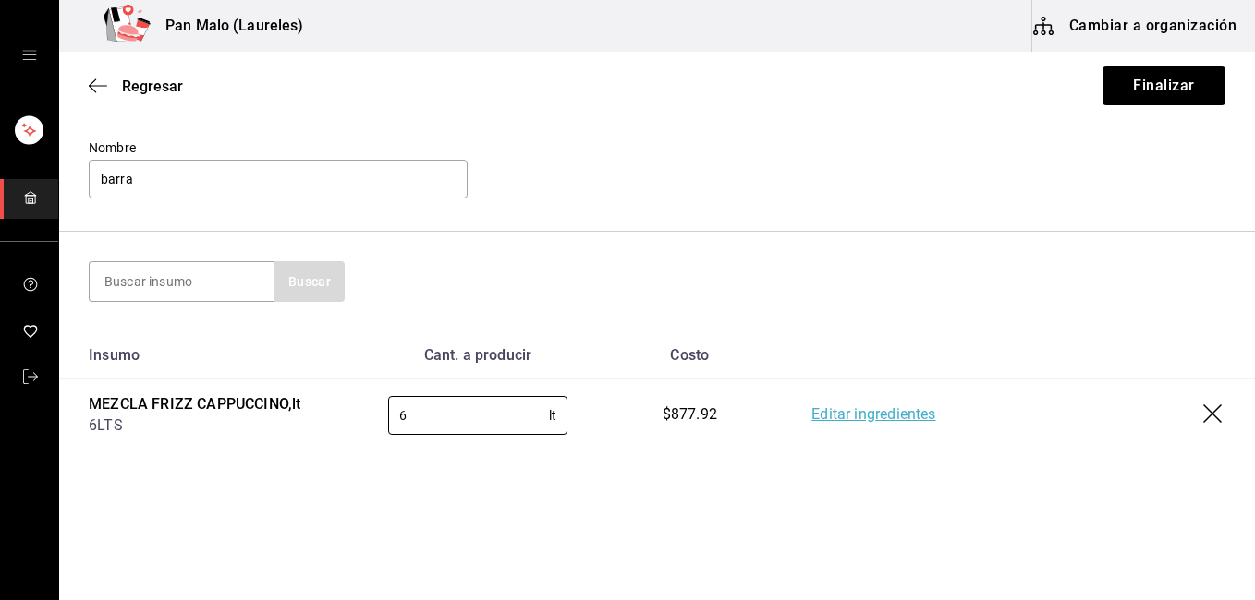
type input "6"
click at [889, 418] on link "Editar ingredientes" at bounding box center [873, 416] width 124 height 22
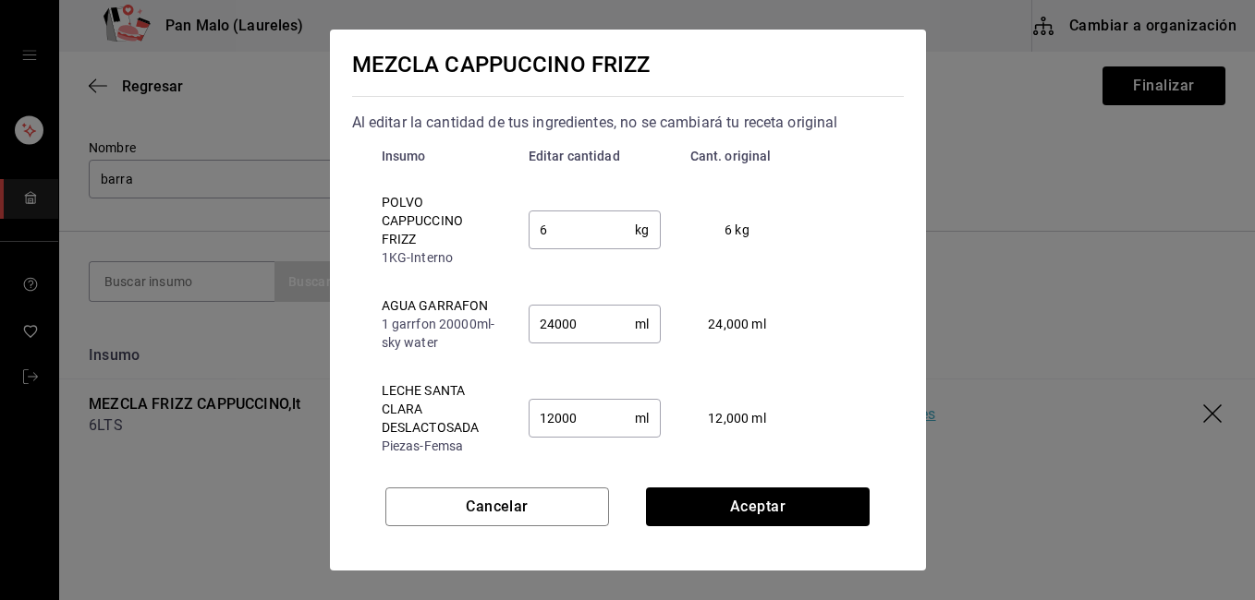
click at [588, 421] on input "12000" at bounding box center [581, 418] width 107 height 37
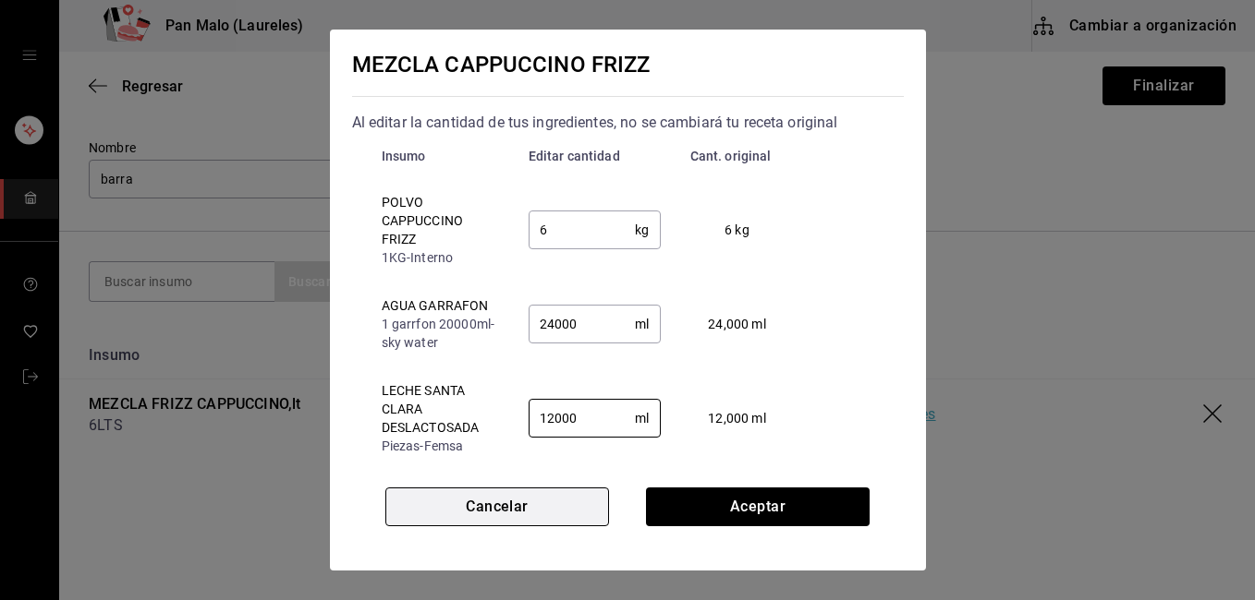
click at [539, 491] on button "Cancelar" at bounding box center [497, 507] width 224 height 39
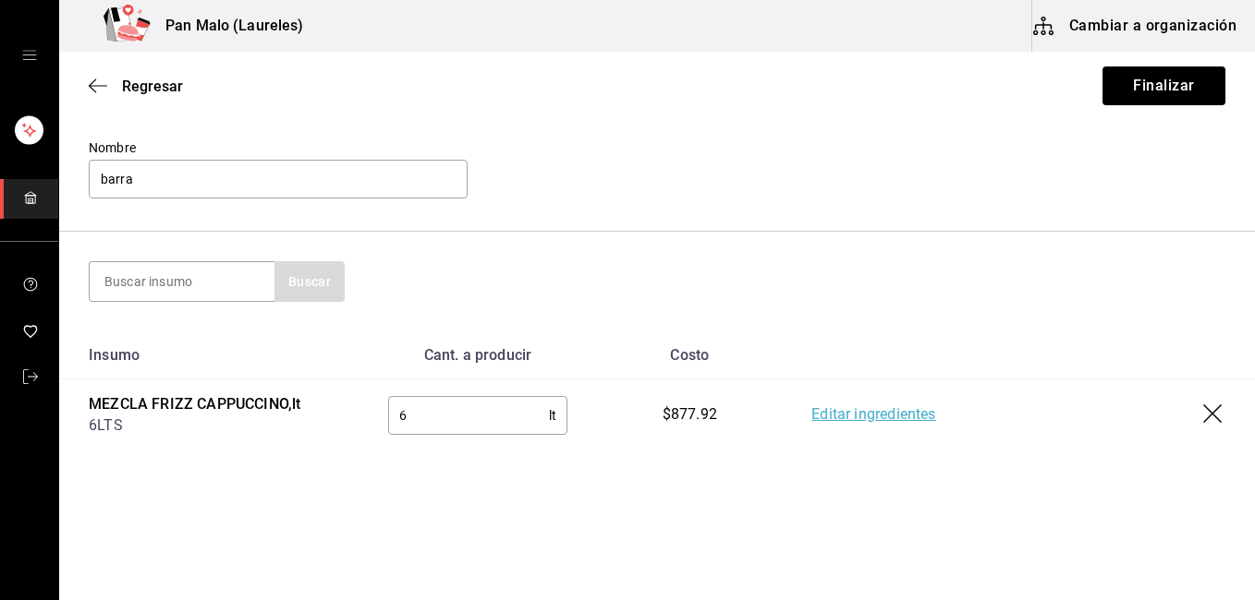
click at [483, 428] on input "6" at bounding box center [469, 415] width 162 height 37
type input "1"
click at [878, 410] on link "Editar ingredientes" at bounding box center [873, 416] width 124 height 22
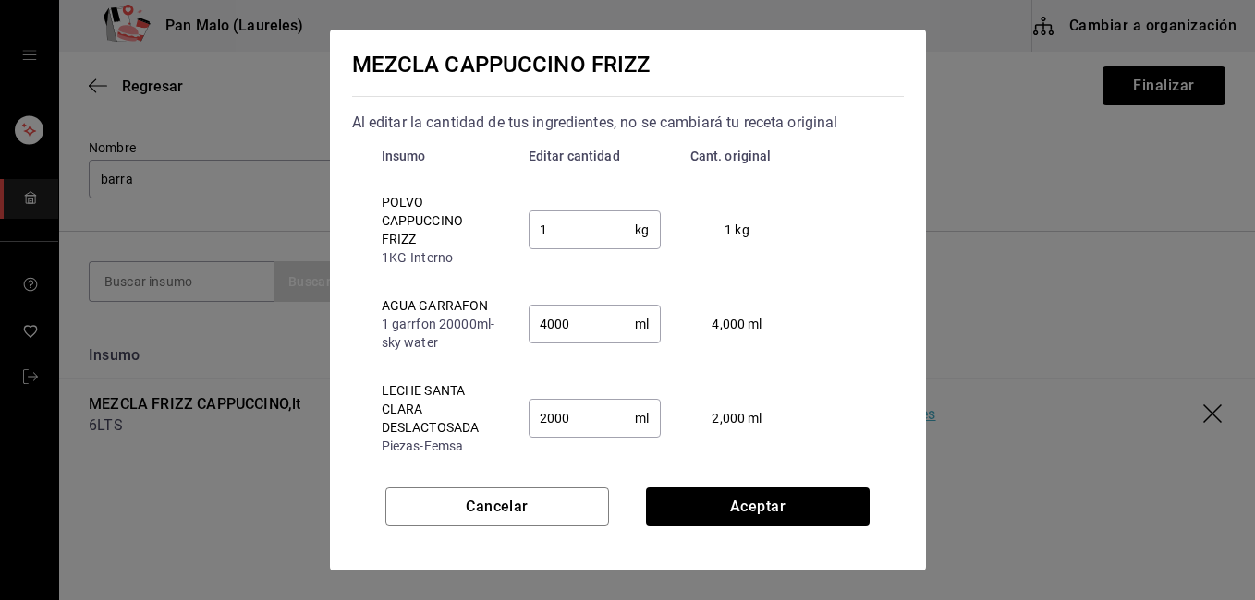
drag, startPoint x: 891, startPoint y: 256, endPoint x: 892, endPoint y: 267, distance: 11.2
click at [892, 267] on div "MEZCLA CAPPUCCINO FRIZZ Al editar la cantidad de tus ingredientes, no se cambia…" at bounding box center [628, 240] width 596 height 421
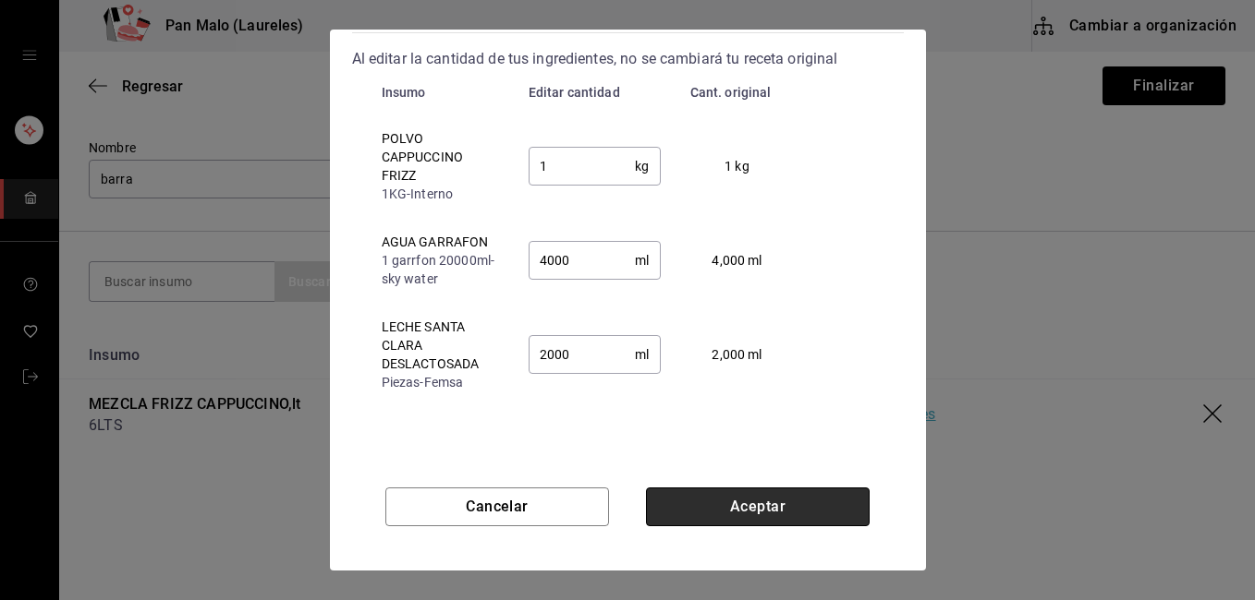
click at [709, 490] on button "Aceptar" at bounding box center [758, 507] width 224 height 39
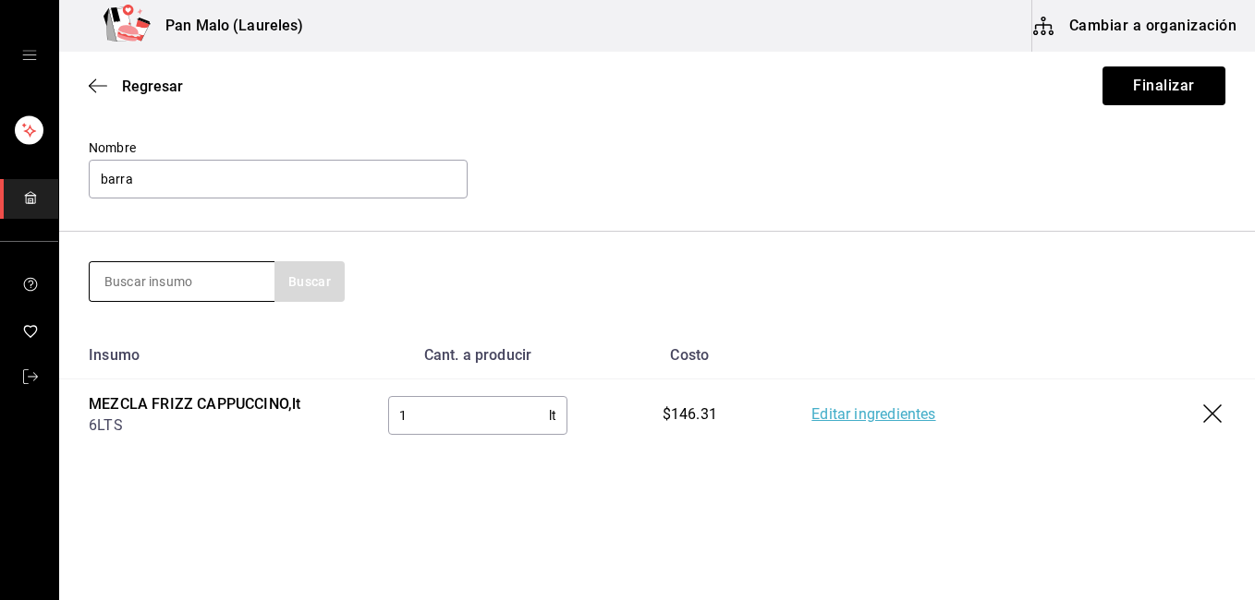
click at [208, 281] on input at bounding box center [182, 281] width 185 height 39
type input "MEZC"
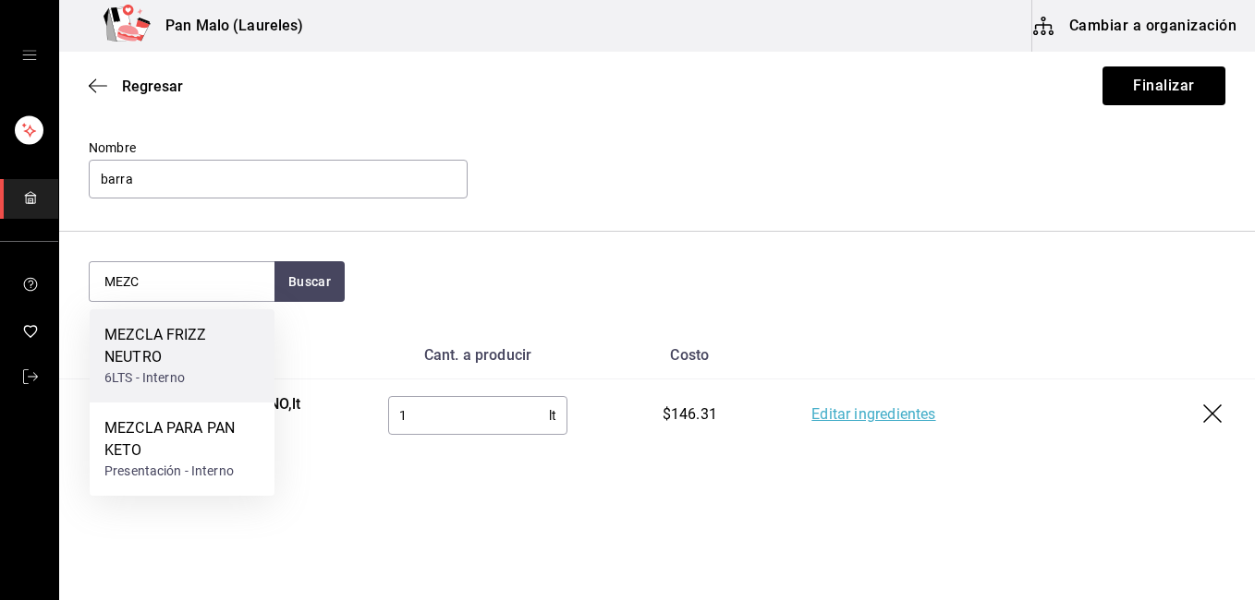
click at [186, 350] on div "MEZCLA FRIZZ NEUTRO" at bounding box center [181, 346] width 155 height 44
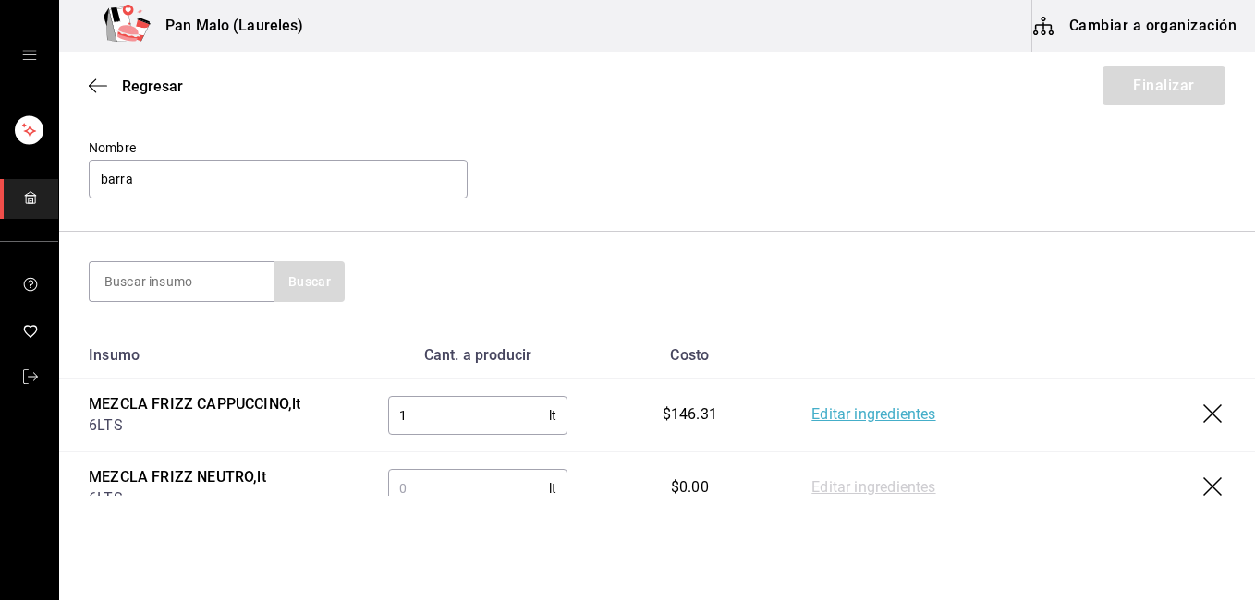
click at [647, 425] on div "$146.31" at bounding box center [689, 415] width 126 height 21
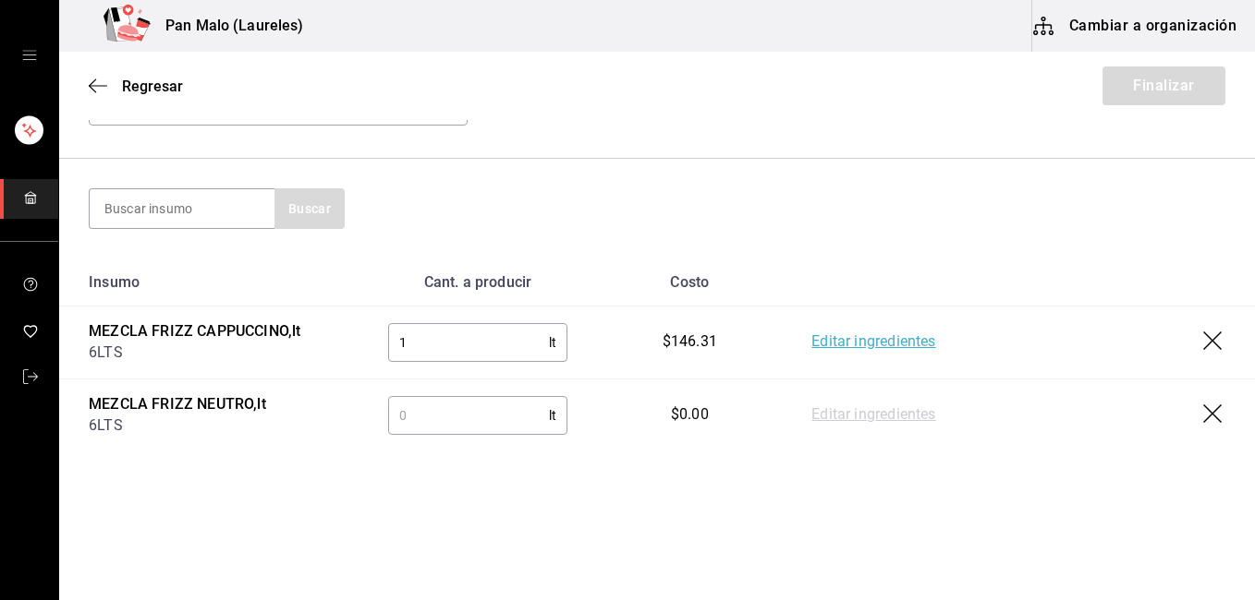
click at [395, 429] on input "text" at bounding box center [469, 415] width 162 height 37
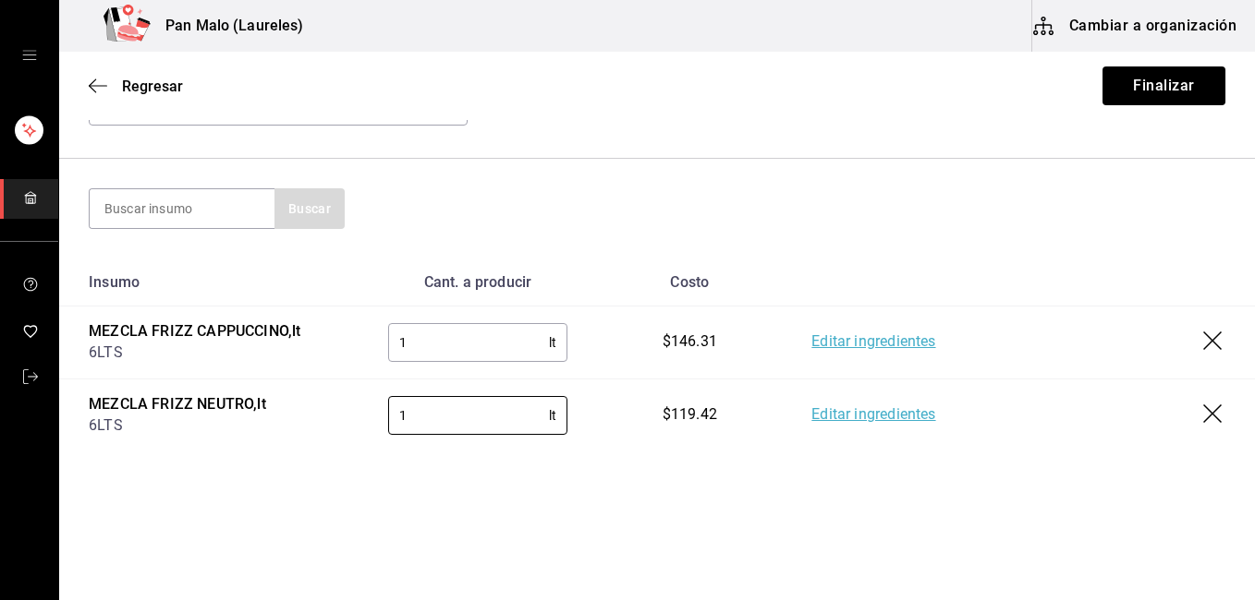
type input "1"
click at [830, 414] on link "Editar ingredientes" at bounding box center [873, 416] width 124 height 22
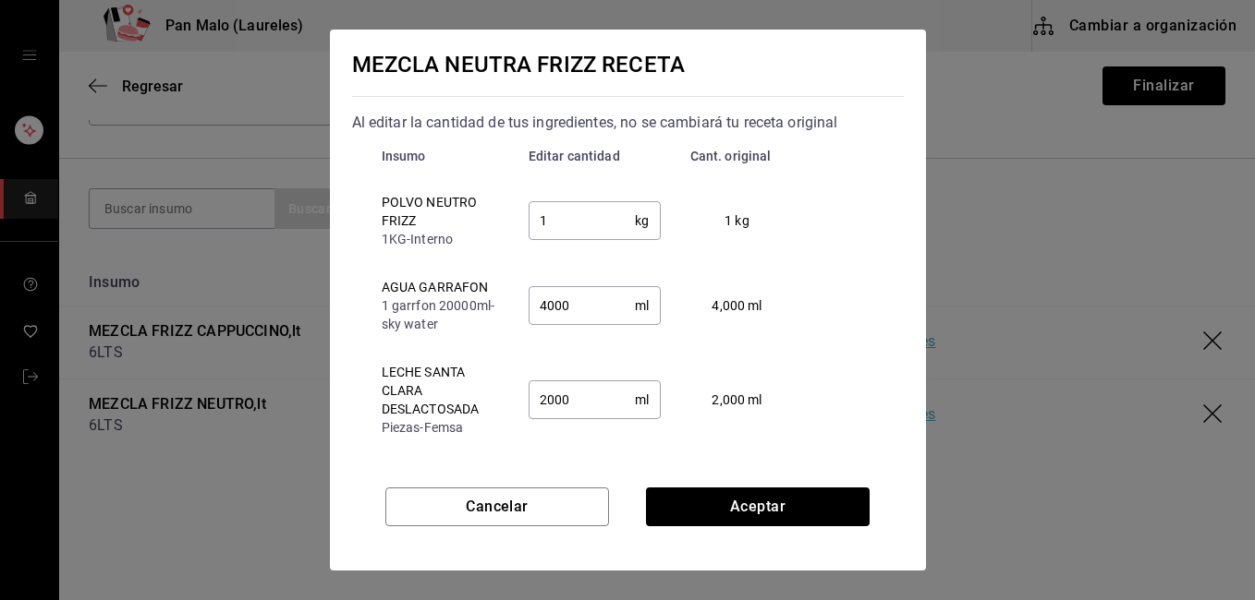
scroll to position [46, 0]
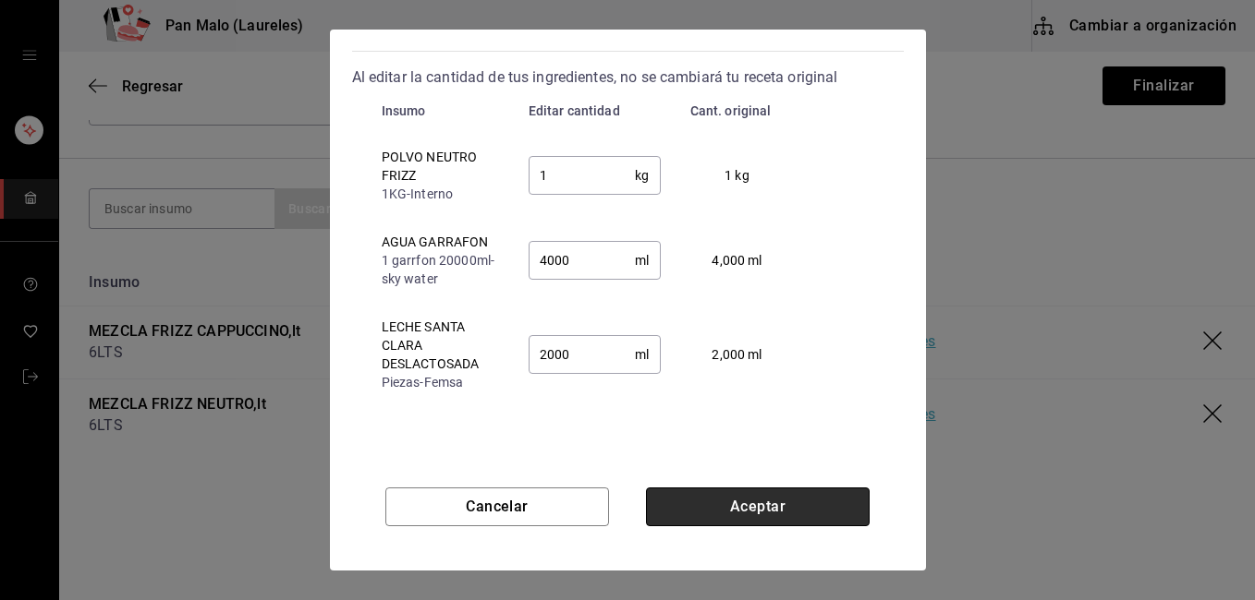
click at [753, 502] on button "Aceptar" at bounding box center [758, 507] width 224 height 39
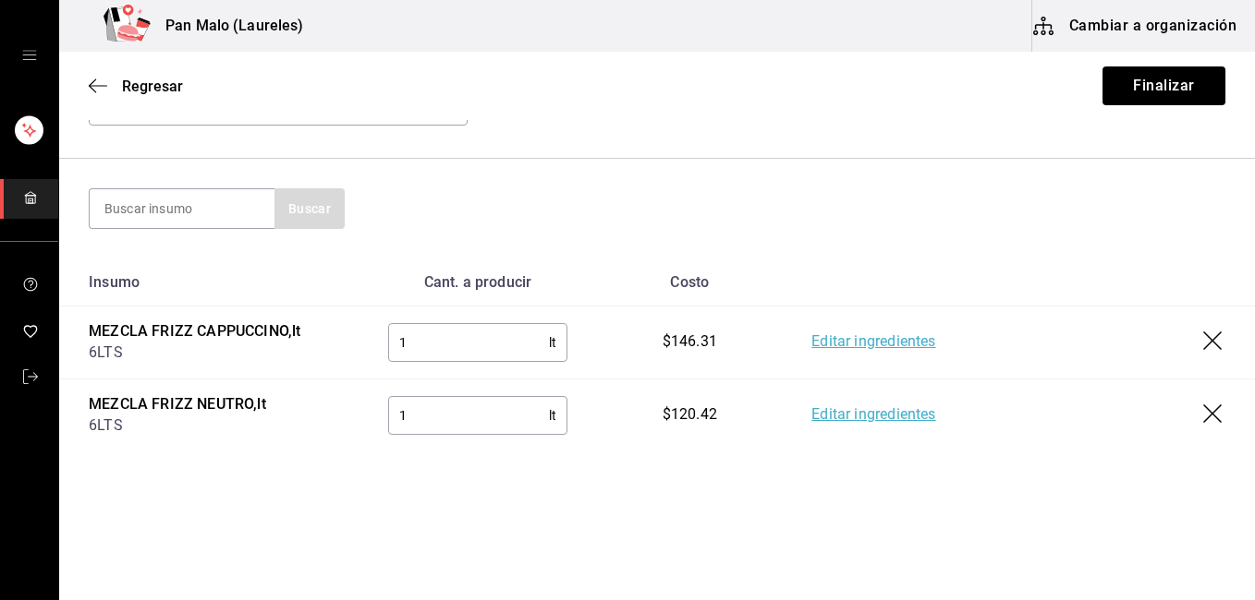
click at [477, 332] on input "1" at bounding box center [469, 342] width 162 height 37
drag, startPoint x: 658, startPoint y: 348, endPoint x: 723, endPoint y: 334, distance: 67.0
click at [723, 334] on div "$58,528.00" at bounding box center [689, 342] width 126 height 21
click at [872, 351] on link "Editar ingredientes" at bounding box center [873, 343] width 124 height 22
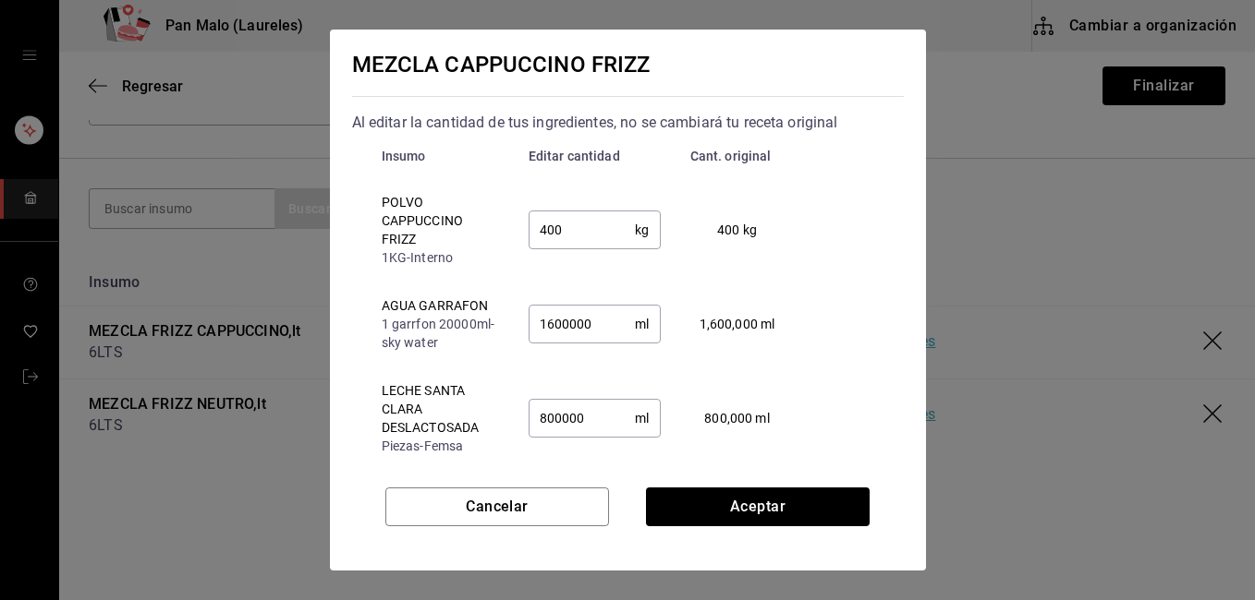
click at [867, 343] on div "Insumo Editar cantidad Cant. original POLVO CAPPUCCINO FRIZZ 1KG - Interno 400 …" at bounding box center [628, 302] width 552 height 336
drag, startPoint x: 928, startPoint y: 226, endPoint x: 915, endPoint y: 214, distance: 18.3
click at [915, 214] on div "MEZCLA CAPPUCCINO FRIZZ Al editar la cantidad de tus ingredientes, no se cambia…" at bounding box center [627, 300] width 1255 height 600
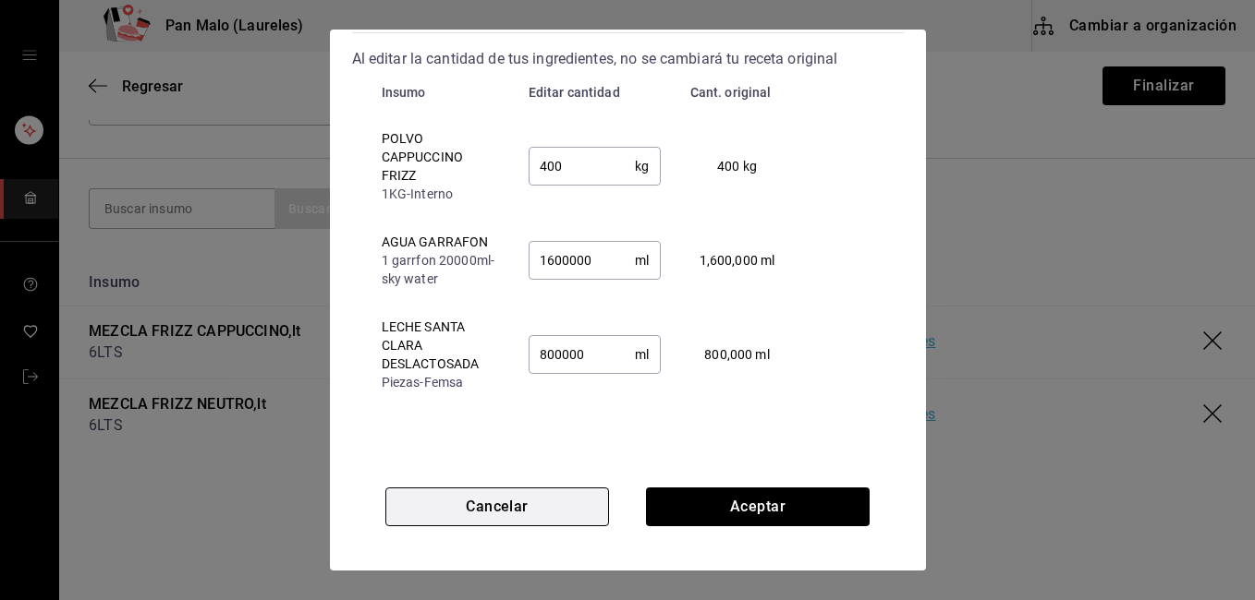
click at [521, 507] on button "Cancelar" at bounding box center [497, 507] width 224 height 39
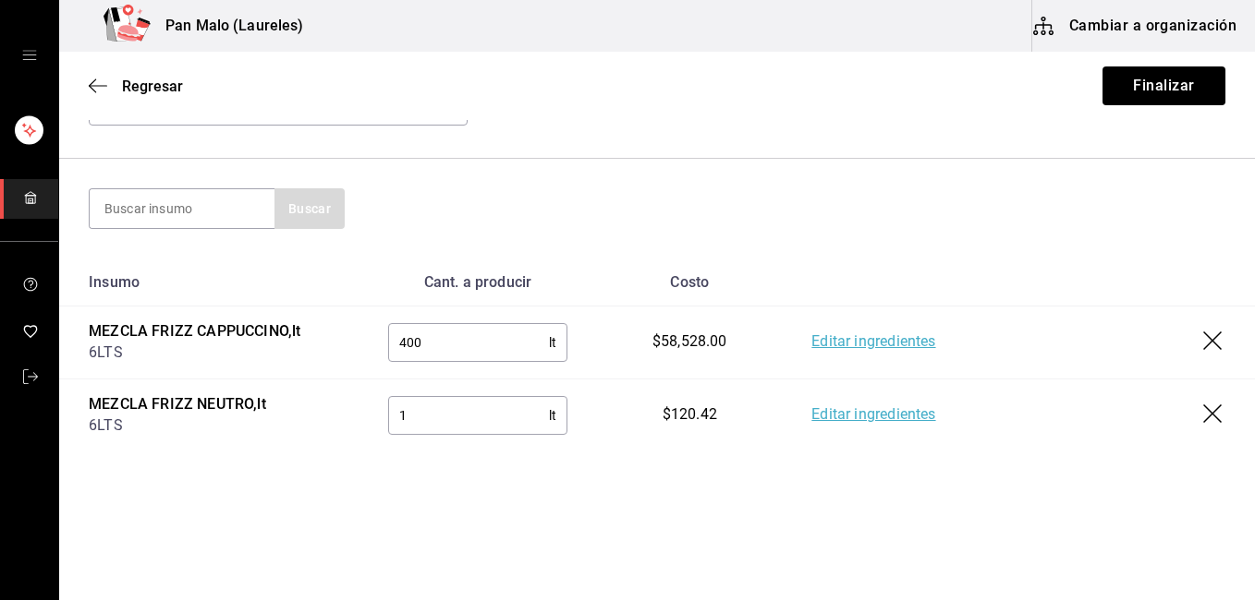
click at [461, 337] on input "400" at bounding box center [469, 342] width 162 height 37
type input "4"
type input "1"
click at [160, 91] on span "Regresar" at bounding box center [152, 87] width 61 height 18
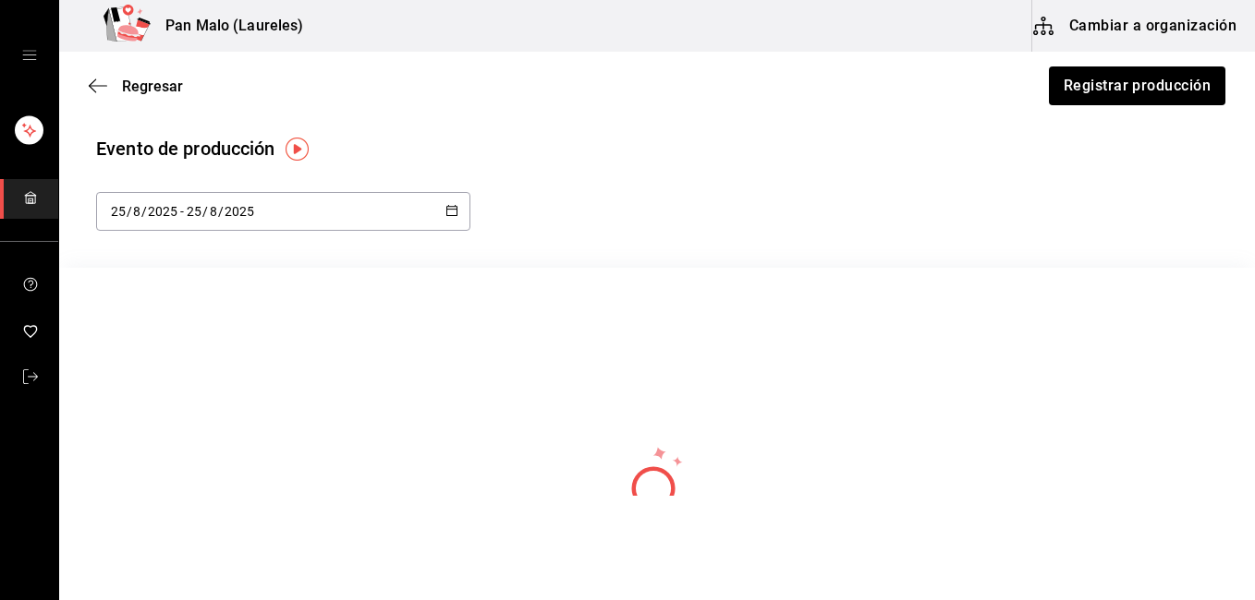
click at [160, 91] on span "Regresar" at bounding box center [152, 87] width 61 height 18
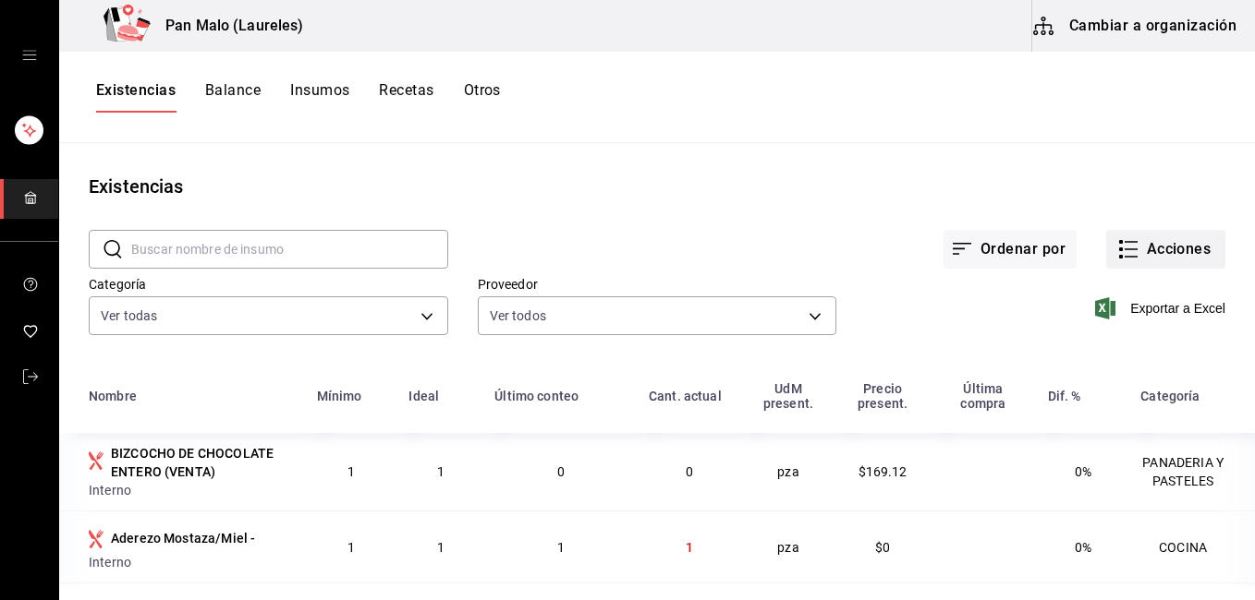
click at [1154, 239] on button "Acciones" at bounding box center [1165, 249] width 119 height 39
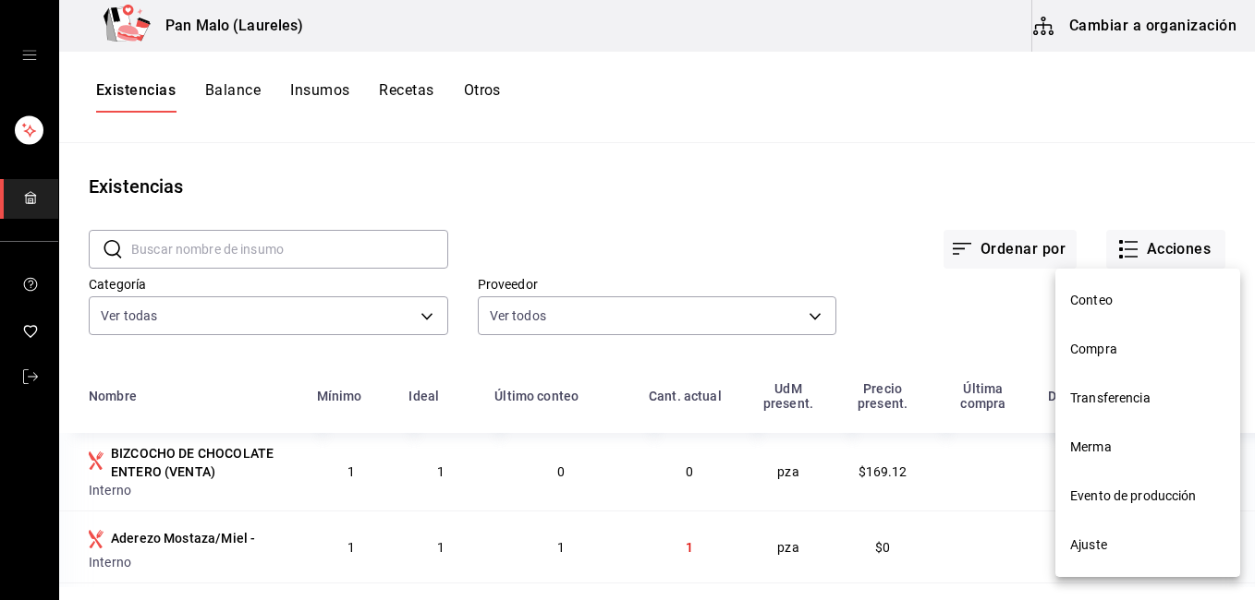
click at [1118, 543] on span "Ajuste" at bounding box center [1147, 545] width 155 height 19
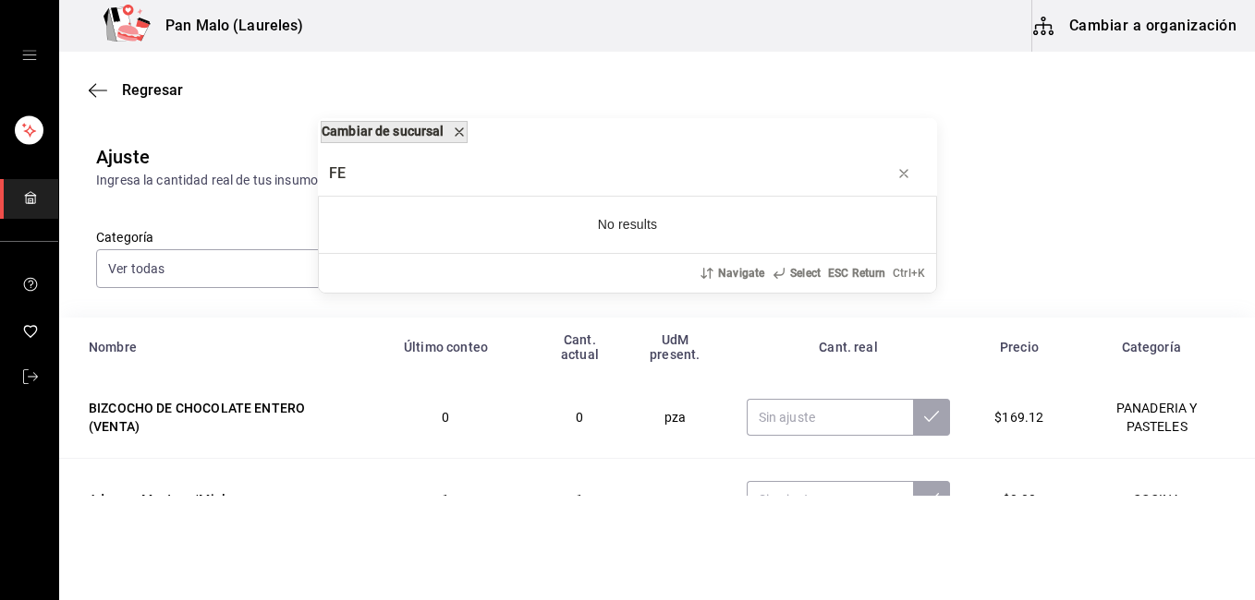
type input "FE"
click at [459, 123] on button "Cambiar de sucursal" at bounding box center [394, 132] width 147 height 22
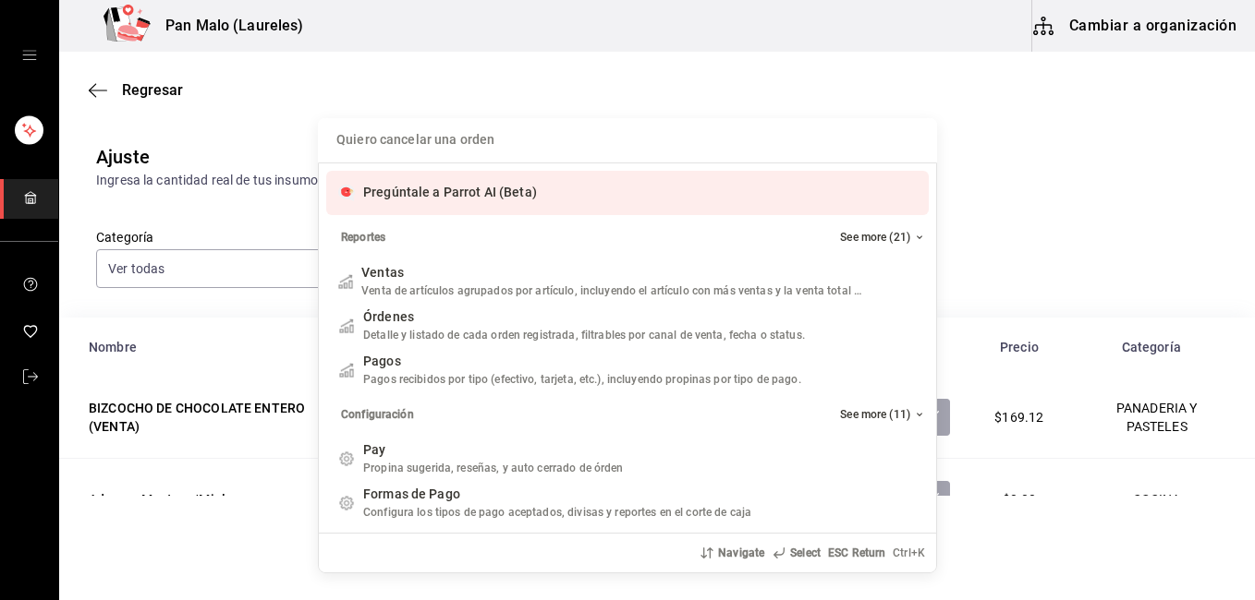
click at [1254, 141] on html "Pan Malo (Laureles) Cambiar a organización Regresar Ajuste Ingresa la cantidad …" at bounding box center [627, 248] width 1255 height 496
click at [1197, 139] on div "Quiero cancelar una orden Pregúntale a Parrot AI (Beta) Reportes See more (21) …" at bounding box center [627, 300] width 1255 height 600
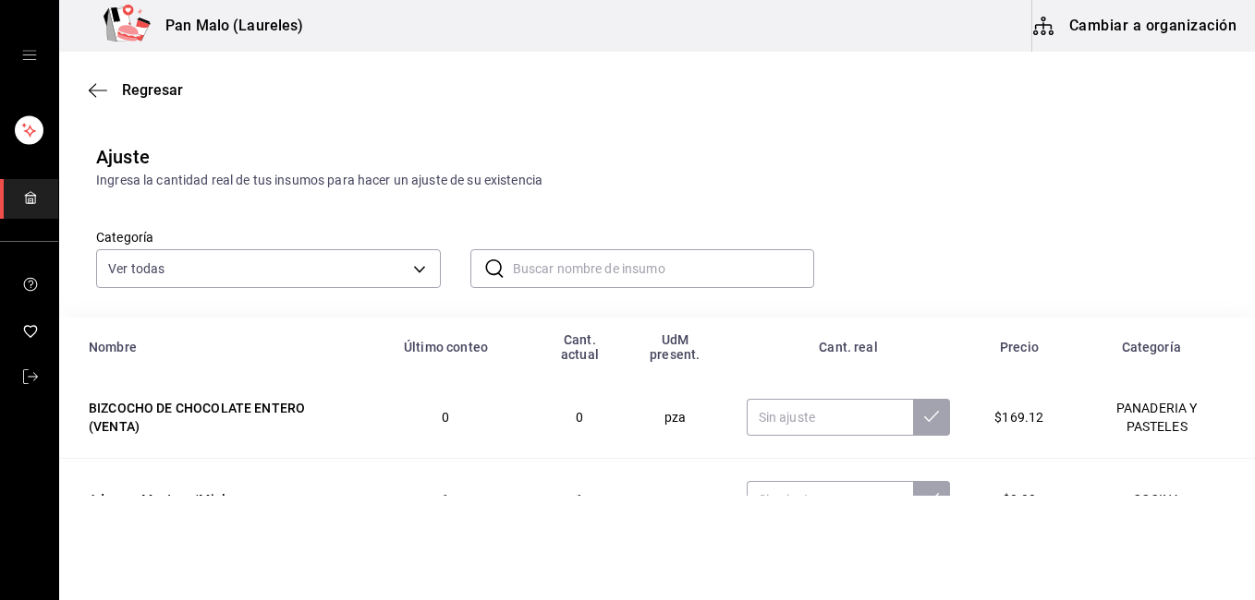
click at [590, 266] on input "text" at bounding box center [664, 268] width 302 height 37
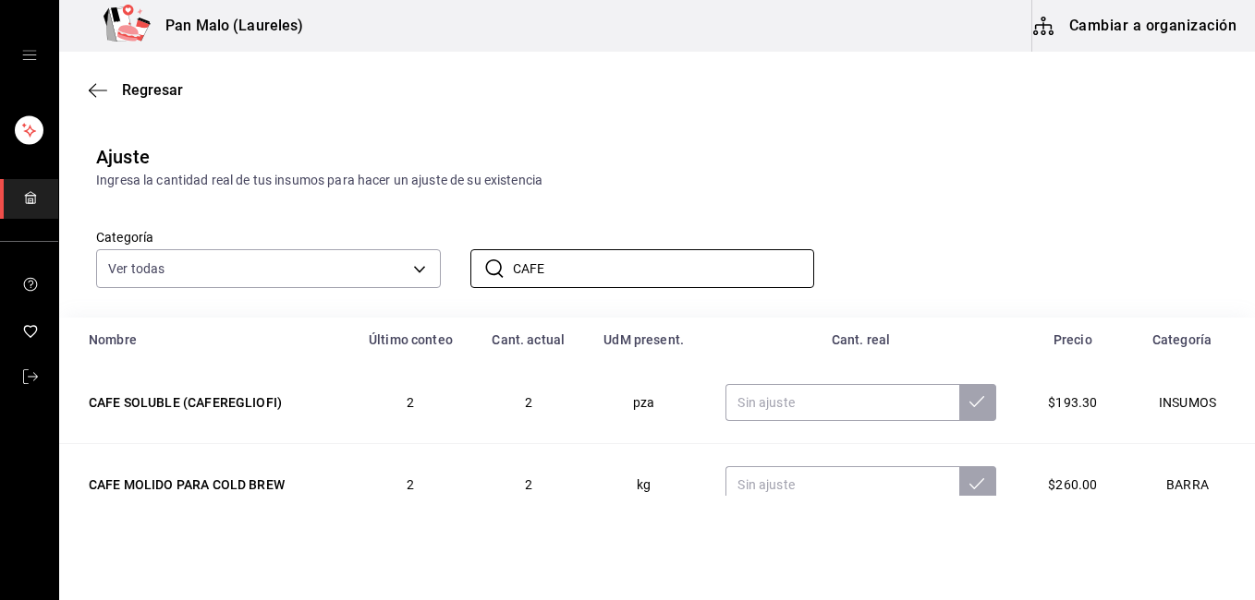
scroll to position [120, 0]
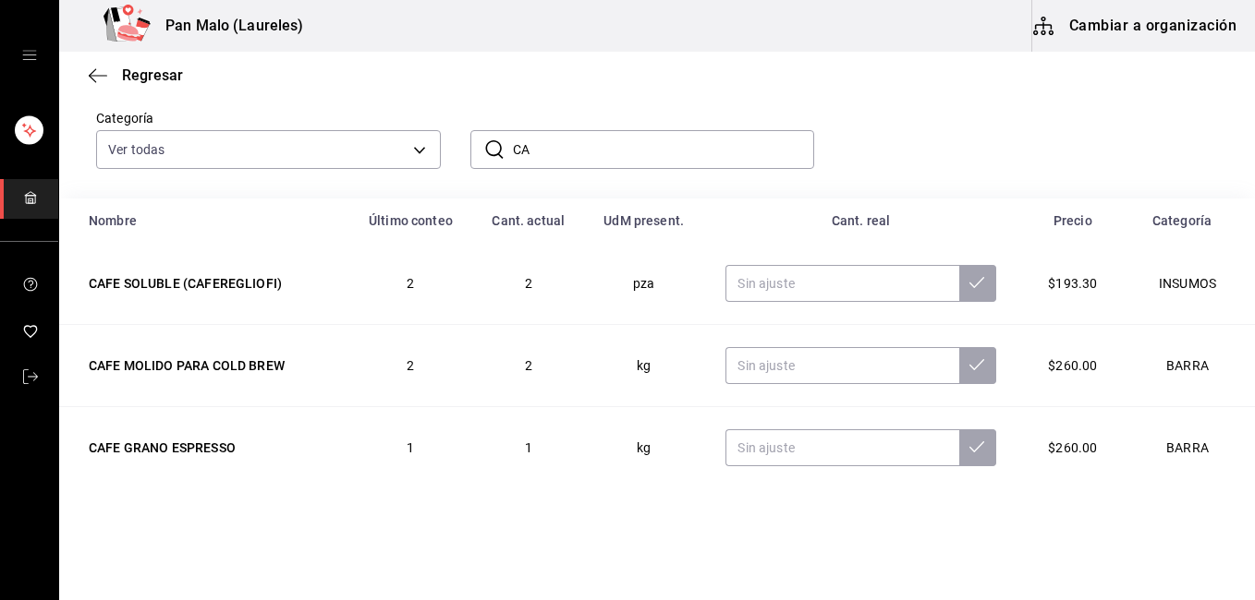
type input "C"
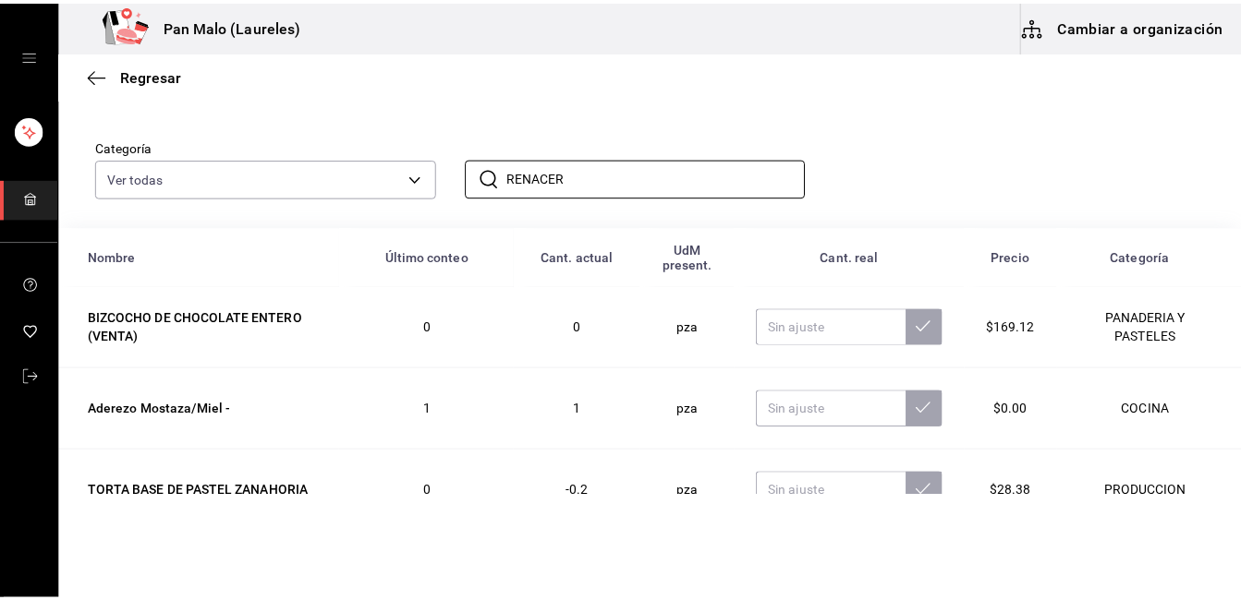
scroll to position [94, 0]
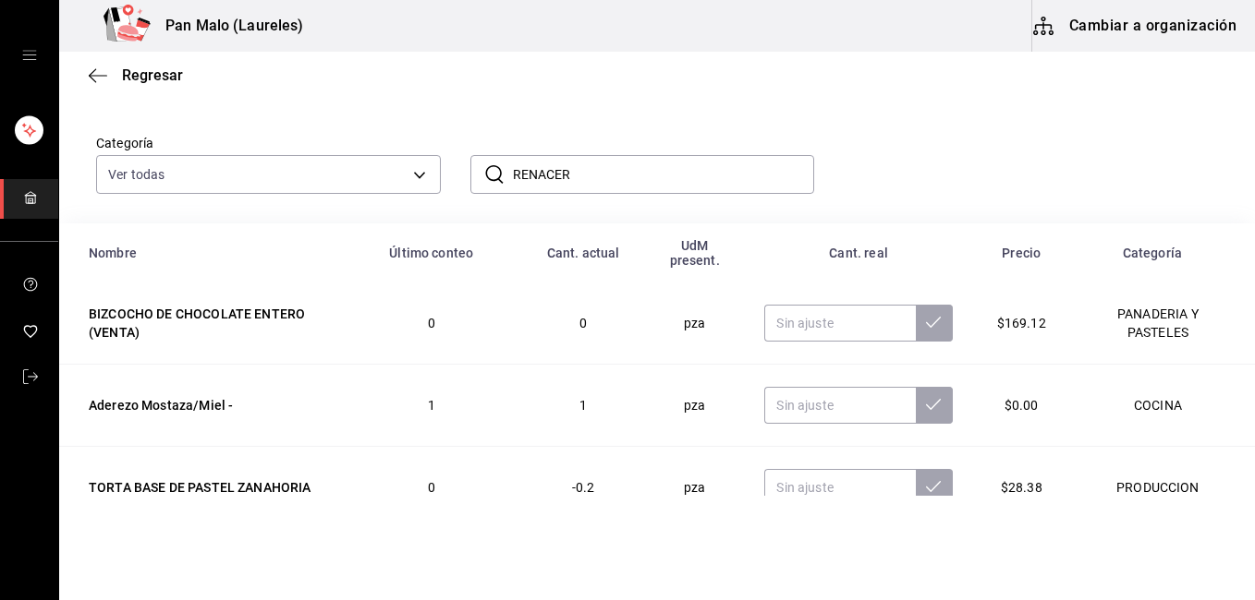
click at [667, 170] on input "RENACER" at bounding box center [664, 174] width 302 height 37
type input "RENACER"
click at [156, 77] on span "Regresar" at bounding box center [152, 76] width 61 height 18
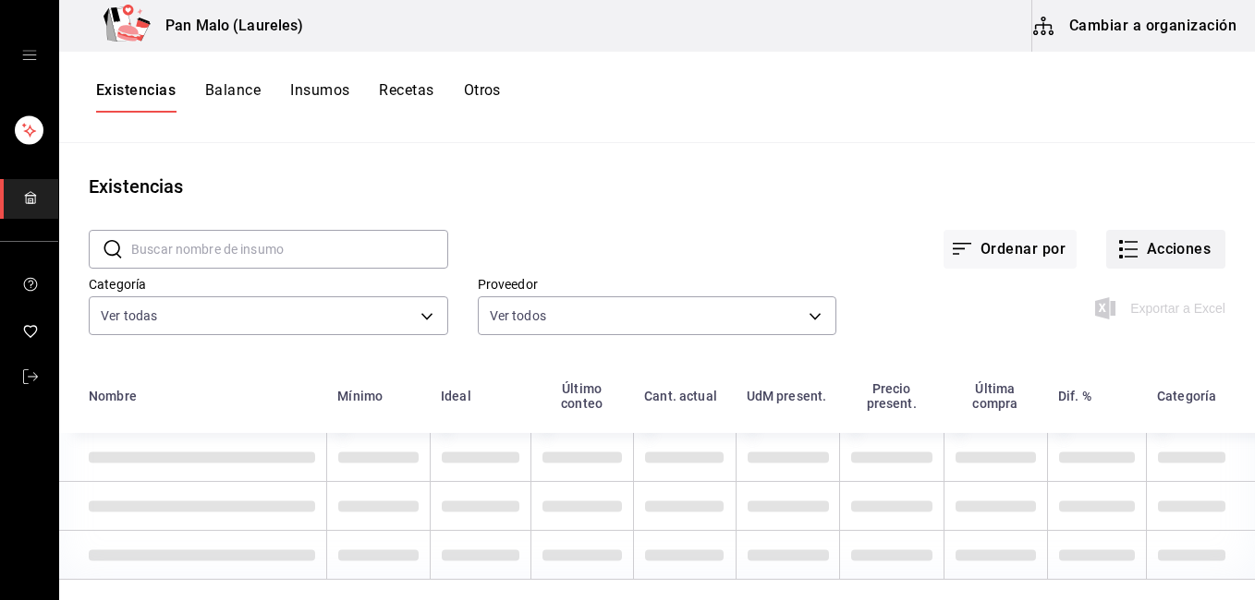
click at [1168, 244] on button "Acciones" at bounding box center [1165, 249] width 119 height 39
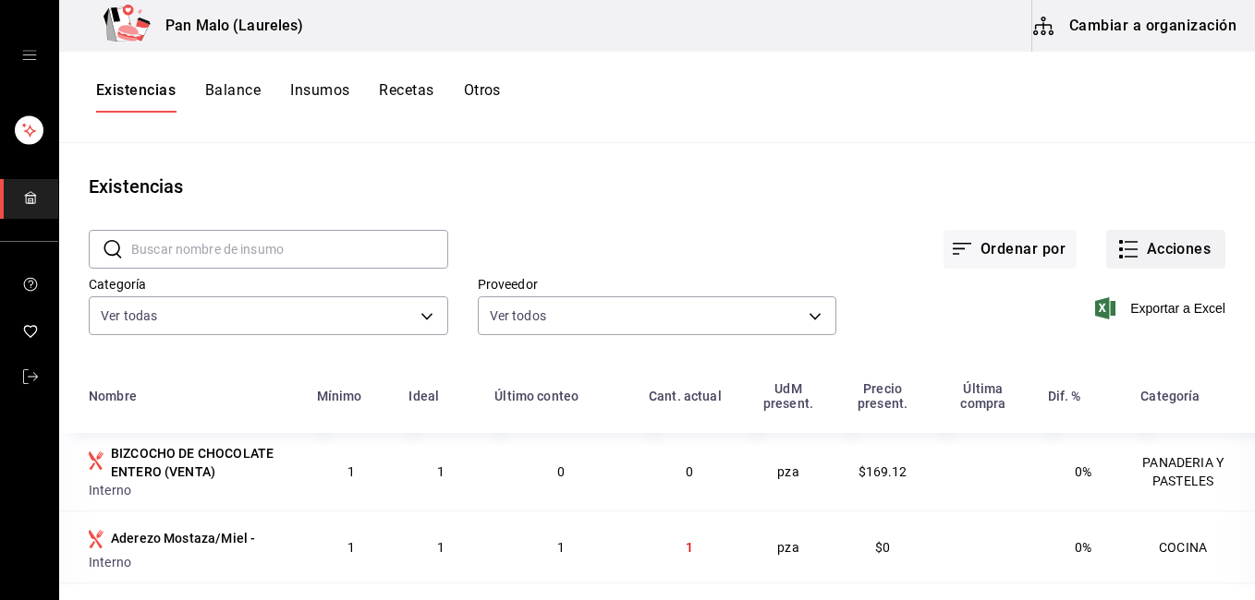
click at [1144, 248] on button "Acciones" at bounding box center [1165, 249] width 119 height 39
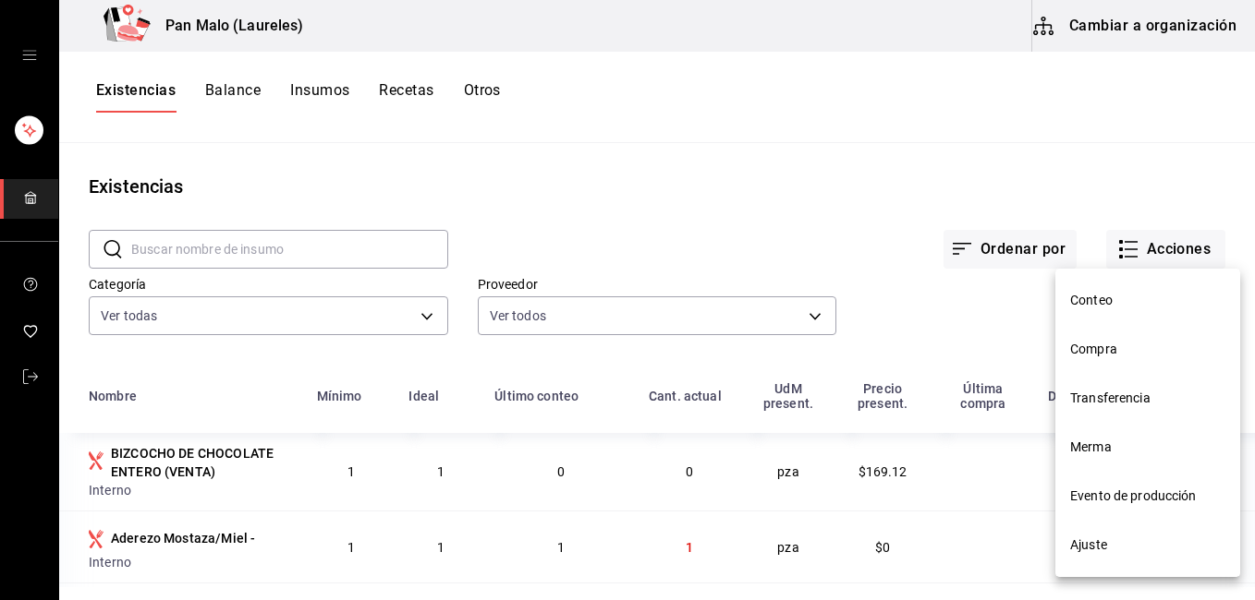
click at [1104, 500] on span "Evento de producción" at bounding box center [1147, 496] width 155 height 19
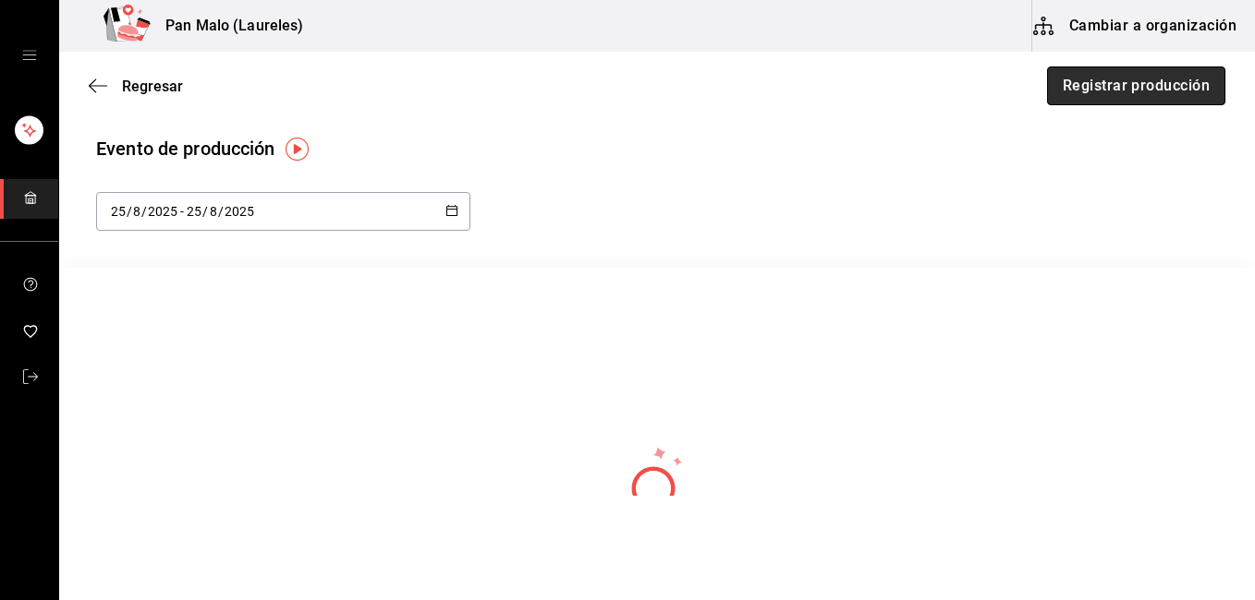
click at [1144, 85] on button "Registrar producción" at bounding box center [1136, 86] width 178 height 39
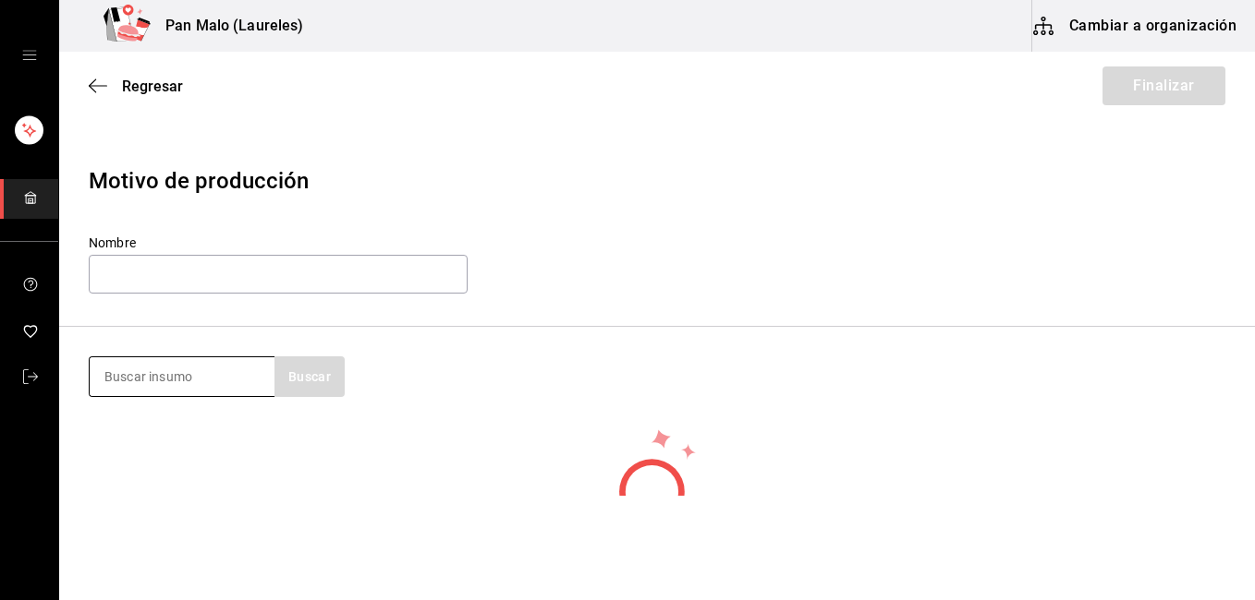
click at [157, 378] on input at bounding box center [182, 377] width 185 height 39
click at [290, 382] on button "Buscar" at bounding box center [309, 377] width 70 height 41
type input "B"
type input "FRIZZ"
click at [285, 379] on button "Buscar" at bounding box center [309, 377] width 70 height 41
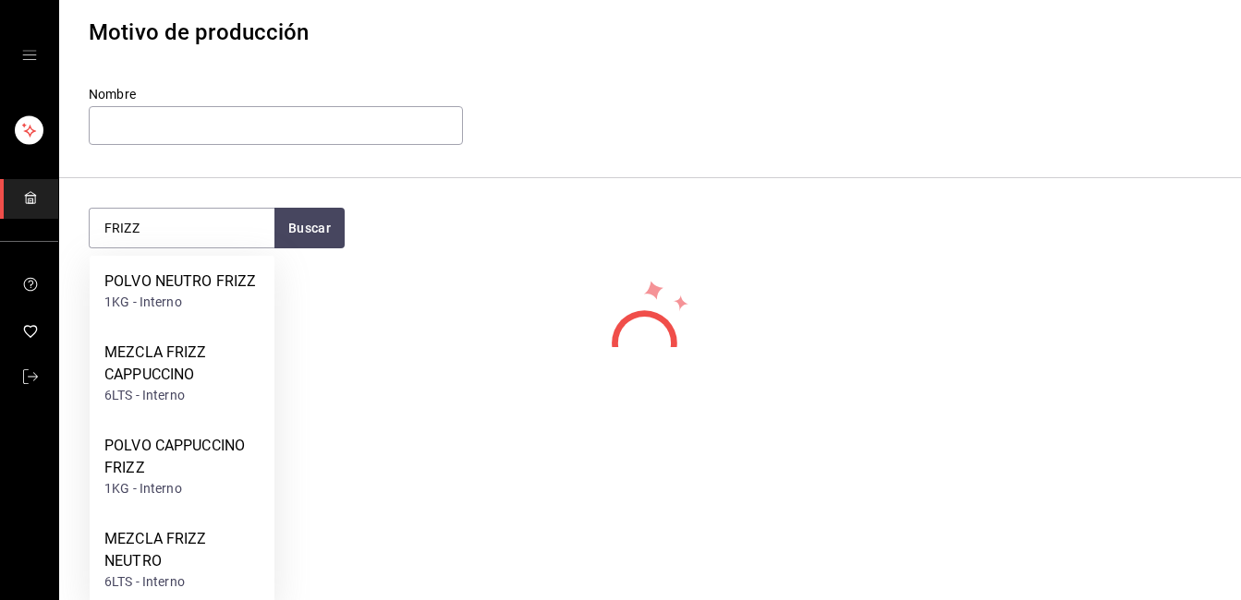
scroll to position [163, 0]
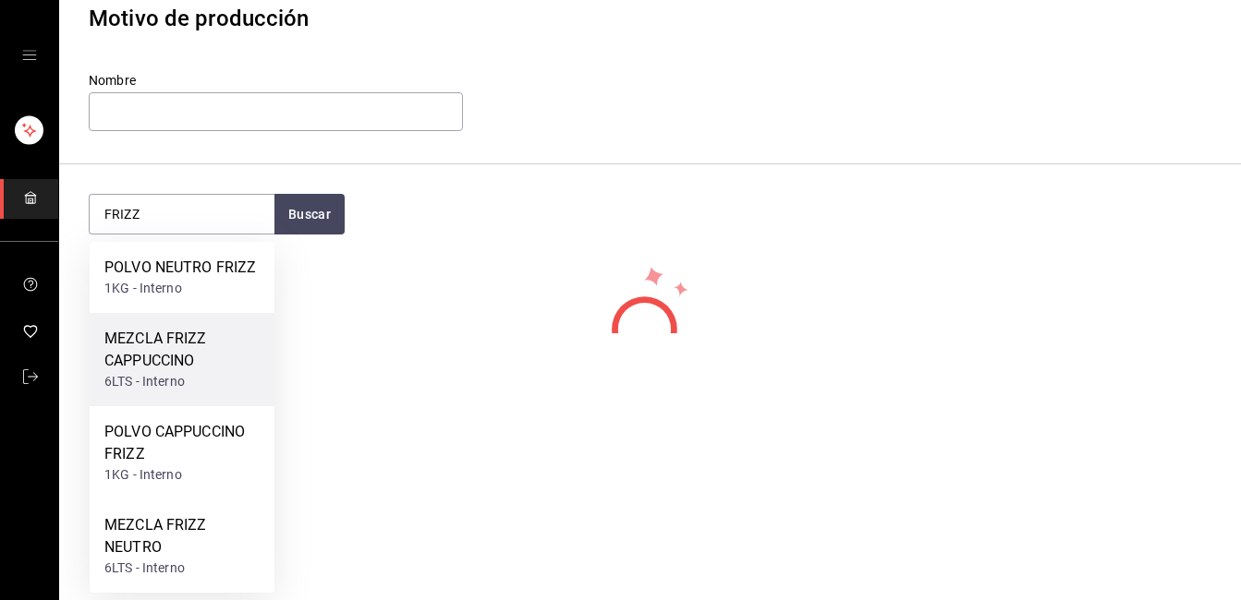
click at [125, 371] on div "MEZCLA FRIZZ CAPPUCCINO" at bounding box center [181, 350] width 155 height 44
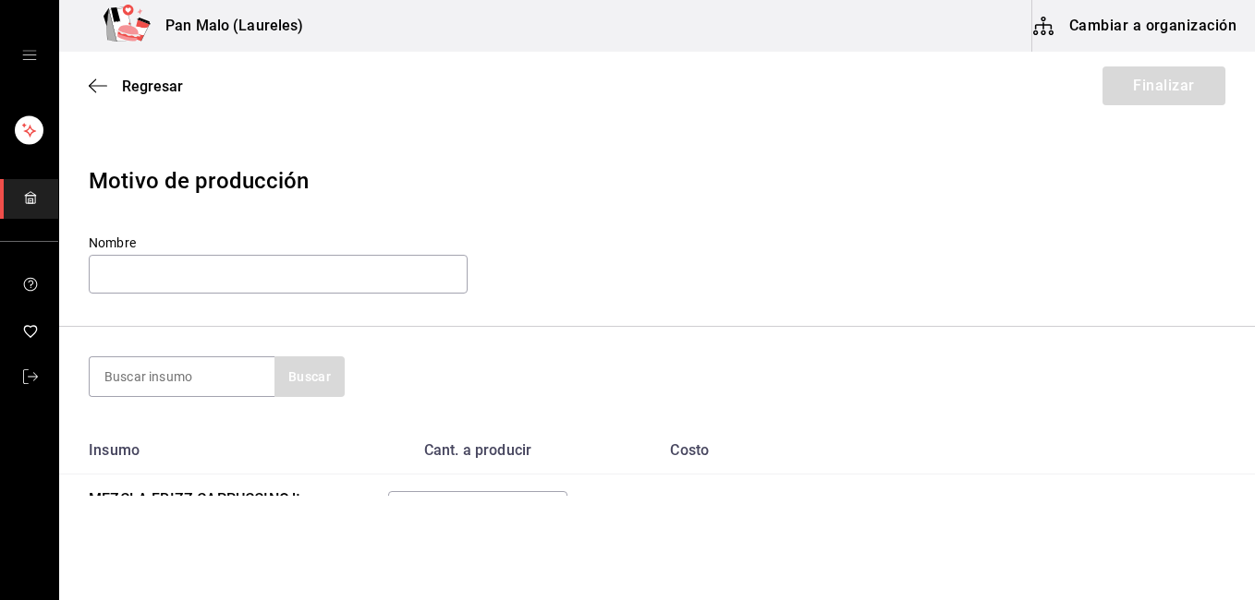
scroll to position [95, 0]
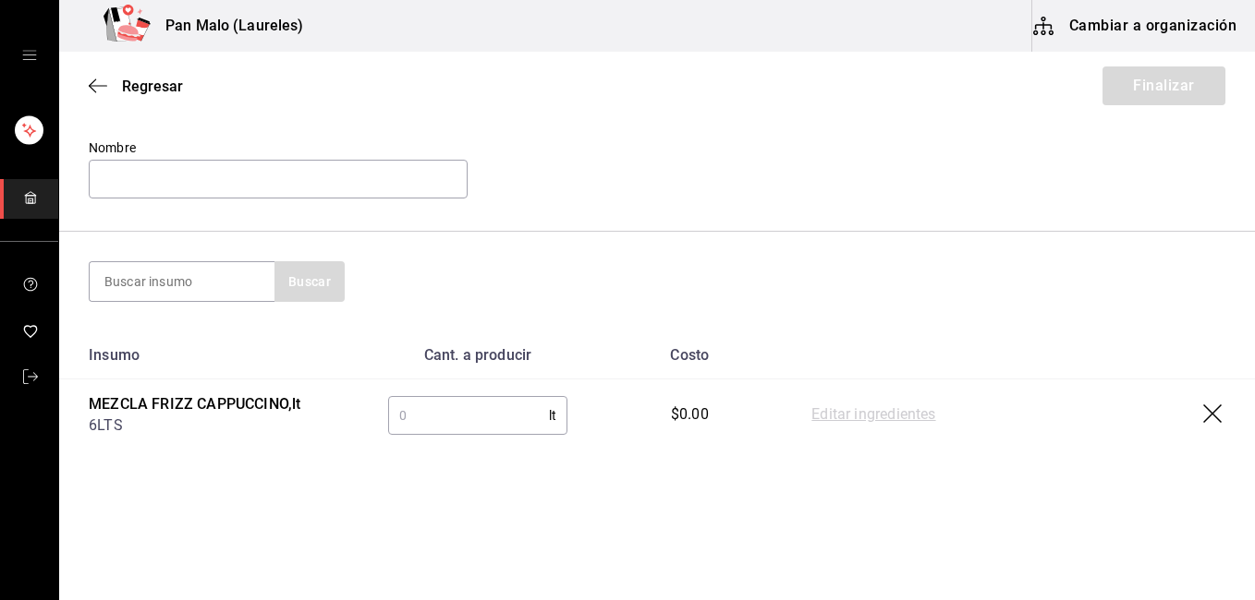
click at [453, 408] on input "text" at bounding box center [469, 415] width 162 height 37
type input "6"
click at [815, 410] on link "Editar ingredientes" at bounding box center [873, 416] width 124 height 22
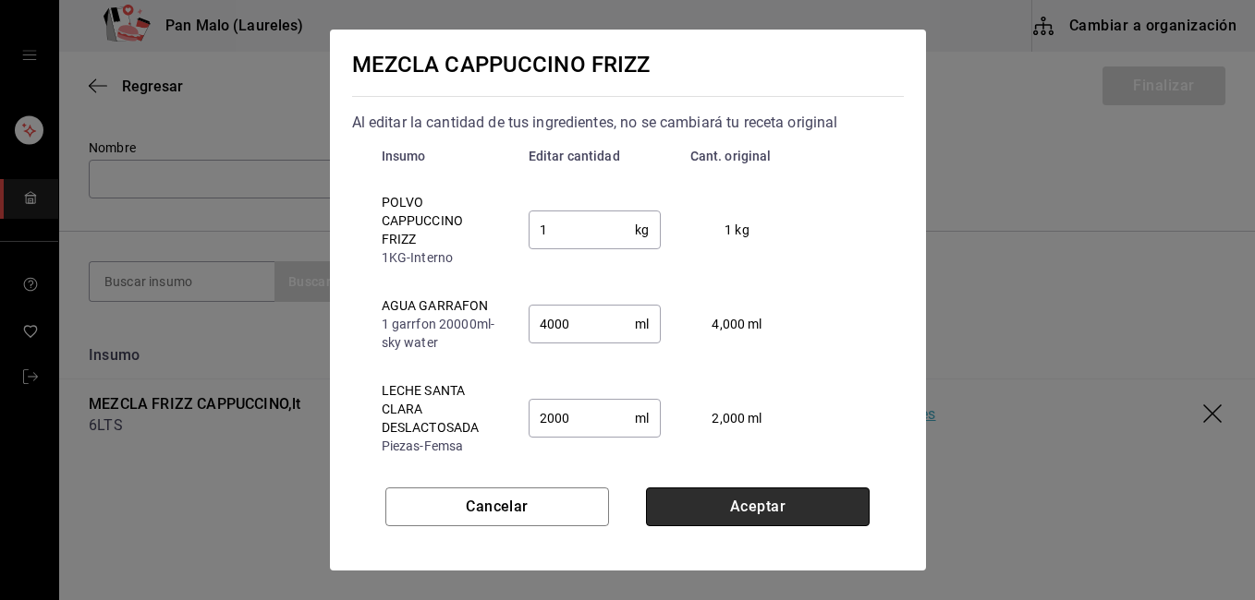
click at [778, 517] on button "Aceptar" at bounding box center [758, 507] width 224 height 39
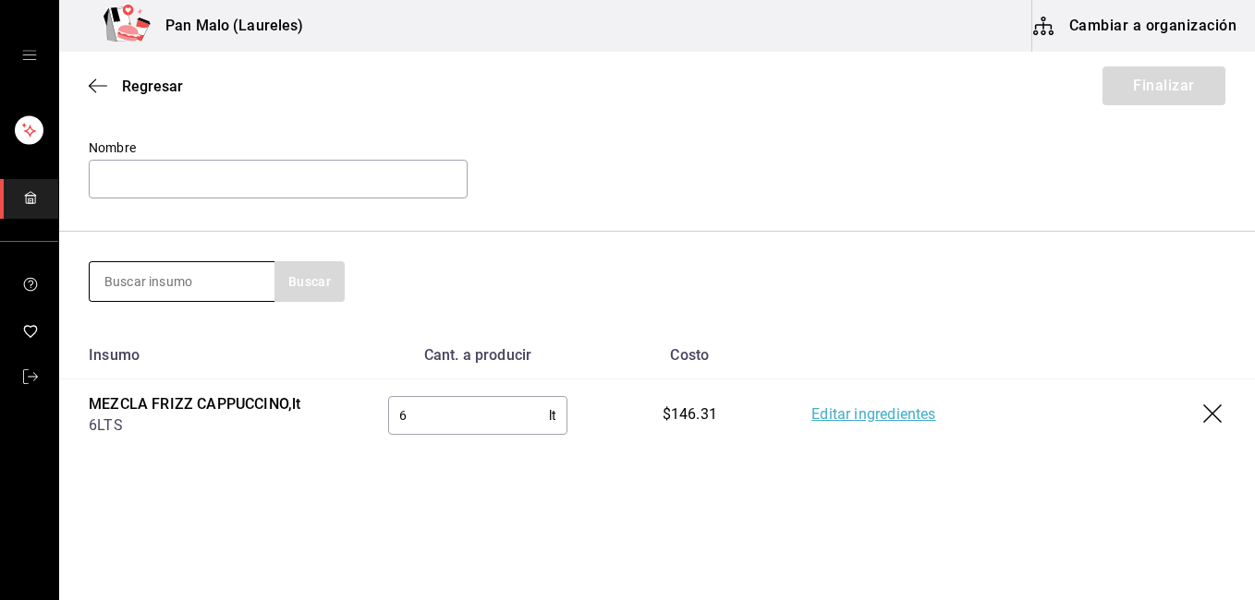
click at [140, 269] on input at bounding box center [182, 281] width 185 height 39
type input "M"
type input "FRIZZ"
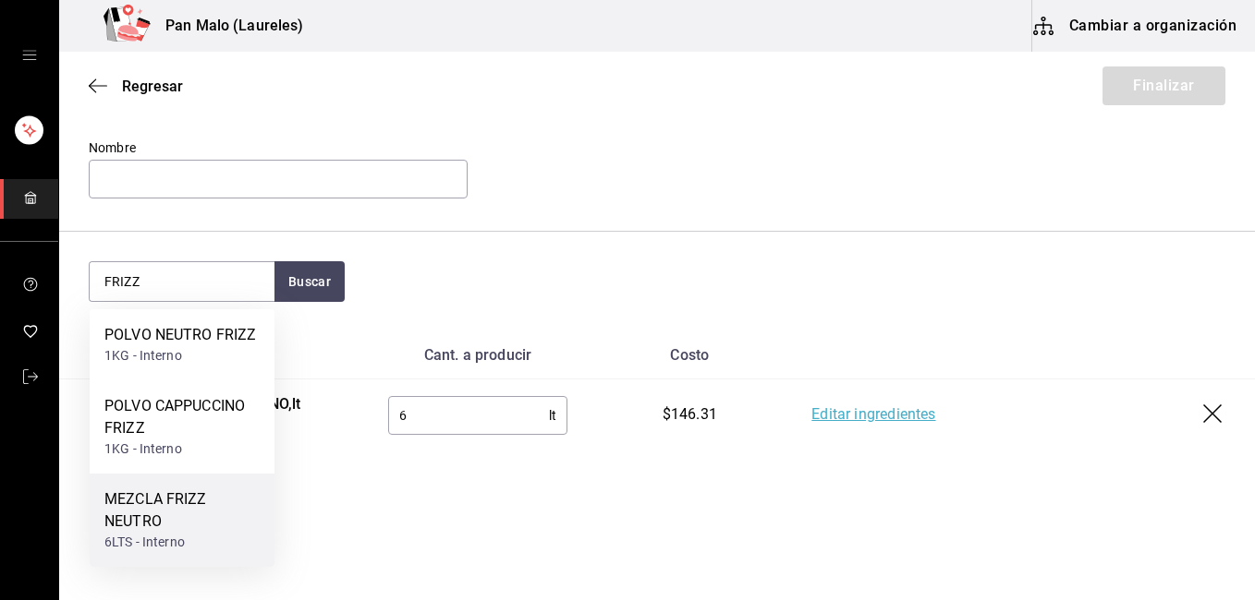
click at [189, 510] on div "MEZCLA FRIZZ NEUTRO" at bounding box center [181, 511] width 155 height 44
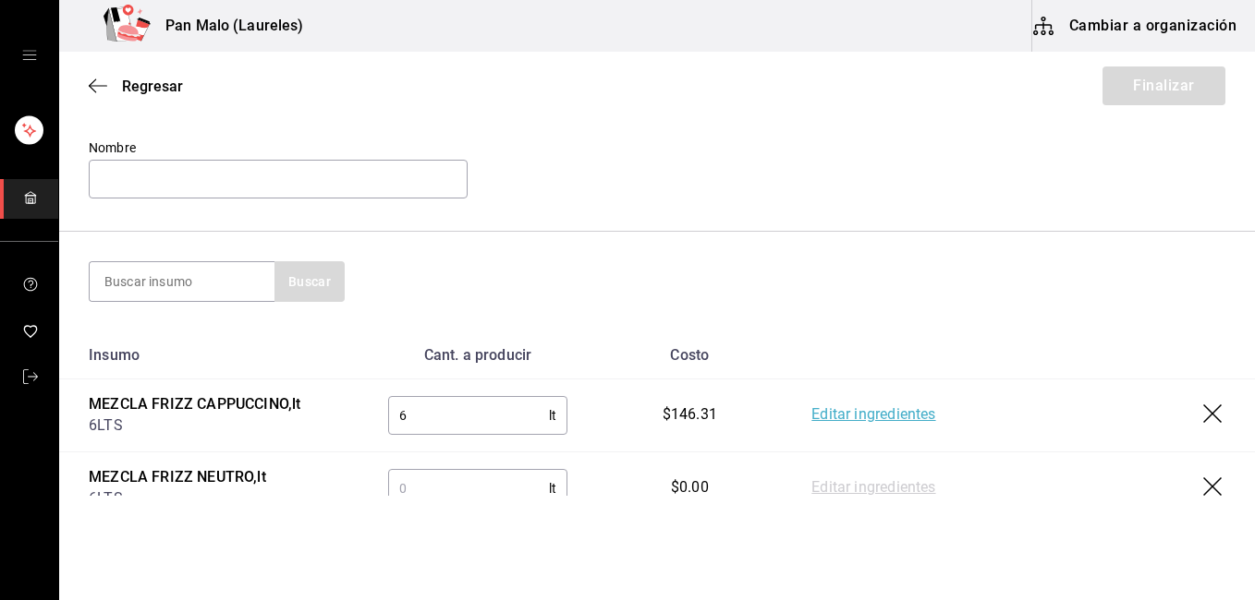
click at [425, 481] on input "text" at bounding box center [469, 488] width 162 height 37
type input "5"
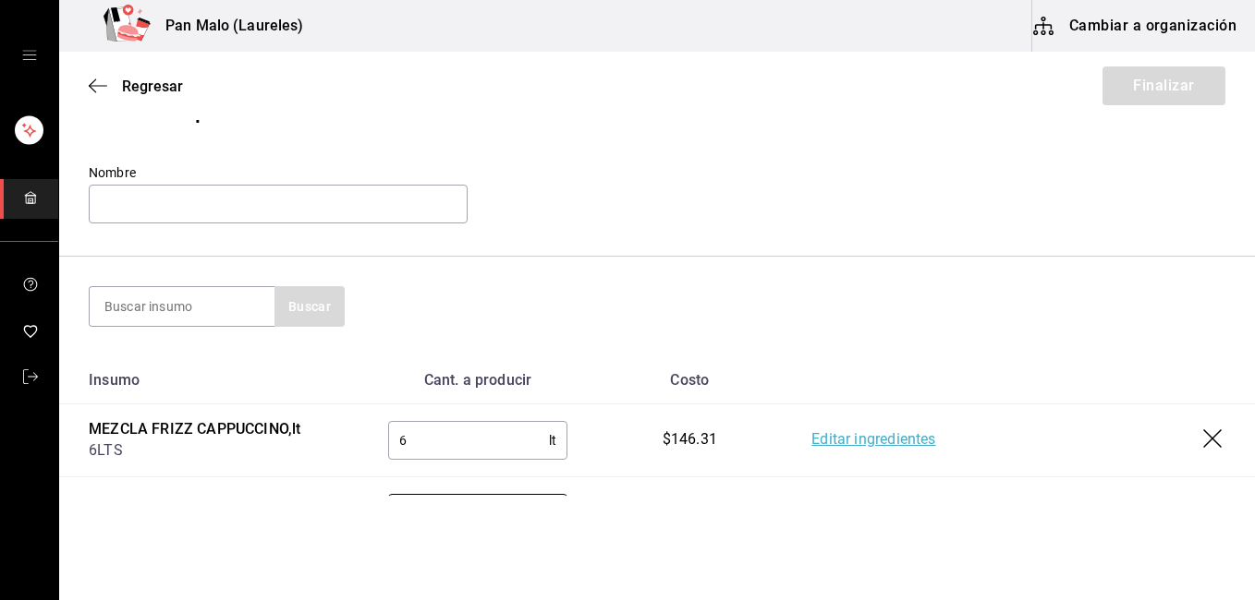
scroll to position [65, 0]
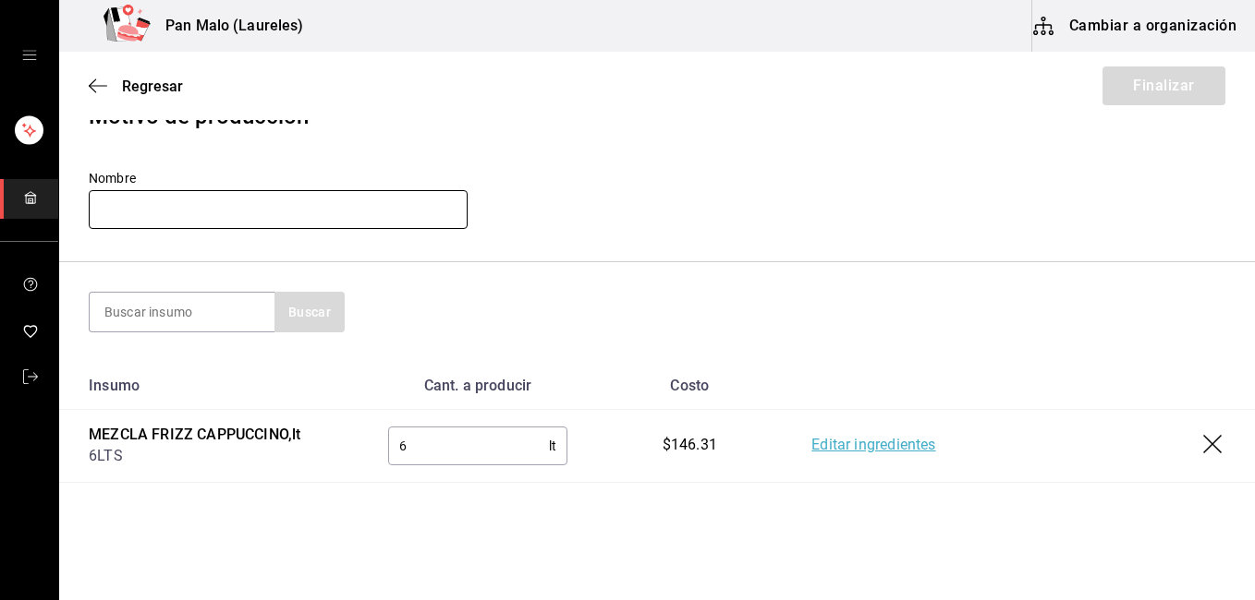
type input "6"
click at [177, 220] on input "text" at bounding box center [278, 209] width 379 height 39
type input "B"
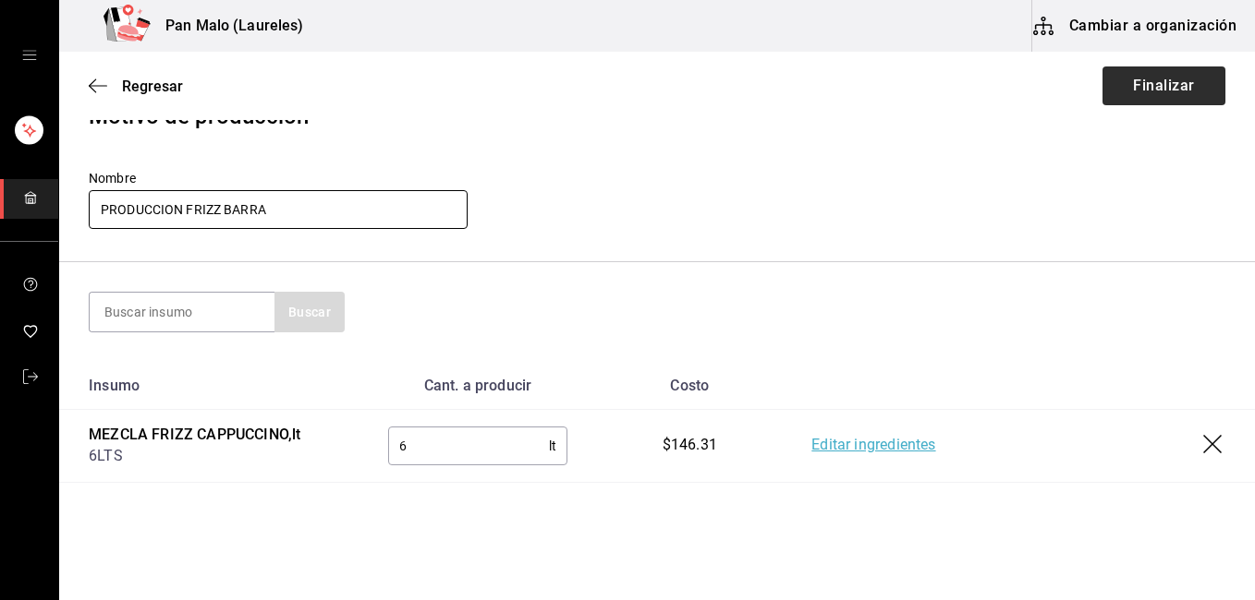
type input "PRODUCCION FRIZZ BARRA"
click at [1148, 89] on button "Finalizar" at bounding box center [1163, 86] width 123 height 39
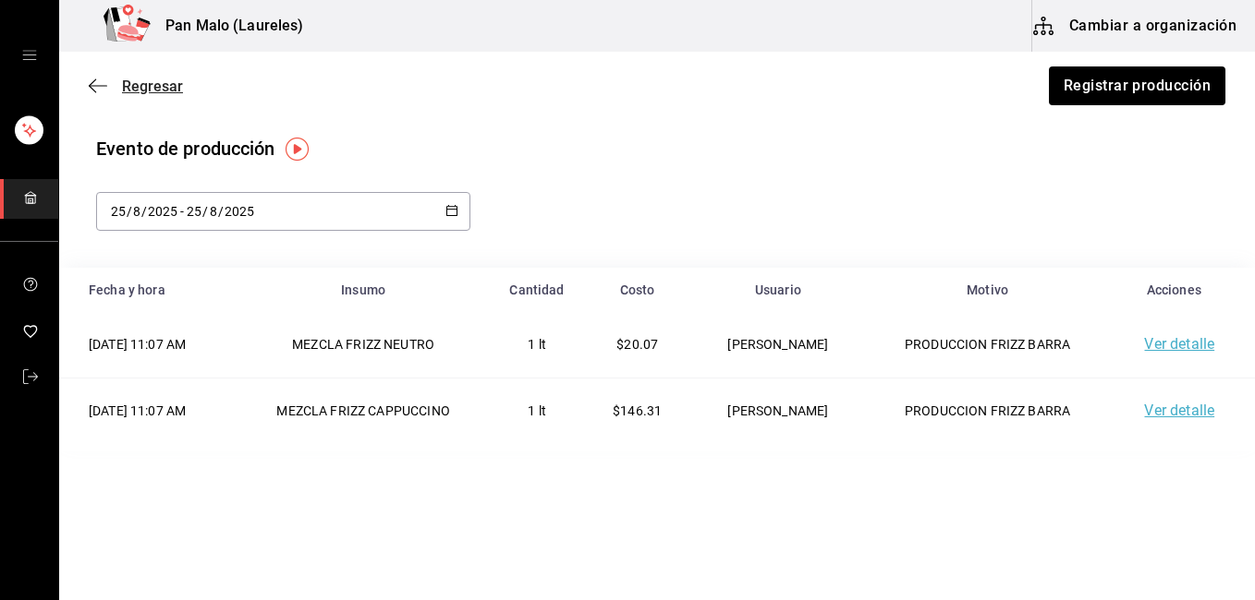
click at [96, 81] on icon "button" at bounding box center [98, 86] width 18 height 17
